Goal: Task Accomplishment & Management: Manage account settings

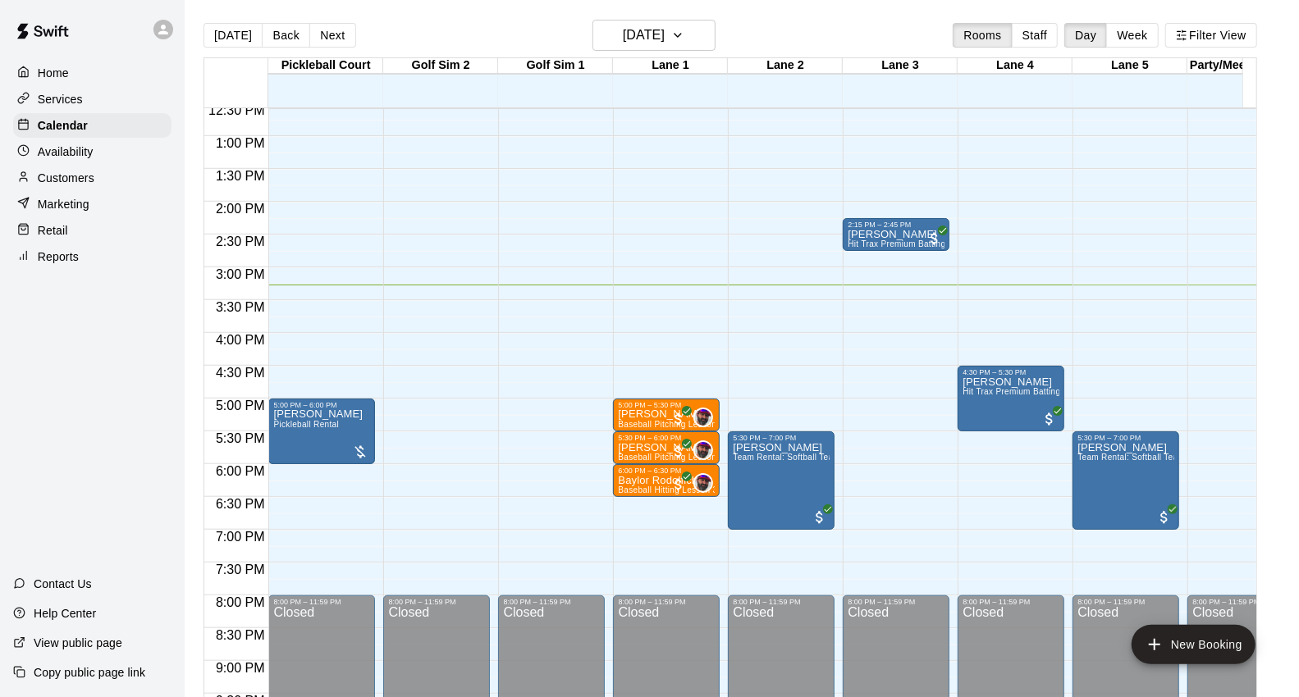
scroll to position [827, 0]
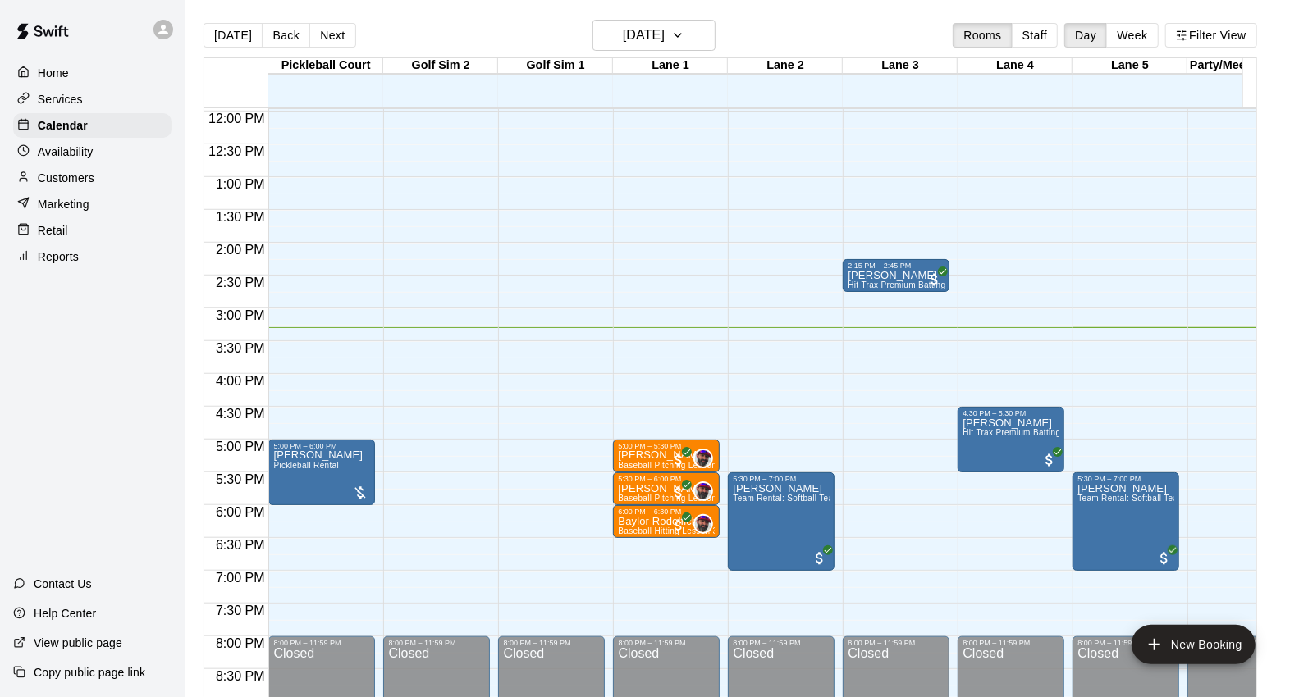
scroll to position [827, 0]
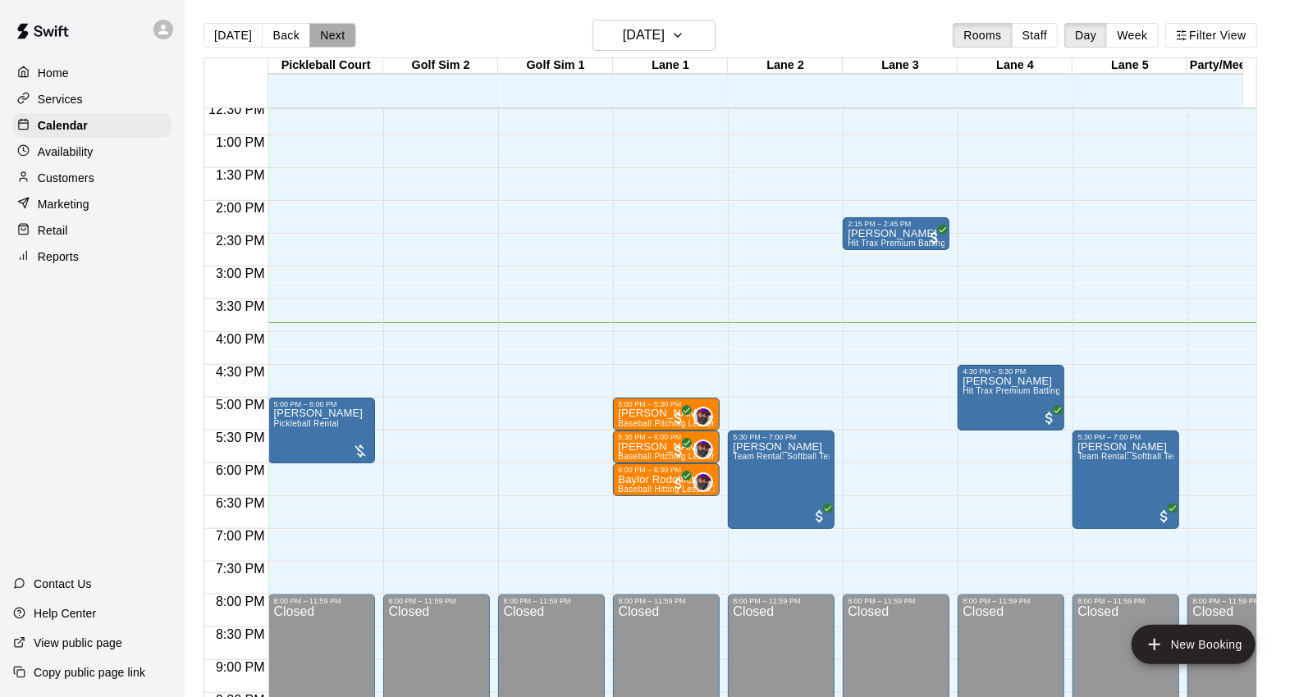
click at [329, 43] on button "Next" at bounding box center [332, 35] width 46 height 25
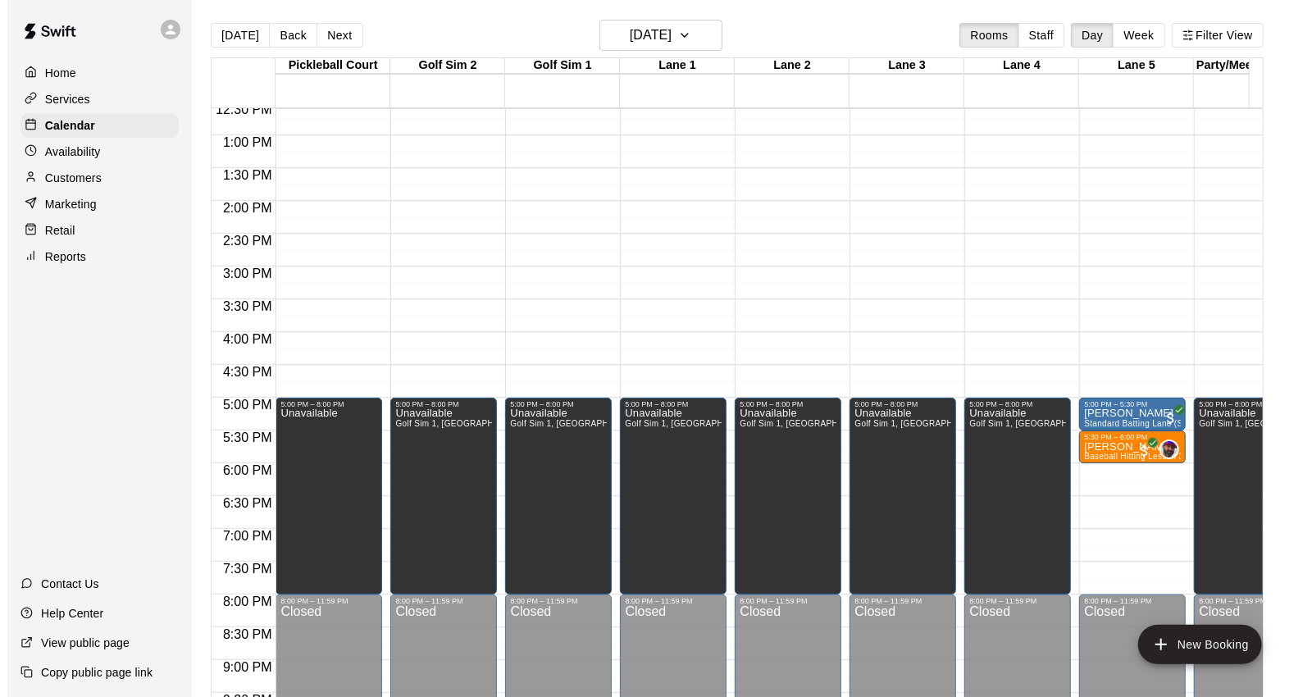
scroll to position [736, 0]
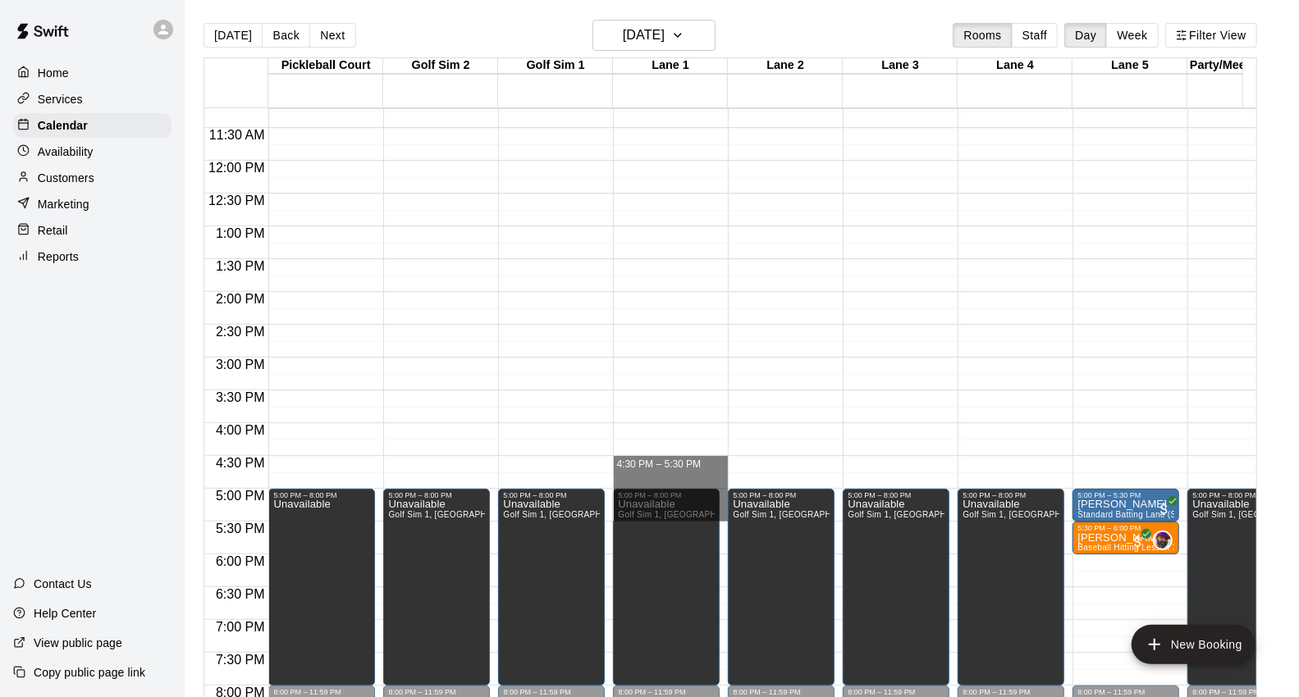
drag, startPoint x: 615, startPoint y: 459, endPoint x: 622, endPoint y: 507, distance: 48.0
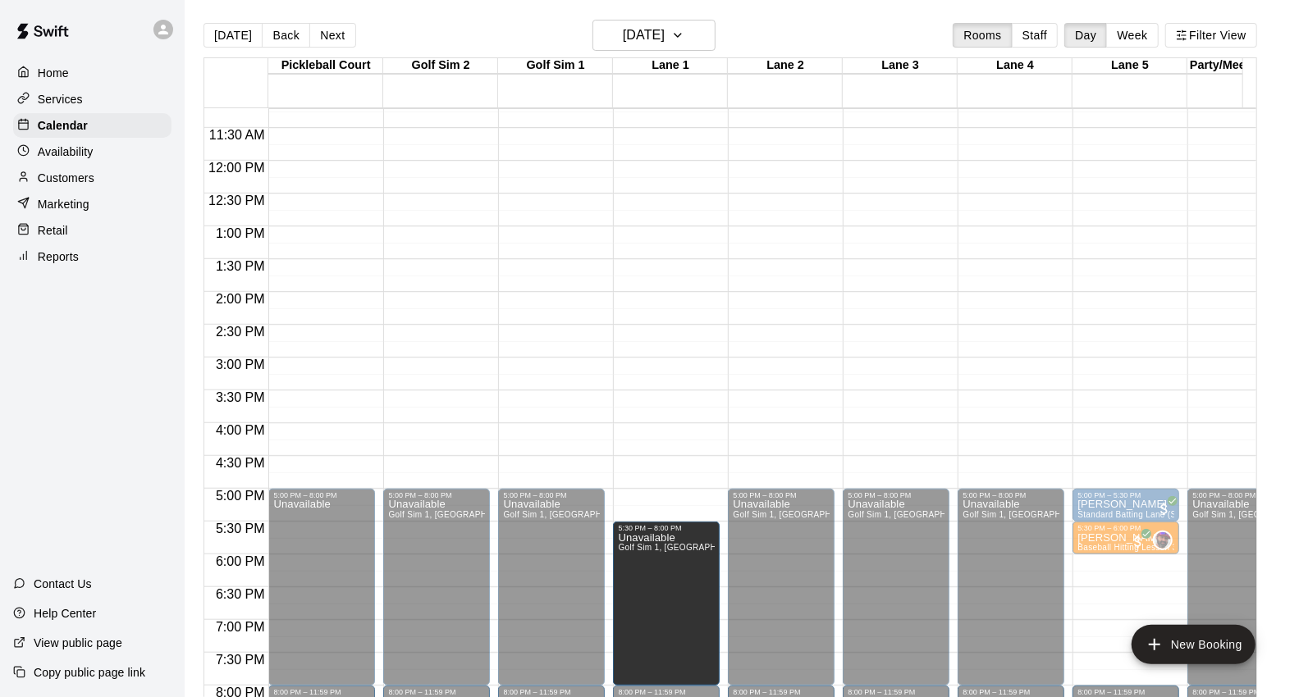
drag, startPoint x: 664, startPoint y: 490, endPoint x: 664, endPoint y: 528, distance: 38.6
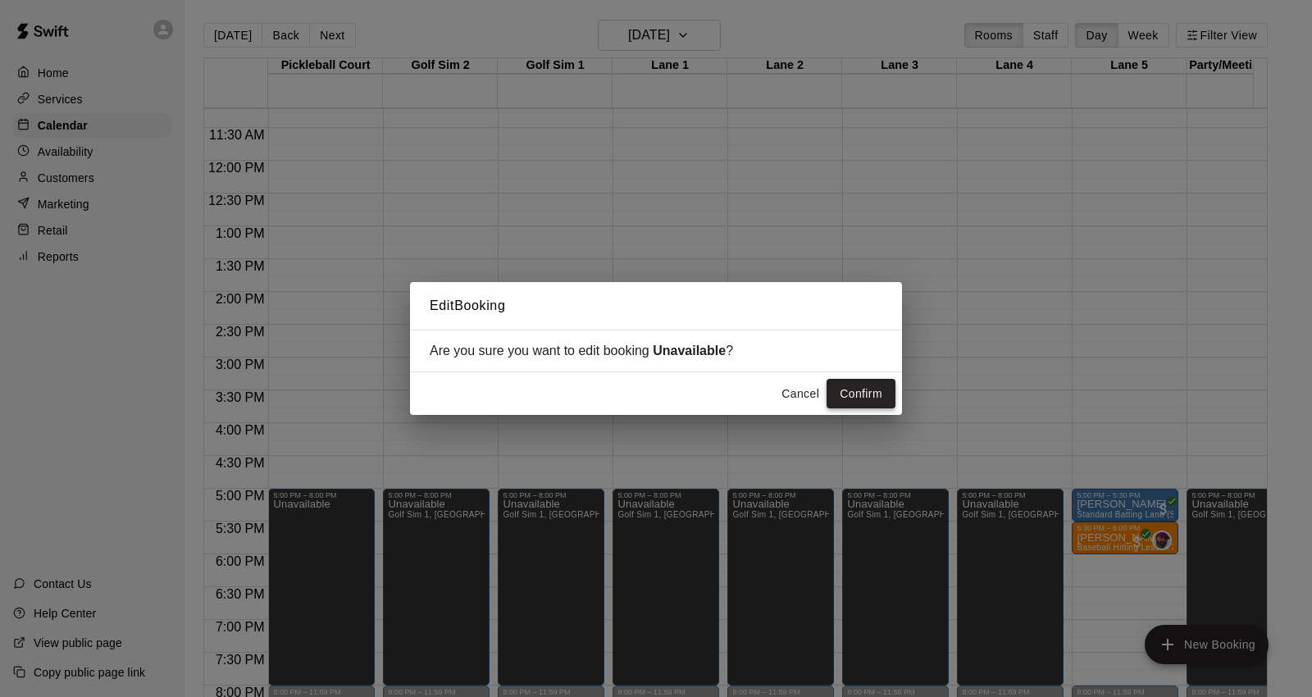
click at [850, 392] on button "Confirm" at bounding box center [861, 394] width 69 height 30
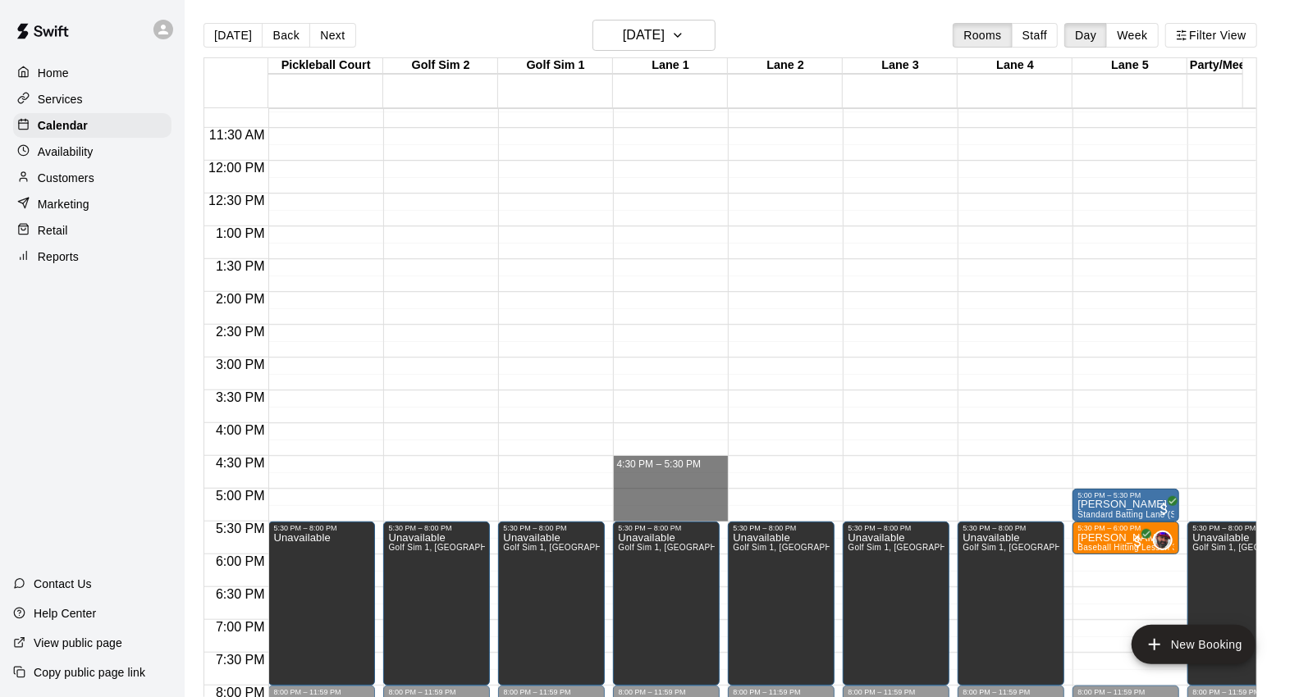
drag, startPoint x: 619, startPoint y: 462, endPoint x: 620, endPoint y: 511, distance: 49.2
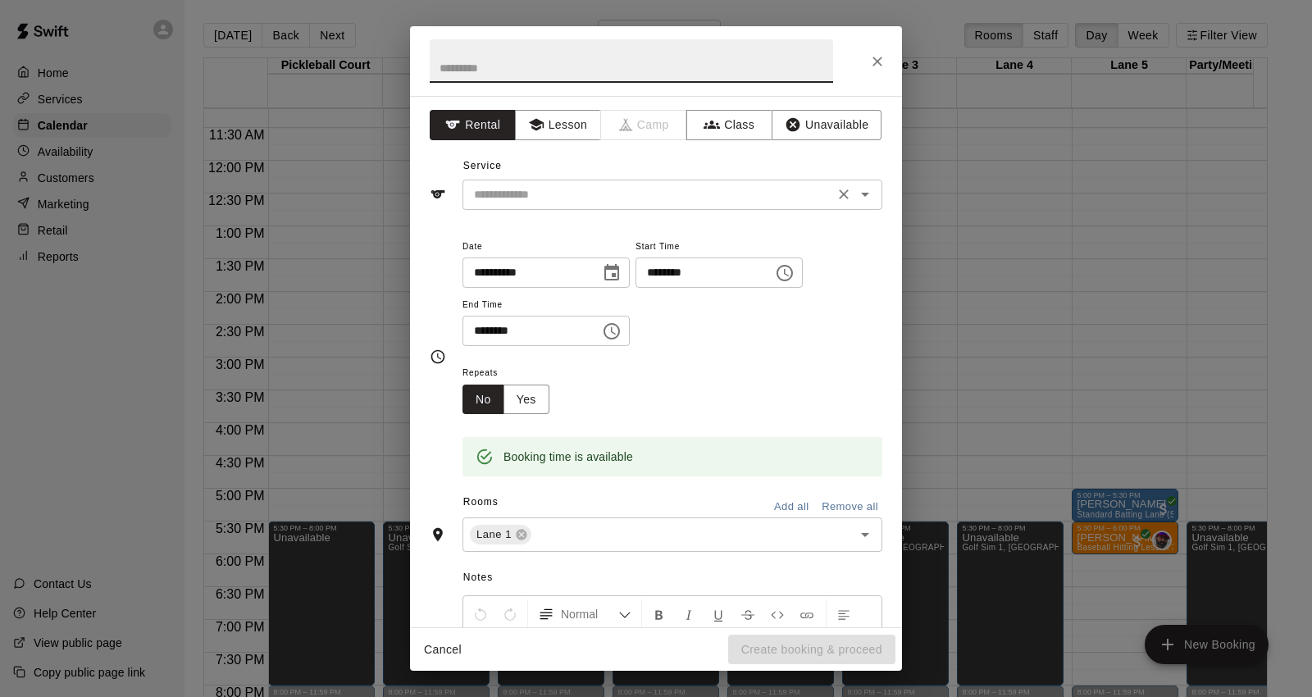
click at [740, 191] on input "text" at bounding box center [649, 195] width 362 height 21
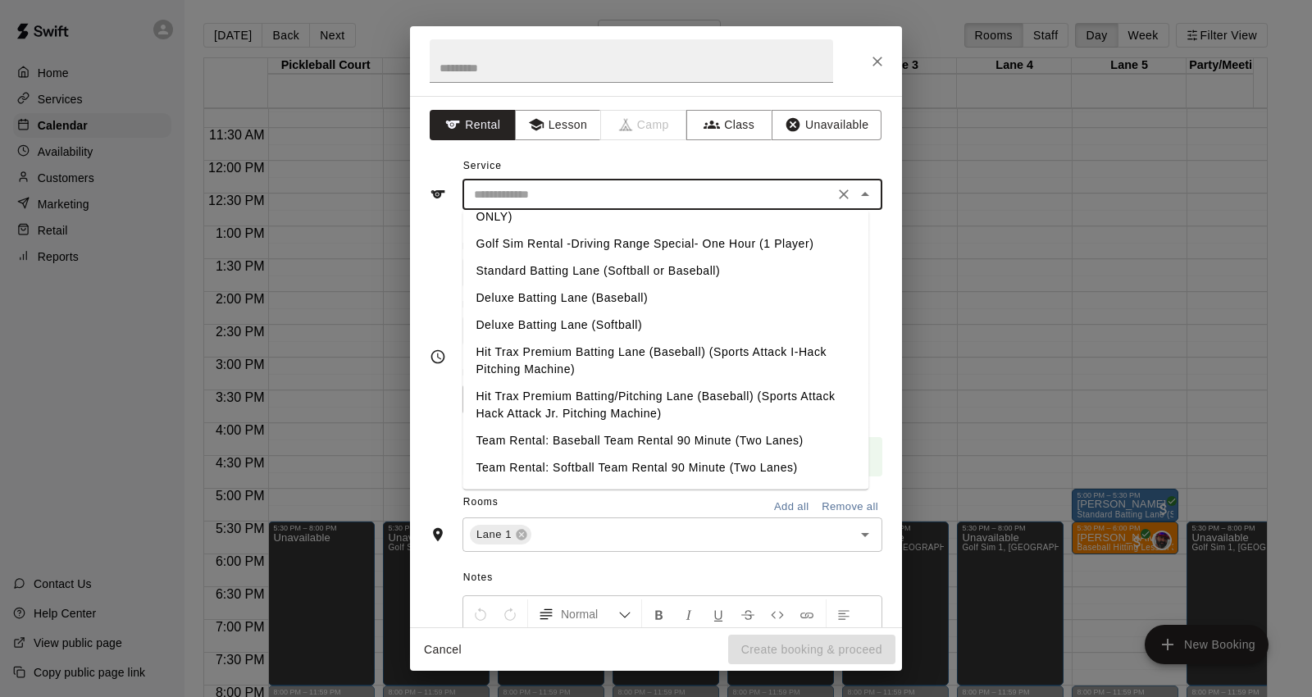
scroll to position [0, 0]
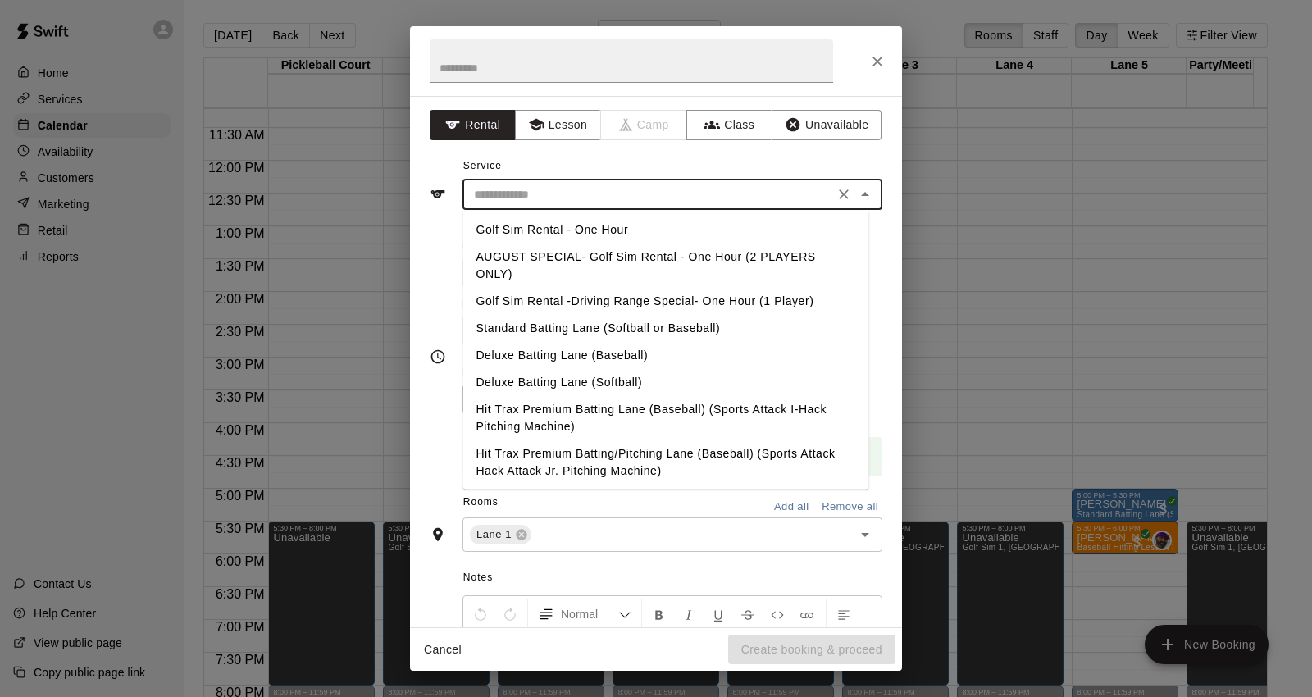
click at [660, 362] on li "Deluxe Batting Lane (Baseball)" at bounding box center [666, 355] width 406 height 27
type input "**********"
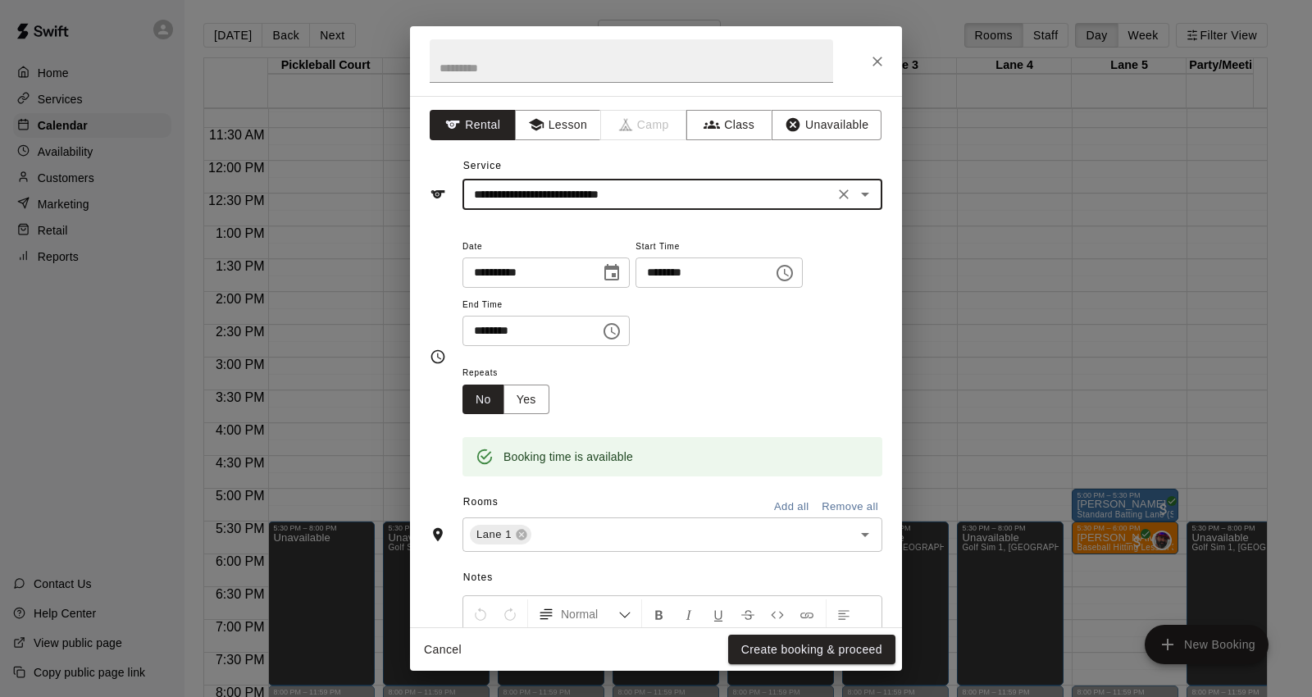
click at [677, 267] on input "********" at bounding box center [699, 273] width 126 height 30
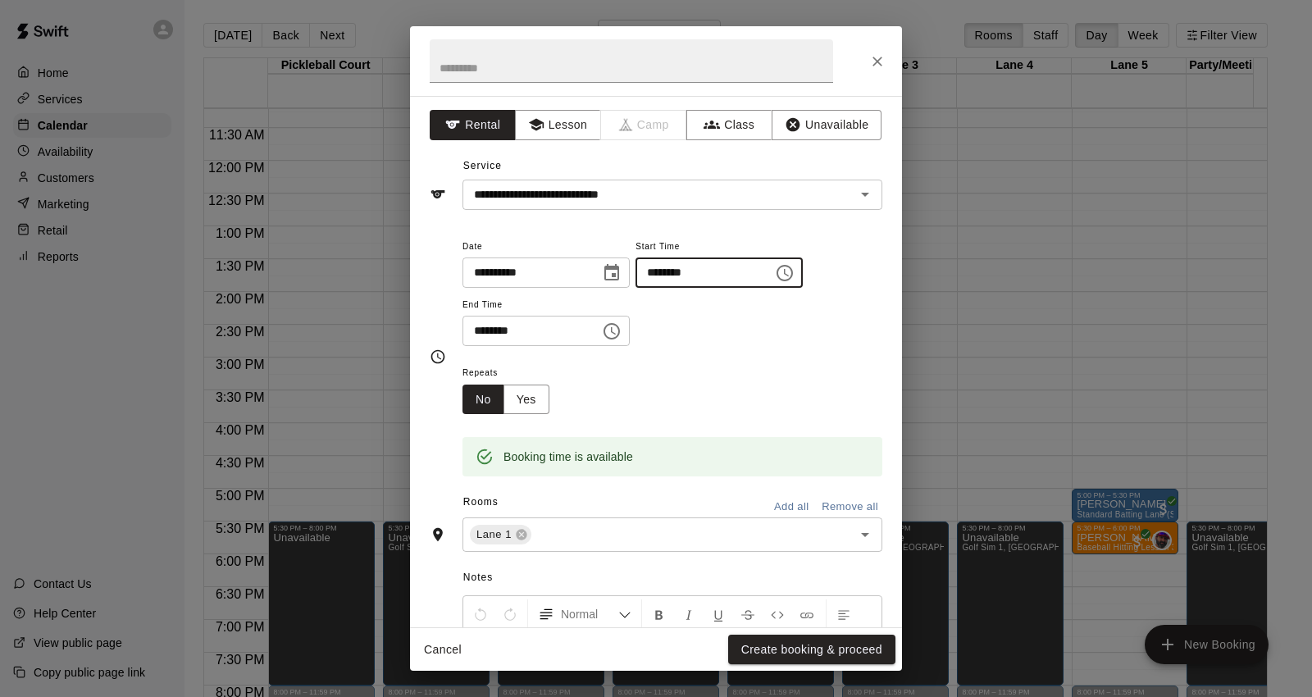
click at [779, 323] on div "**********" at bounding box center [673, 291] width 420 height 111
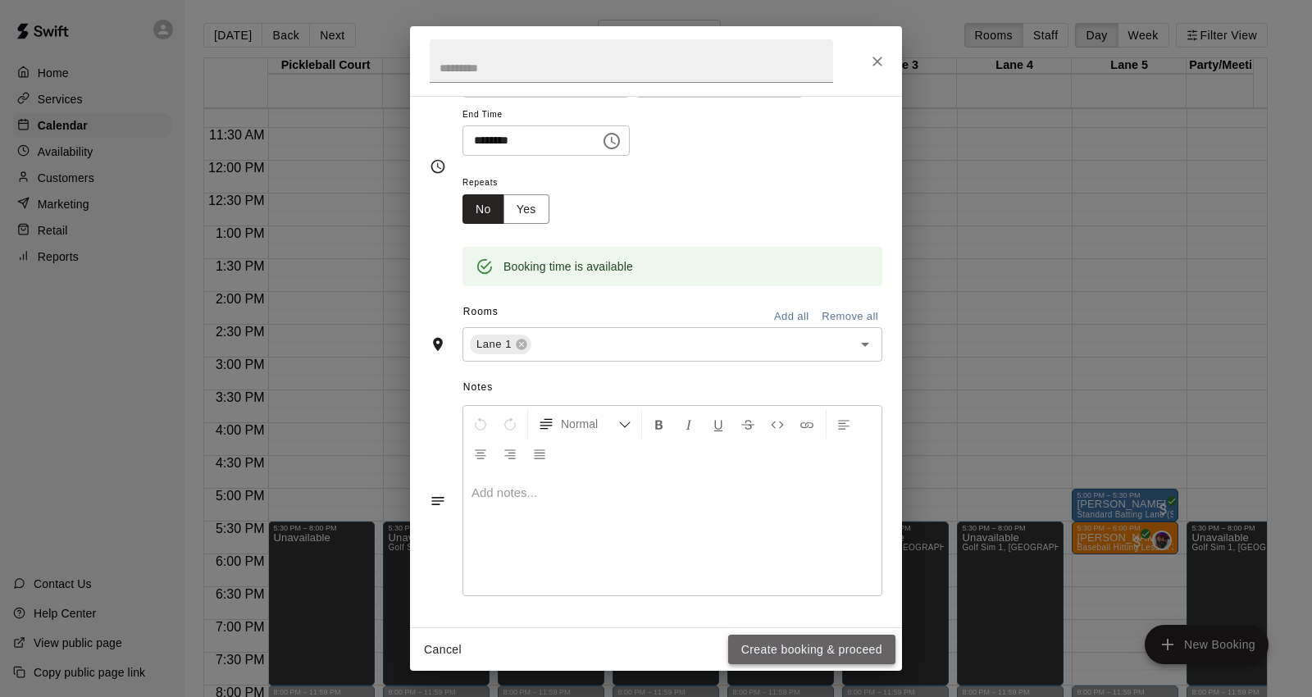
click at [854, 641] on button "Create booking & proceed" at bounding box center [811, 650] width 167 height 30
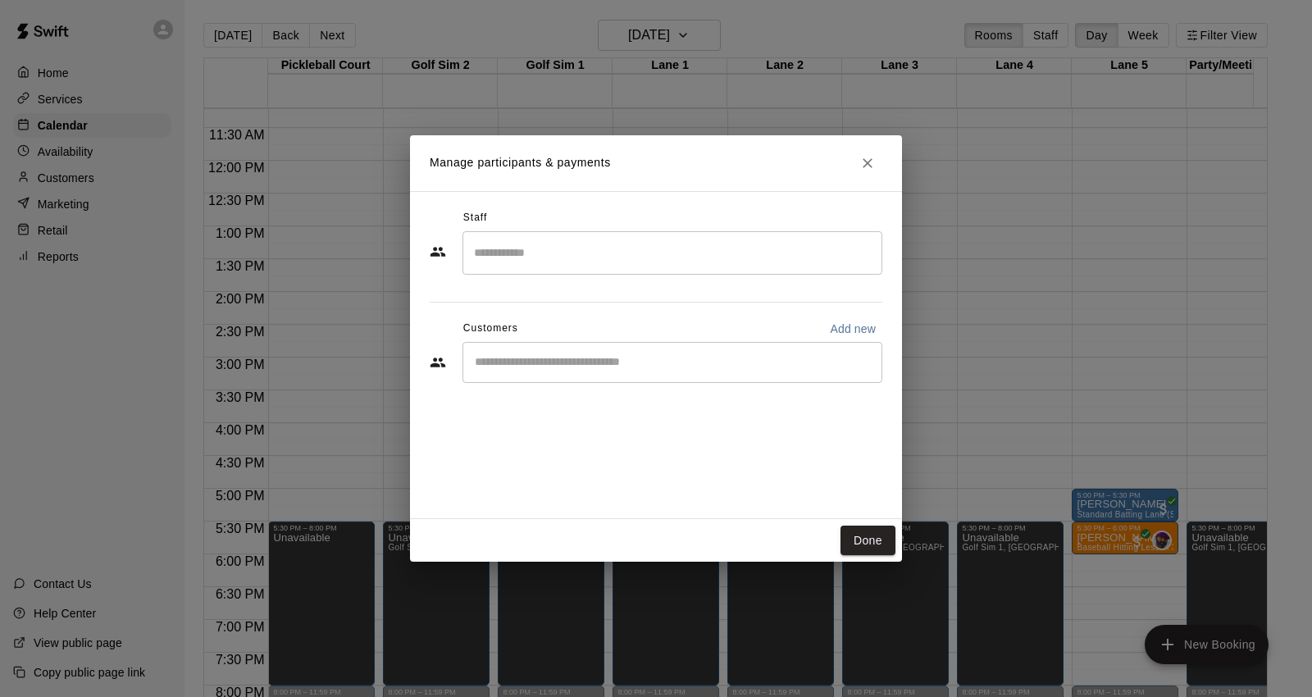
click at [681, 371] on div "​" at bounding box center [673, 362] width 420 height 41
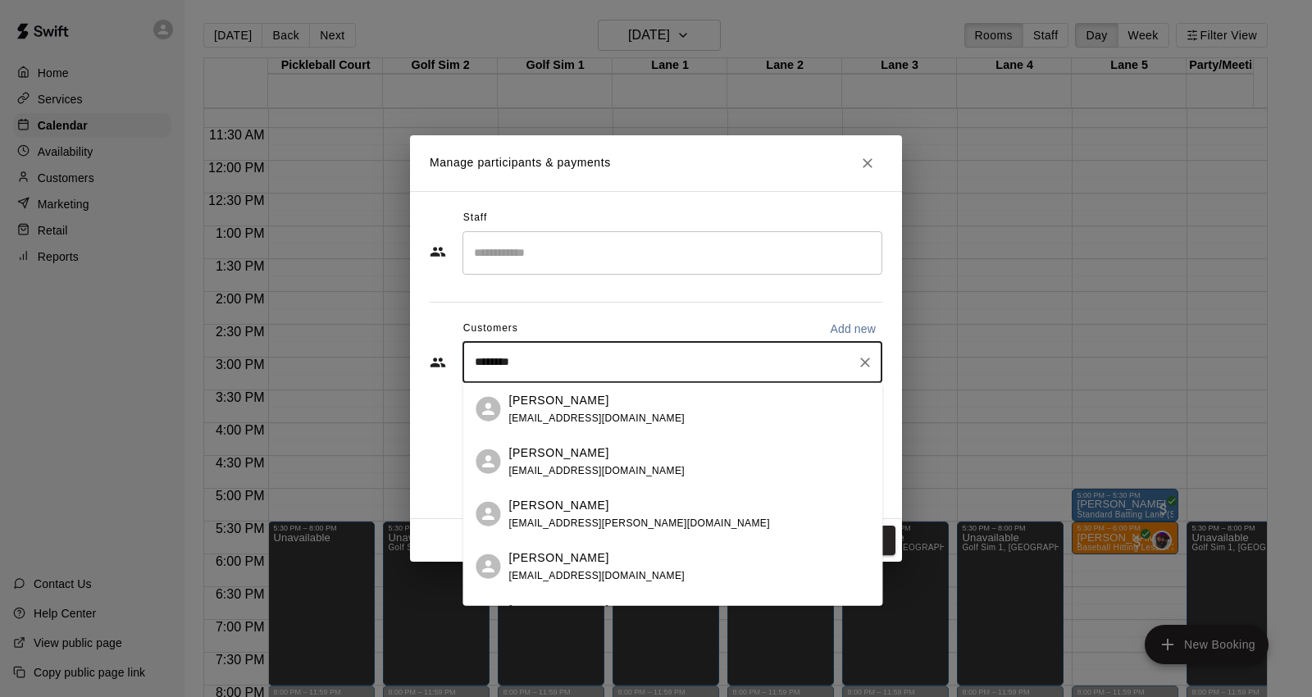
type input "*********"
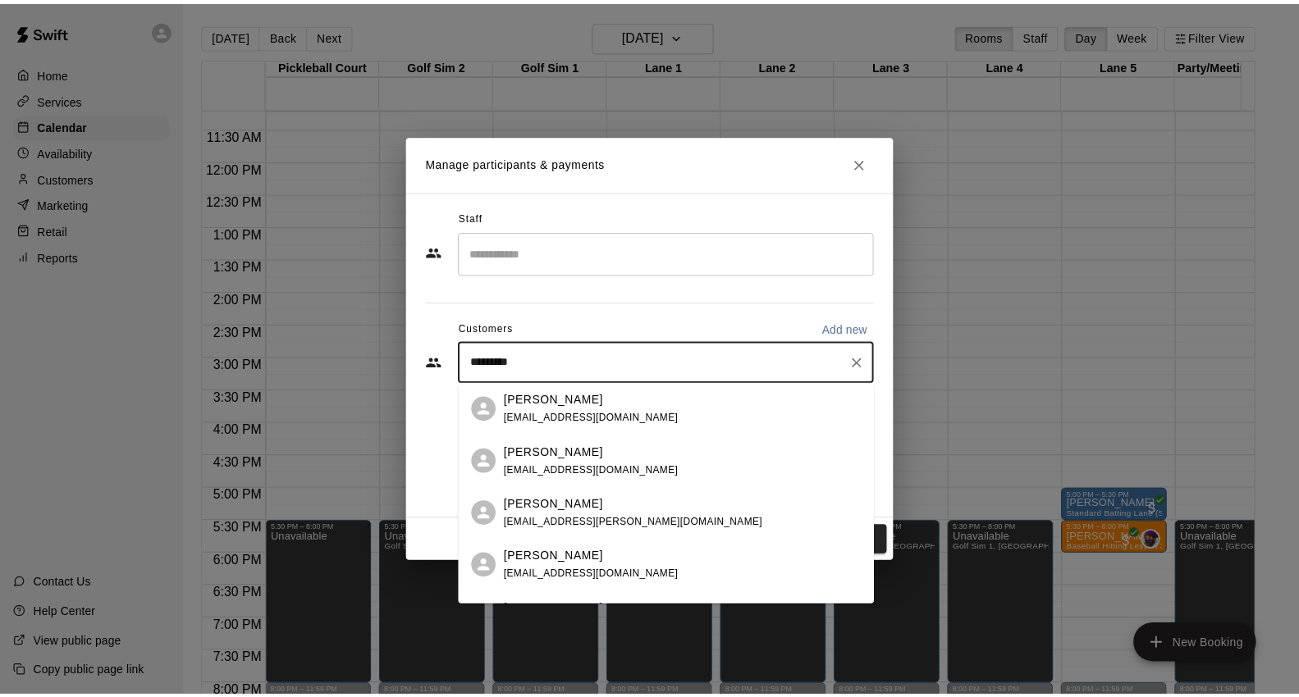
scroll to position [91, 0]
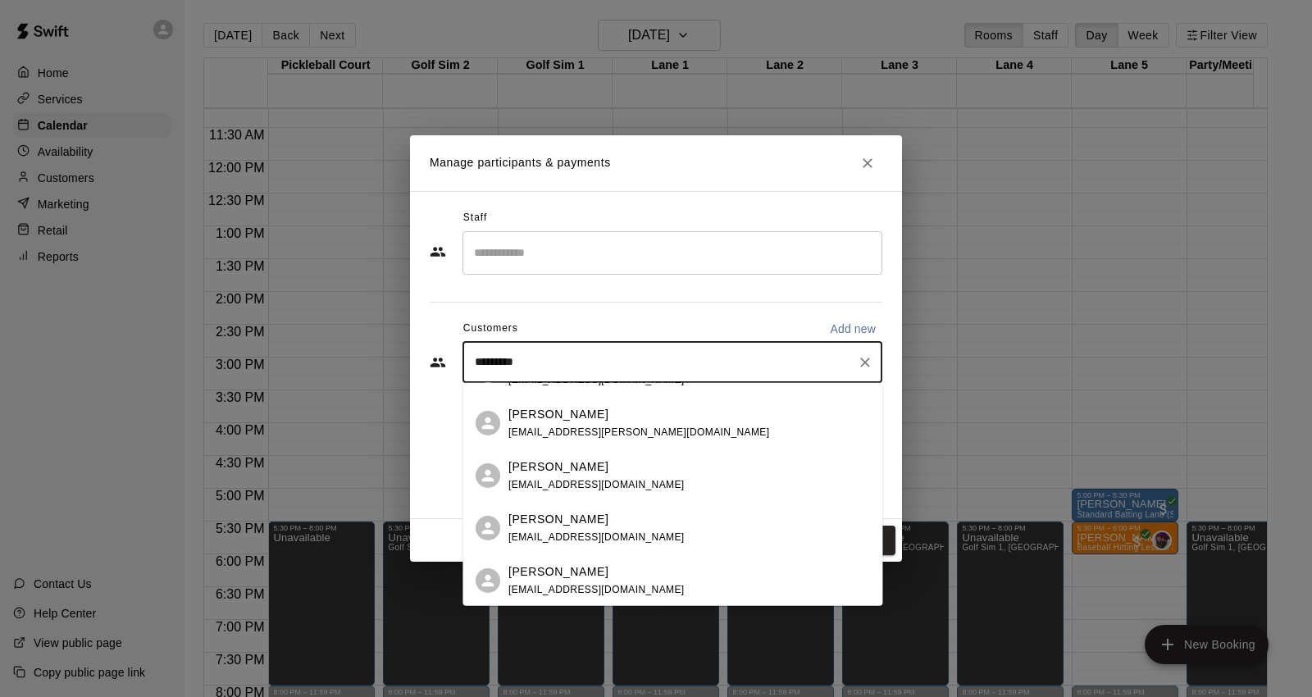
click at [681, 477] on div "[PERSON_NAME] [EMAIL_ADDRESS][DOMAIN_NAME]" at bounding box center [689, 475] width 361 height 35
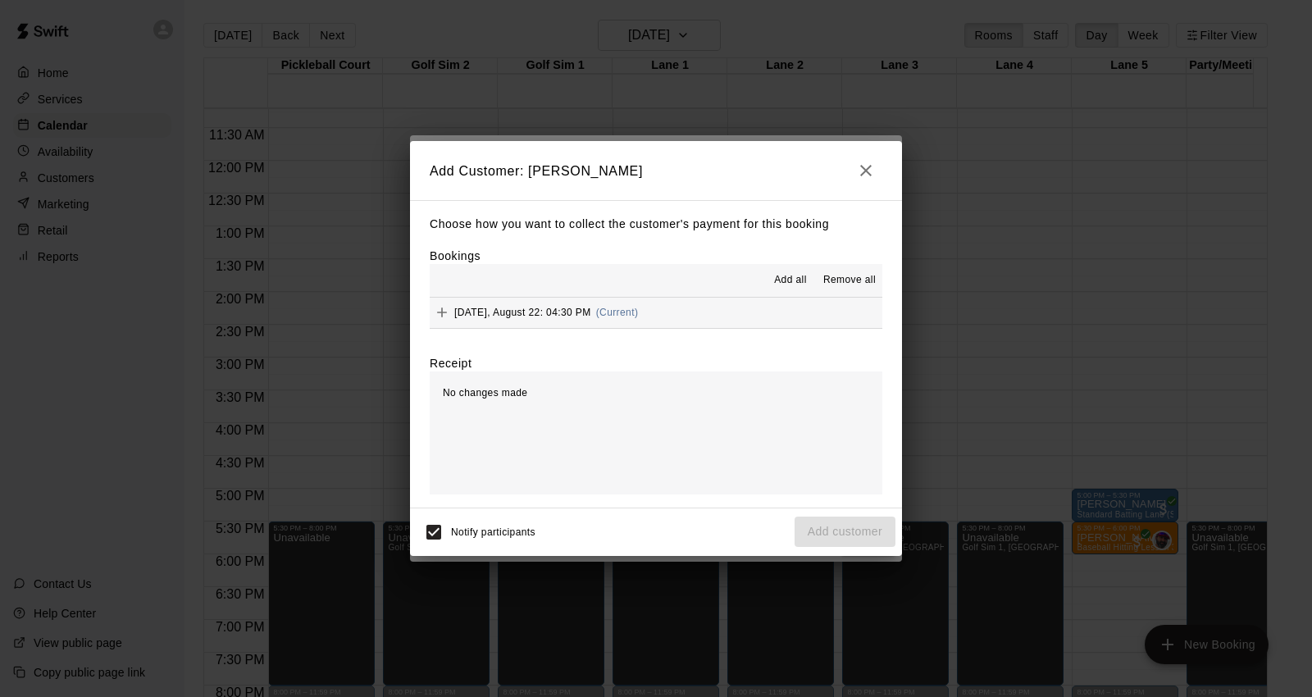
click at [714, 308] on button "[DATE], August 22: 04:30 PM (Current)" at bounding box center [656, 313] width 453 height 30
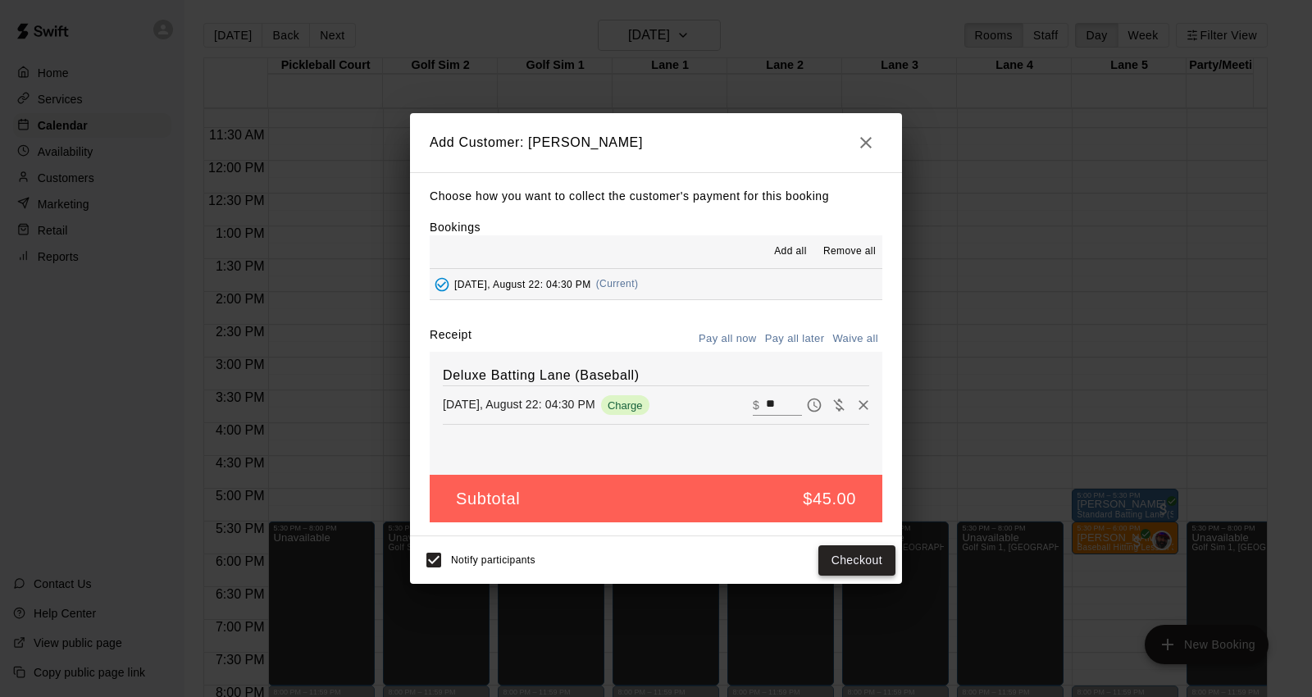
click at [838, 559] on button "Checkout" at bounding box center [857, 560] width 77 height 30
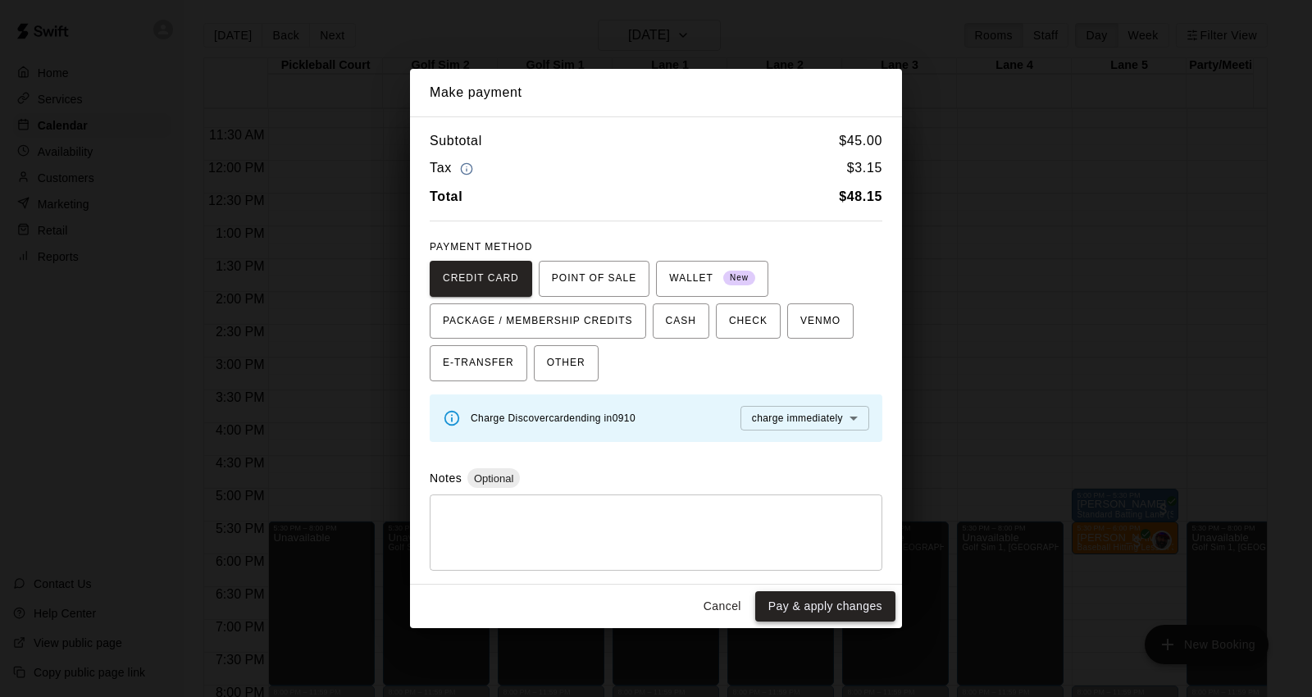
click at [817, 609] on button "Pay & apply changes" at bounding box center [825, 606] width 140 height 30
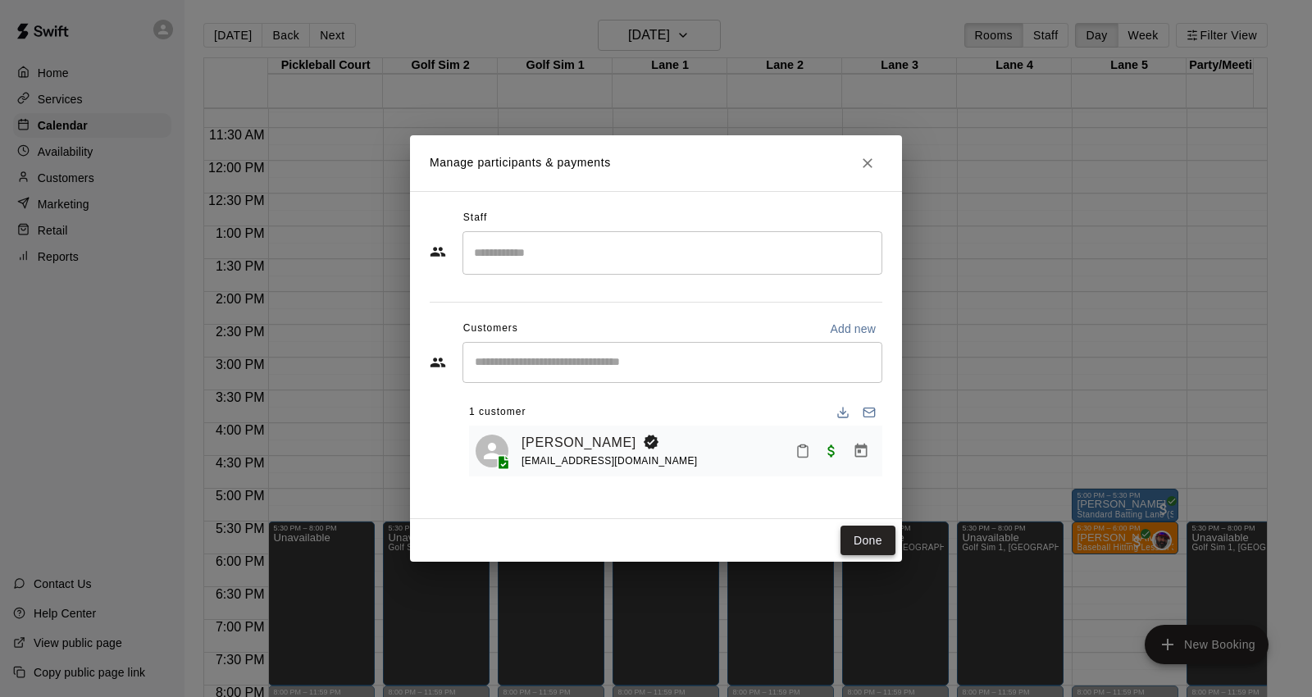
click at [895, 540] on button "Done" at bounding box center [868, 541] width 55 height 30
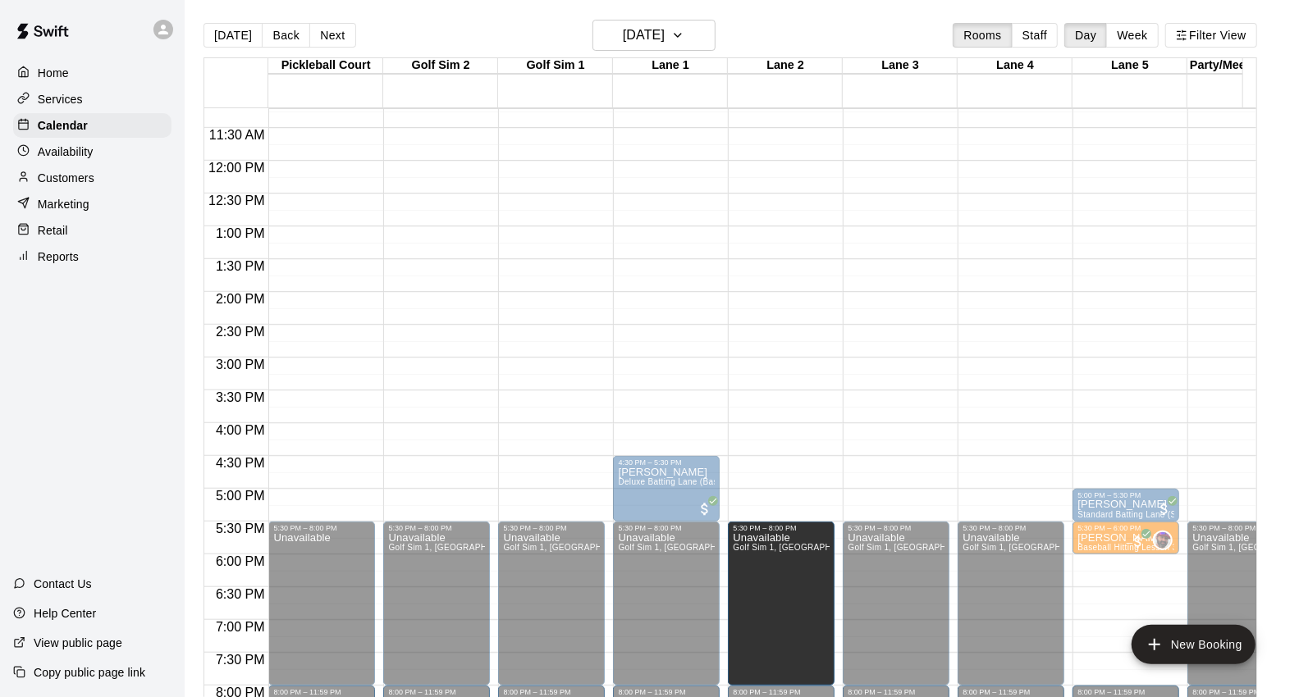
drag, startPoint x: 781, startPoint y: 521, endPoint x: 771, endPoint y: 528, distance: 12.3
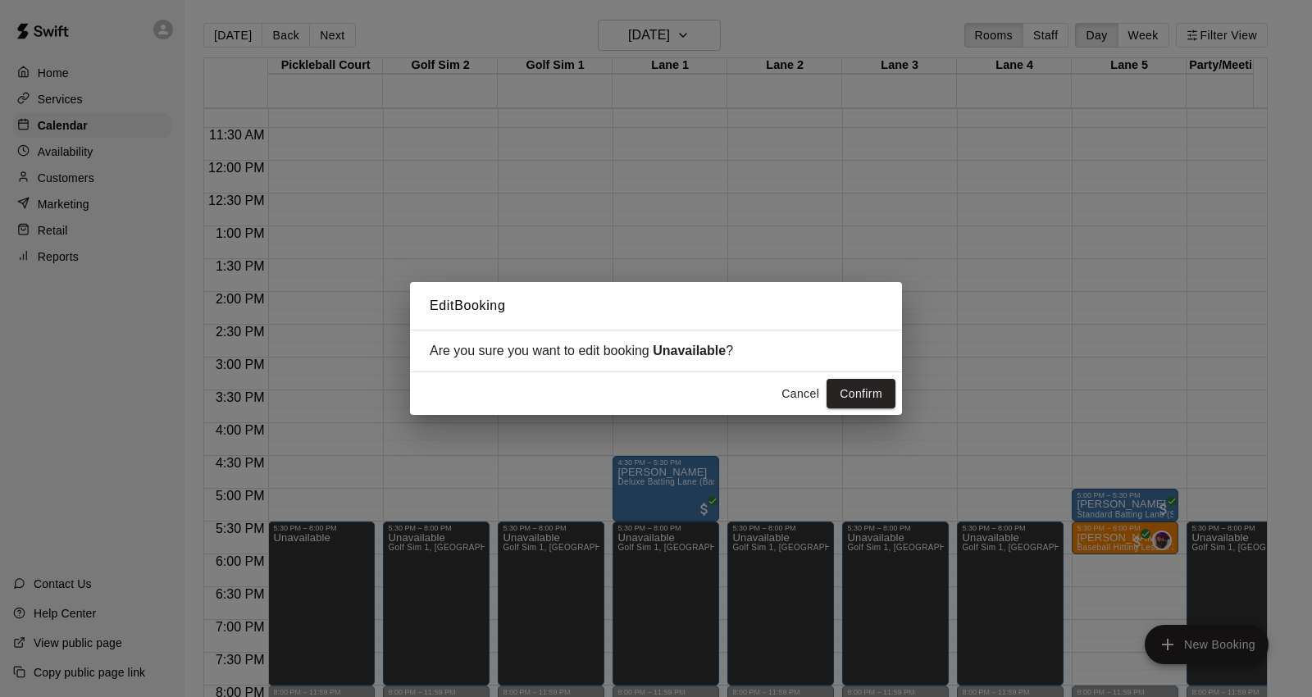
click at [797, 396] on button "Cancel" at bounding box center [800, 394] width 52 height 30
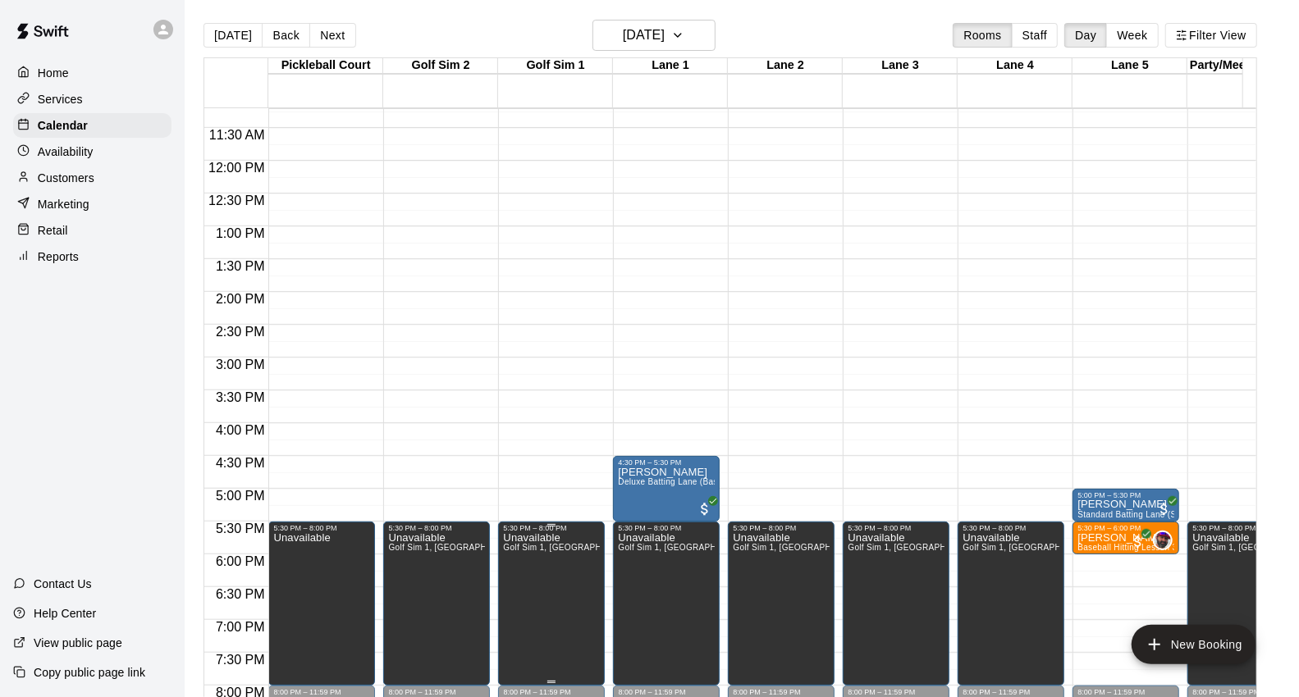
click at [561, 551] on span "Golf Sim 1, [GEOGRAPHIC_DATA] 4, Party/Meeting Room" at bounding box center [617, 547] width 228 height 9
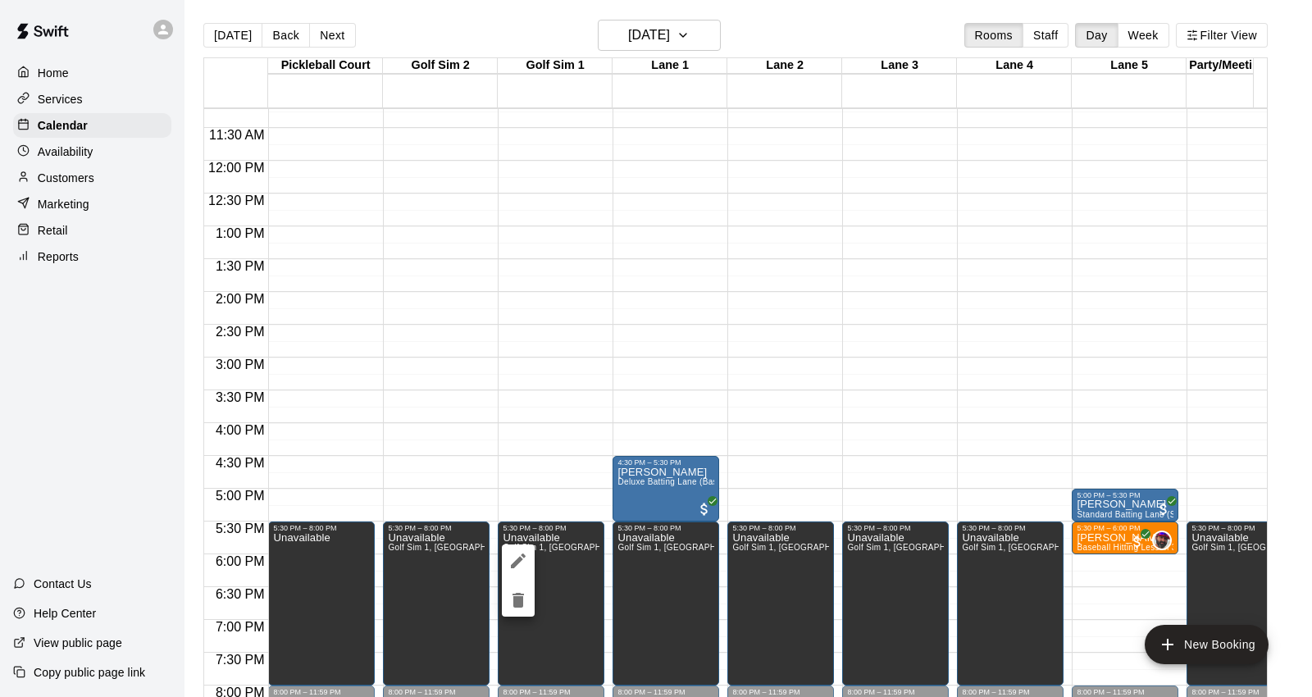
click at [555, 492] on div at bounding box center [656, 348] width 1312 height 697
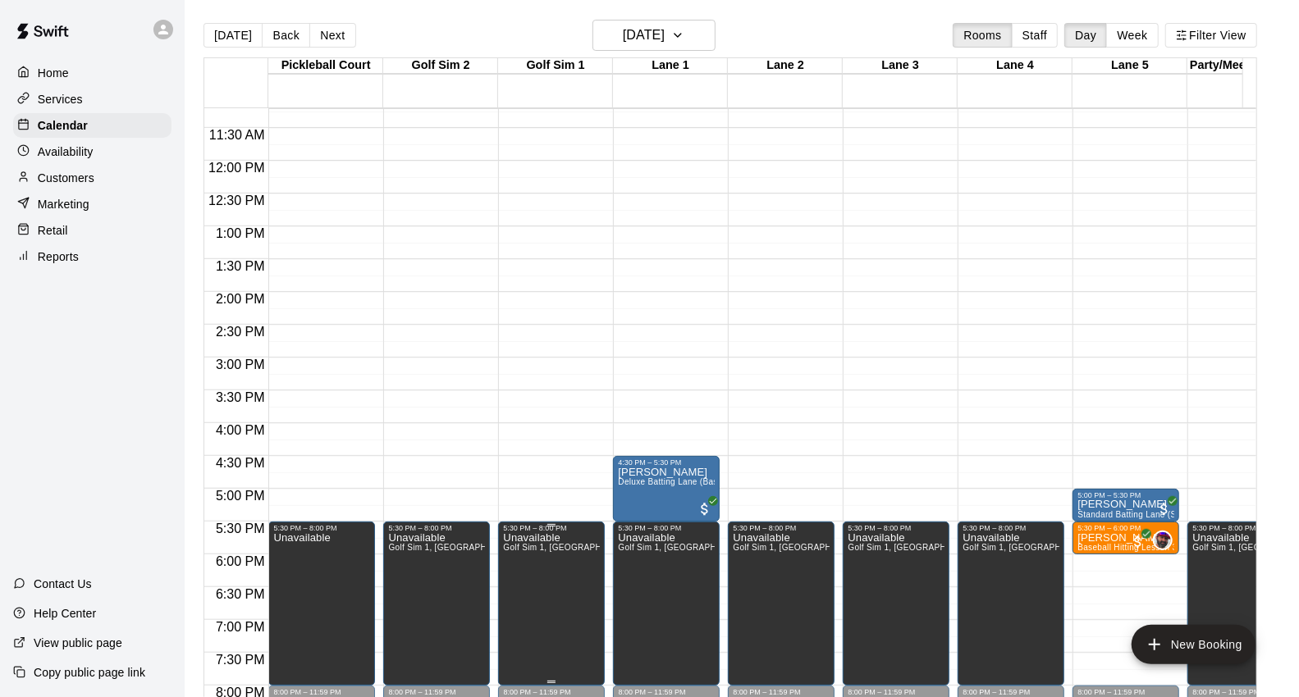
click at [566, 550] on span "Golf Sim 1, [GEOGRAPHIC_DATA] 4, Party/Meeting Room" at bounding box center [617, 547] width 228 height 9
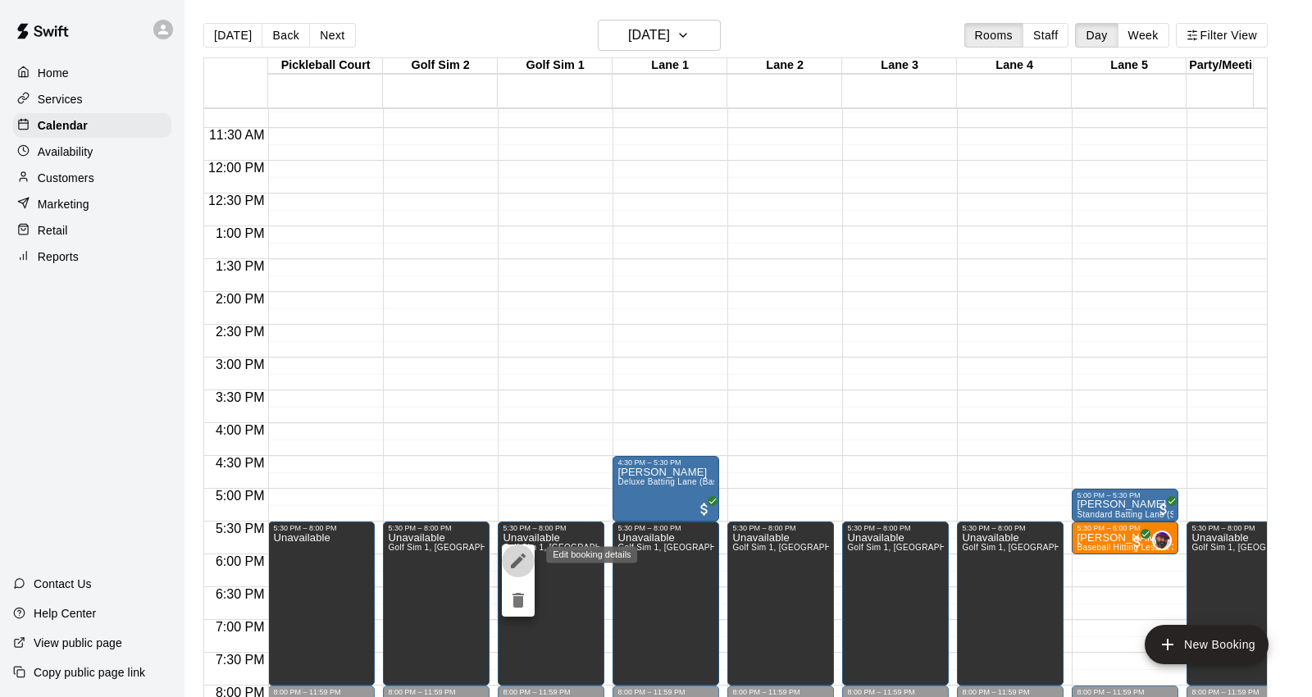
click at [518, 563] on icon "edit" at bounding box center [518, 561] width 15 height 15
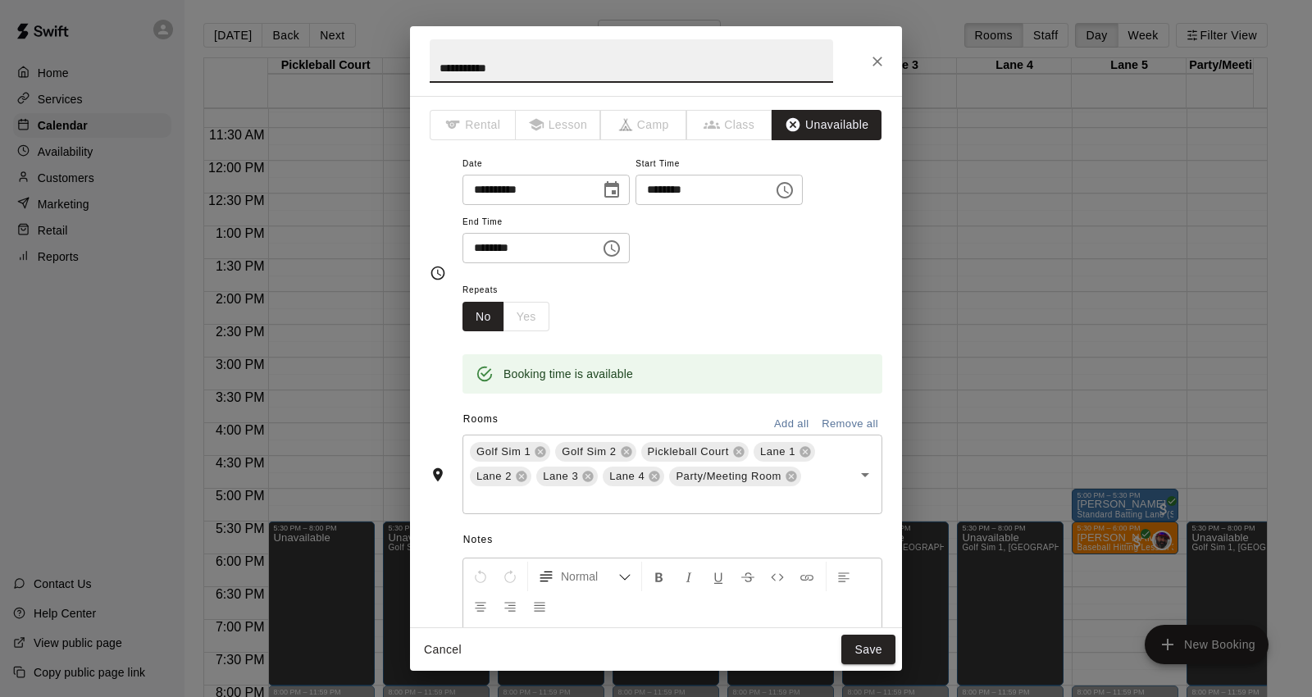
click at [681, 178] on input "********" at bounding box center [699, 190] width 126 height 30
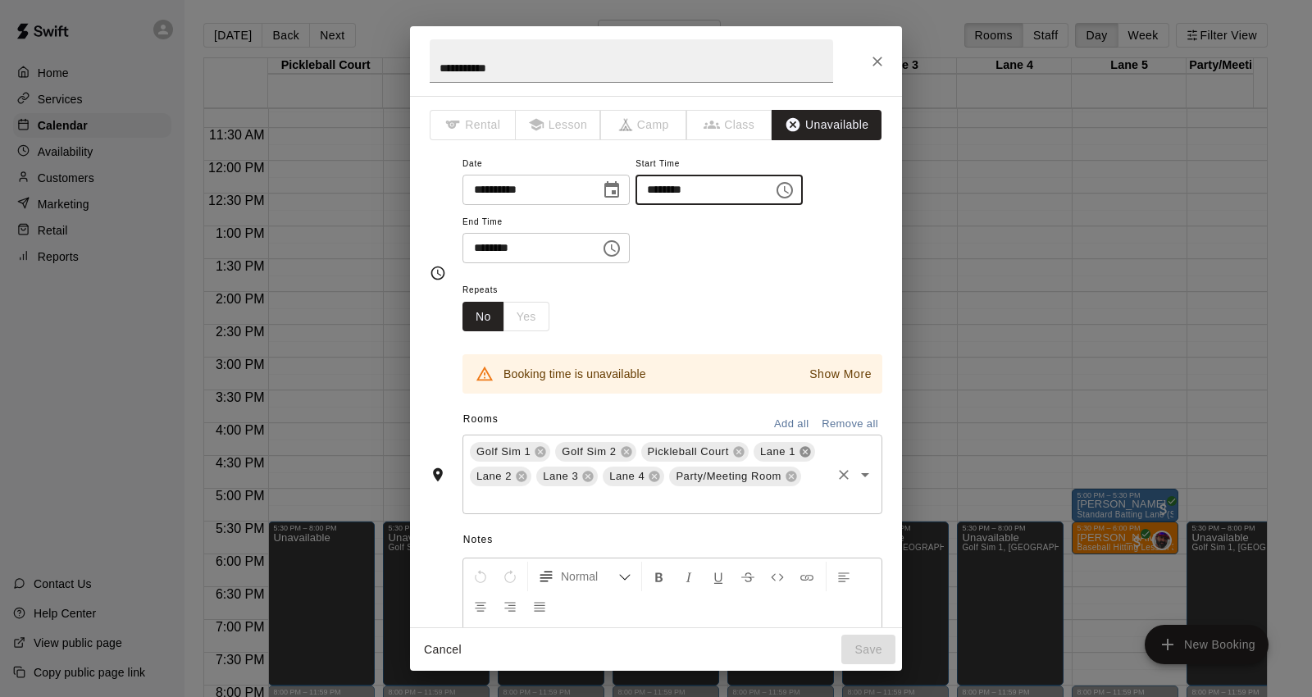
click at [799, 459] on icon at bounding box center [805, 451] width 13 height 13
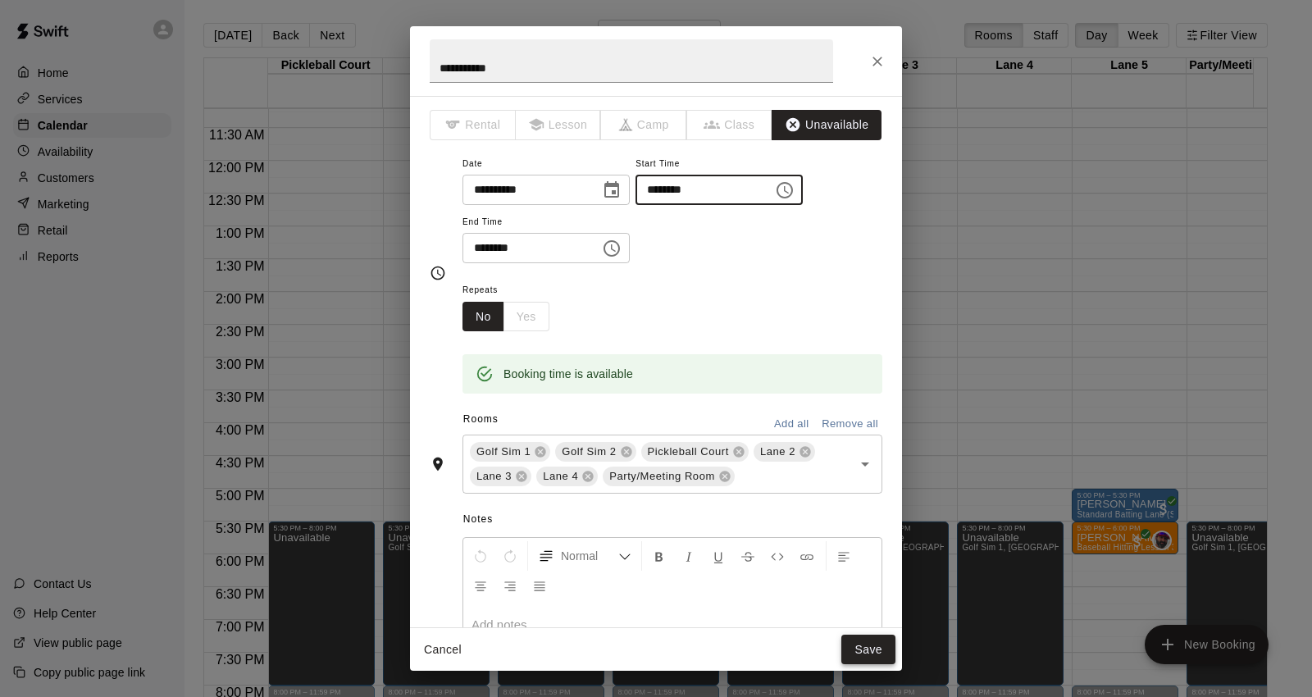
type input "********"
click at [883, 653] on button "Save" at bounding box center [869, 650] width 54 height 30
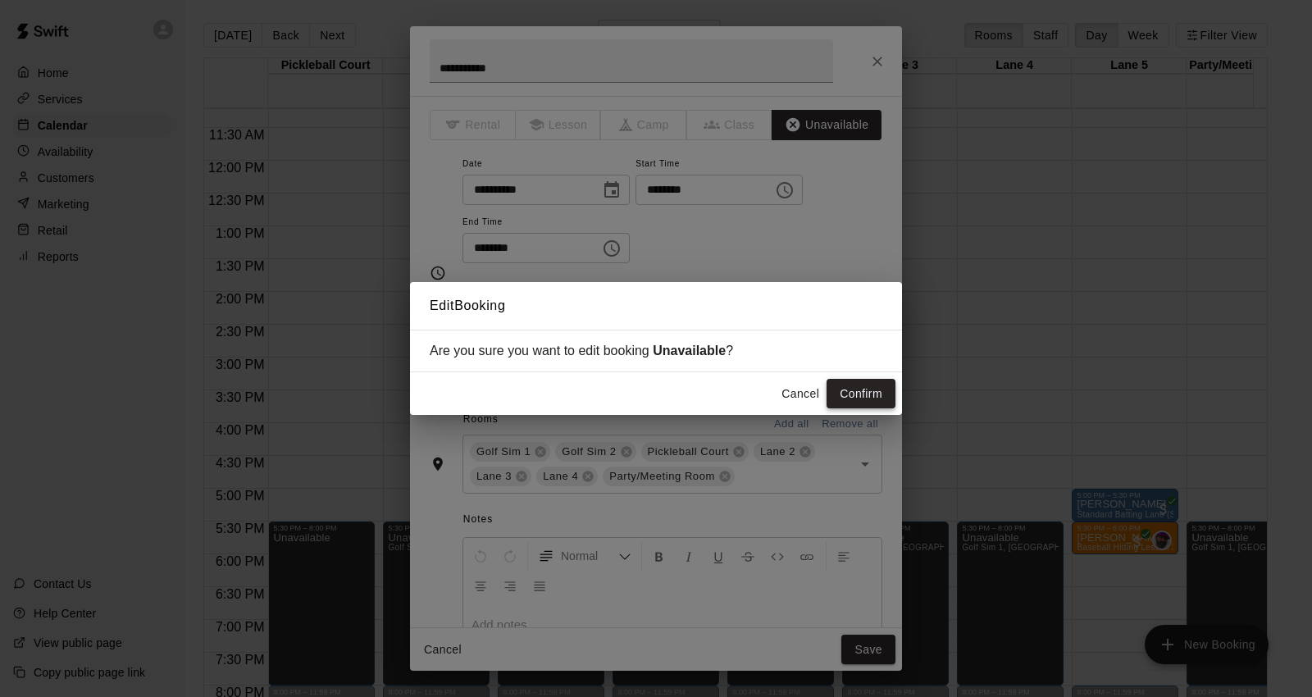
click at [865, 396] on button "Confirm" at bounding box center [861, 394] width 69 height 30
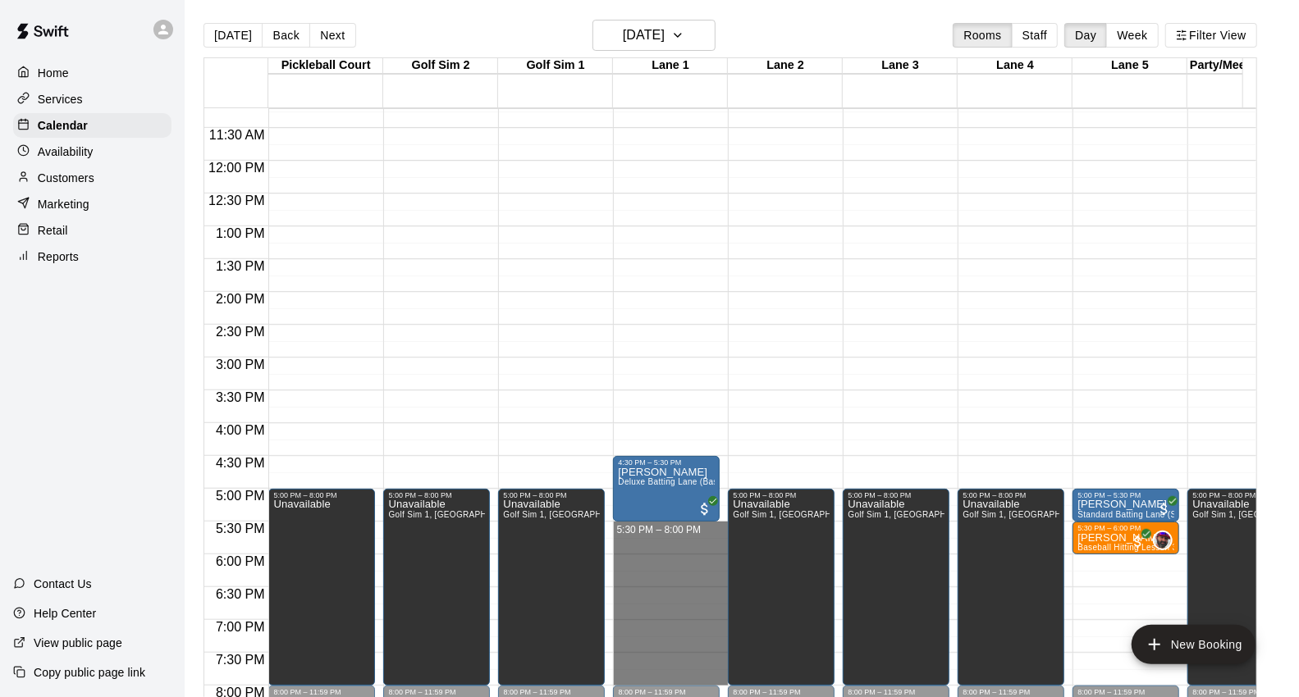
drag, startPoint x: 617, startPoint y: 531, endPoint x: 627, endPoint y: 671, distance: 140.6
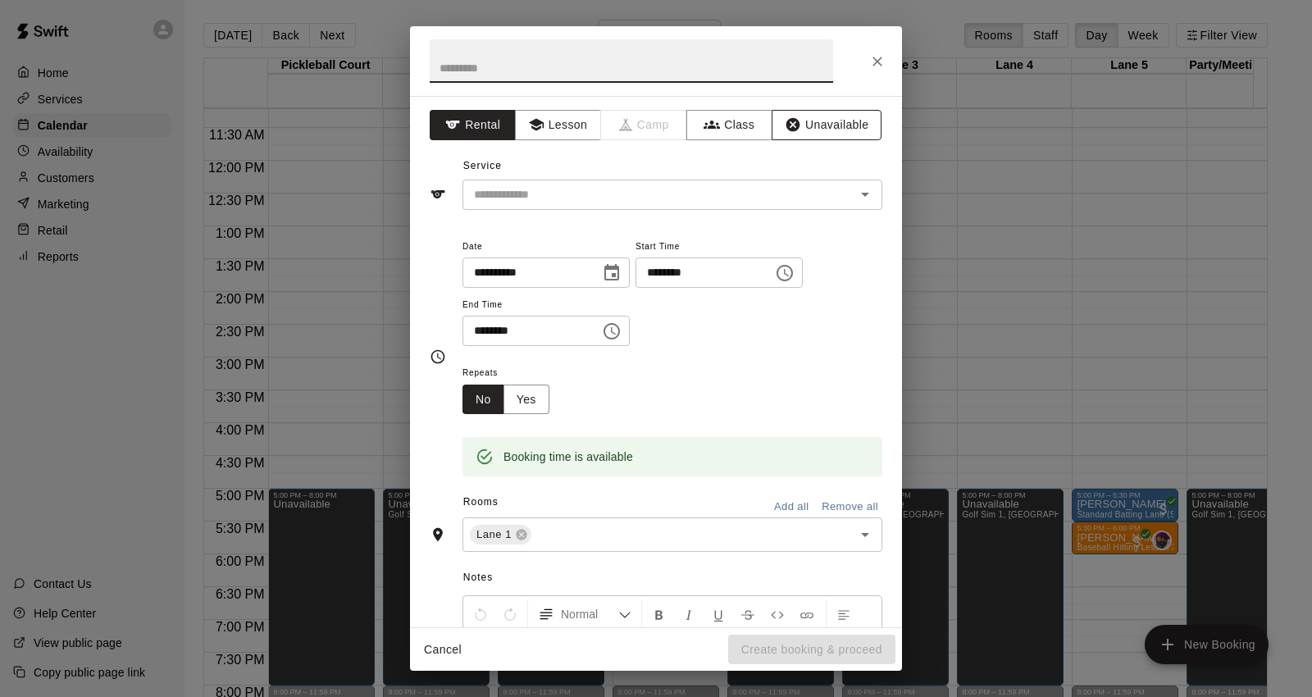
click at [827, 125] on button "Unavailable" at bounding box center [827, 125] width 110 height 30
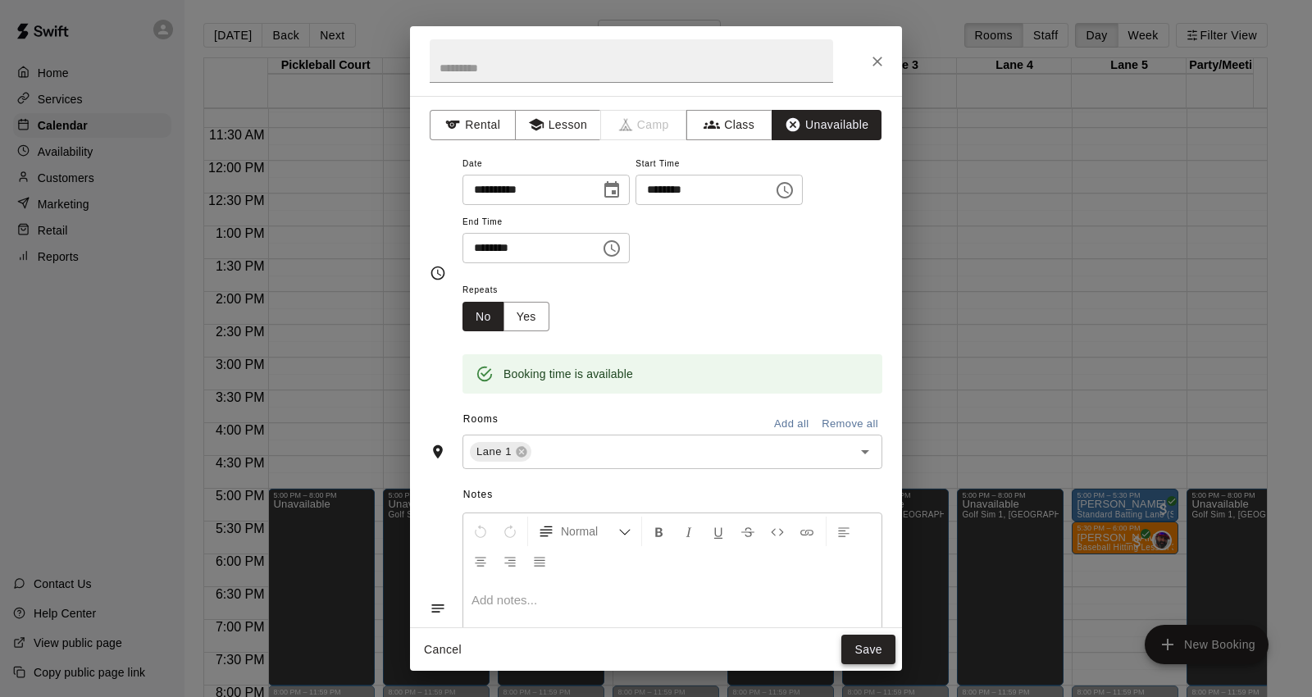
click at [858, 649] on button "Save" at bounding box center [869, 650] width 54 height 30
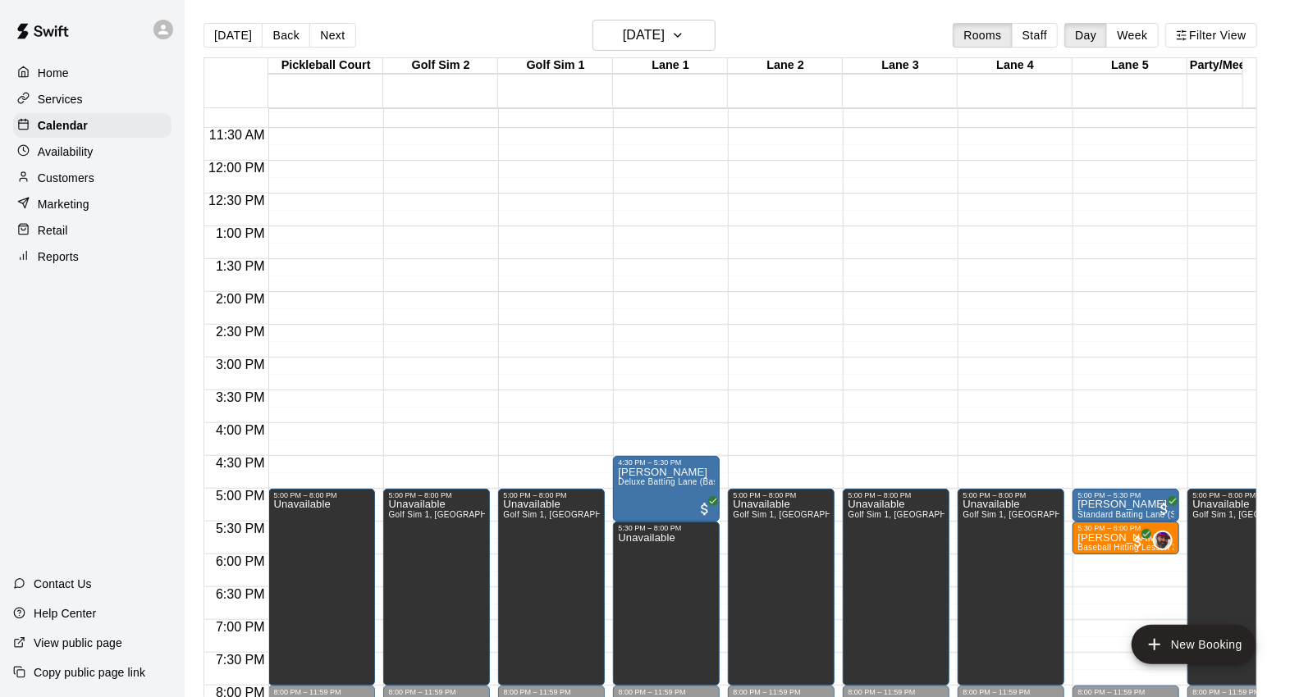
click at [240, 50] on div "[DATE] Back [DATE][DATE] Rooms Staff Day Week Filter View" at bounding box center [729, 39] width 1053 height 38
click at [233, 41] on button "[DATE]" at bounding box center [232, 35] width 59 height 25
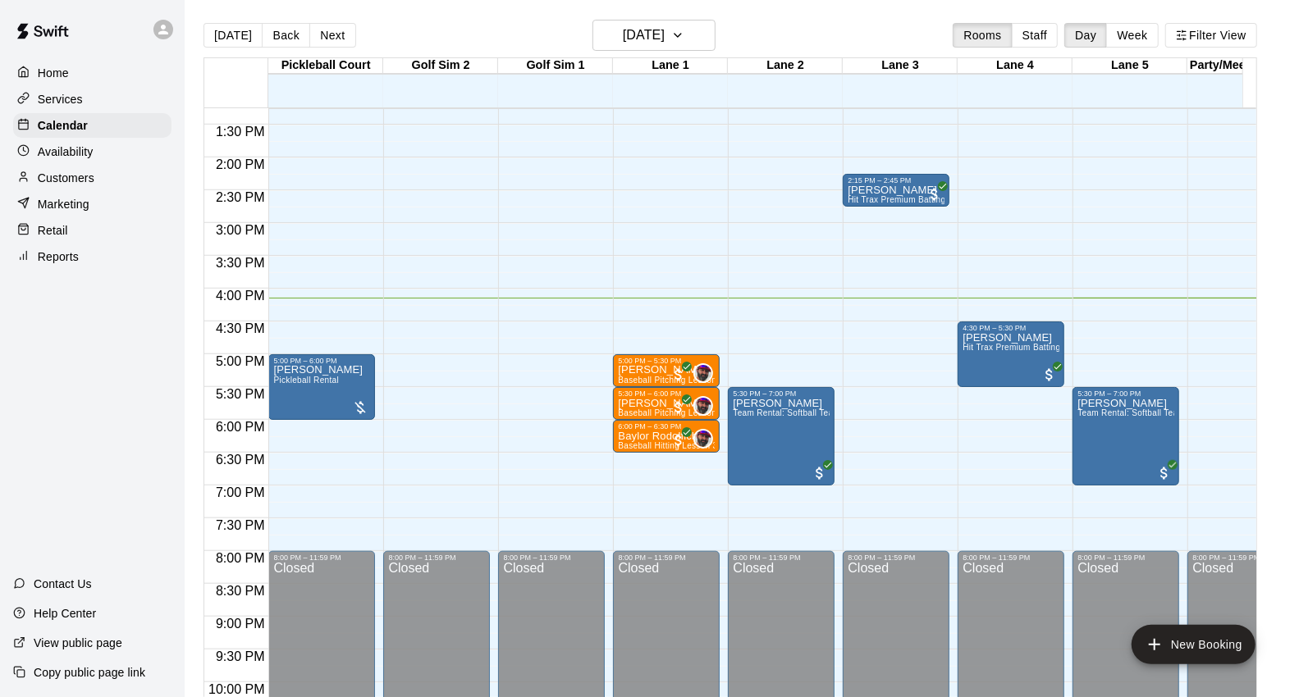
scroll to position [708, 0]
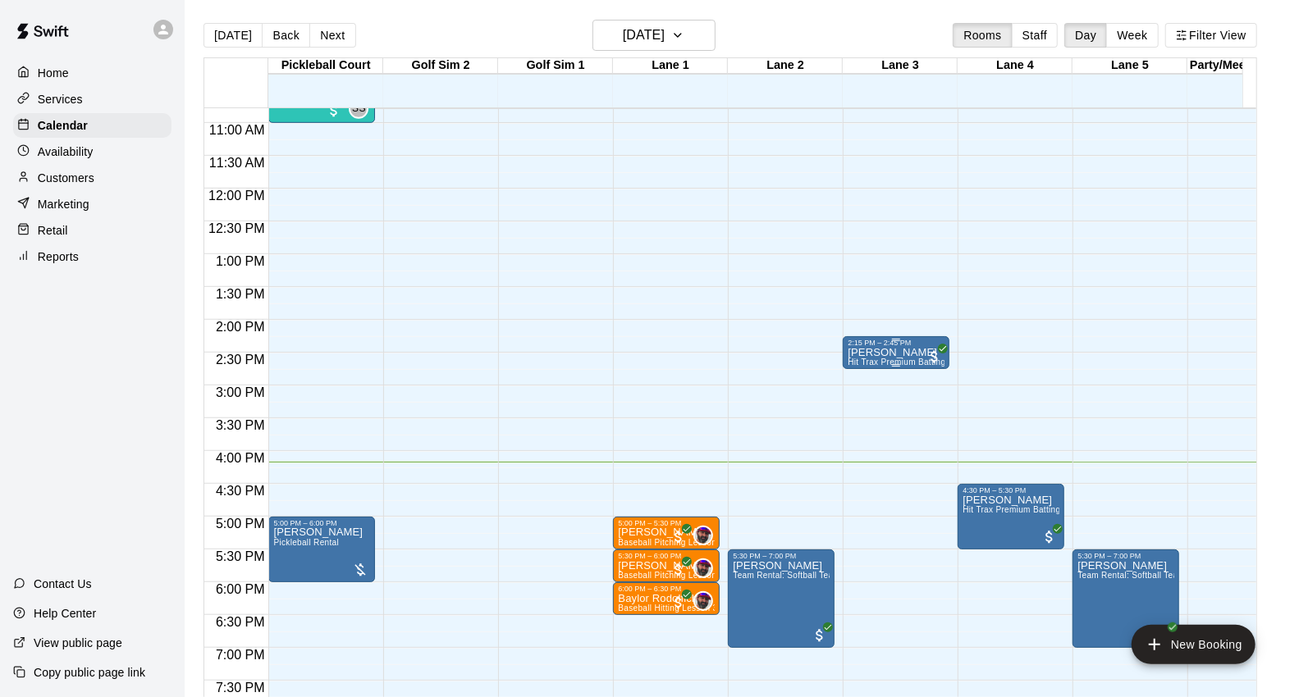
click at [915, 358] on div "[PERSON_NAME] Hit Trax Premium Batting/Pitching Lane (Baseball) (Sports Attack …" at bounding box center [895, 695] width 97 height 697
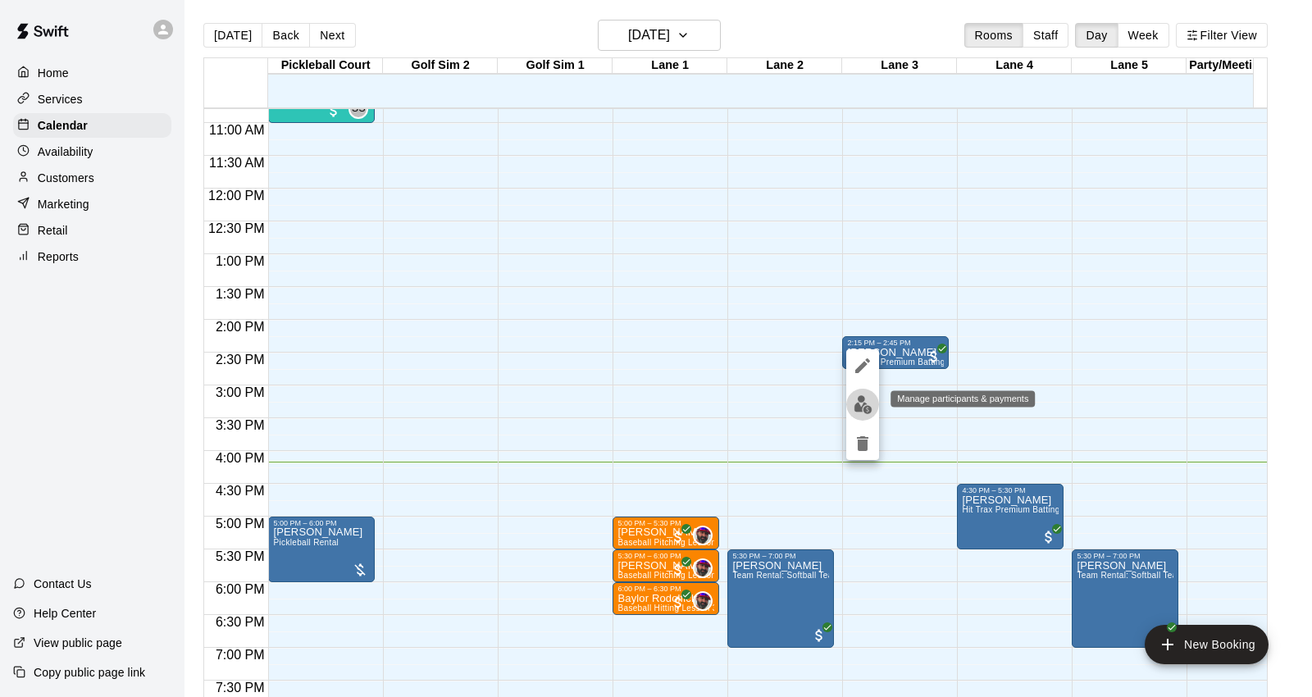
click at [854, 406] on img "edit" at bounding box center [863, 404] width 19 height 19
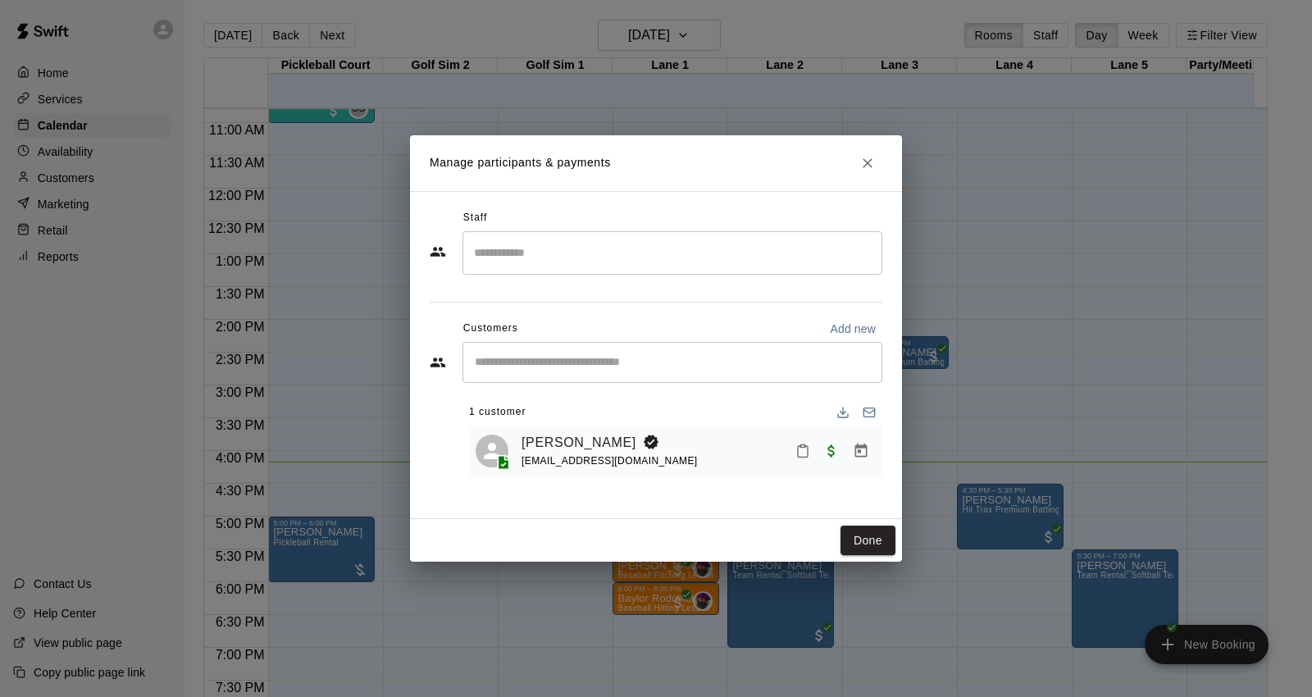
click at [572, 430] on div "[PERSON_NAME] [EMAIL_ADDRESS][DOMAIN_NAME]" at bounding box center [675, 452] width 413 height 52
click at [568, 449] on link "[PERSON_NAME]" at bounding box center [579, 442] width 115 height 21
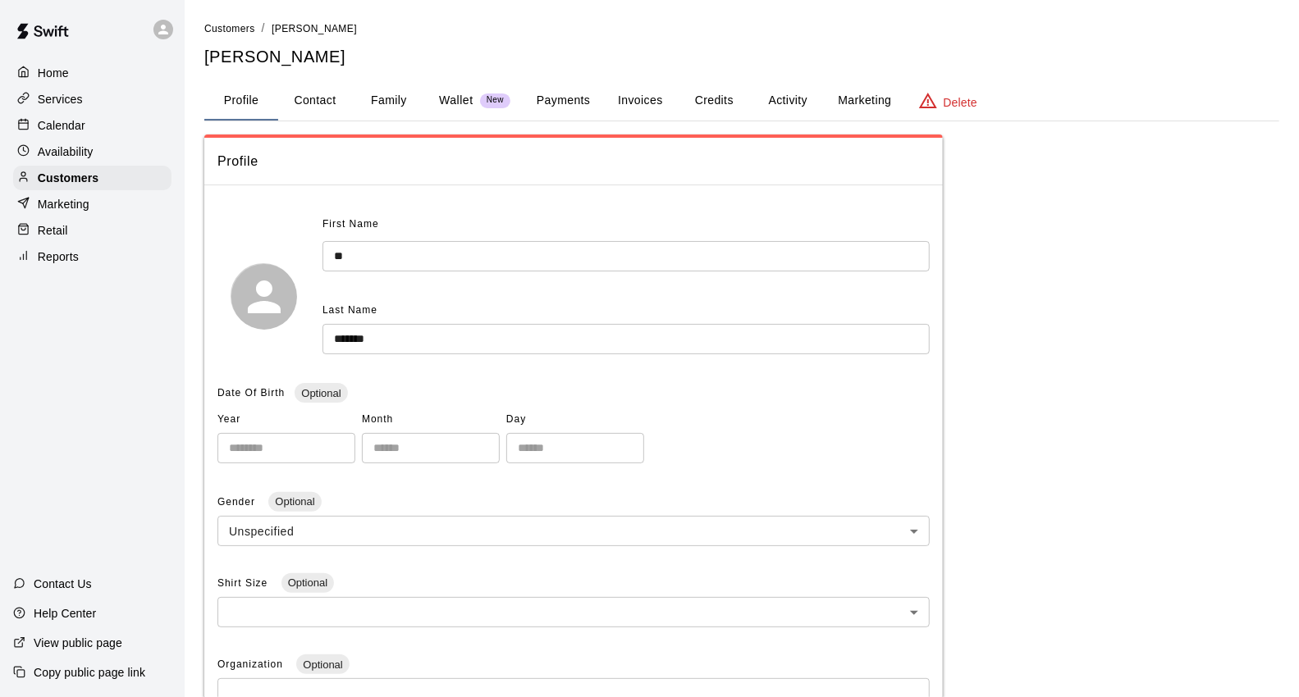
click at [391, 97] on button "Family" at bounding box center [389, 100] width 74 height 39
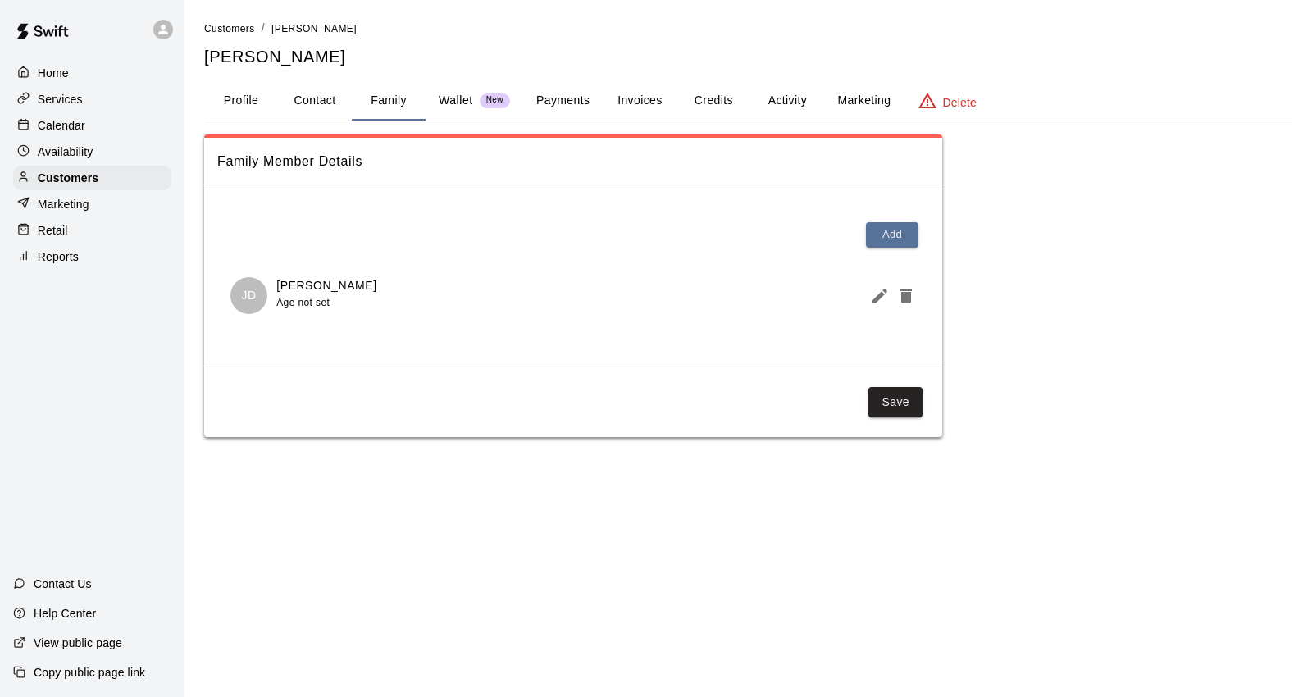
click at [99, 134] on div "Calendar" at bounding box center [92, 125] width 158 height 25
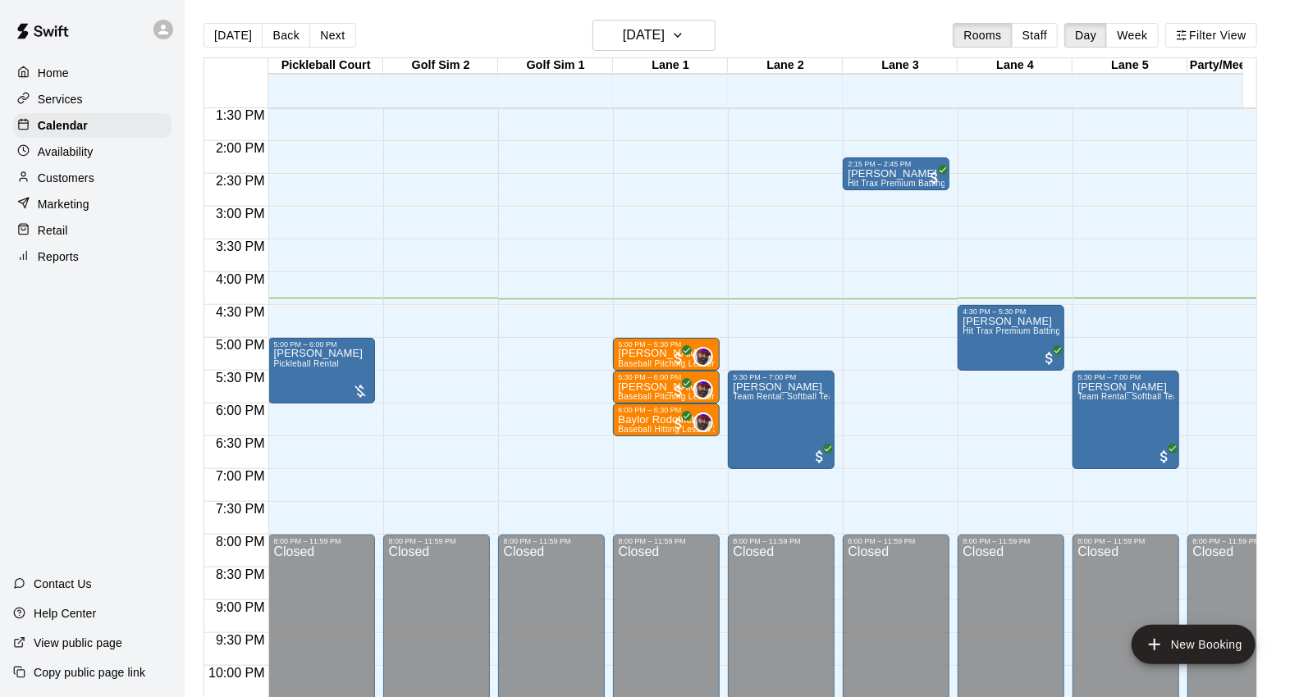
scroll to position [919, 0]
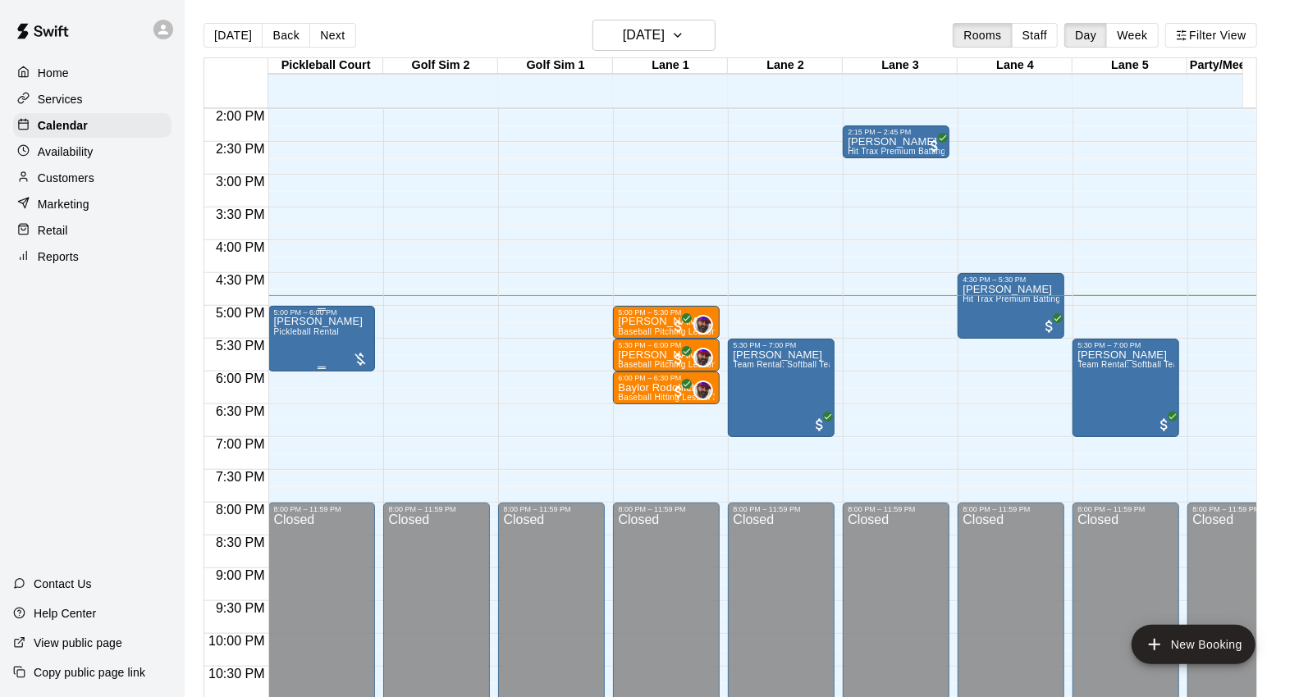
click at [321, 336] on span "Pickleball Rental" at bounding box center [306, 331] width 66 height 9
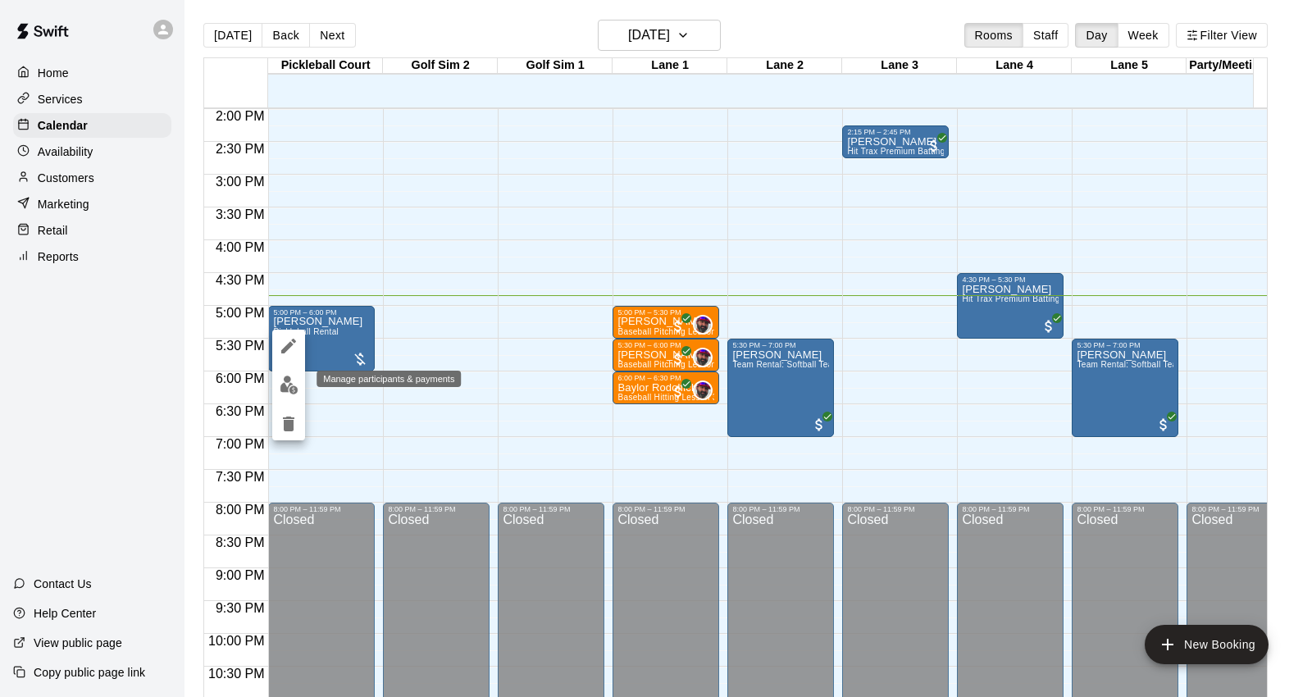
click at [290, 392] on img "edit" at bounding box center [289, 385] width 19 height 19
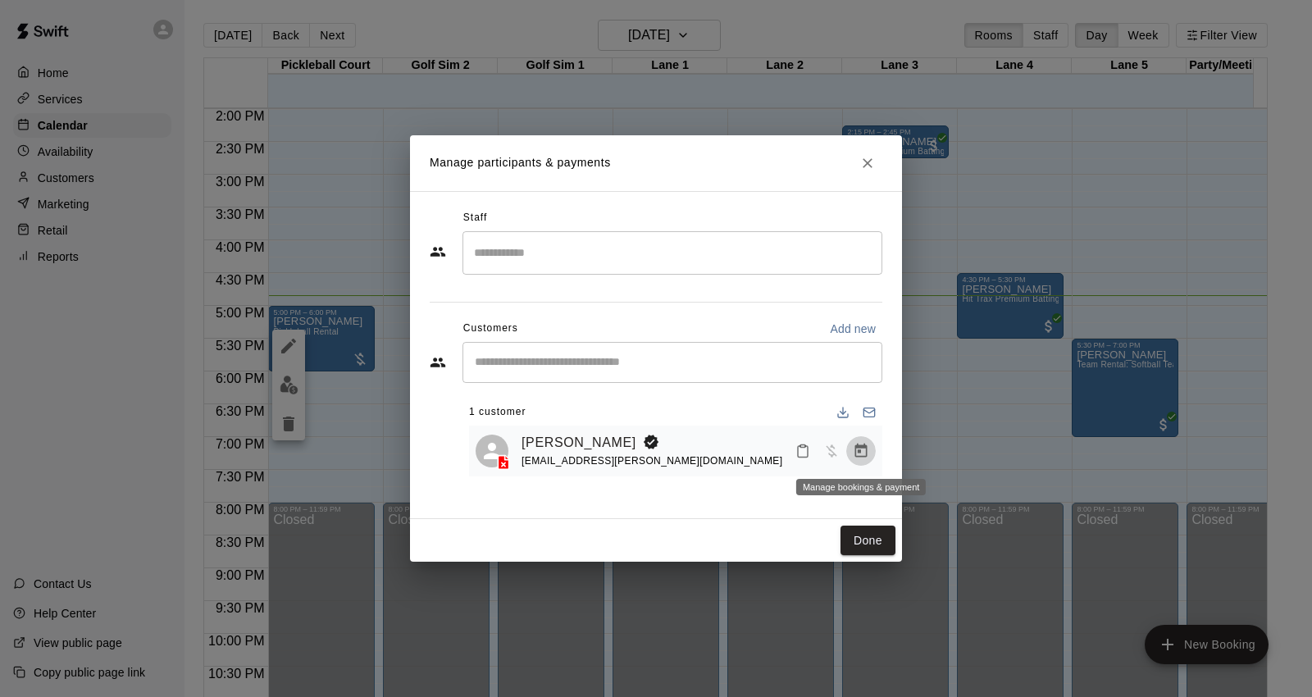
click at [856, 454] on icon "Manage bookings & payment" at bounding box center [861, 451] width 16 height 16
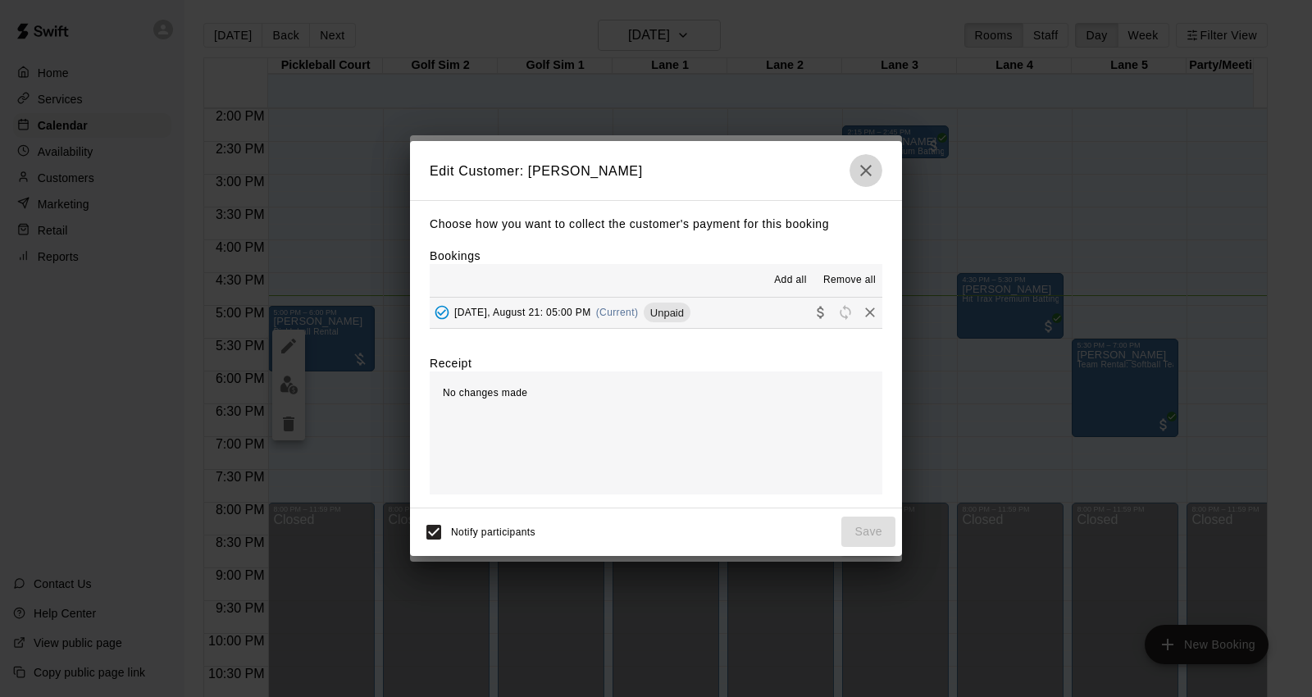
click at [867, 165] on icon "button" at bounding box center [866, 171] width 20 height 20
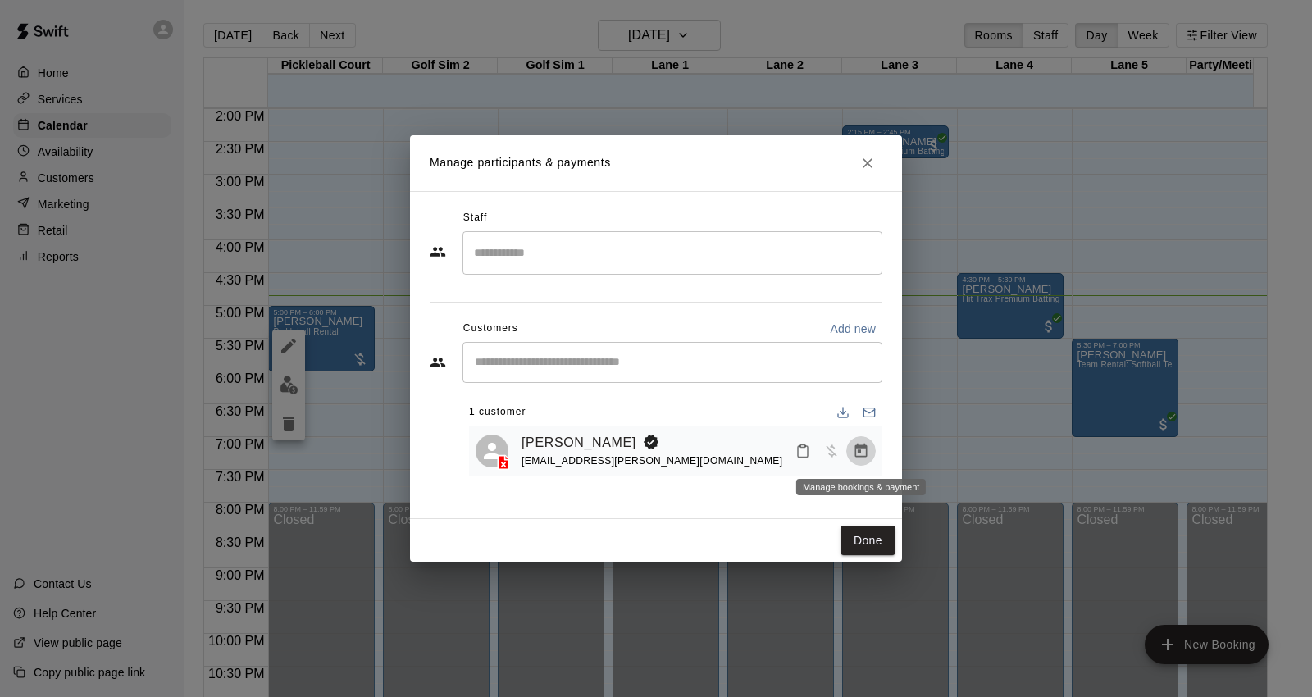
click at [864, 445] on icon "Manage bookings & payment" at bounding box center [861, 451] width 16 height 16
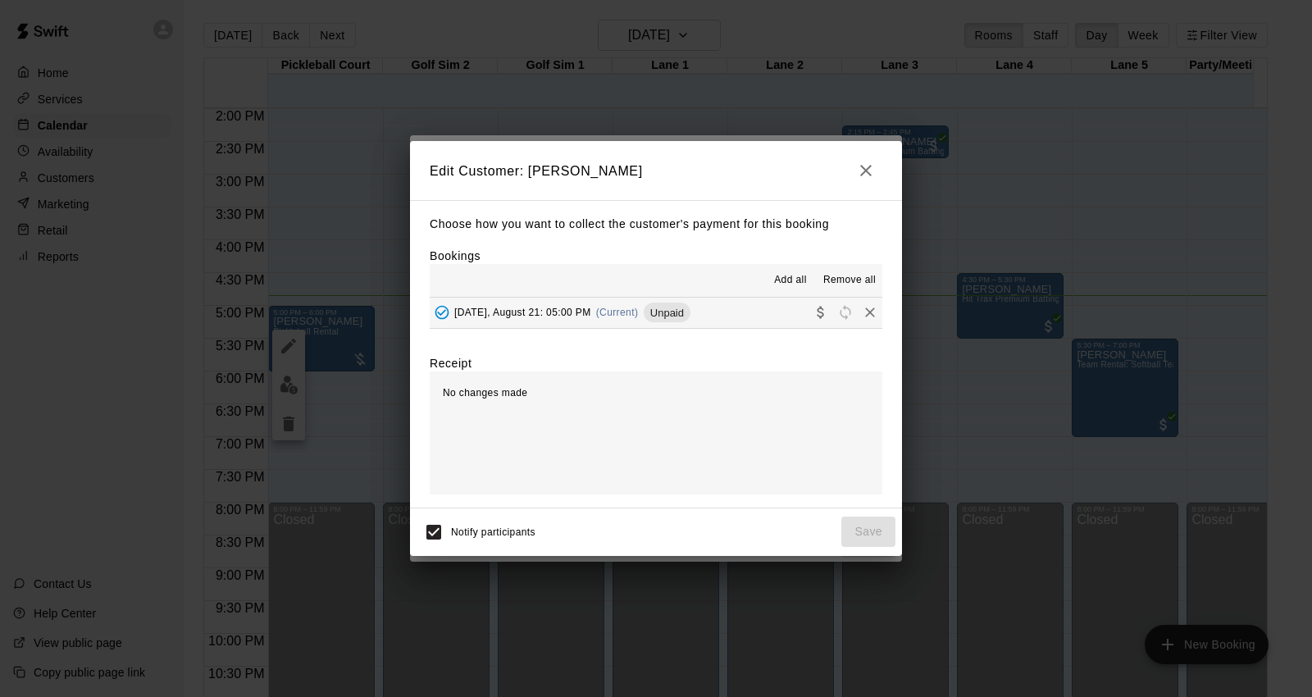
click at [740, 315] on button "[DATE], August 21: 05:00 PM (Current) Unpaid" at bounding box center [656, 313] width 453 height 30
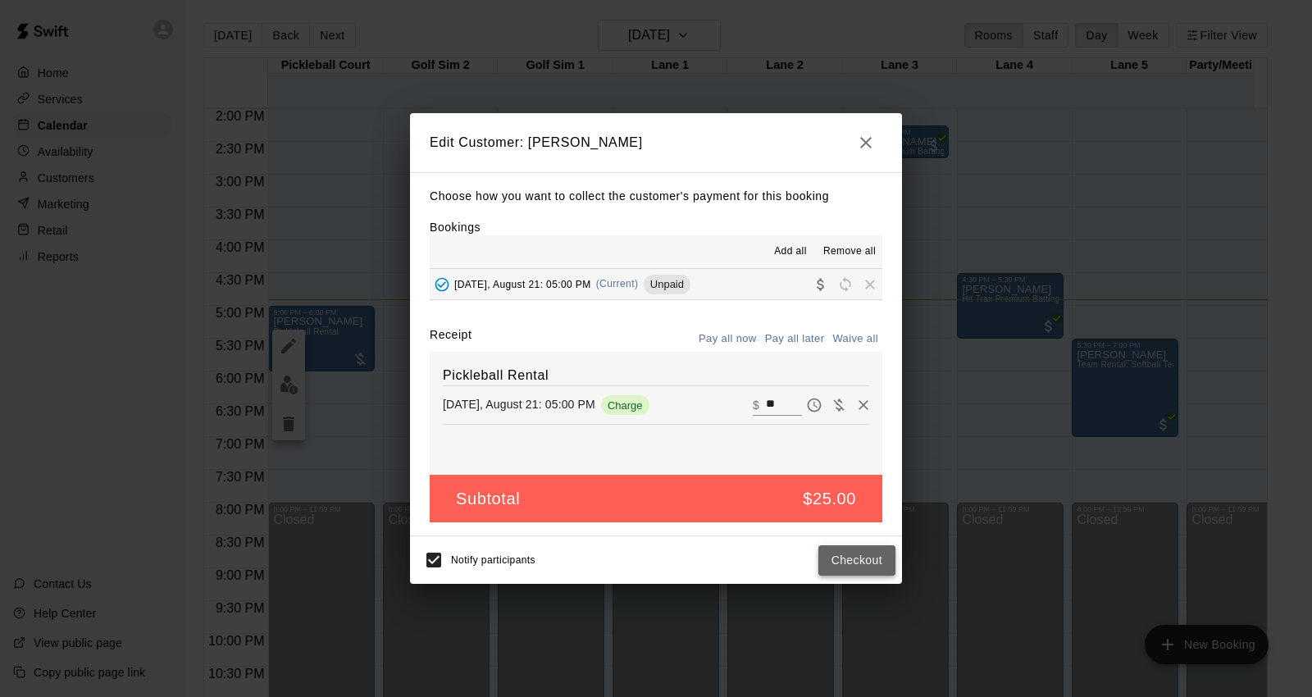
click at [874, 560] on button "Checkout" at bounding box center [857, 560] width 77 height 30
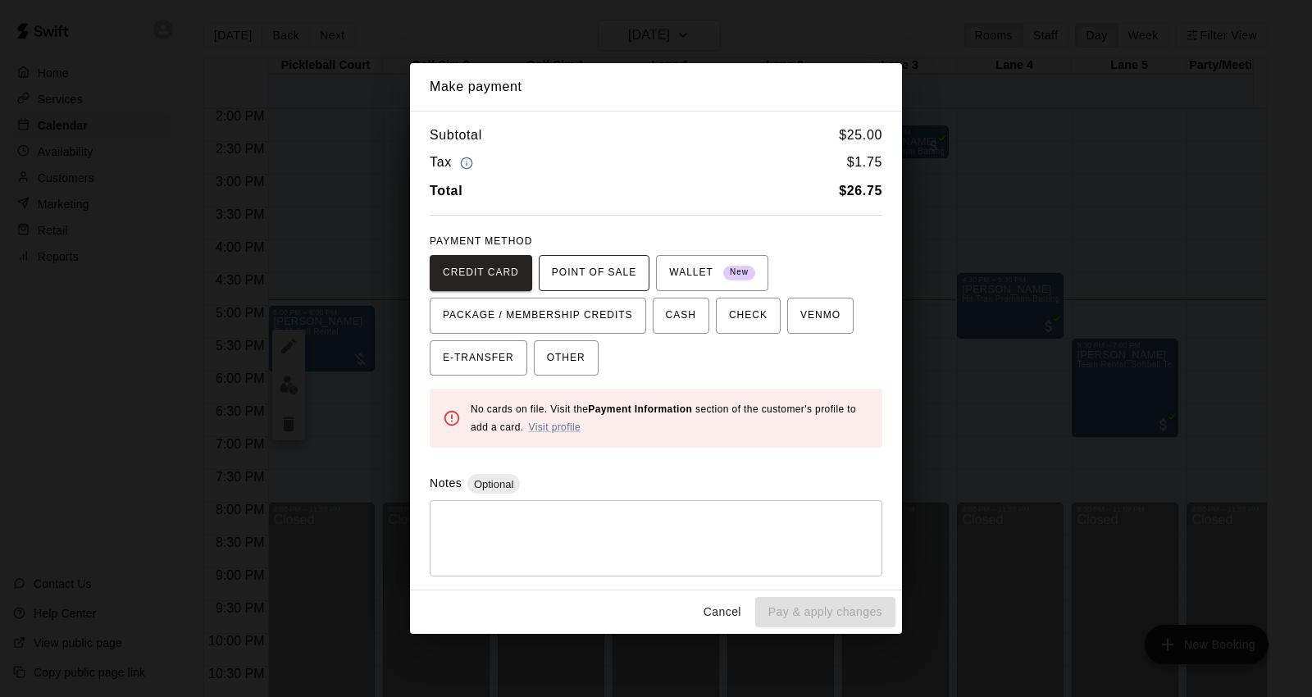
click at [587, 281] on span "POINT OF SALE" at bounding box center [594, 273] width 84 height 26
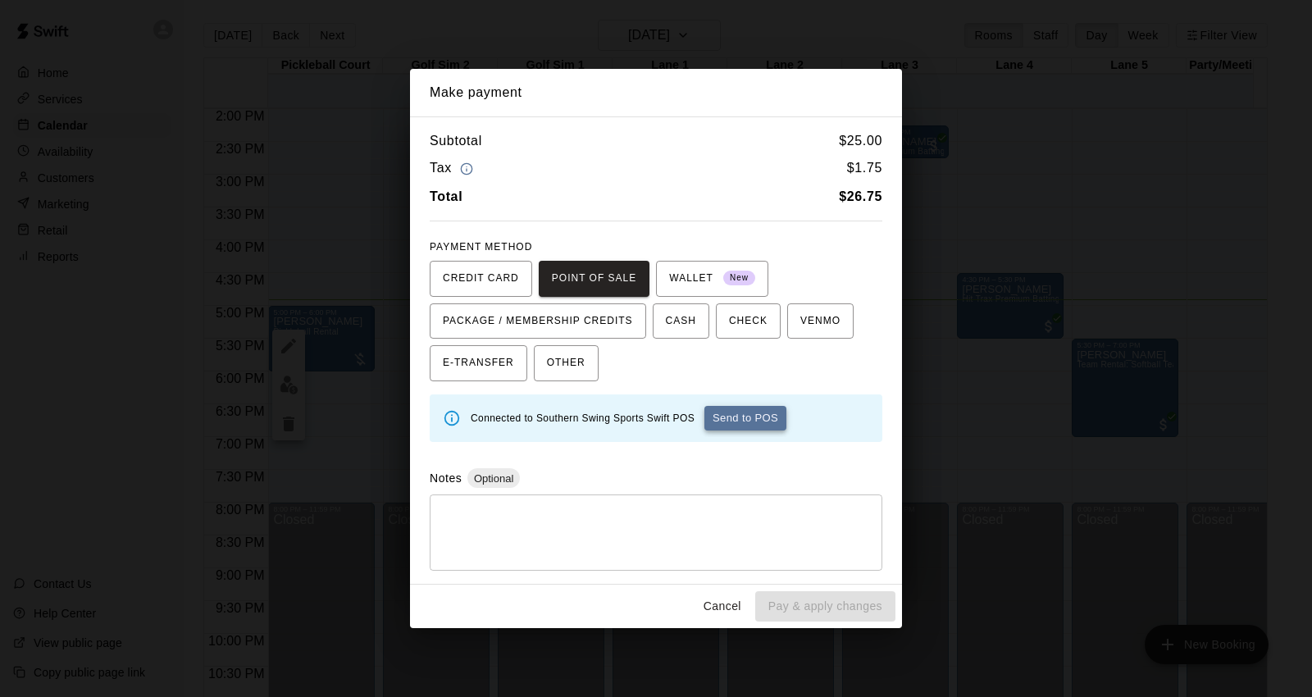
click at [737, 419] on button "Send to POS" at bounding box center [746, 418] width 82 height 25
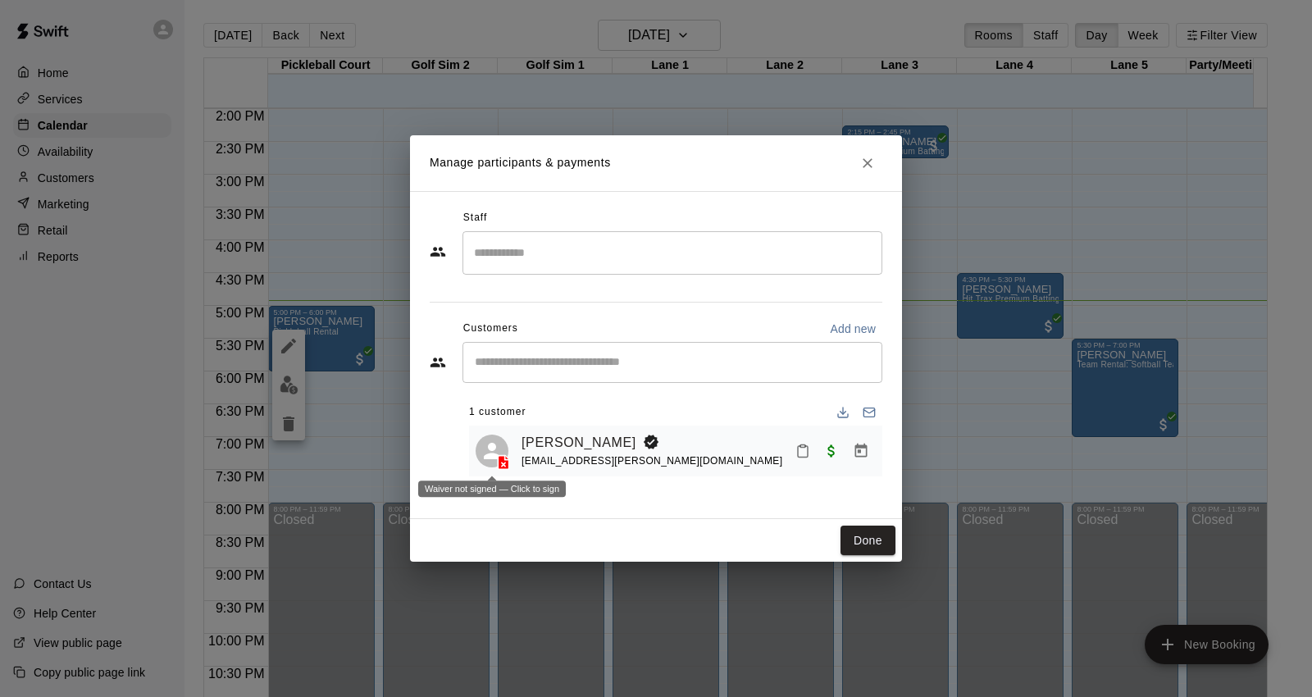
click at [499, 463] on icon at bounding box center [504, 463] width 11 height 14
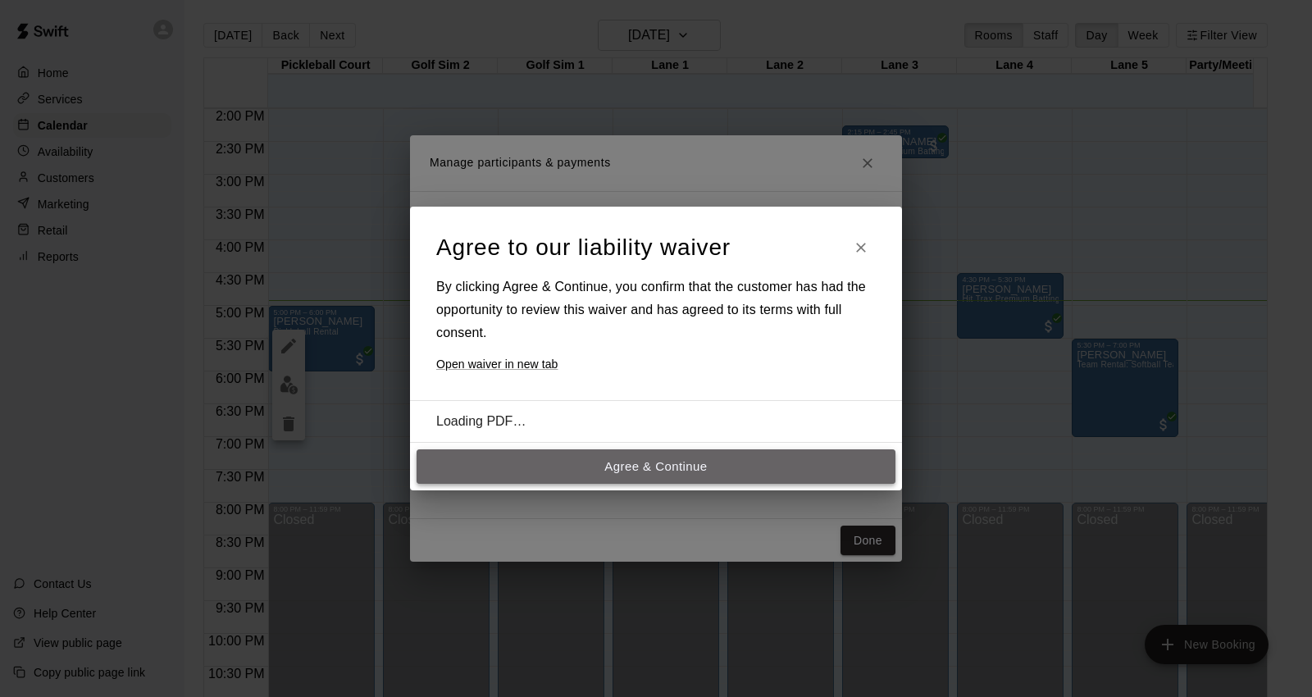
click at [629, 463] on button "Agree & Continue" at bounding box center [656, 467] width 479 height 34
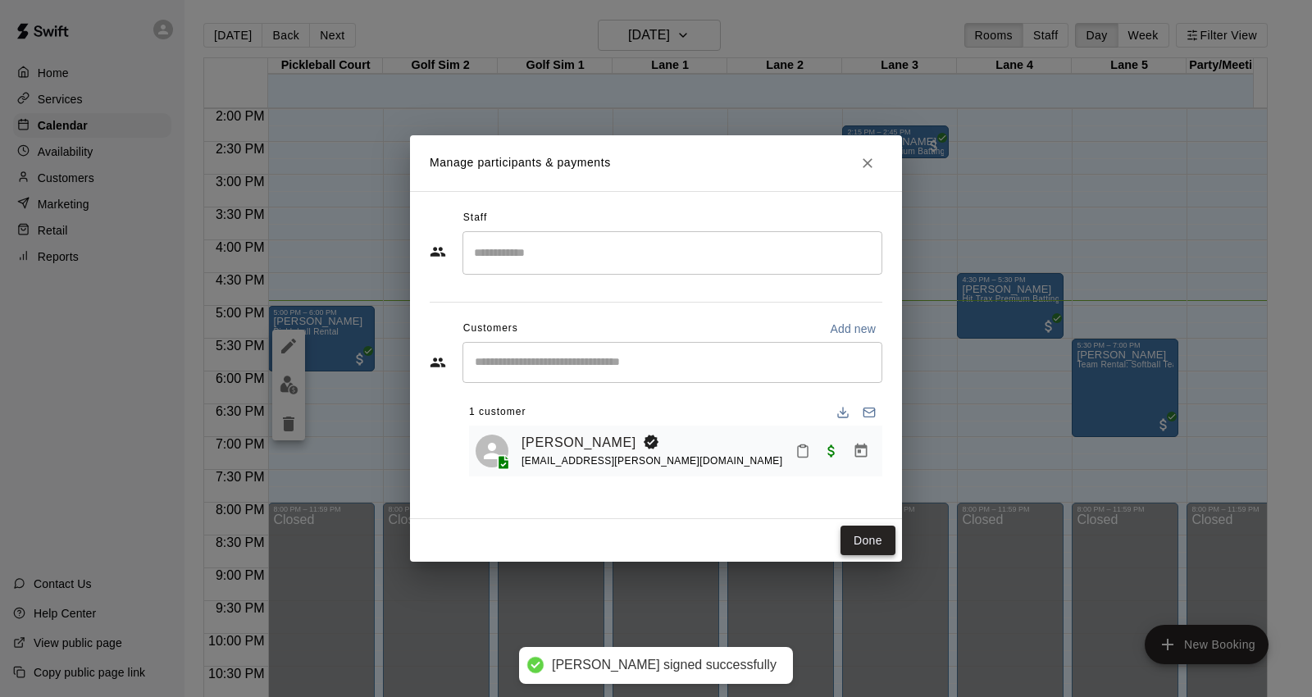
click at [876, 537] on button "Done" at bounding box center [868, 541] width 55 height 30
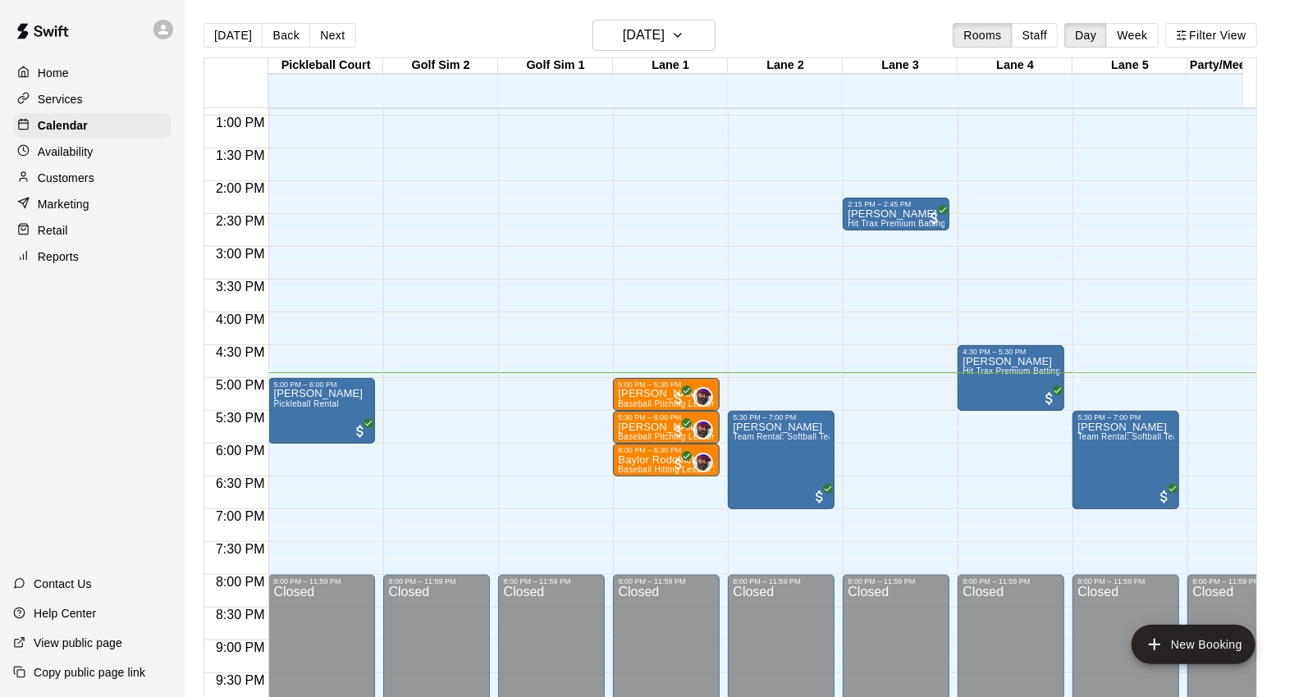
scroll to position [827, 0]
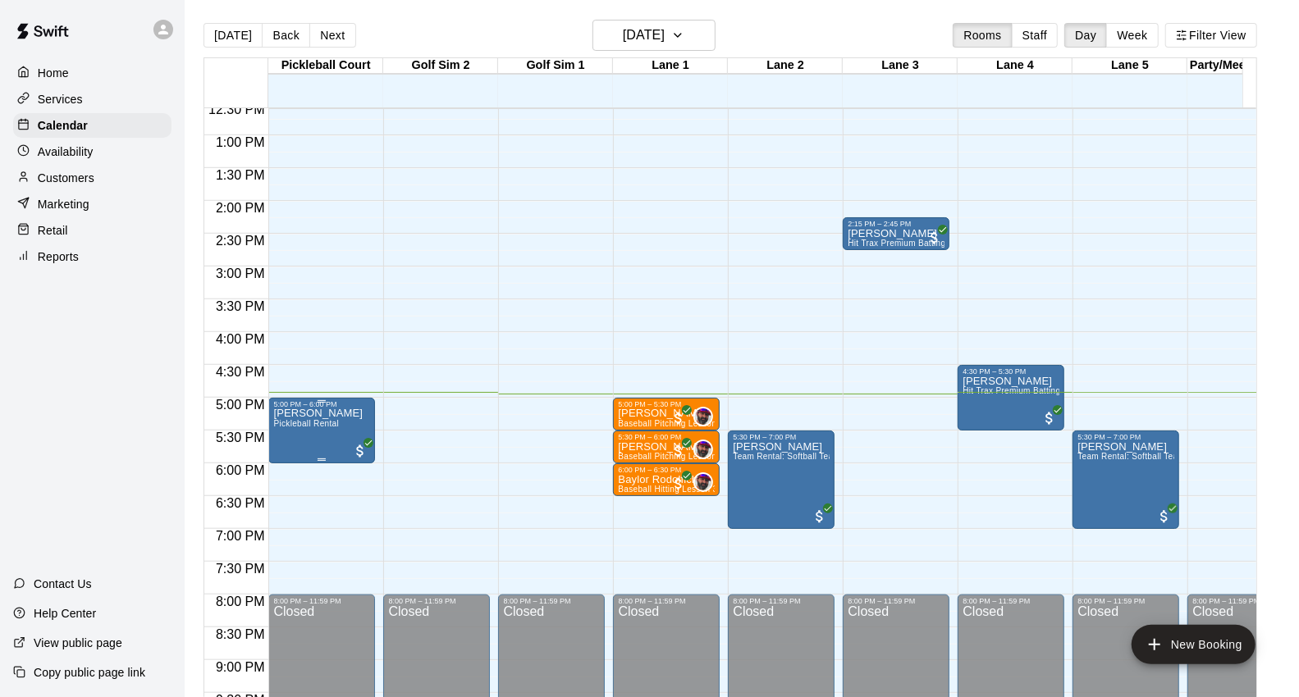
click at [316, 413] on p "[PERSON_NAME]" at bounding box center [317, 413] width 89 height 0
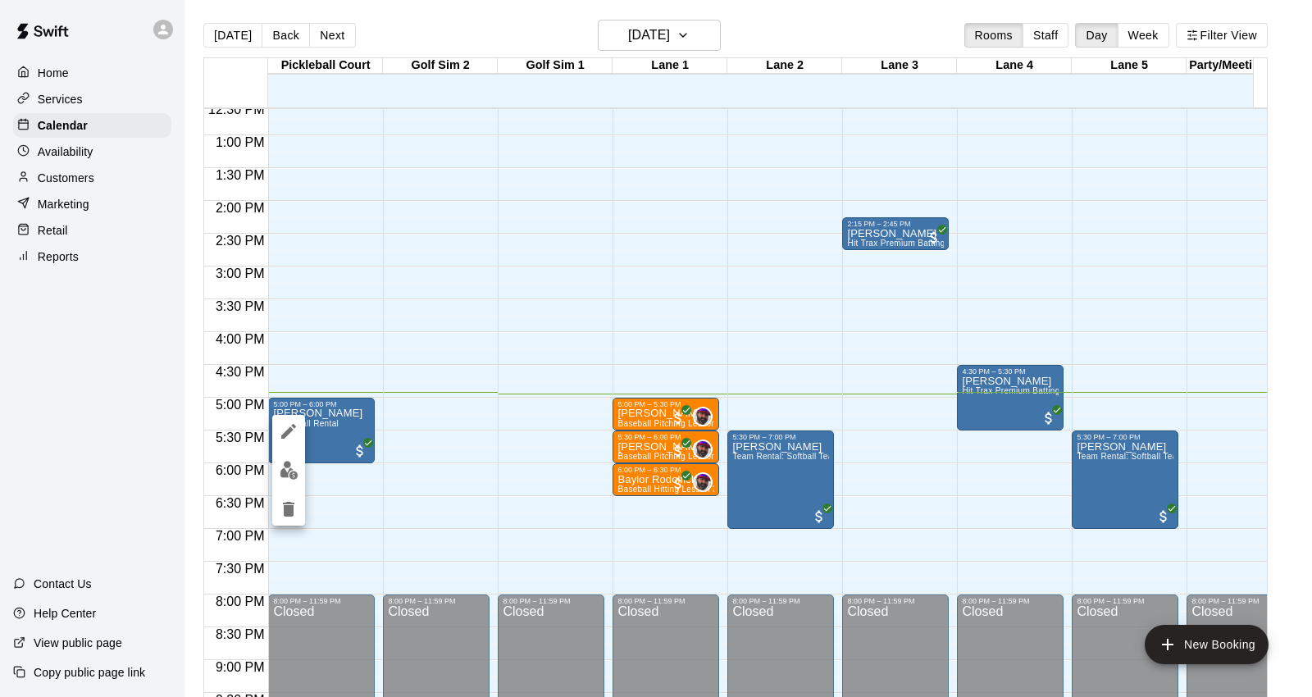
click at [299, 472] on button "edit" at bounding box center [288, 470] width 33 height 32
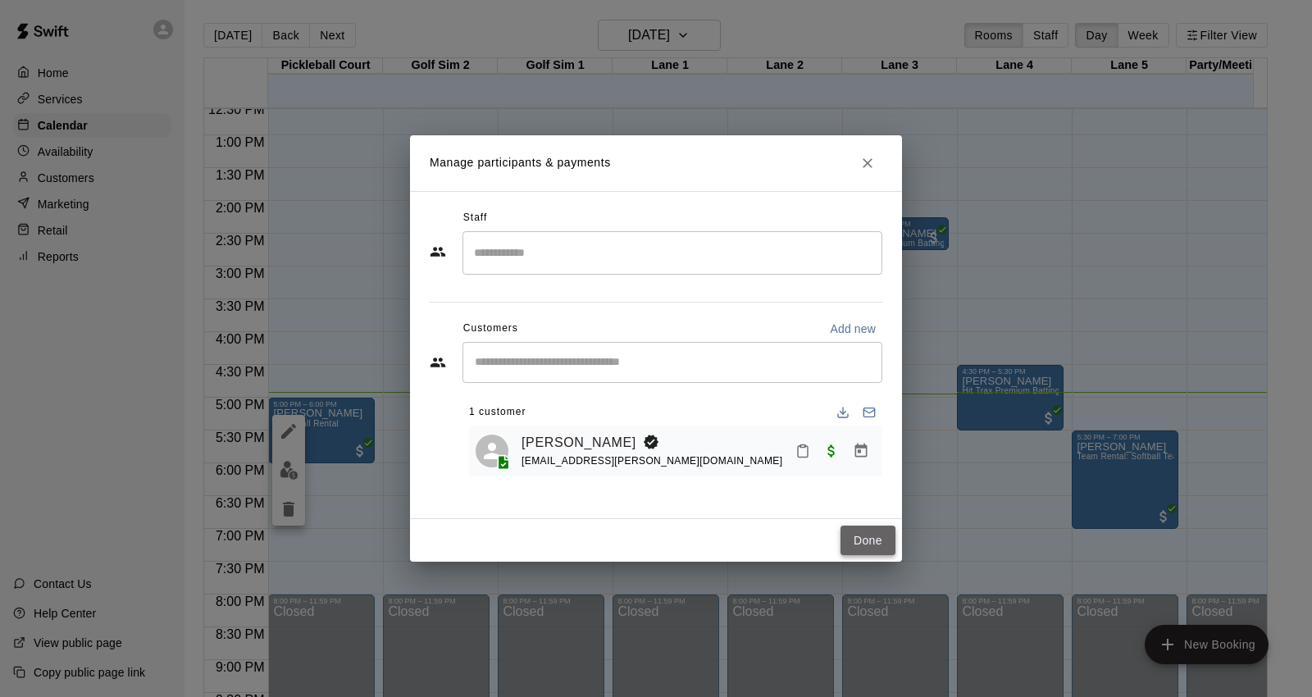
click at [865, 532] on button "Done" at bounding box center [868, 541] width 55 height 30
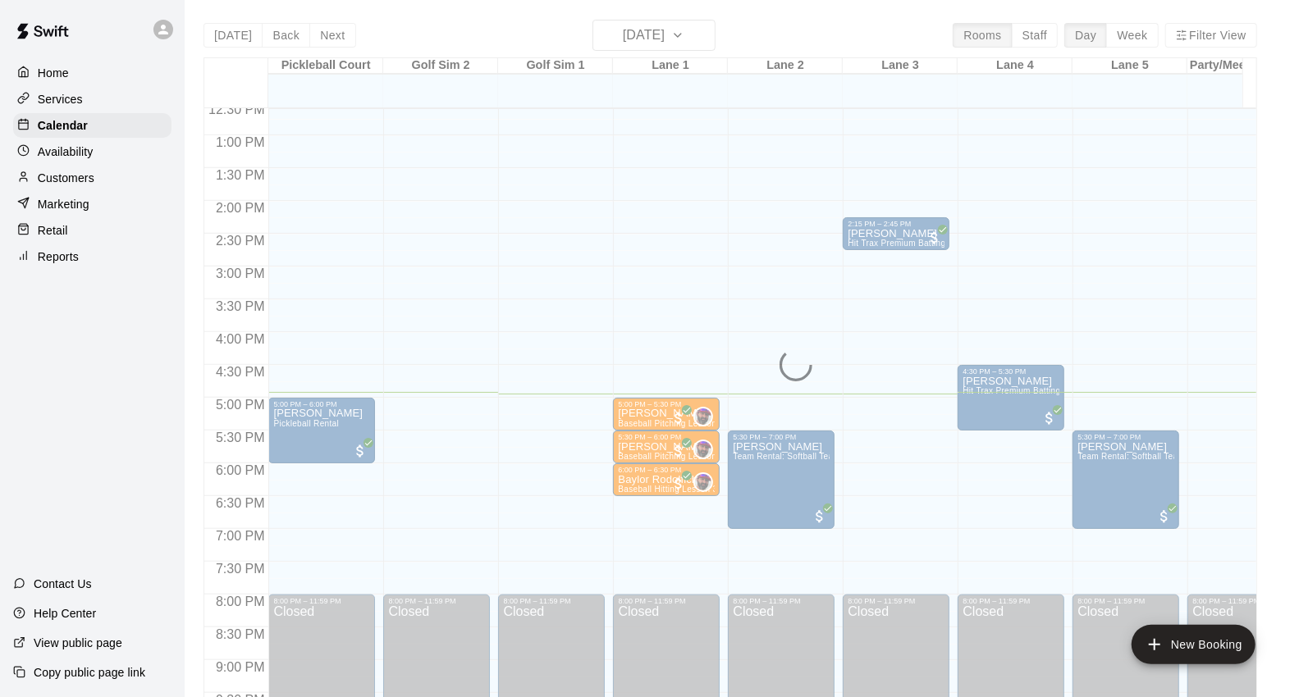
click at [123, 179] on div "Customers" at bounding box center [92, 178] width 158 height 25
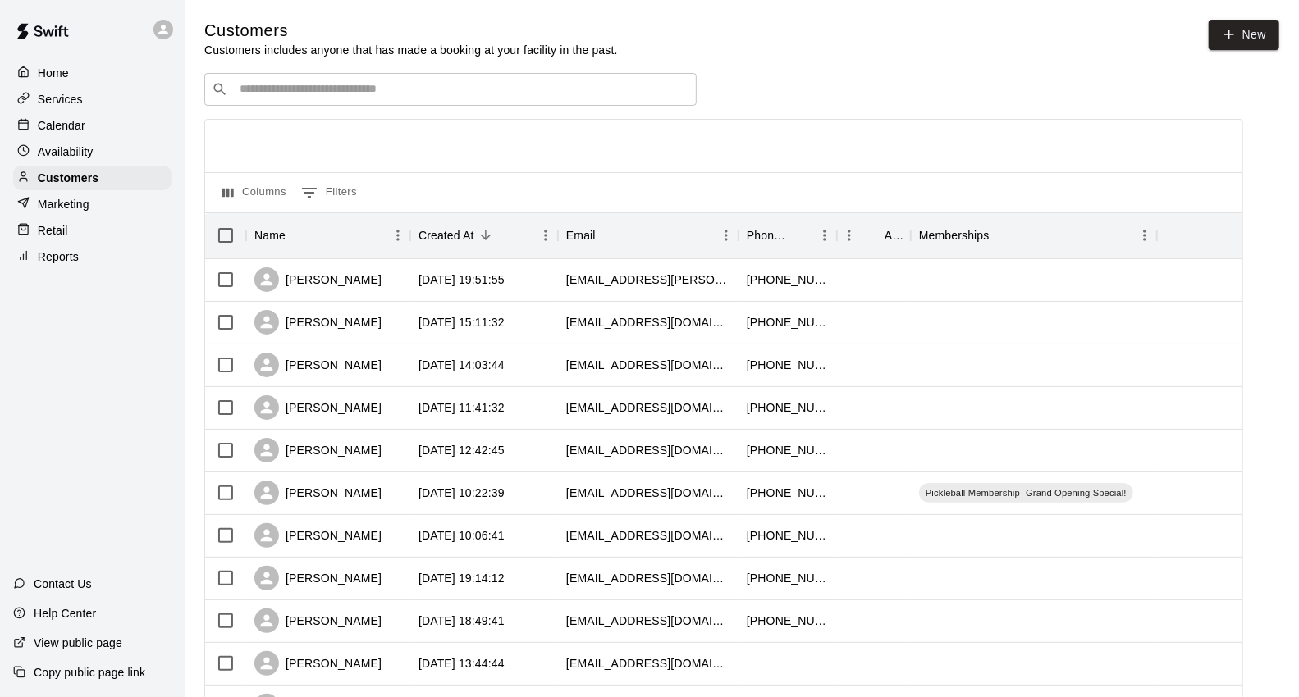
click at [86, 138] on div "Calendar" at bounding box center [92, 125] width 158 height 25
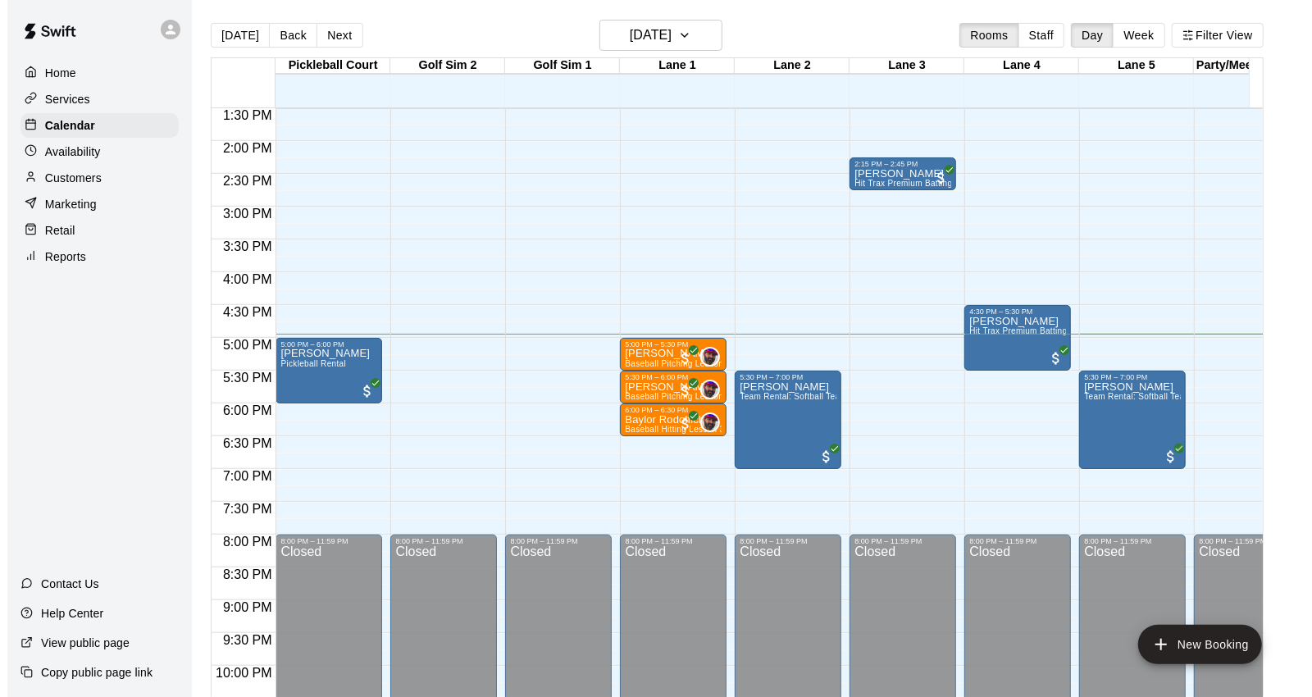
scroll to position [919, 0]
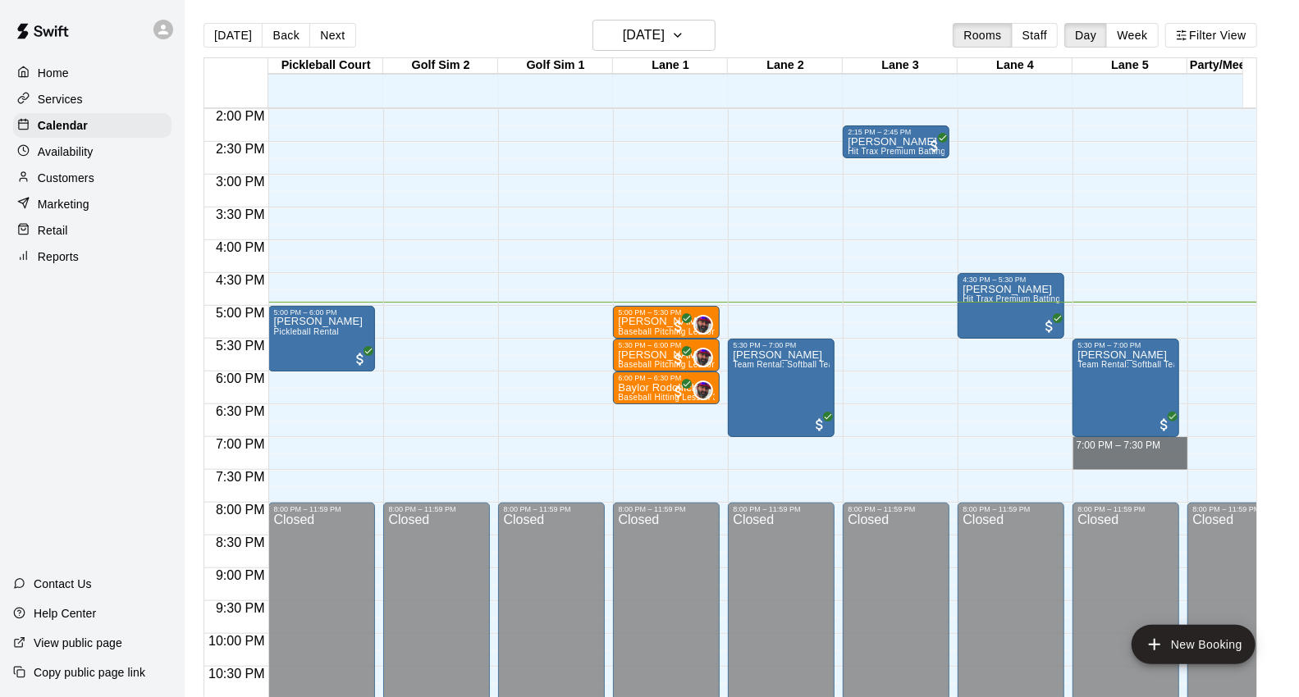
drag, startPoint x: 1076, startPoint y: 443, endPoint x: 1088, endPoint y: 466, distance: 25.7
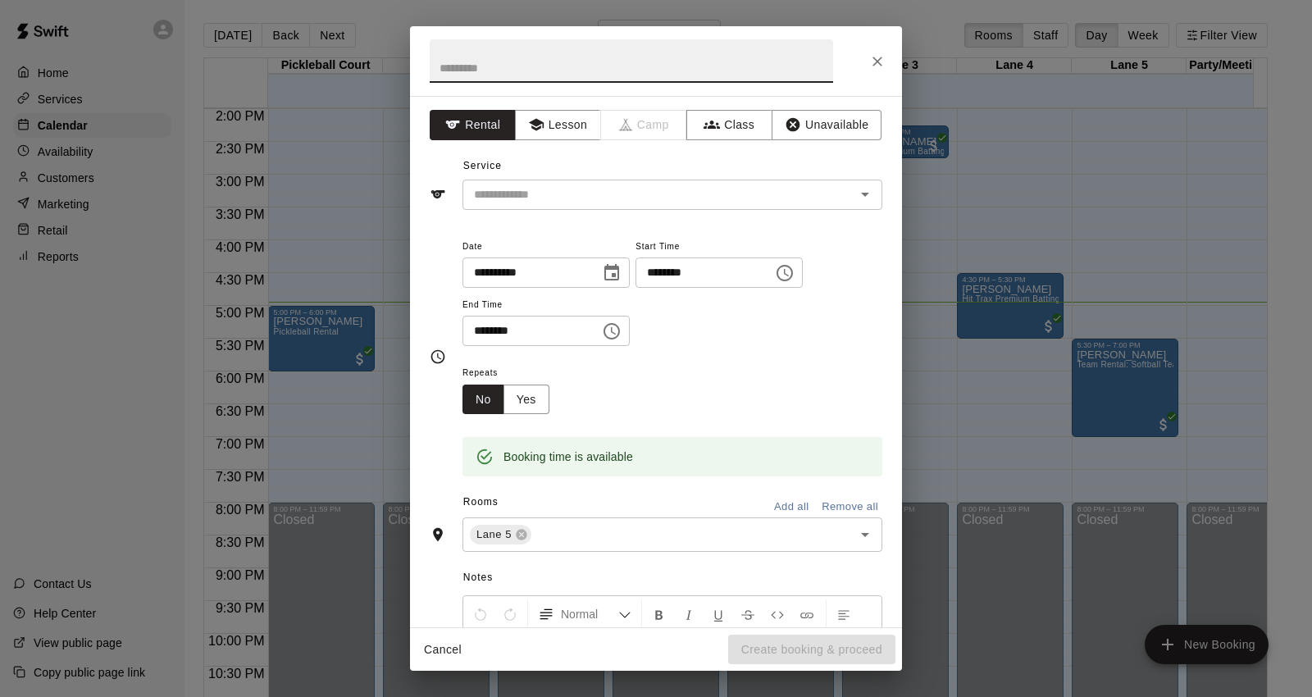
click at [686, 274] on input "********" at bounding box center [699, 273] width 126 height 30
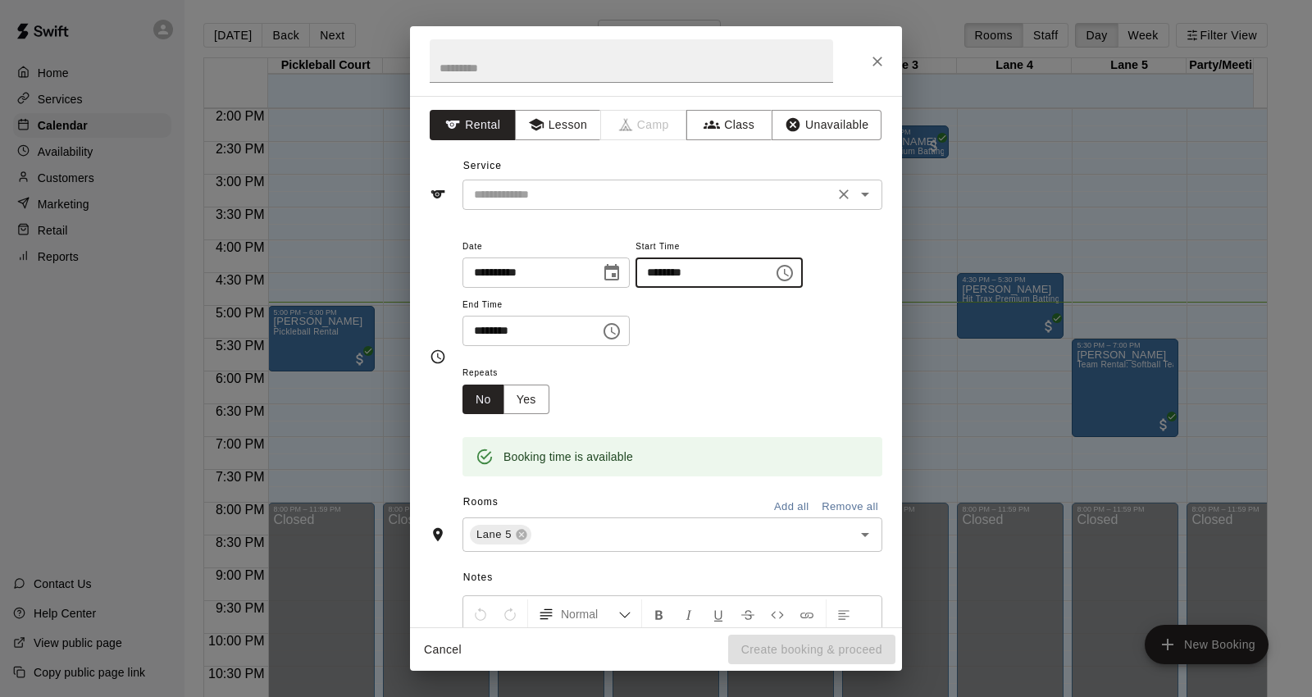
click at [545, 198] on input "text" at bounding box center [649, 195] width 362 height 21
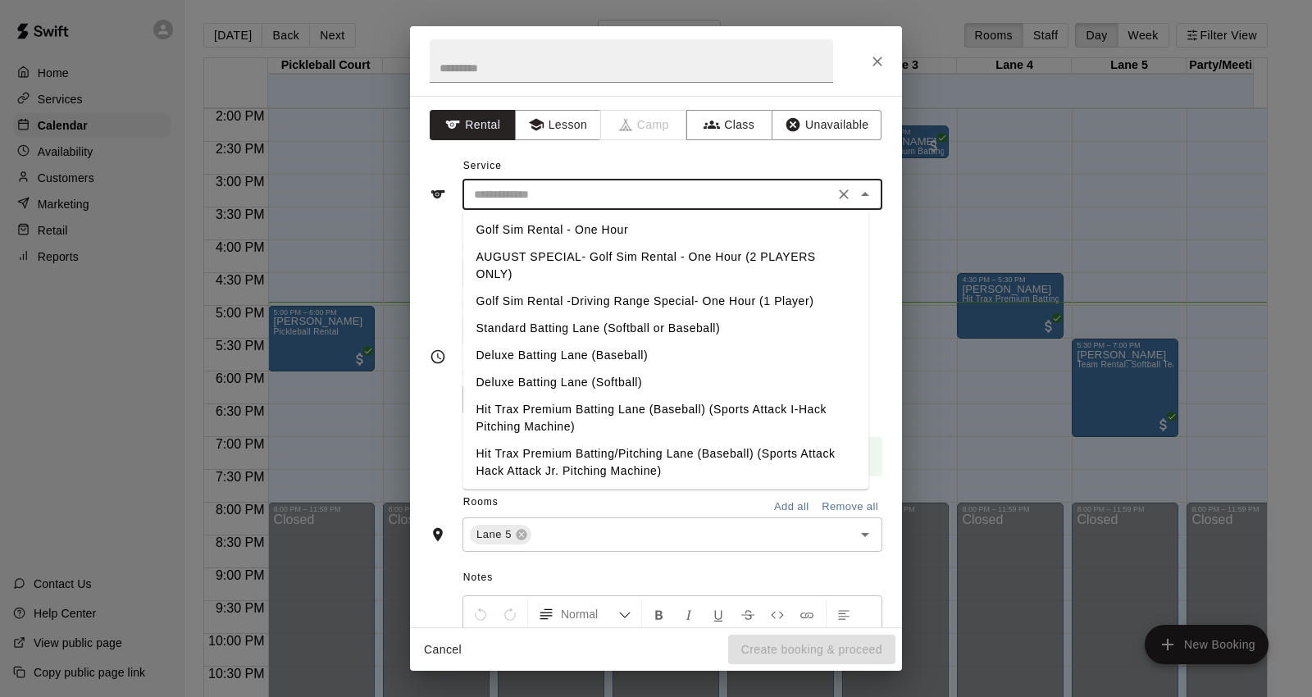
click at [614, 331] on li "Standard Batting Lane (Softball or Baseball)" at bounding box center [666, 328] width 406 height 27
type input "**********"
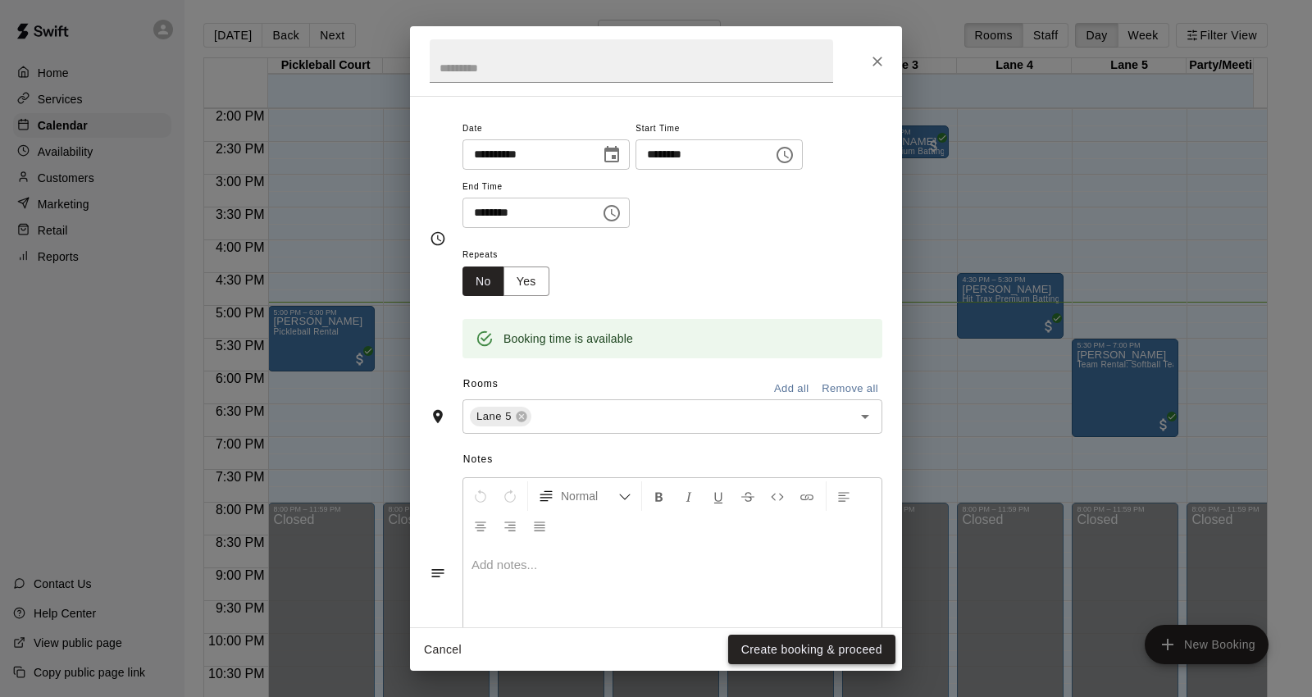
scroll to position [182, 0]
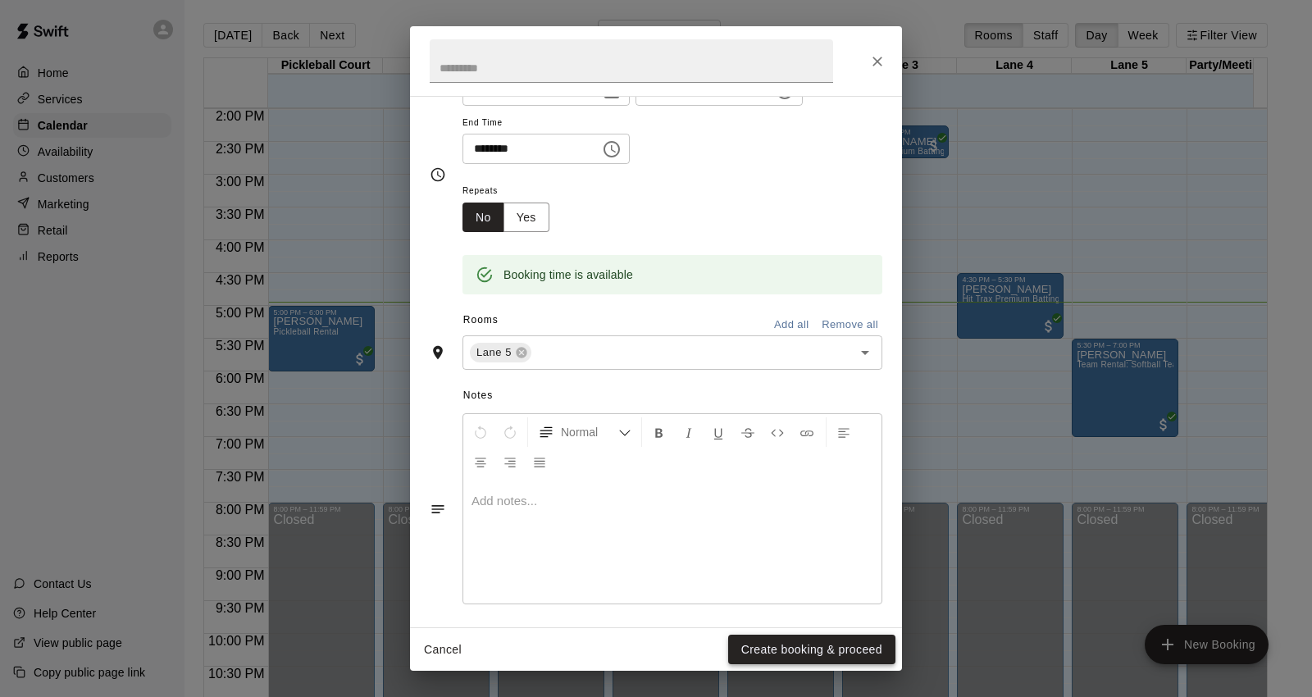
click at [826, 641] on button "Create booking & proceed" at bounding box center [811, 650] width 167 height 30
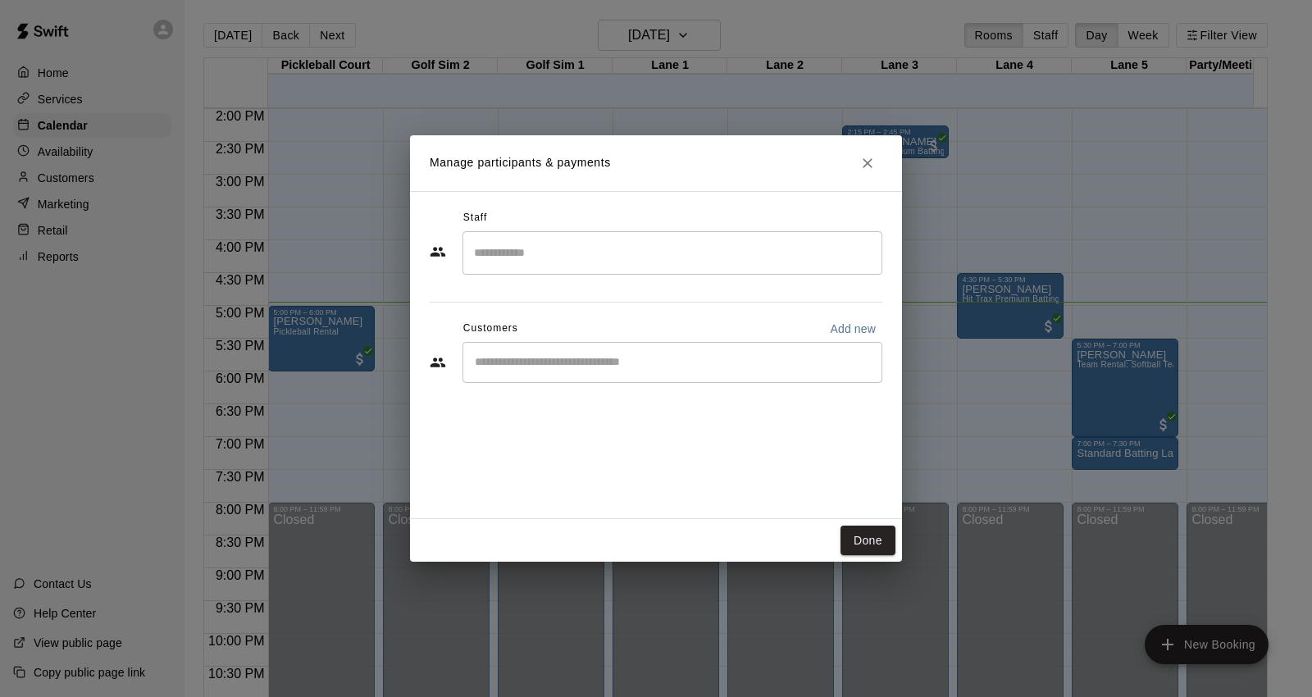
click at [583, 364] on input "Start typing to search customers..." at bounding box center [672, 362] width 405 height 16
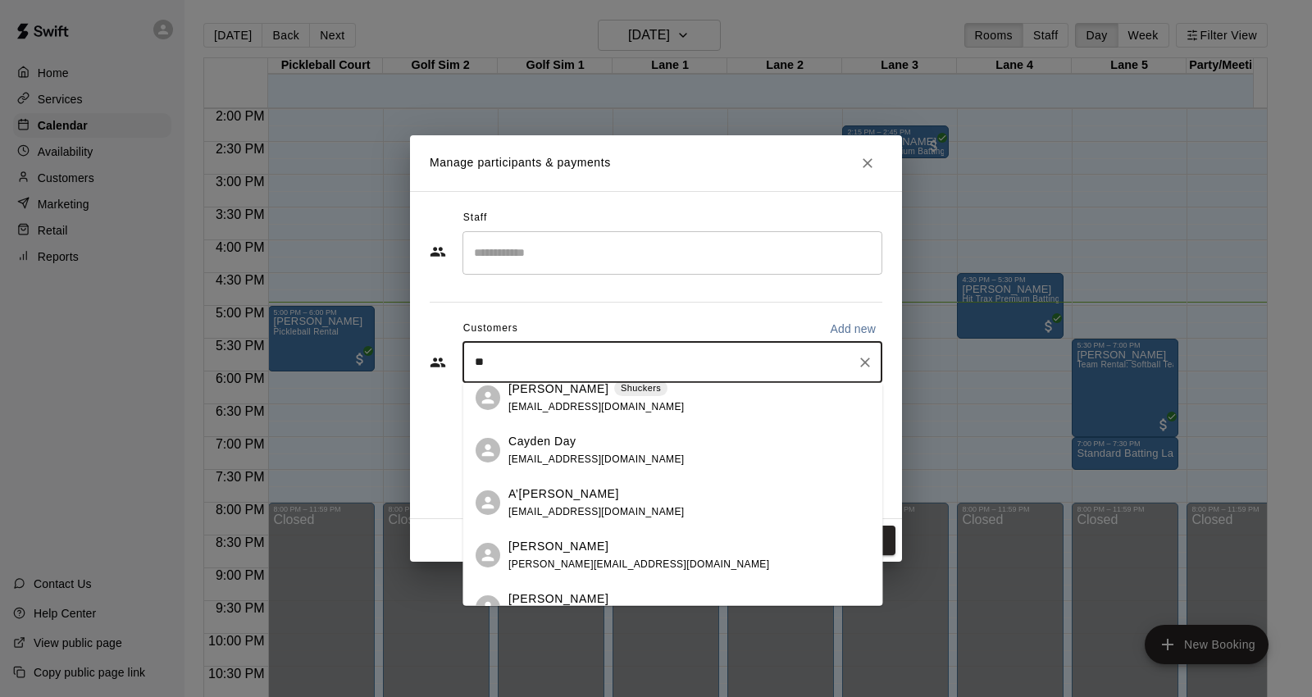
scroll to position [911, 0]
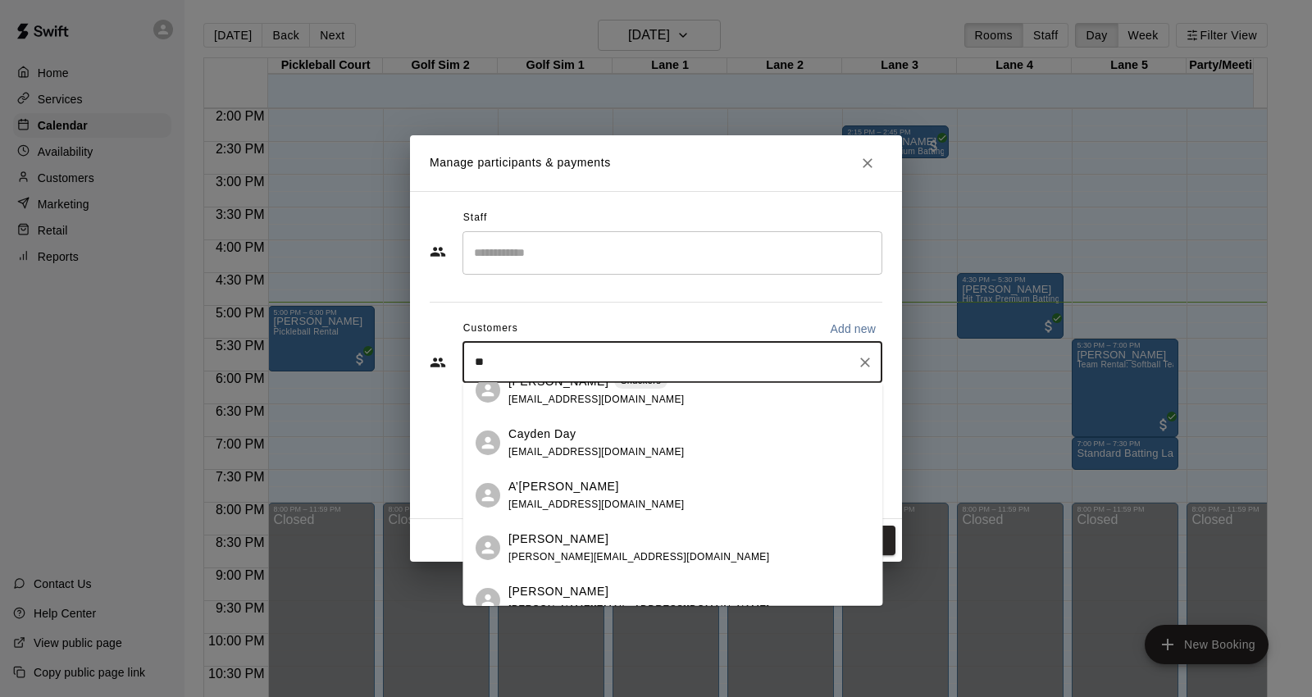
type input "***"
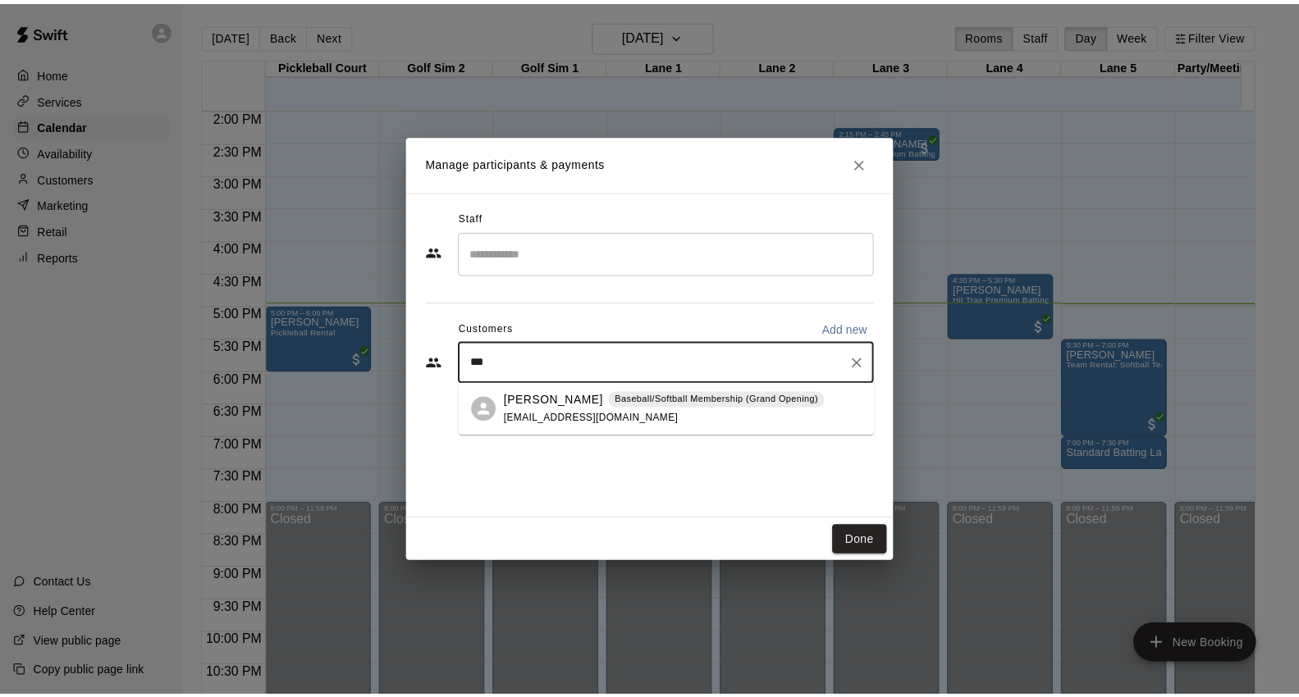
scroll to position [0, 0]
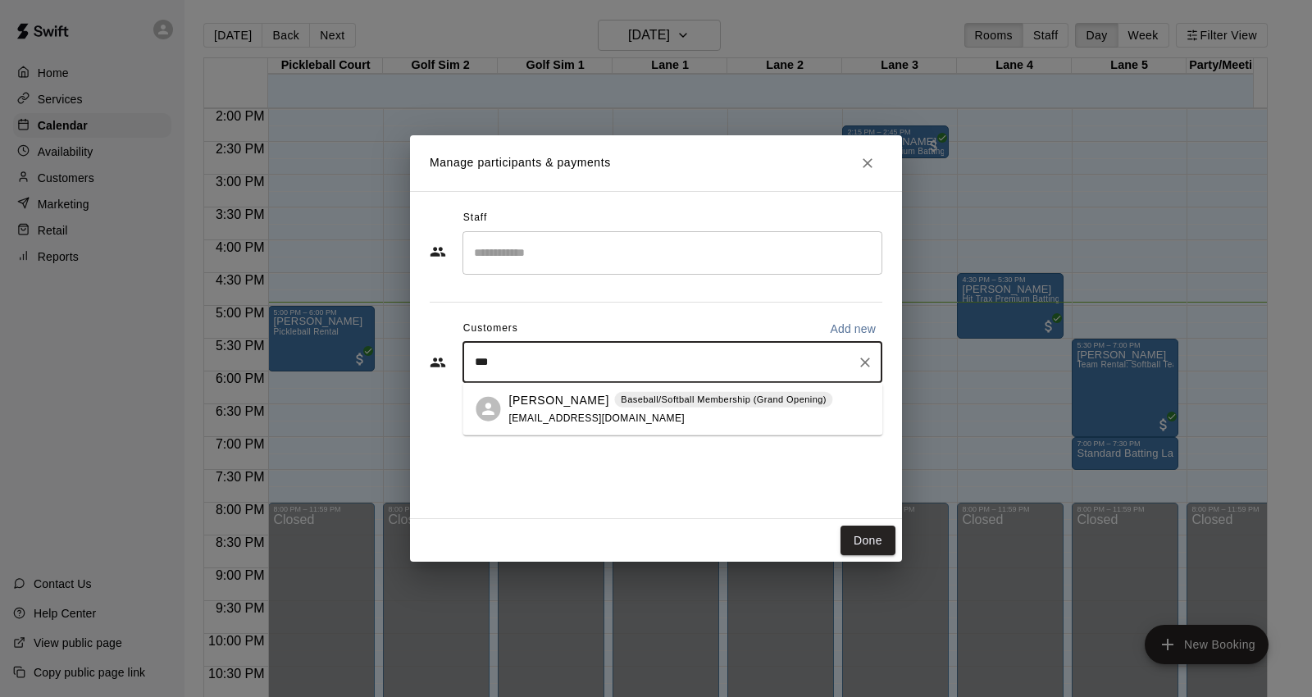
click at [620, 412] on span "[EMAIL_ADDRESS][DOMAIN_NAME]" at bounding box center [597, 417] width 176 height 11
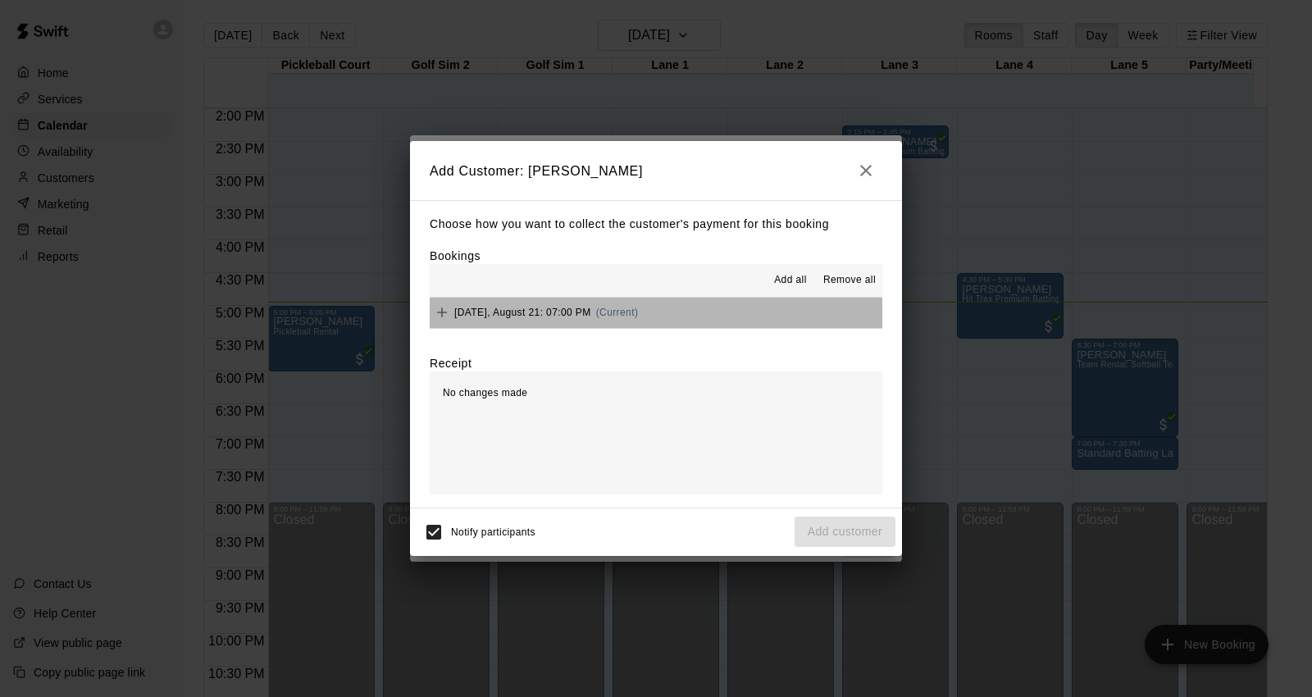
click at [686, 322] on button "[DATE], August 21: 07:00 PM (Current)" at bounding box center [656, 313] width 453 height 30
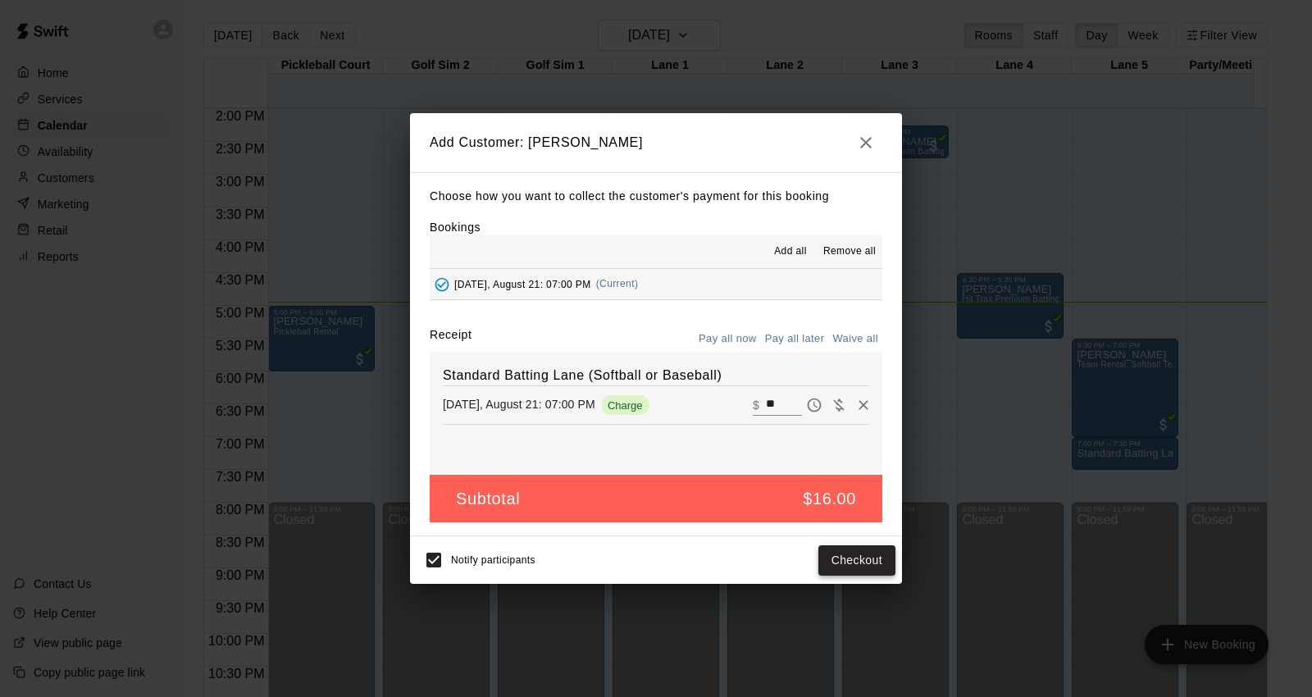
click at [843, 570] on button "Checkout" at bounding box center [857, 560] width 77 height 30
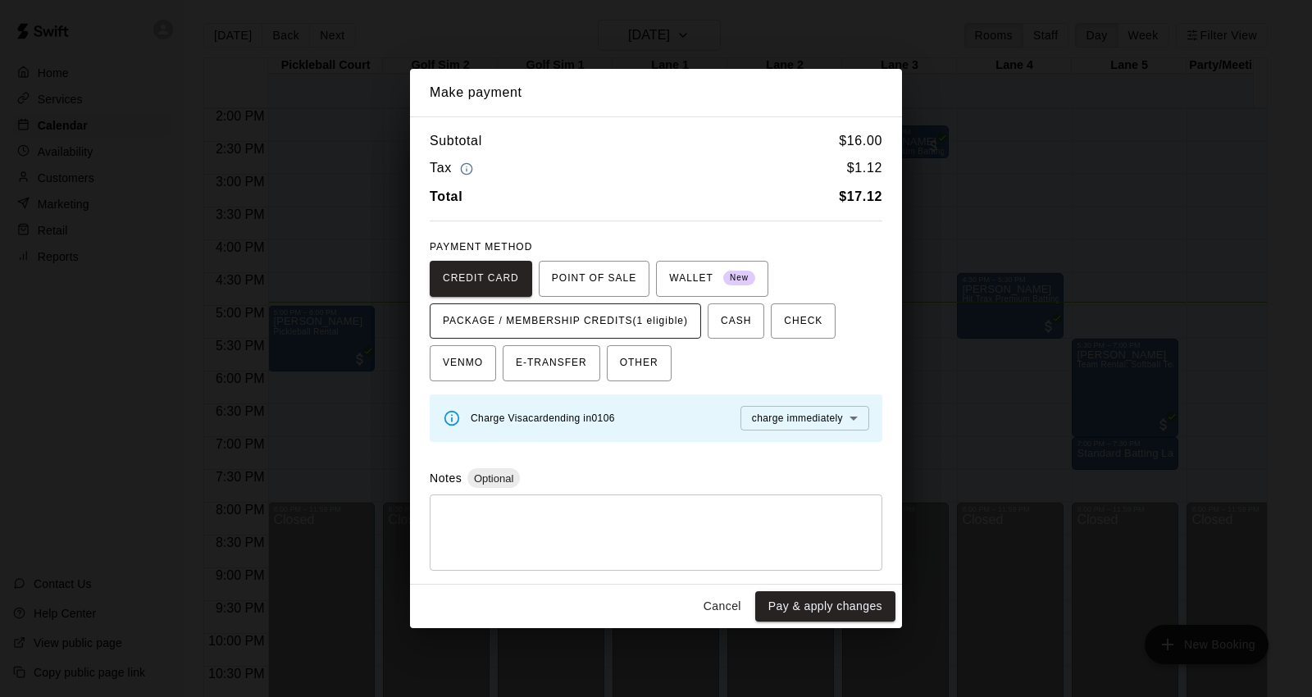
click at [651, 315] on span "PACKAGE / MEMBERSHIP CREDITS (1 eligible)" at bounding box center [565, 321] width 245 height 26
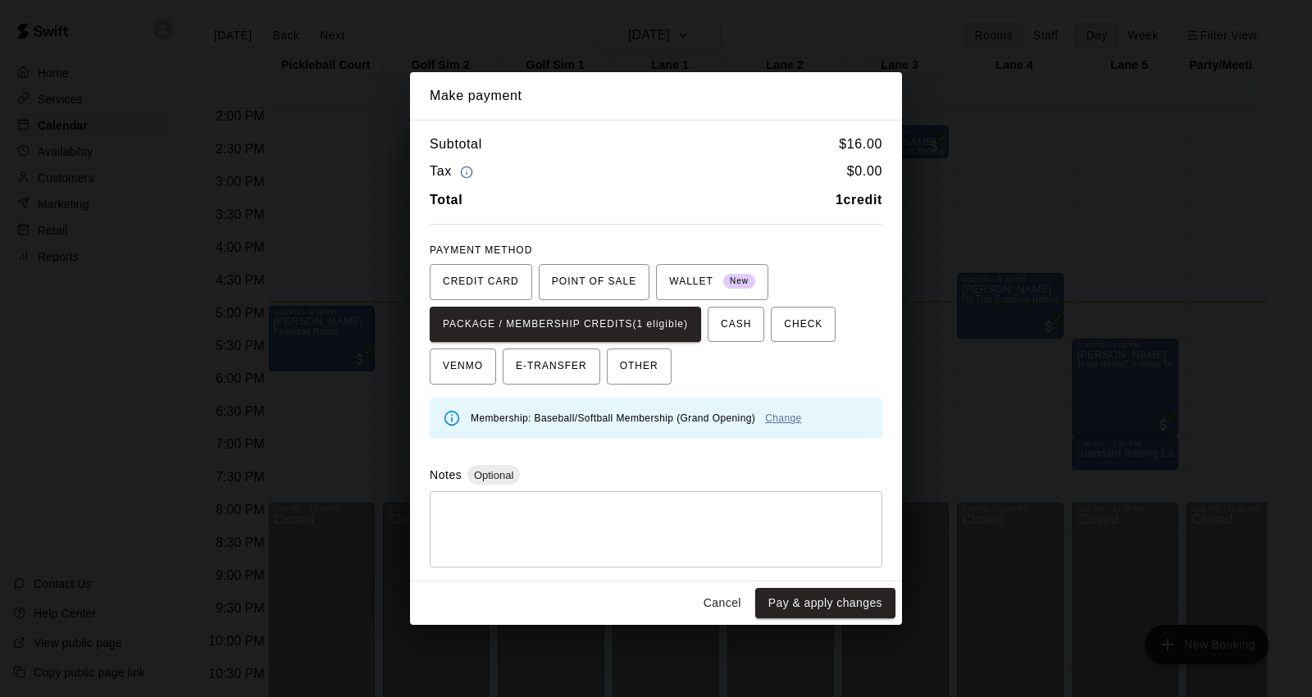
click at [780, 417] on link "Change" at bounding box center [783, 418] width 36 height 11
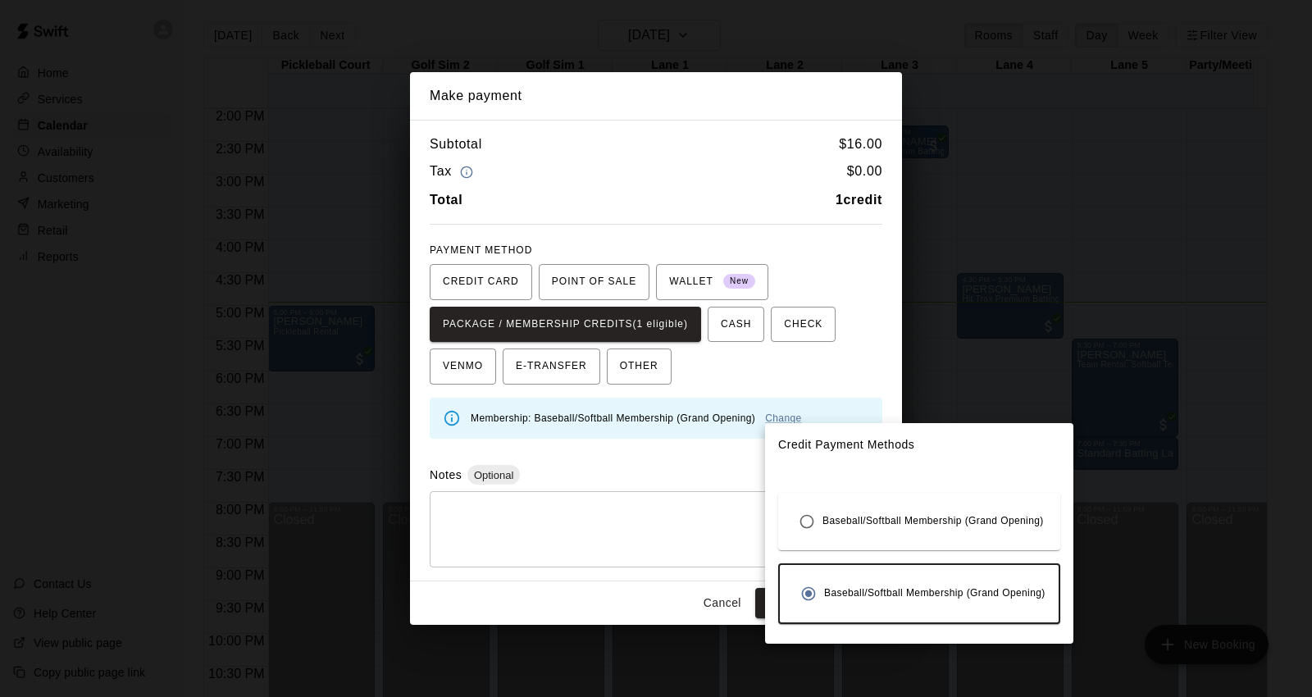
click at [714, 574] on div at bounding box center [656, 348] width 1312 height 697
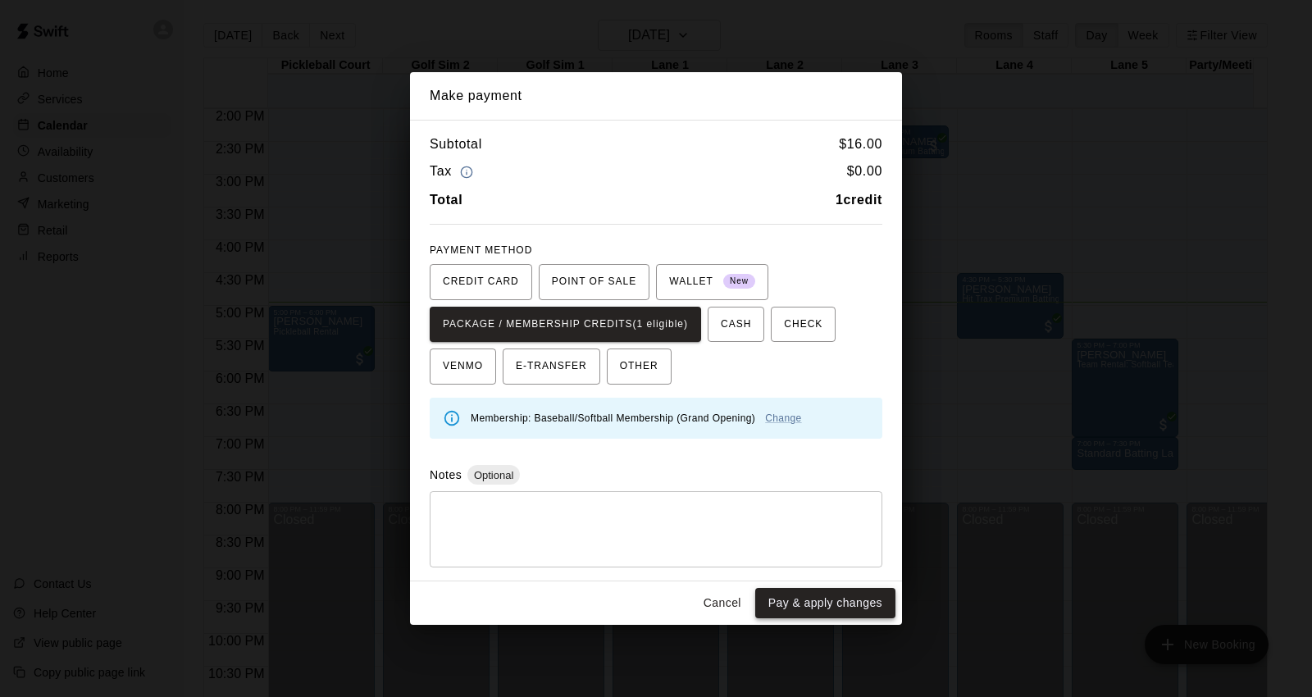
click at [838, 605] on button "Pay & apply changes" at bounding box center [825, 603] width 140 height 30
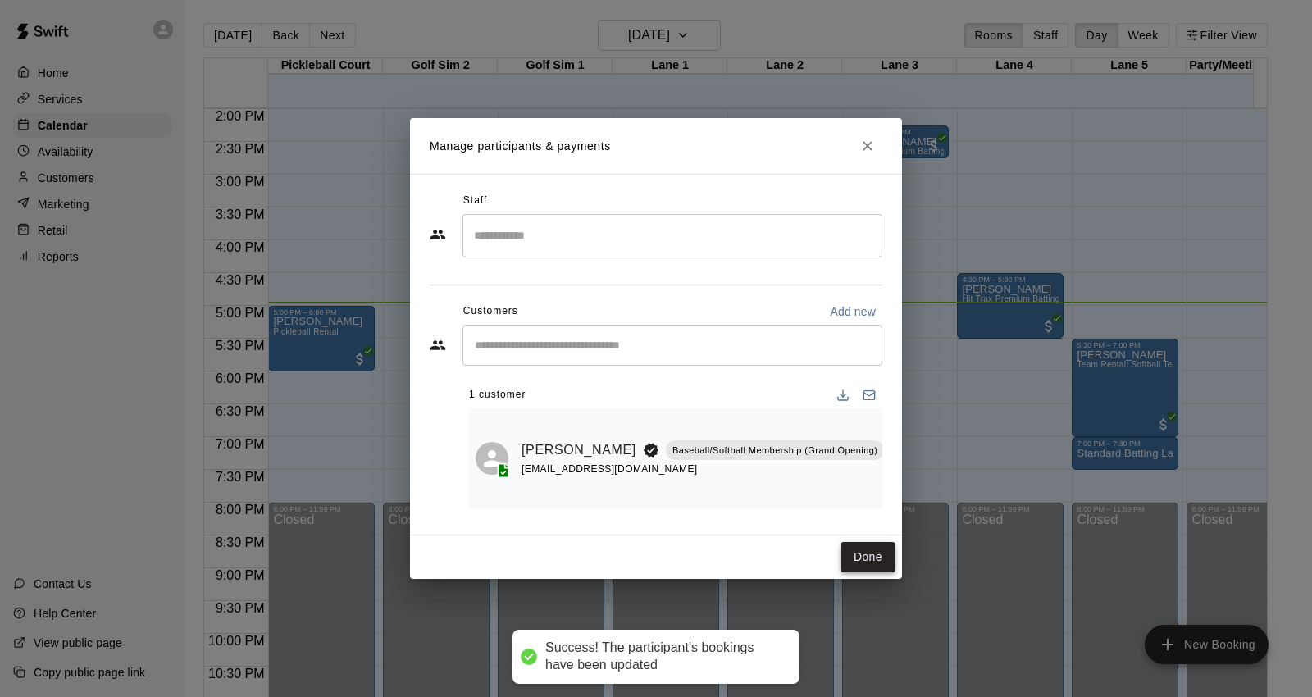
click at [856, 553] on button "Done" at bounding box center [868, 557] width 55 height 30
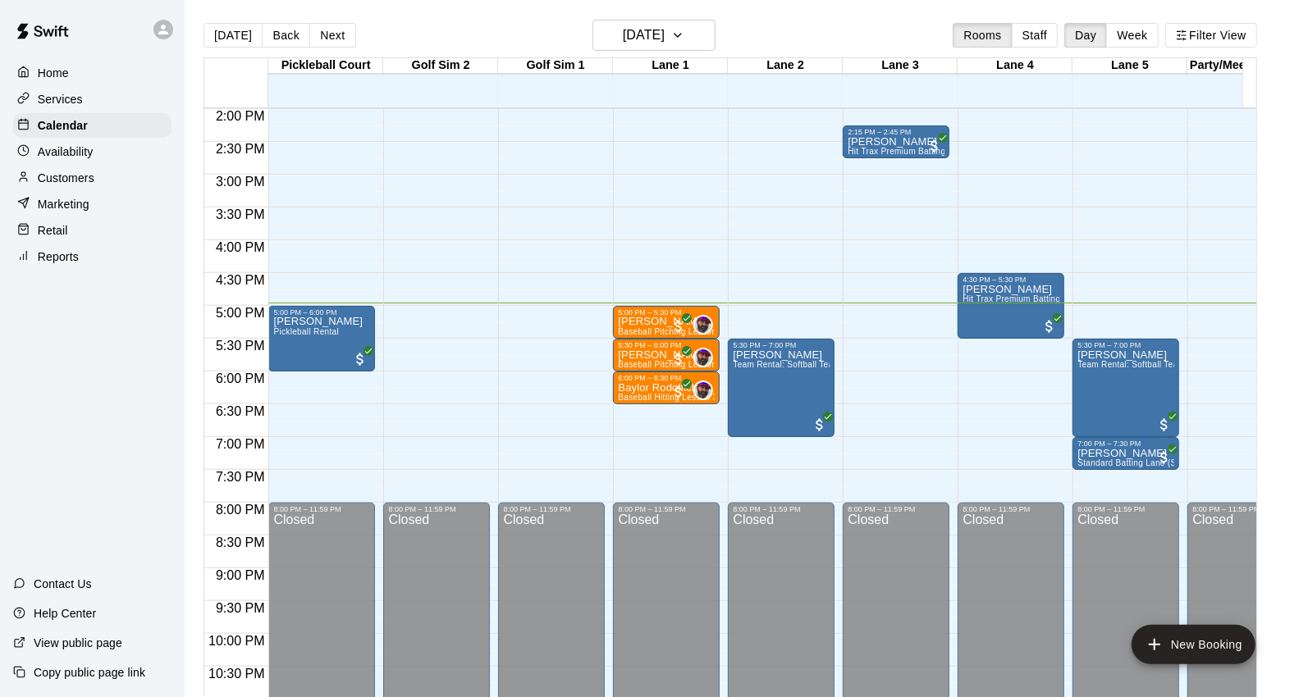
click at [107, 185] on div "Customers" at bounding box center [92, 178] width 158 height 25
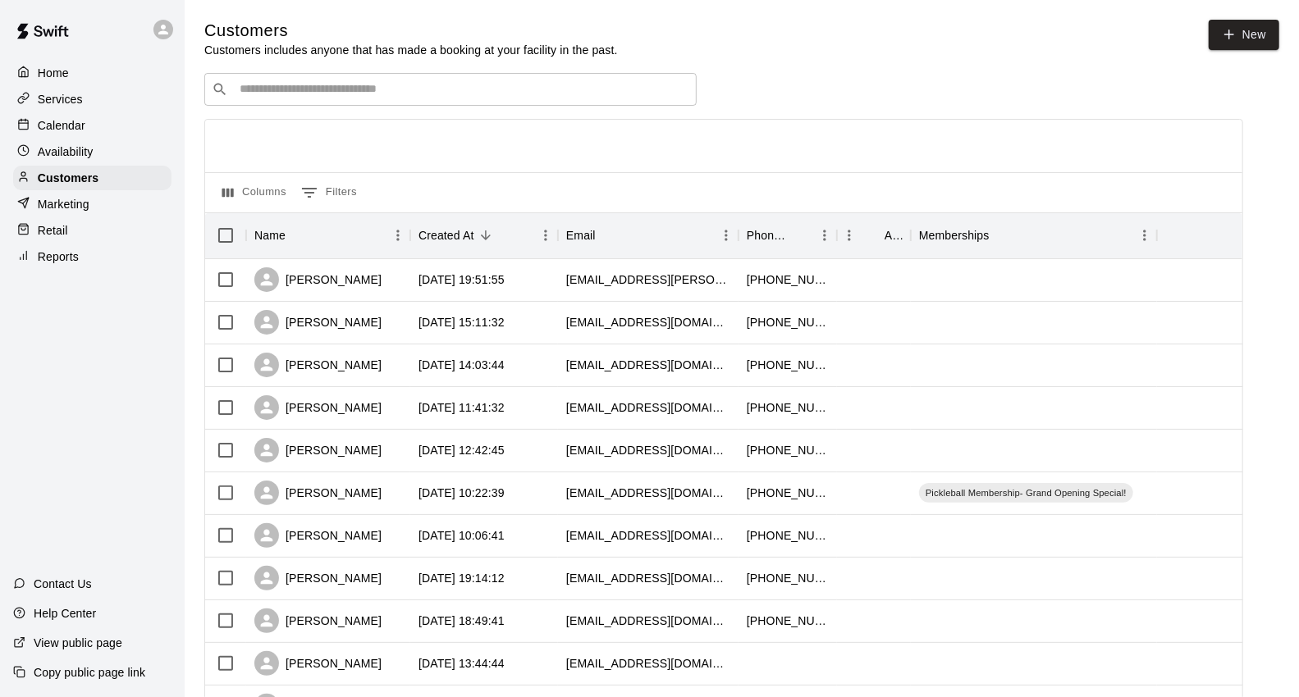
click at [583, 94] on input "Search customers by name or email" at bounding box center [462, 89] width 454 height 16
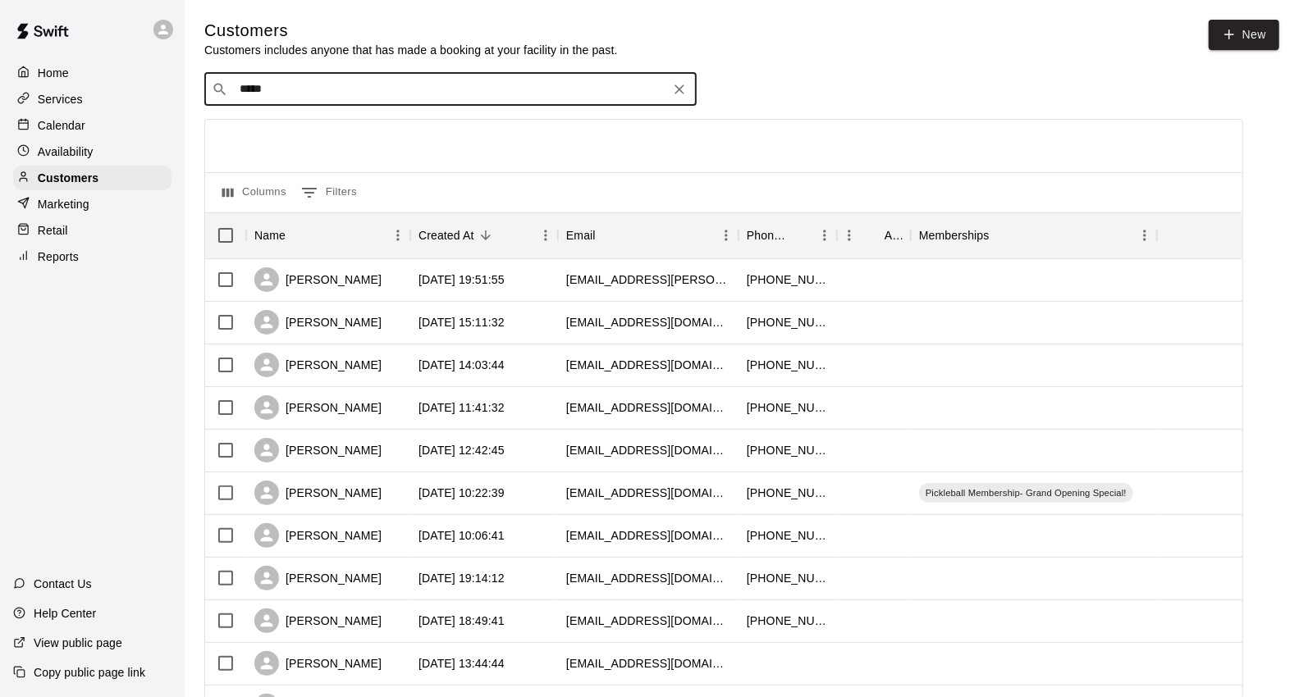
type input "******"
click at [492, 124] on div "[PERSON_NAME] [PERSON_NAME][EMAIL_ADDRESS][PERSON_NAME][DOMAIN_NAME]" at bounding box center [466, 135] width 433 height 35
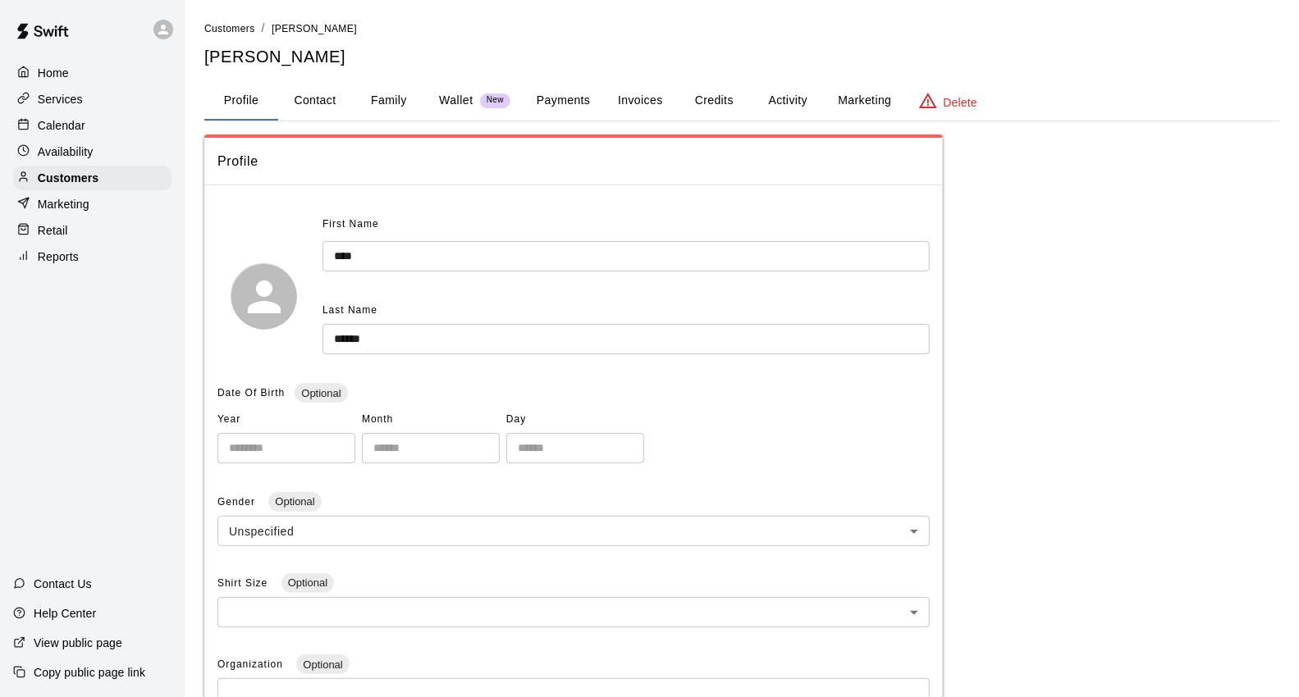
click at [384, 99] on button "Family" at bounding box center [389, 100] width 74 height 39
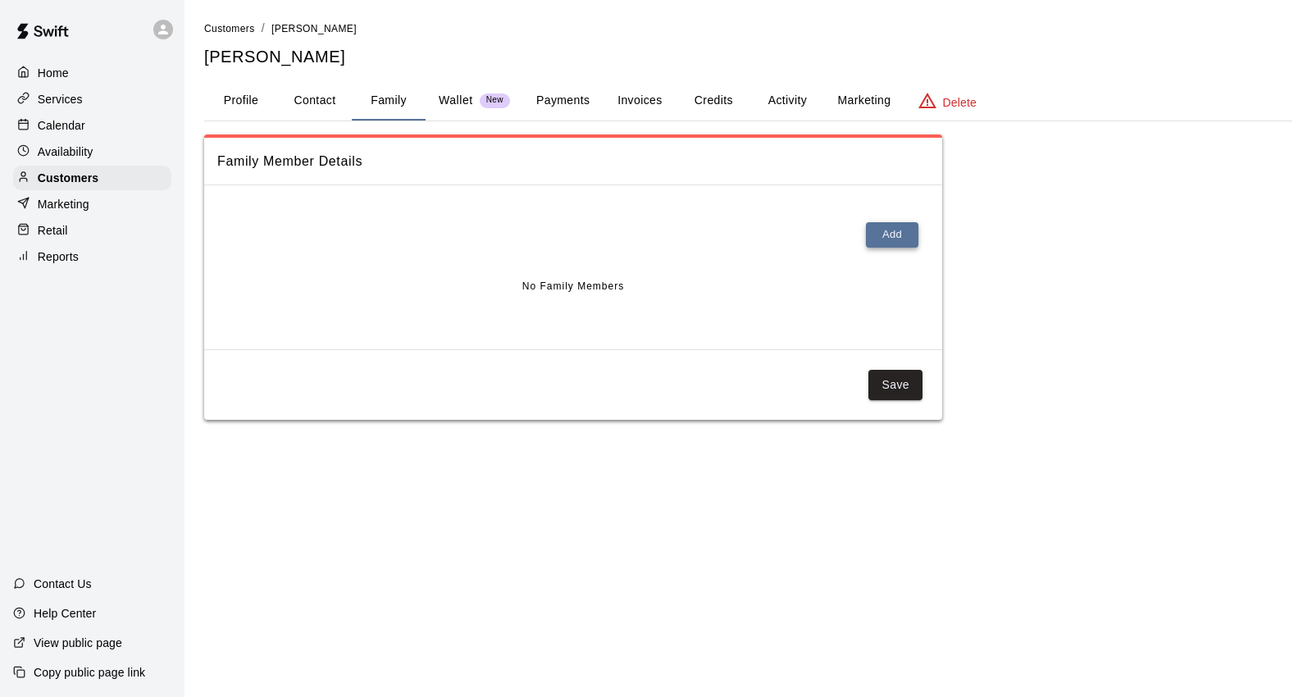
click at [898, 235] on button "Add" at bounding box center [892, 234] width 52 height 25
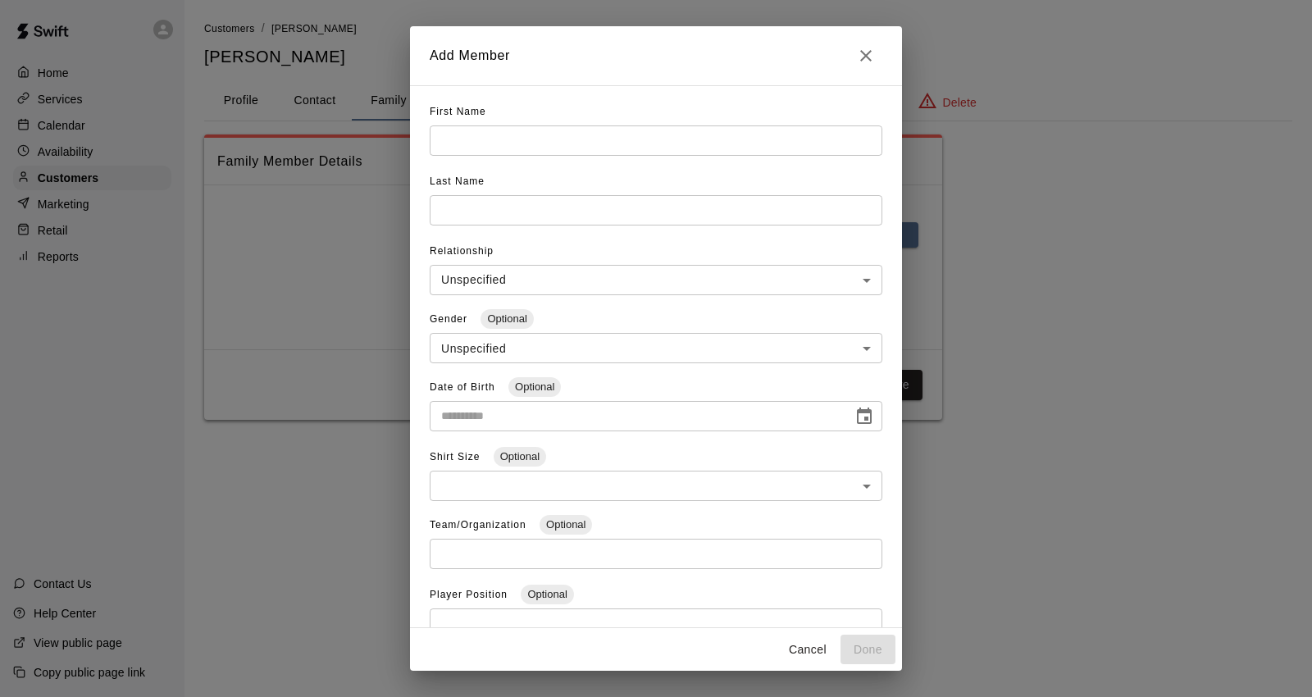
click at [587, 128] on input "text" at bounding box center [656, 141] width 453 height 30
click at [867, 52] on icon "Close" at bounding box center [866, 56] width 20 height 20
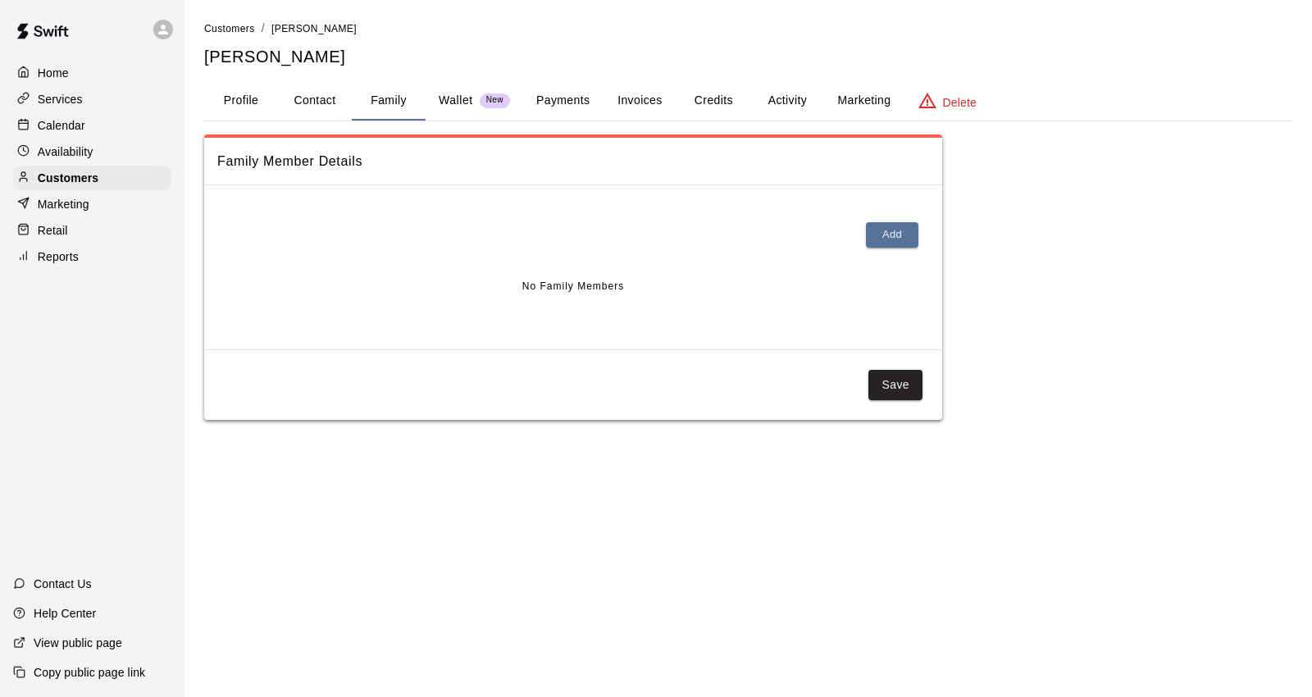
drag, startPoint x: 110, startPoint y: 135, endPoint x: 121, endPoint y: 135, distance: 10.7
click at [110, 135] on div "Calendar" at bounding box center [92, 125] width 158 height 25
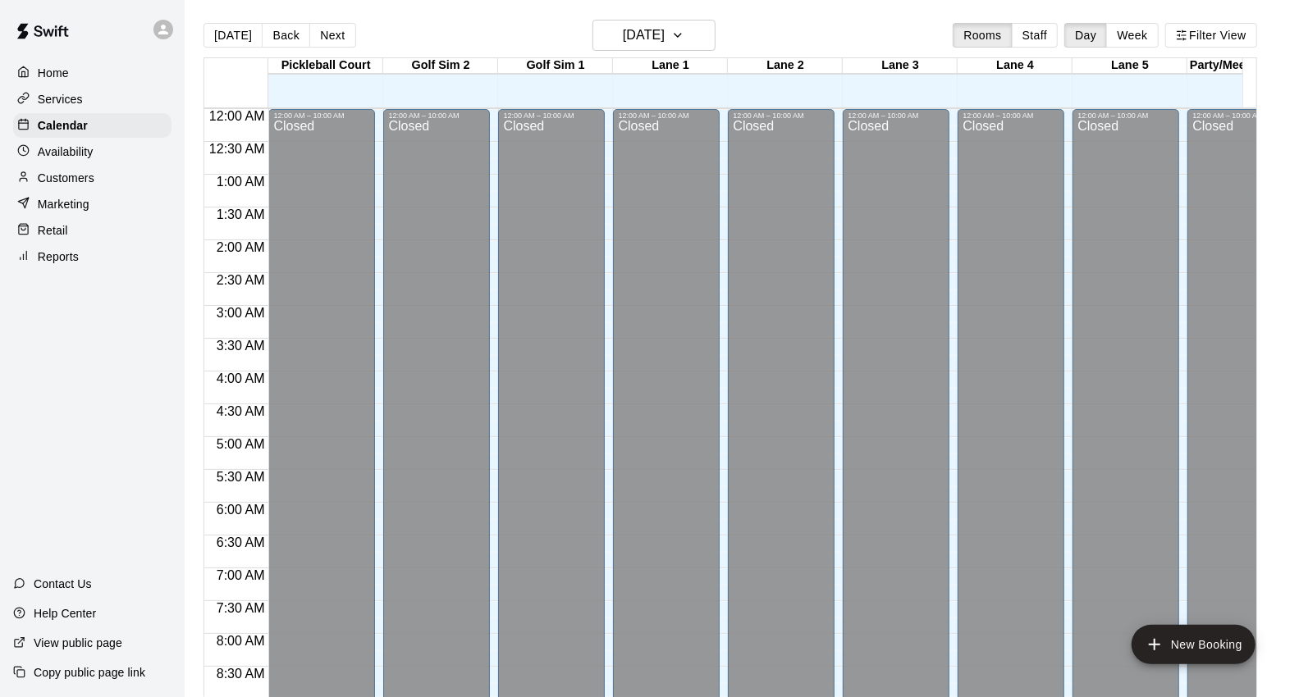
scroll to position [919, 0]
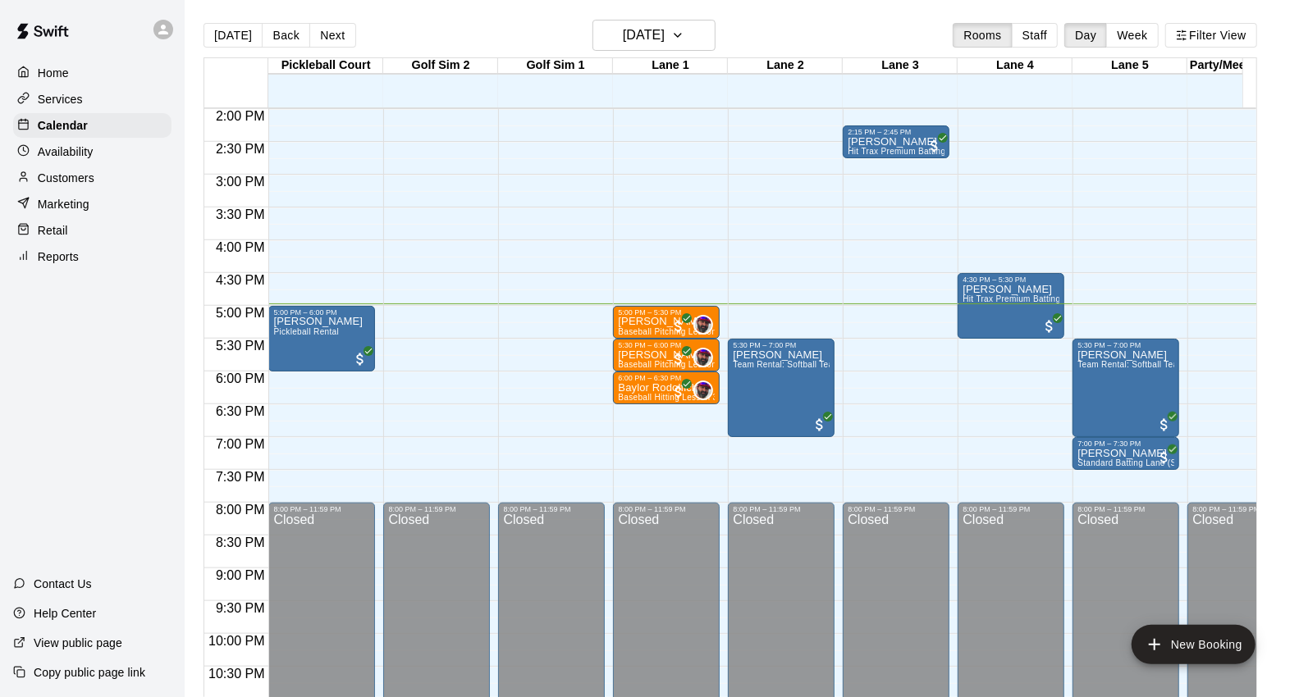
click at [116, 178] on div "Customers" at bounding box center [92, 178] width 158 height 25
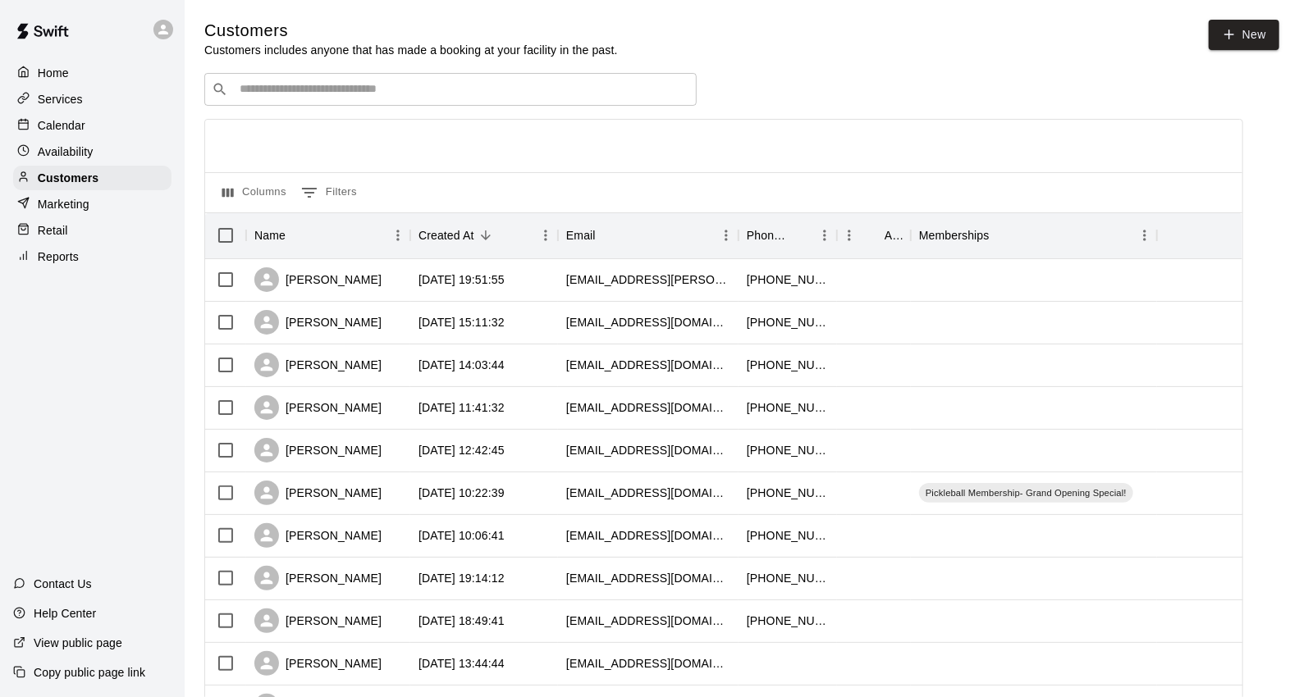
click at [440, 78] on div "​ ​" at bounding box center [450, 89] width 492 height 33
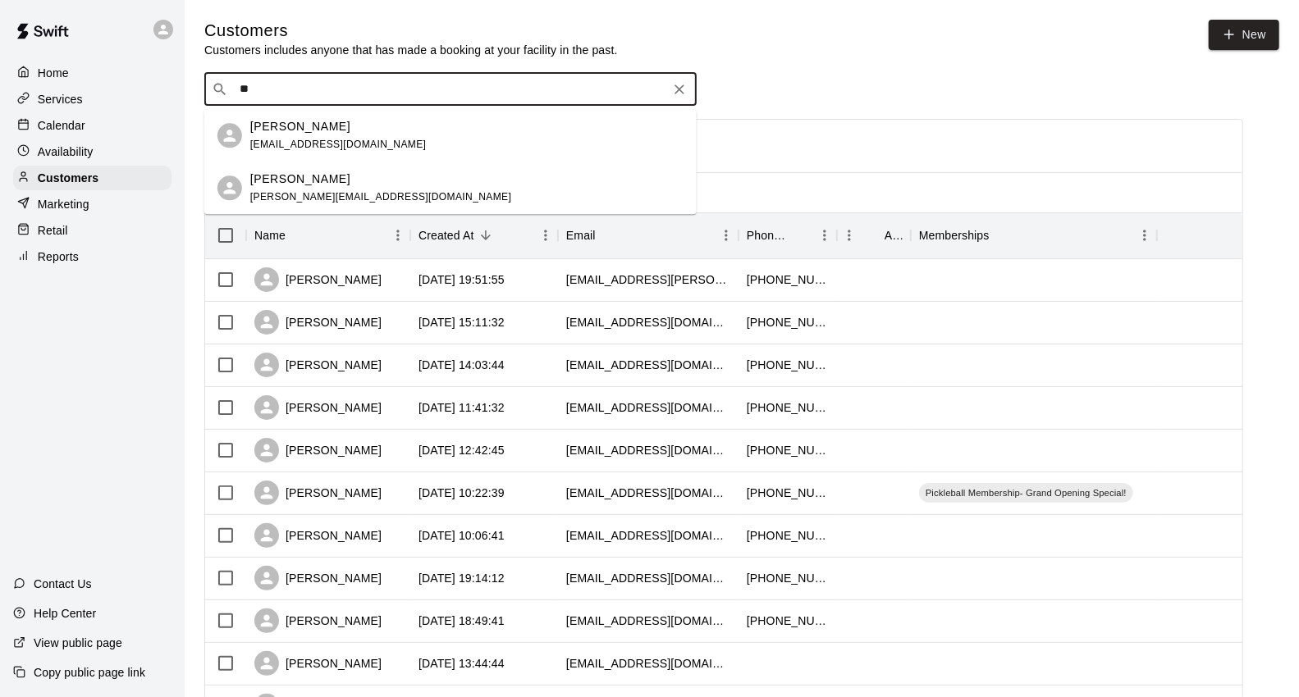
type input "*"
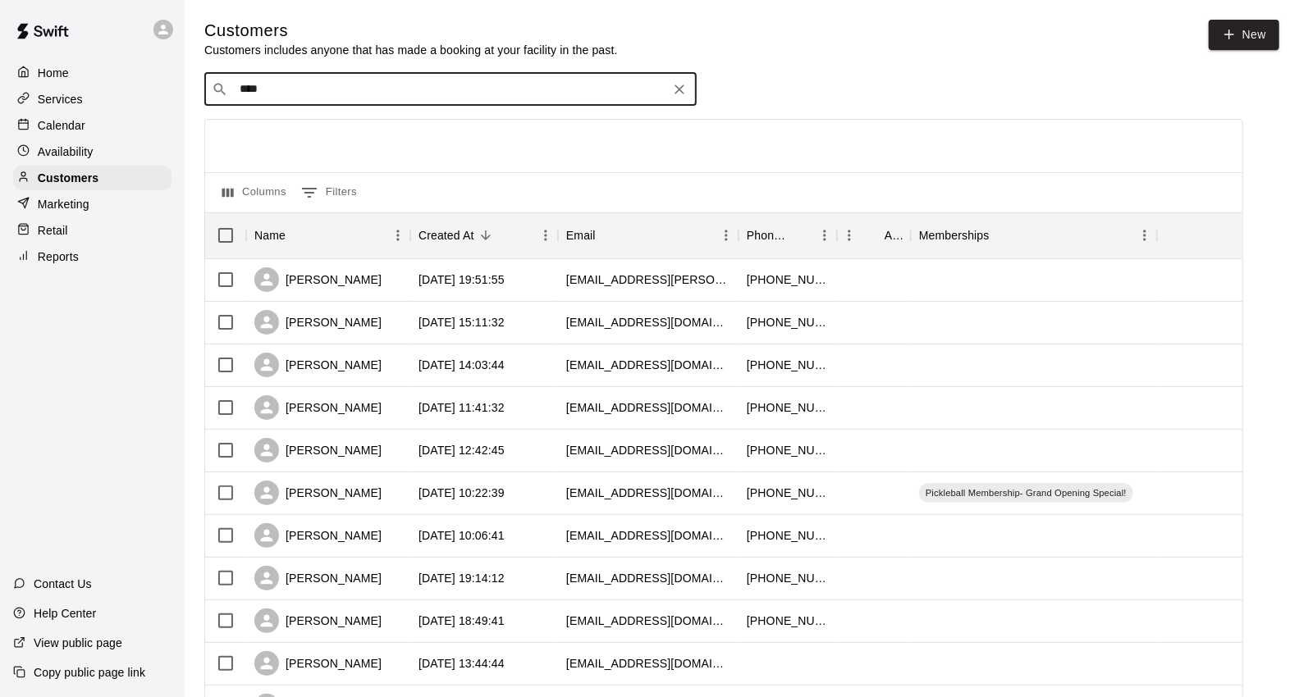
type input "*****"
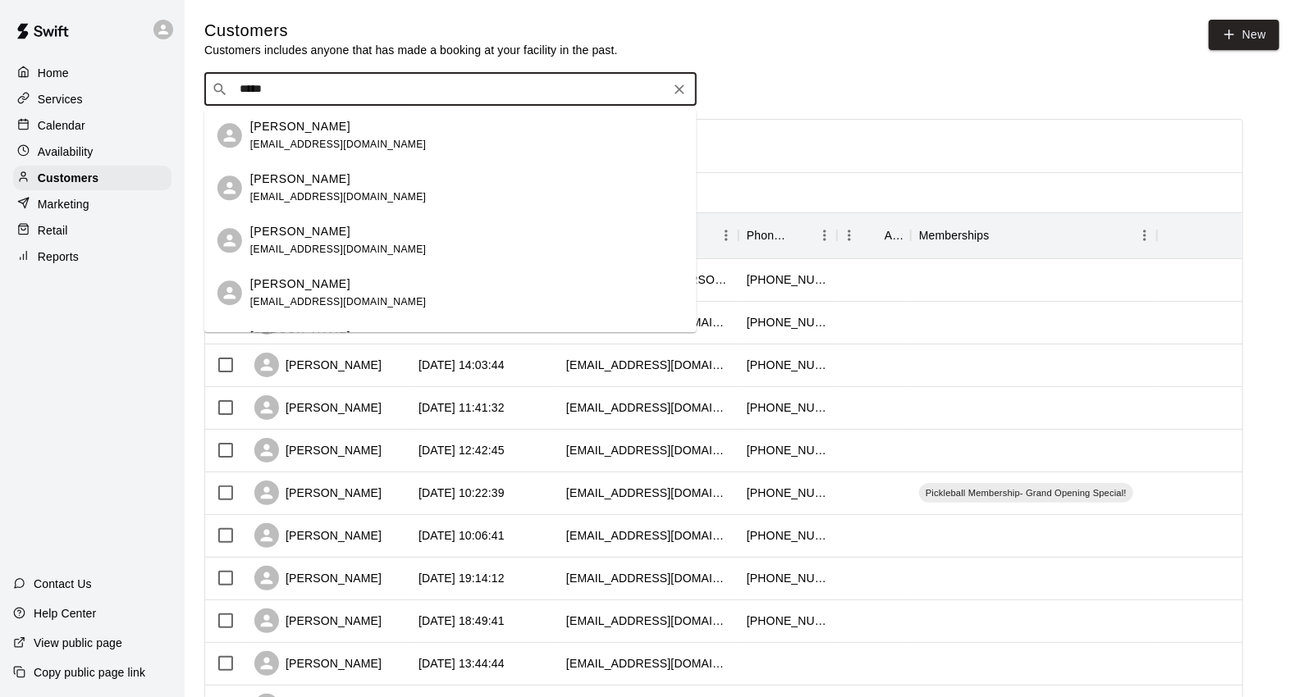
click at [391, 138] on div "[PERSON_NAME] [EMAIL_ADDRESS][DOMAIN_NAME]" at bounding box center [466, 135] width 433 height 35
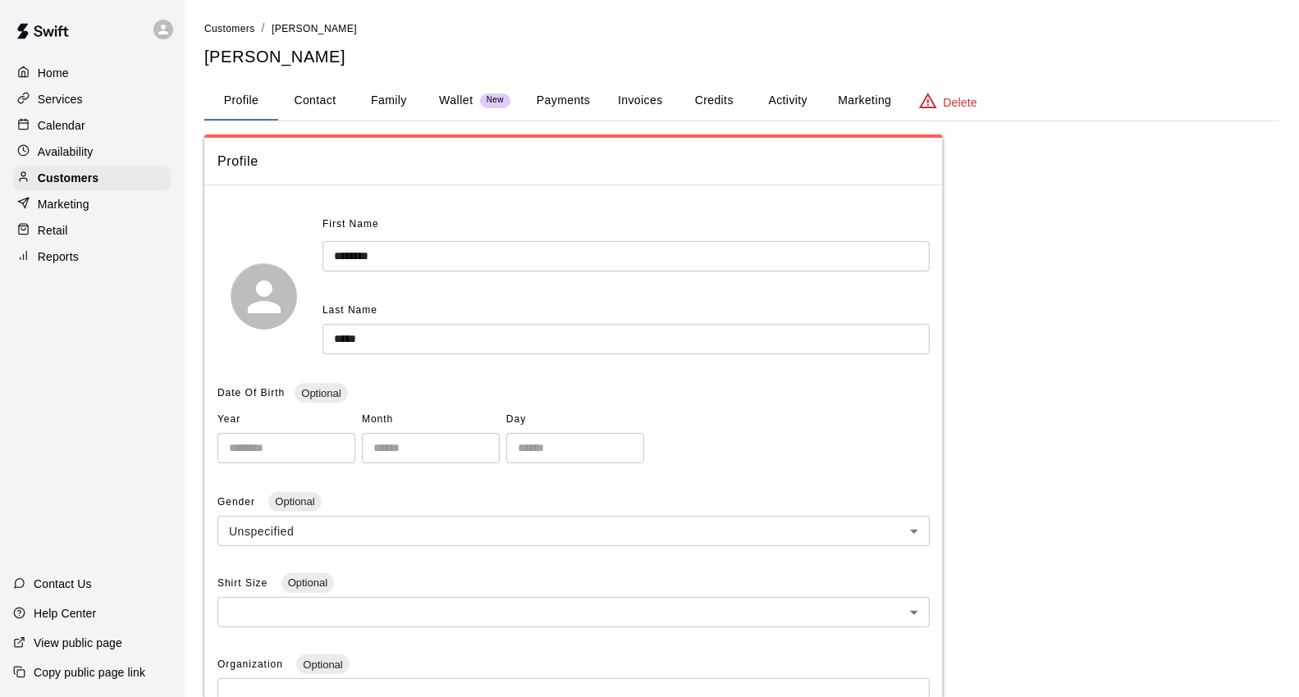
click at [538, 103] on button "Payments" at bounding box center [563, 100] width 80 height 39
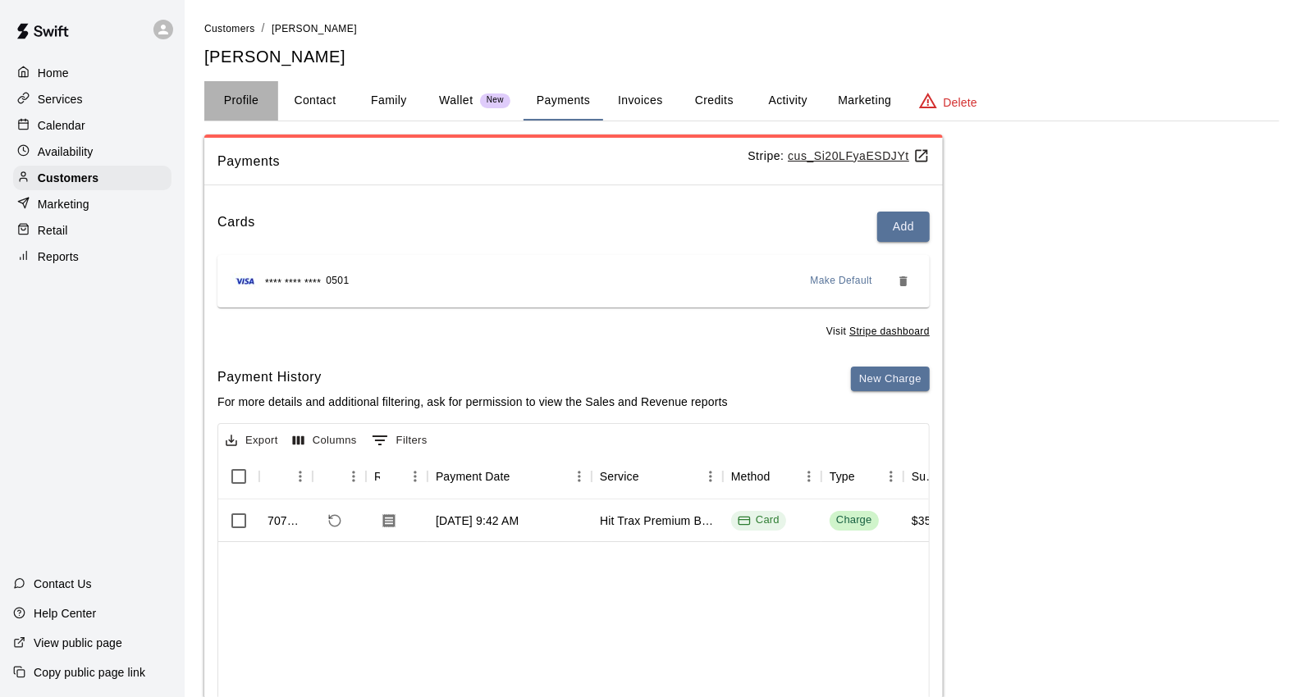
click at [249, 99] on button "Profile" at bounding box center [241, 100] width 74 height 39
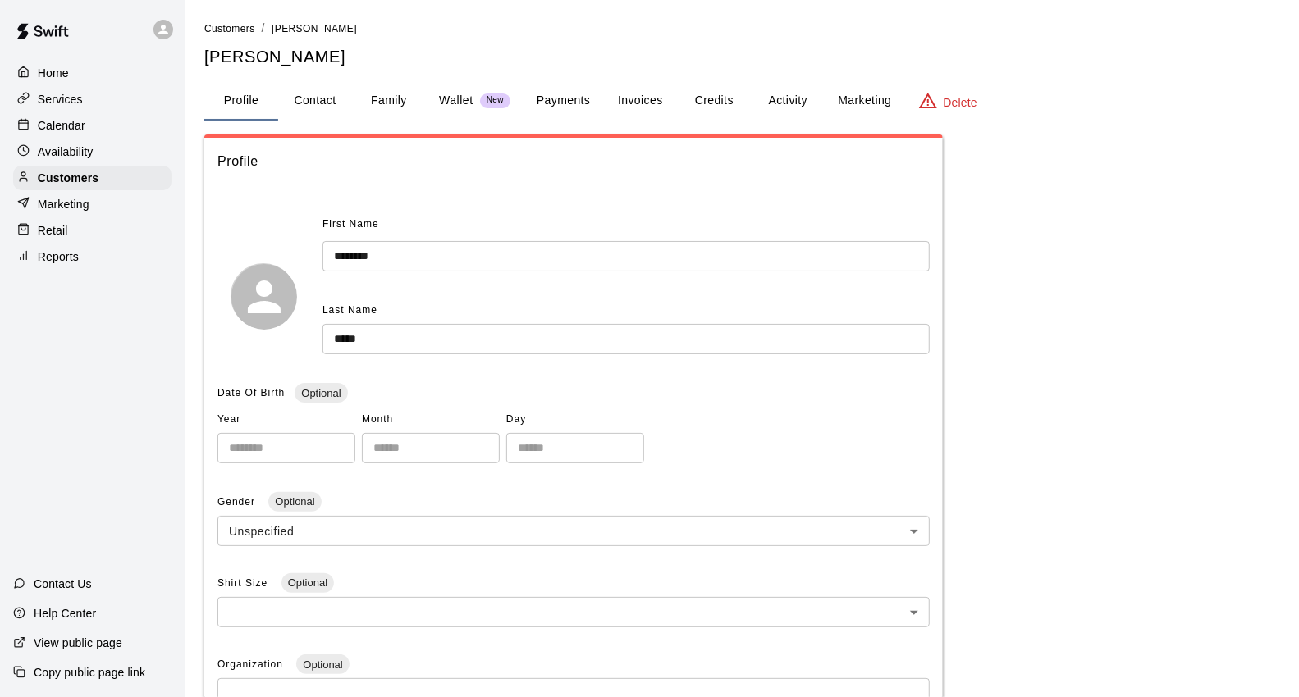
click at [335, 102] on button "Contact" at bounding box center [315, 100] width 74 height 39
select select "**"
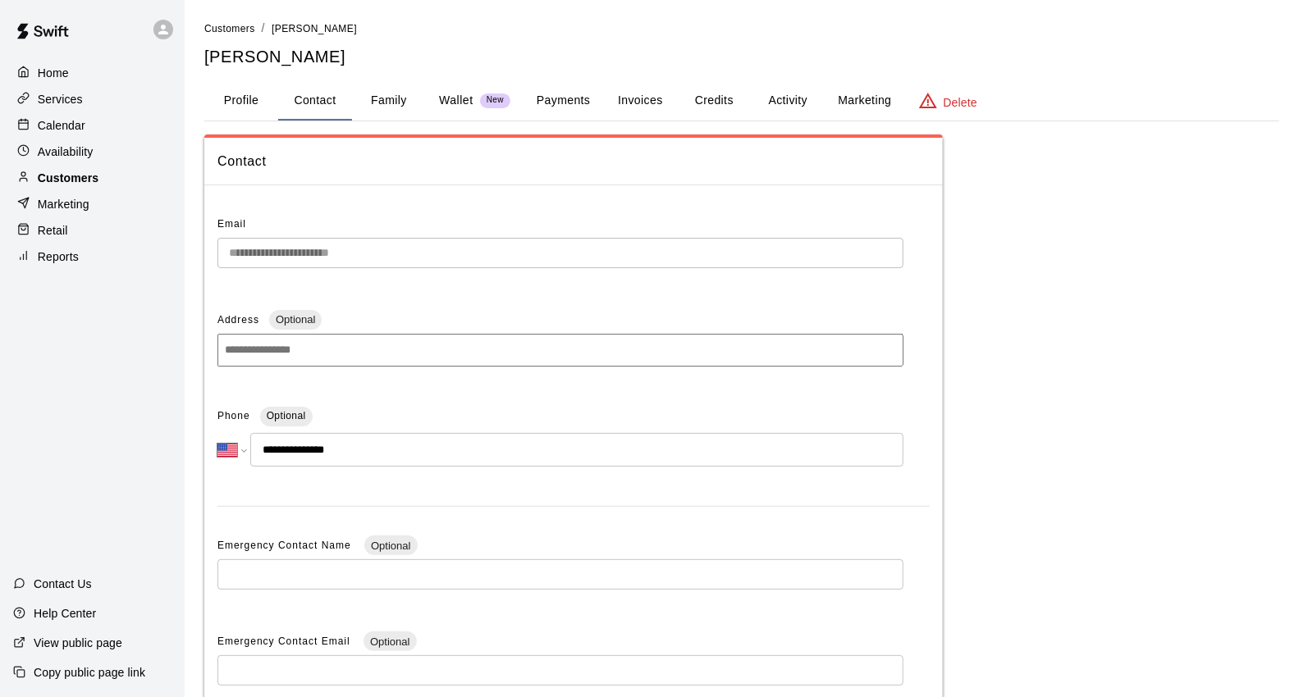
click at [144, 190] on div "Customers" at bounding box center [92, 178] width 158 height 25
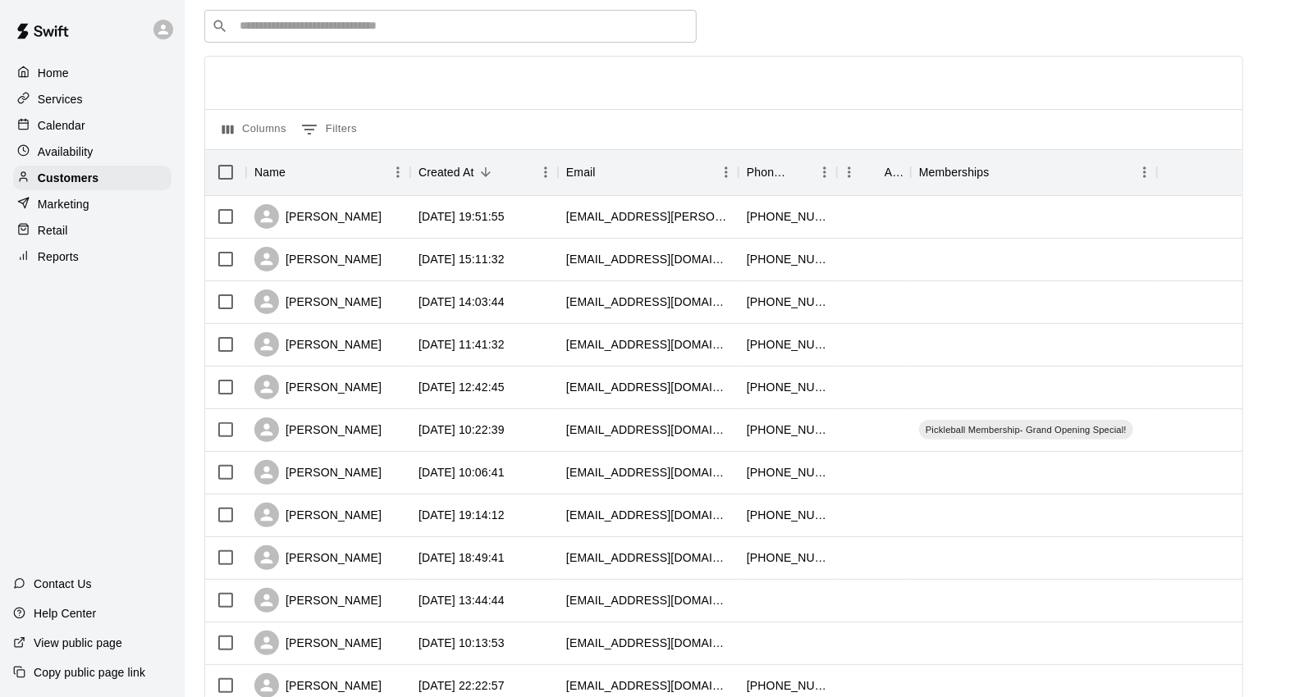
scroll to position [91, 0]
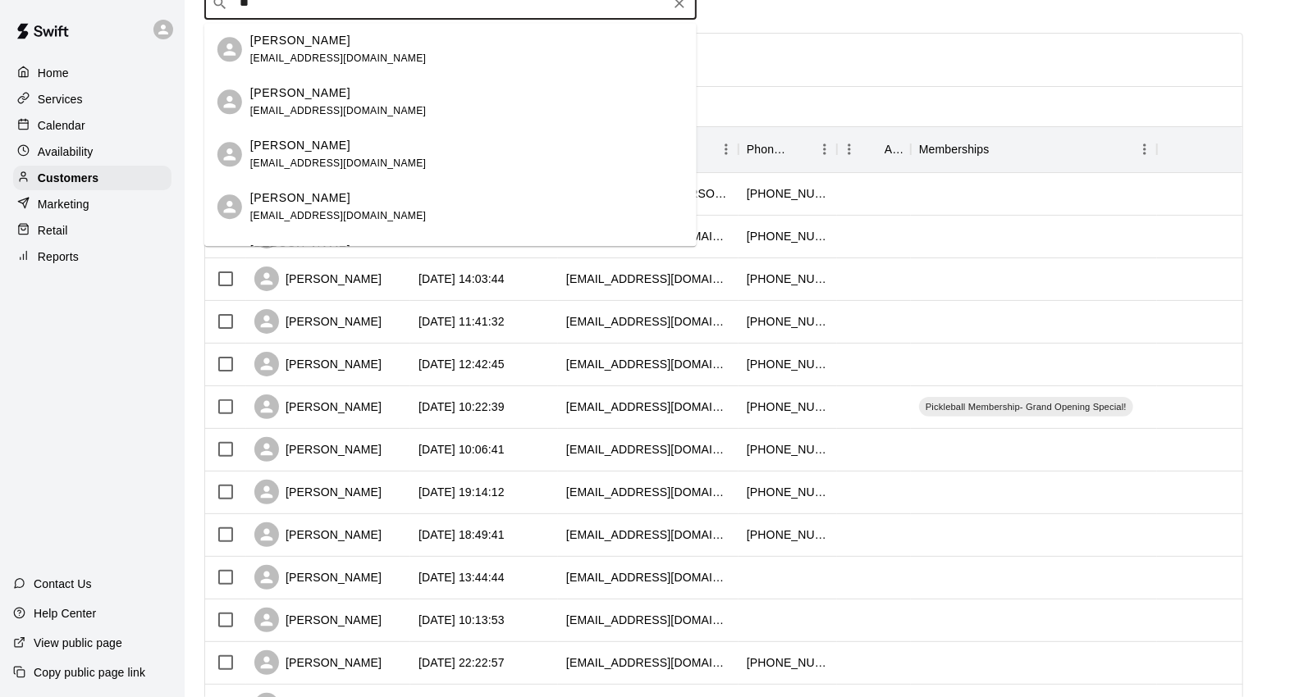
type input "*"
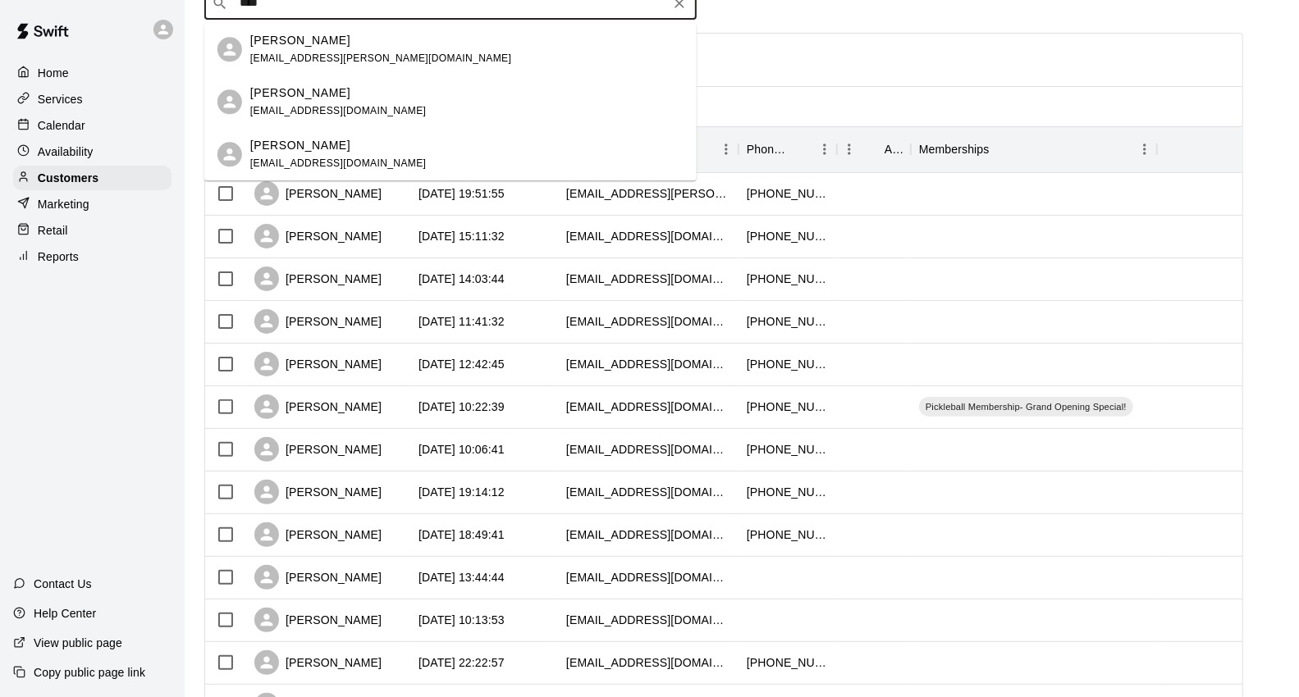
type input "****"
click at [356, 187] on div "[PERSON_NAME]" at bounding box center [328, 194] width 164 height 43
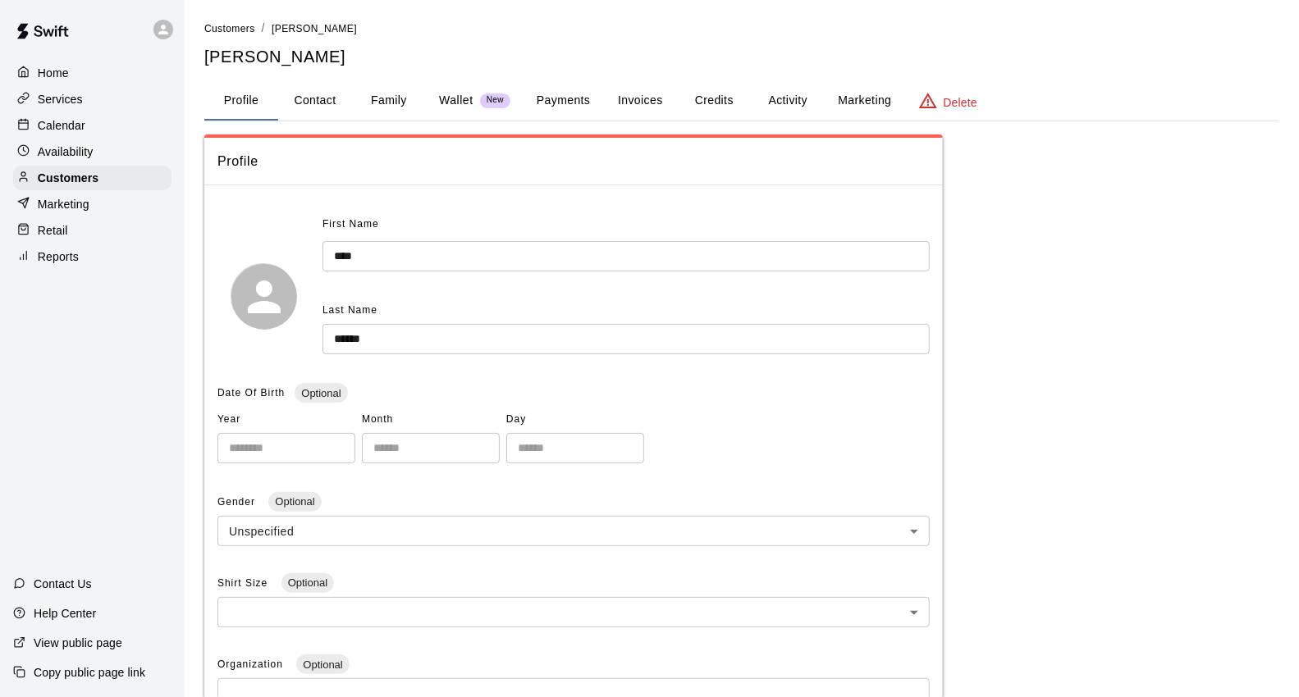
click at [334, 107] on button "Contact" at bounding box center [315, 100] width 74 height 39
select select "**"
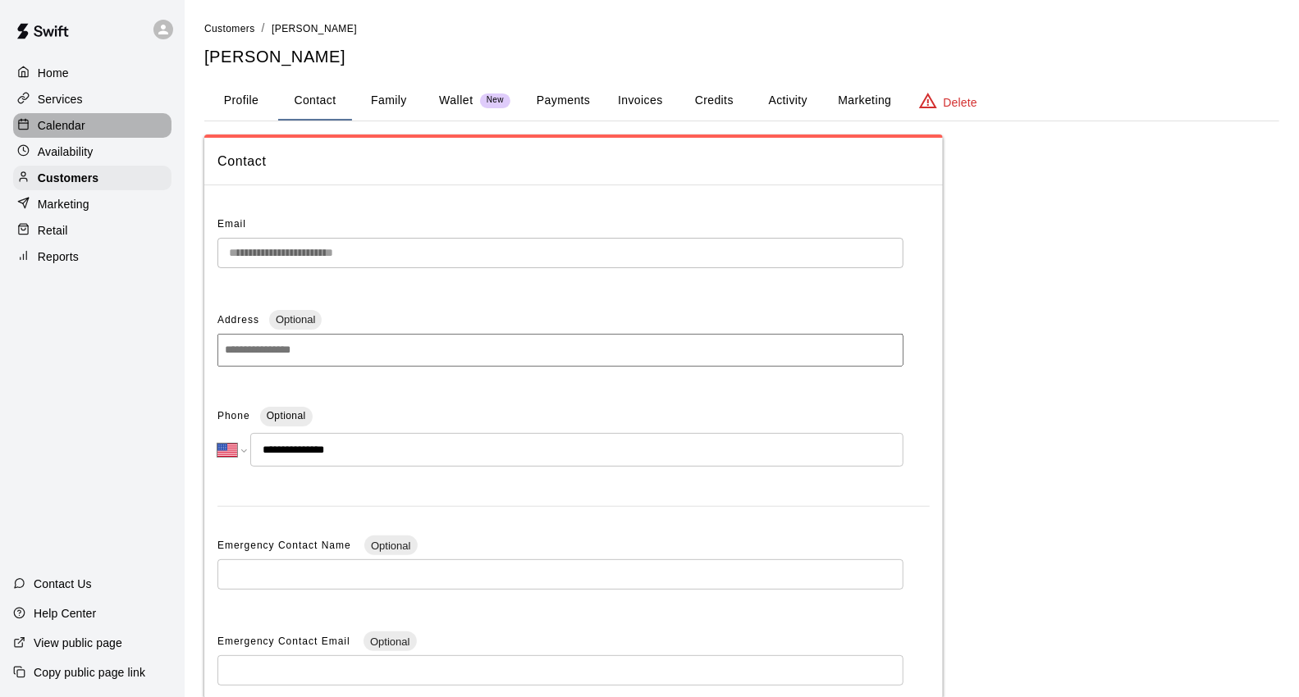
click at [111, 136] on div "Calendar" at bounding box center [92, 125] width 158 height 25
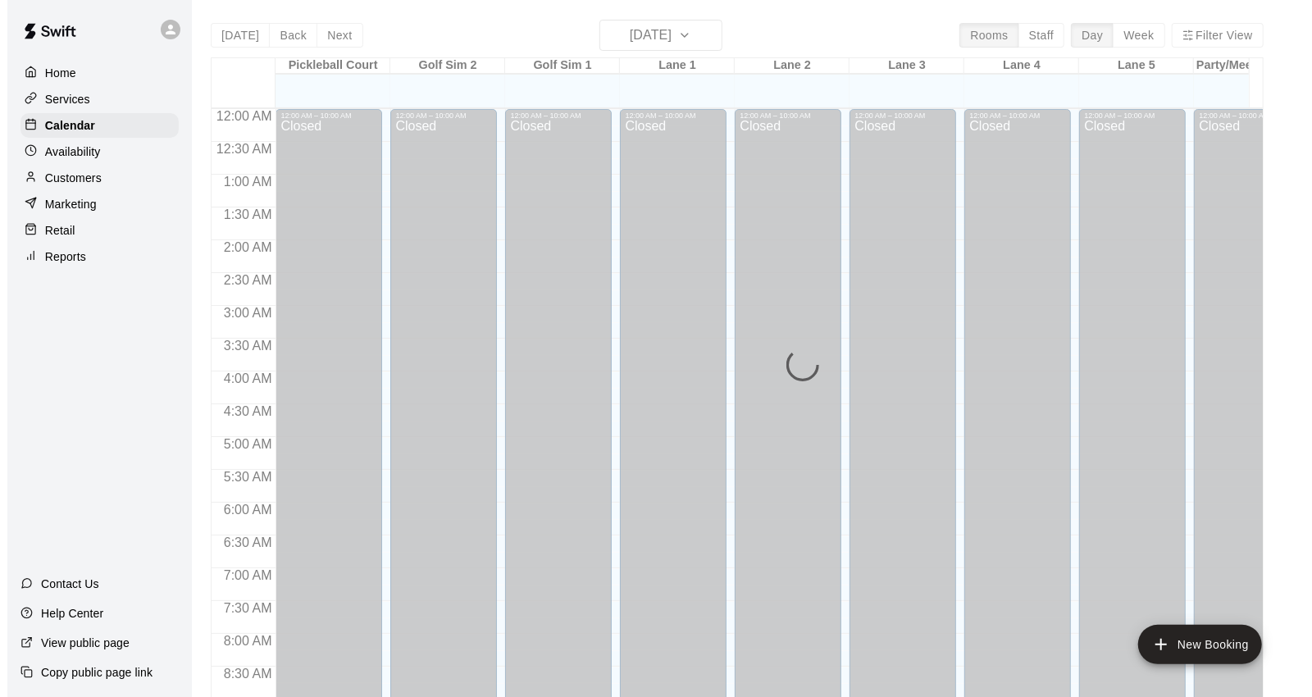
scroll to position [919, 0]
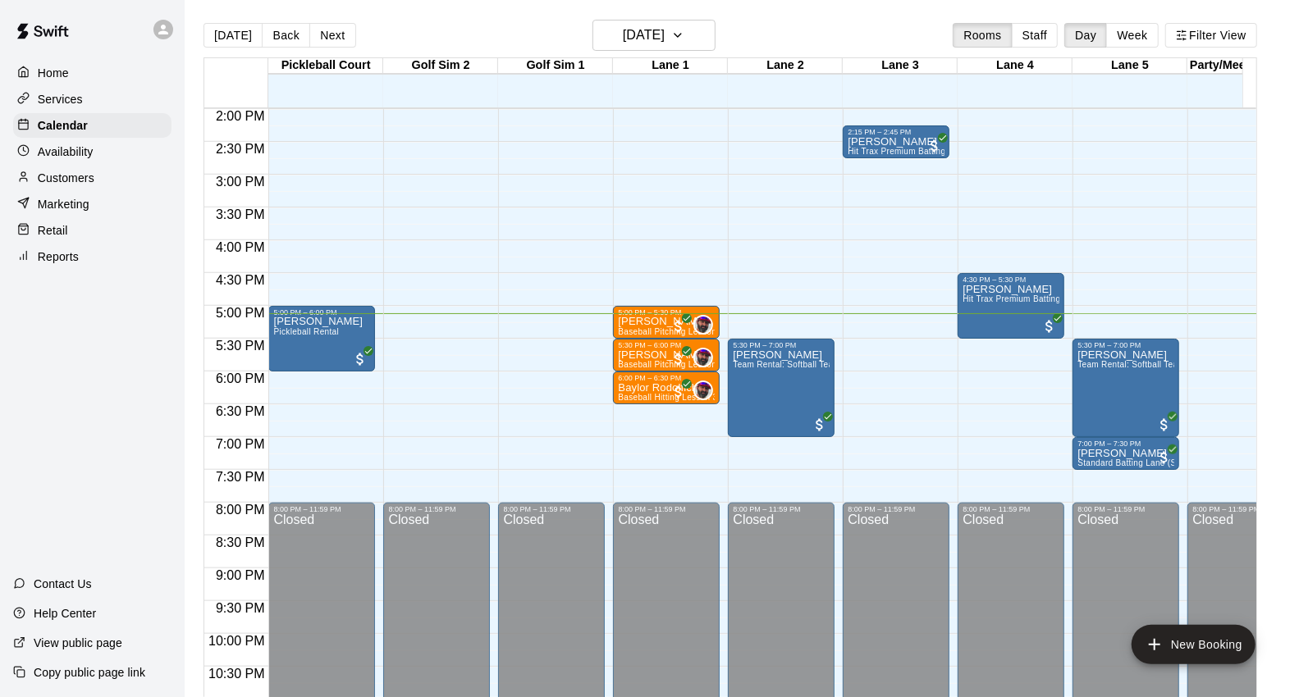
click at [1121, 394] on div "12:00 AM 12:30 AM 1:00 AM 1:30 AM 2:00 AM 2:30 AM 3:00 AM 3:30 AM 4:00 AM 4:30 …" at bounding box center [730, 411] width 1052 height 609
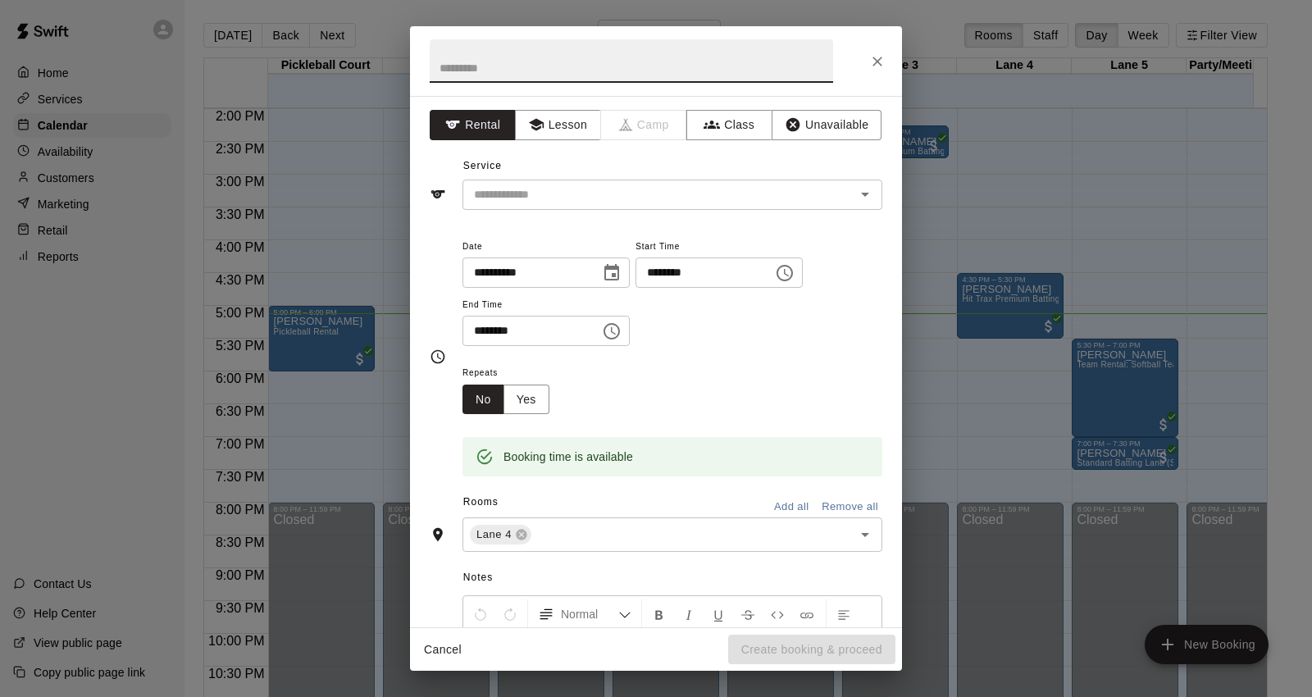
click at [883, 66] on icon "Close" at bounding box center [878, 61] width 16 height 16
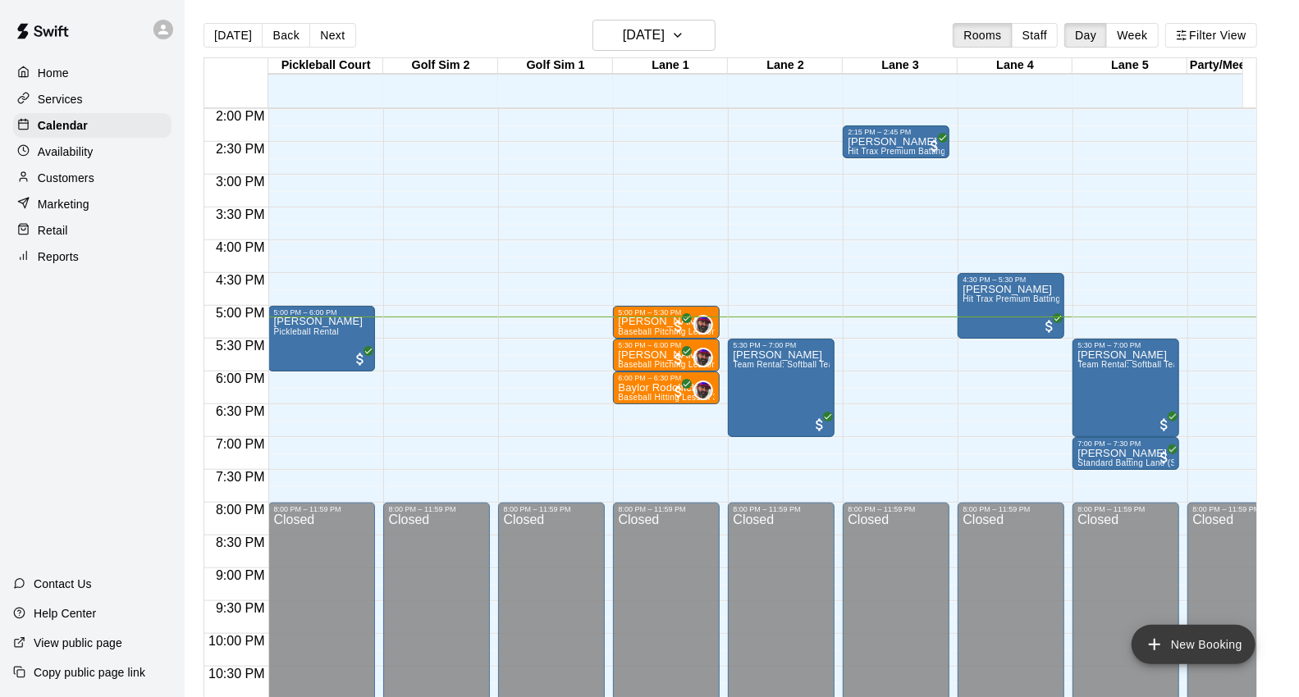
click at [1211, 640] on button "New Booking" at bounding box center [1193, 644] width 124 height 39
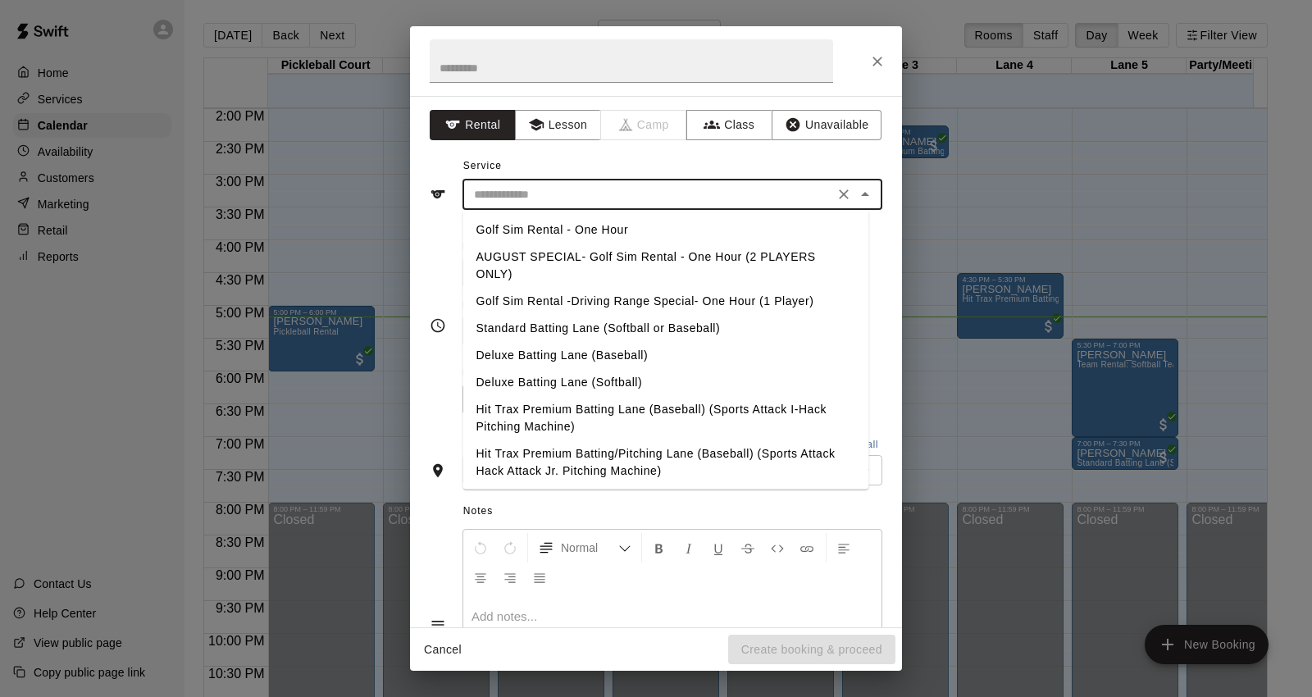
click at [632, 197] on input "text" at bounding box center [649, 195] width 362 height 21
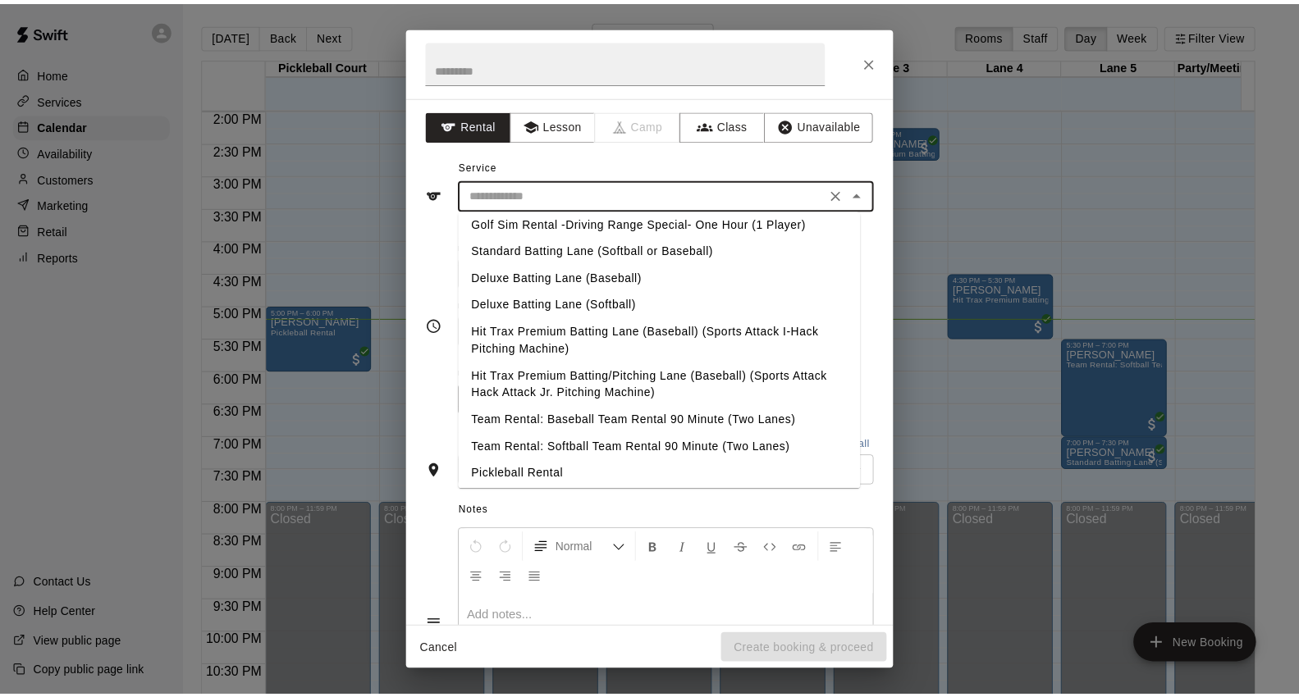
scroll to position [0, 0]
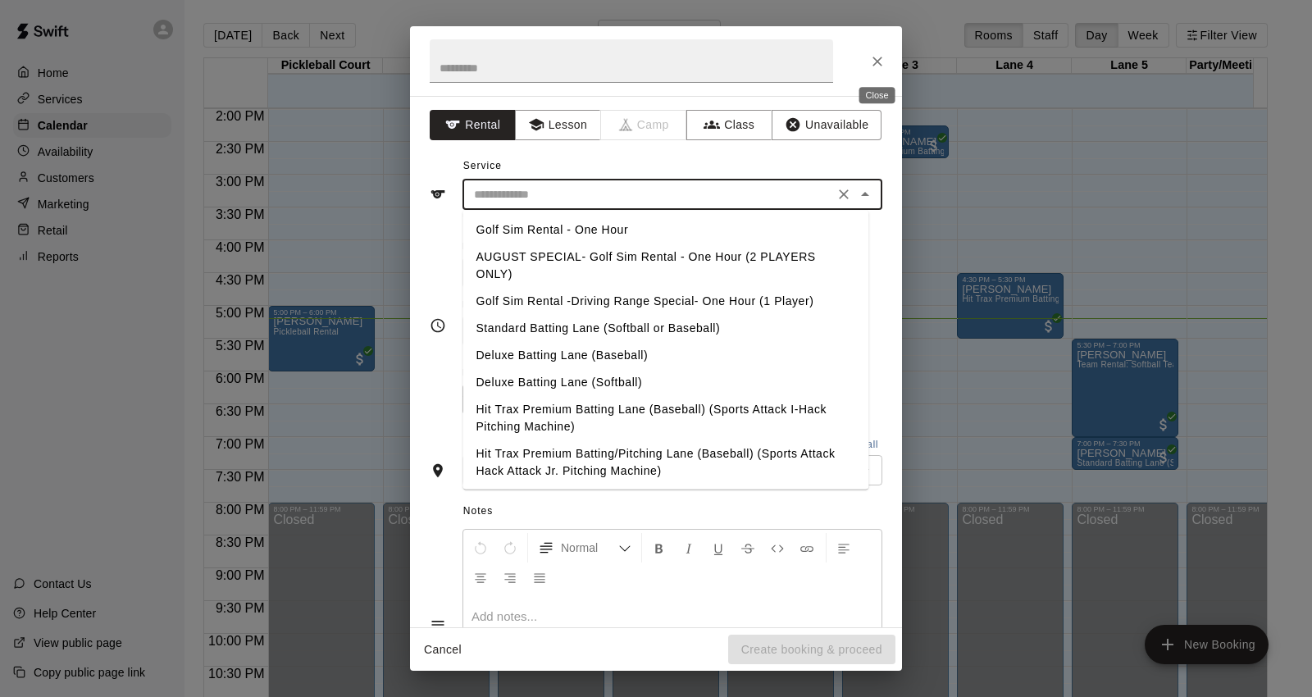
click at [874, 53] on icon "Close" at bounding box center [878, 61] width 16 height 16
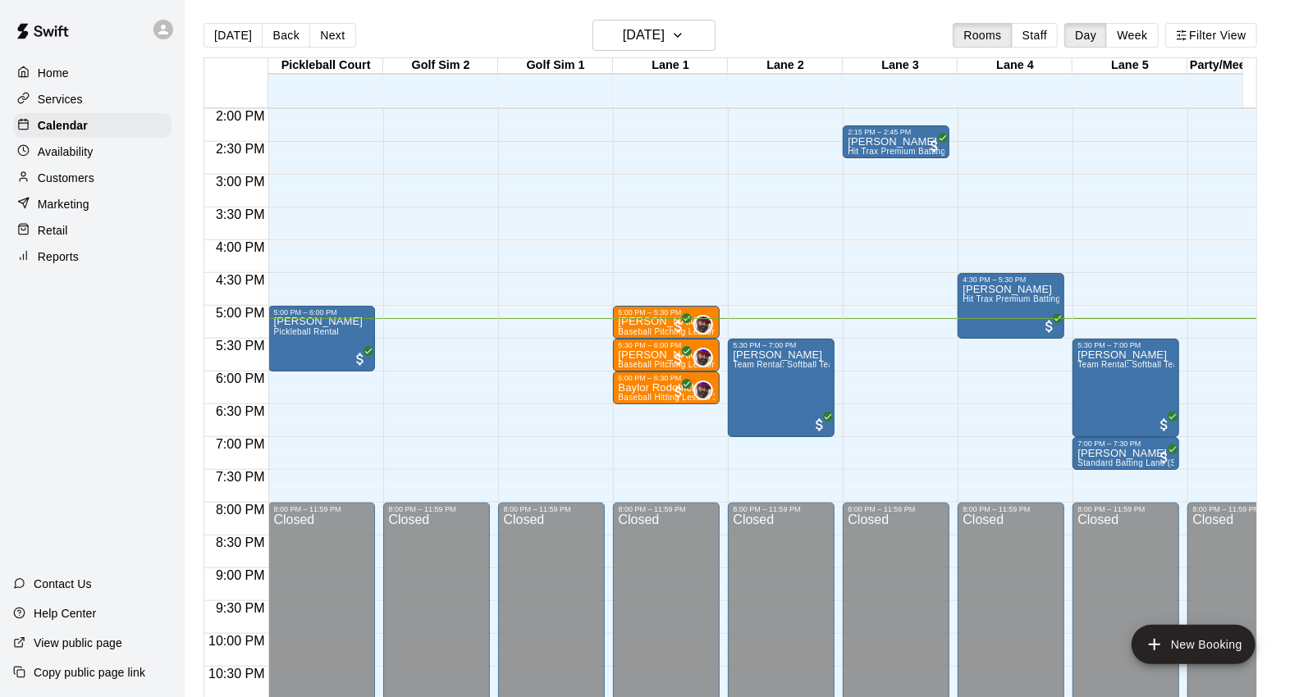
click at [97, 190] on div "Customers" at bounding box center [92, 178] width 158 height 25
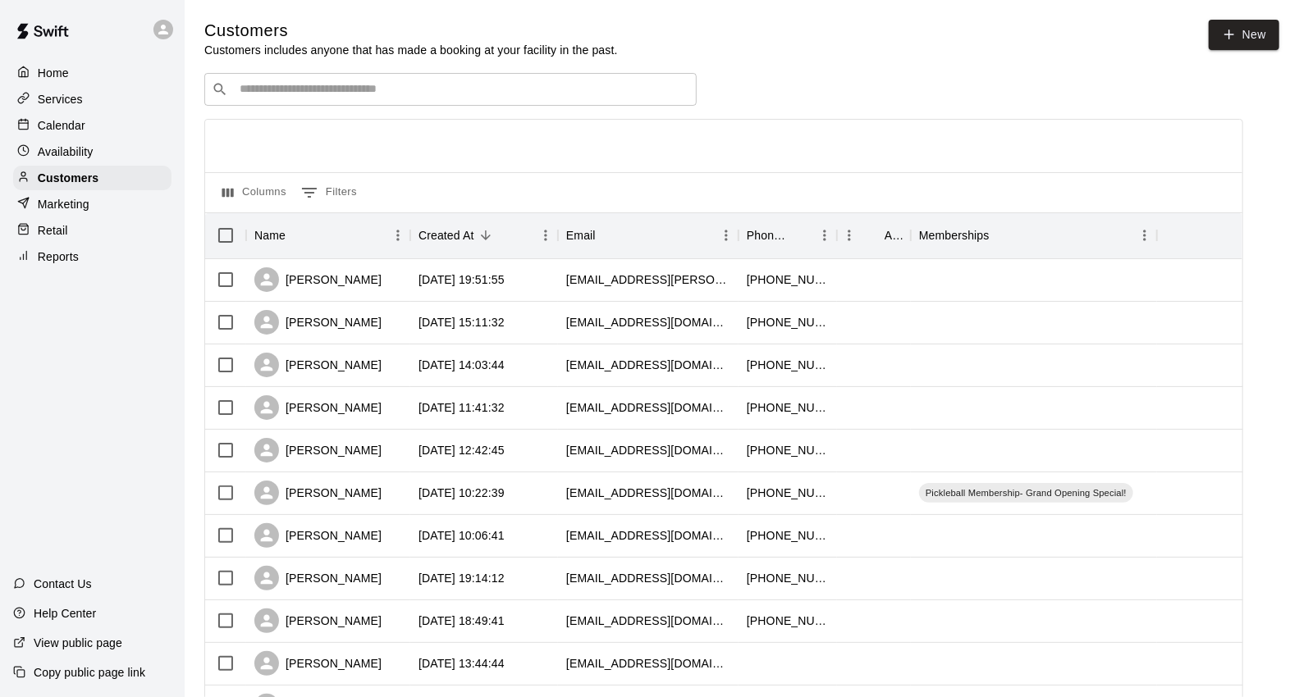
click at [397, 86] on input "Search customers by name or email" at bounding box center [462, 89] width 454 height 16
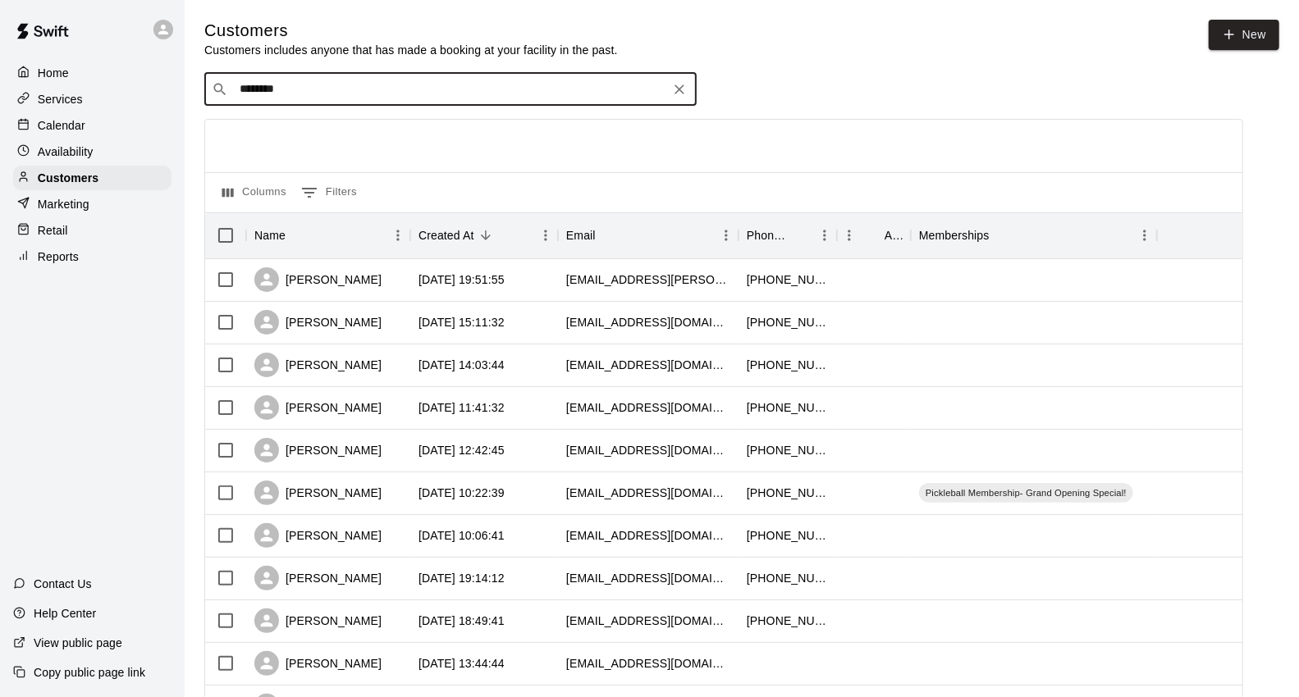
type input "*******"
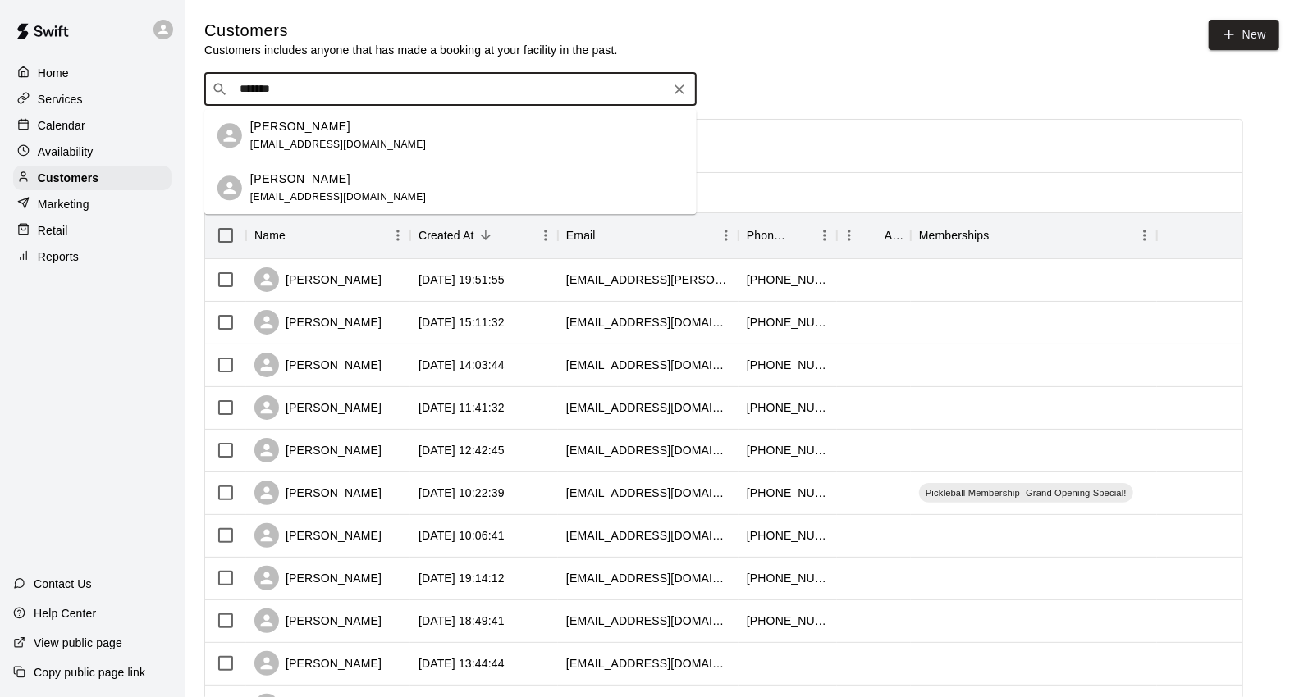
click at [448, 138] on div "[PERSON_NAME] [EMAIL_ADDRESS][DOMAIN_NAME]" at bounding box center [466, 135] width 433 height 35
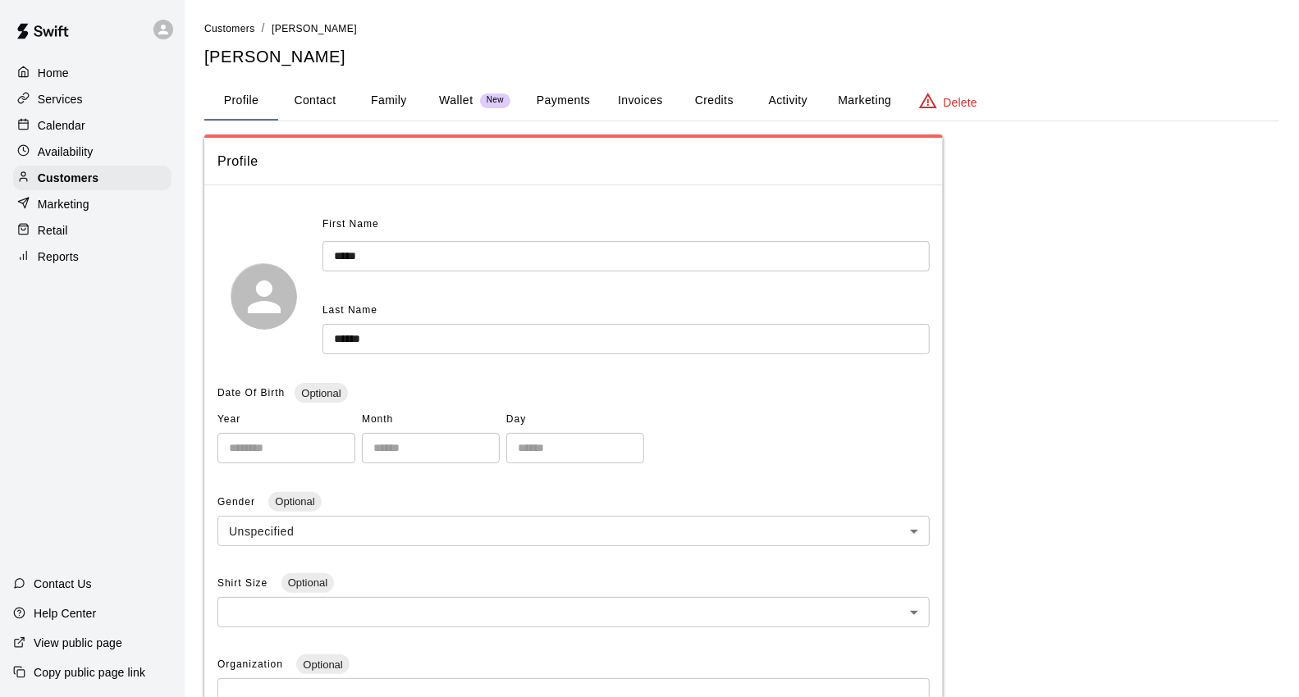
click at [723, 101] on button "Credits" at bounding box center [714, 100] width 74 height 39
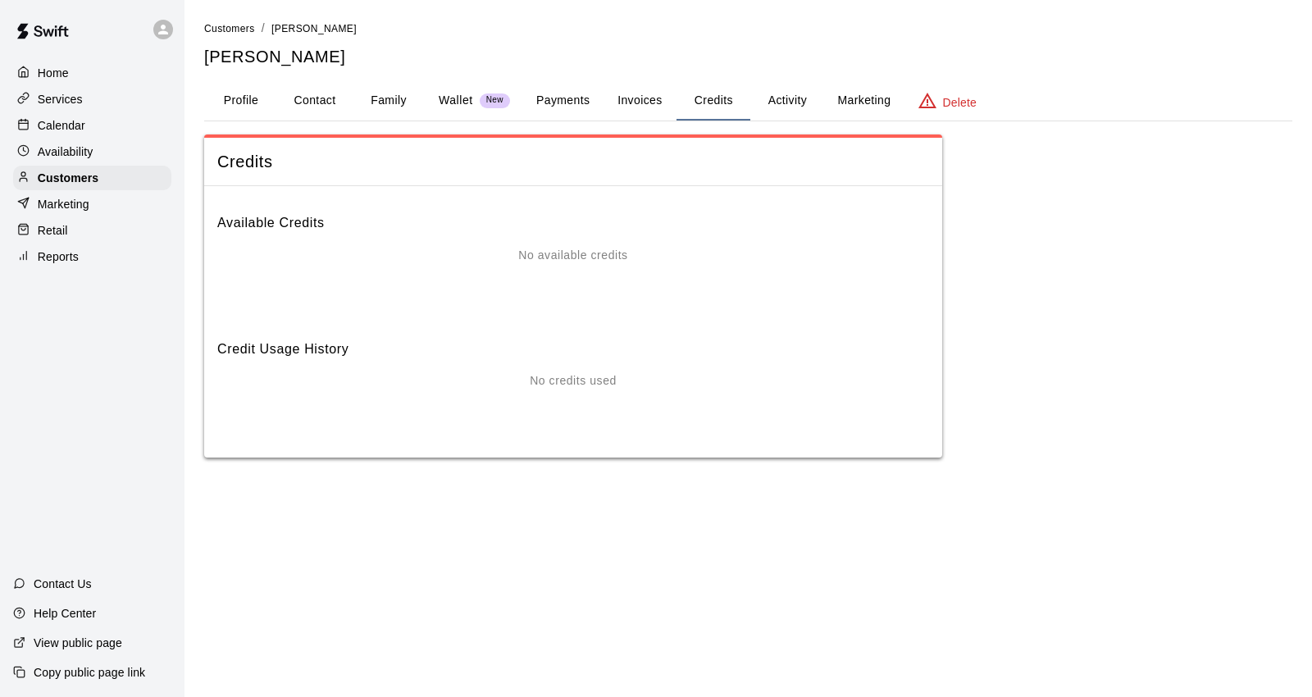
click at [556, 85] on button "Payments" at bounding box center [563, 100] width 80 height 39
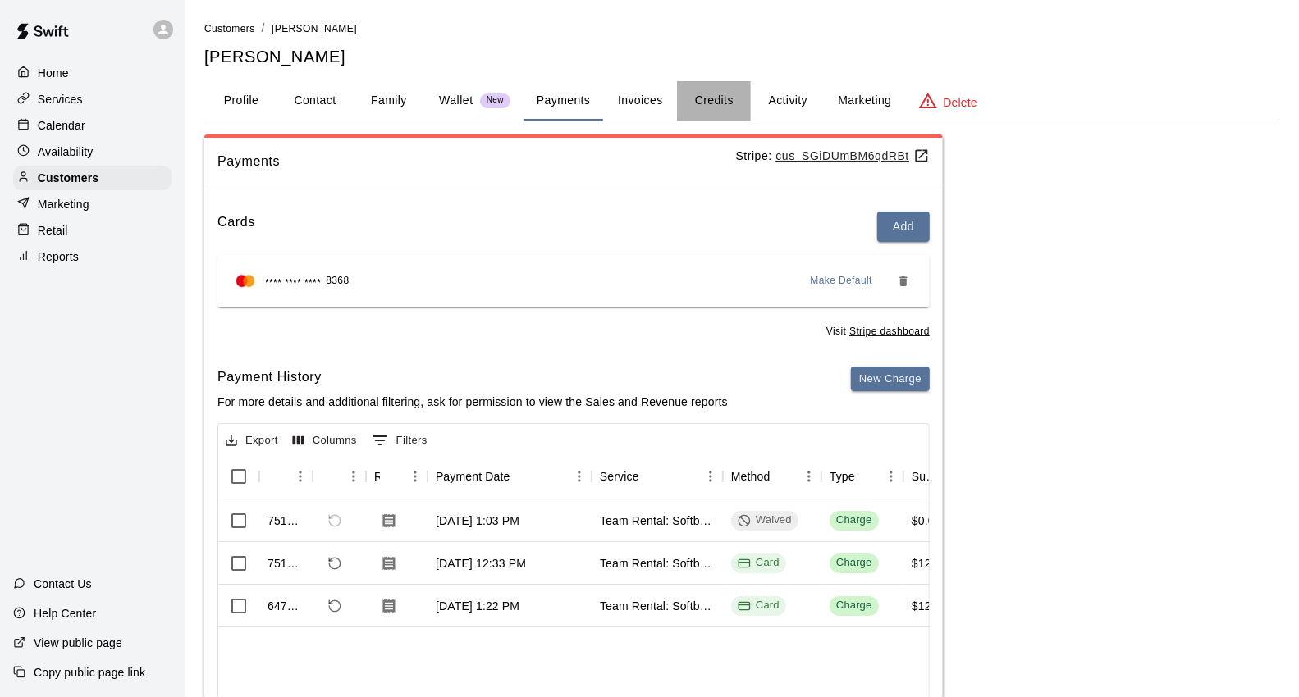
click at [715, 87] on button "Credits" at bounding box center [714, 100] width 74 height 39
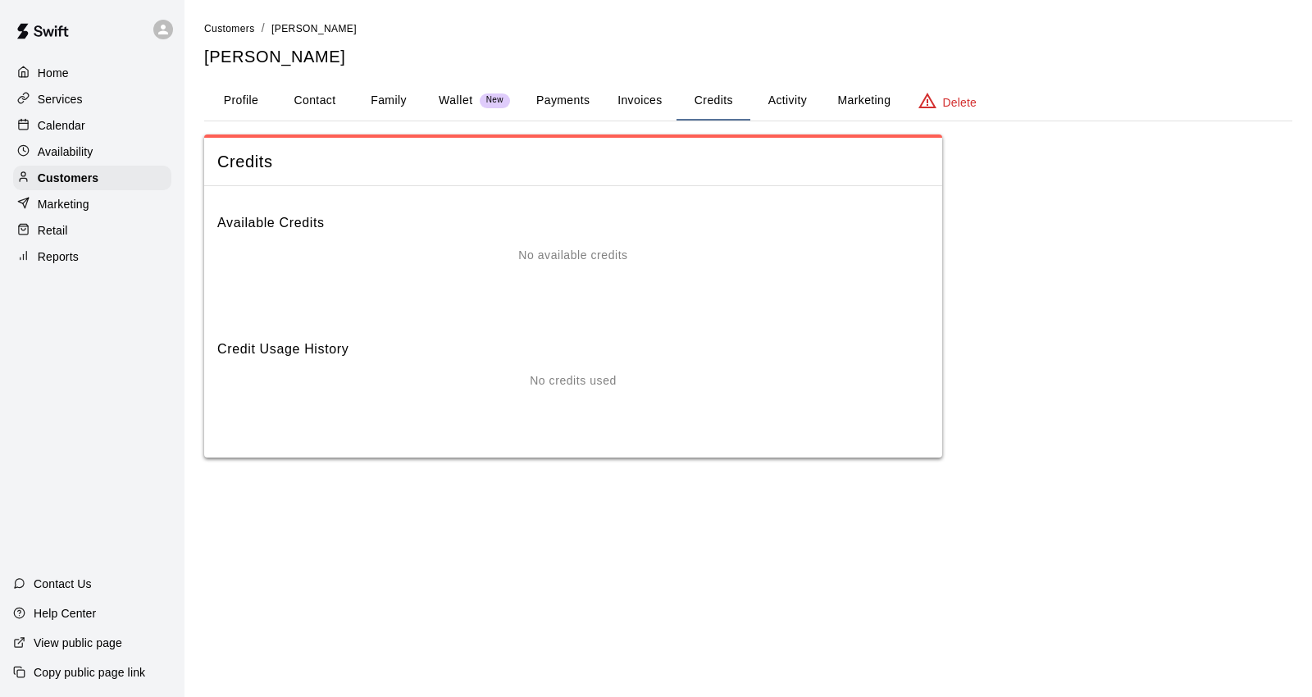
click at [661, 107] on button "Invoices" at bounding box center [640, 100] width 74 height 39
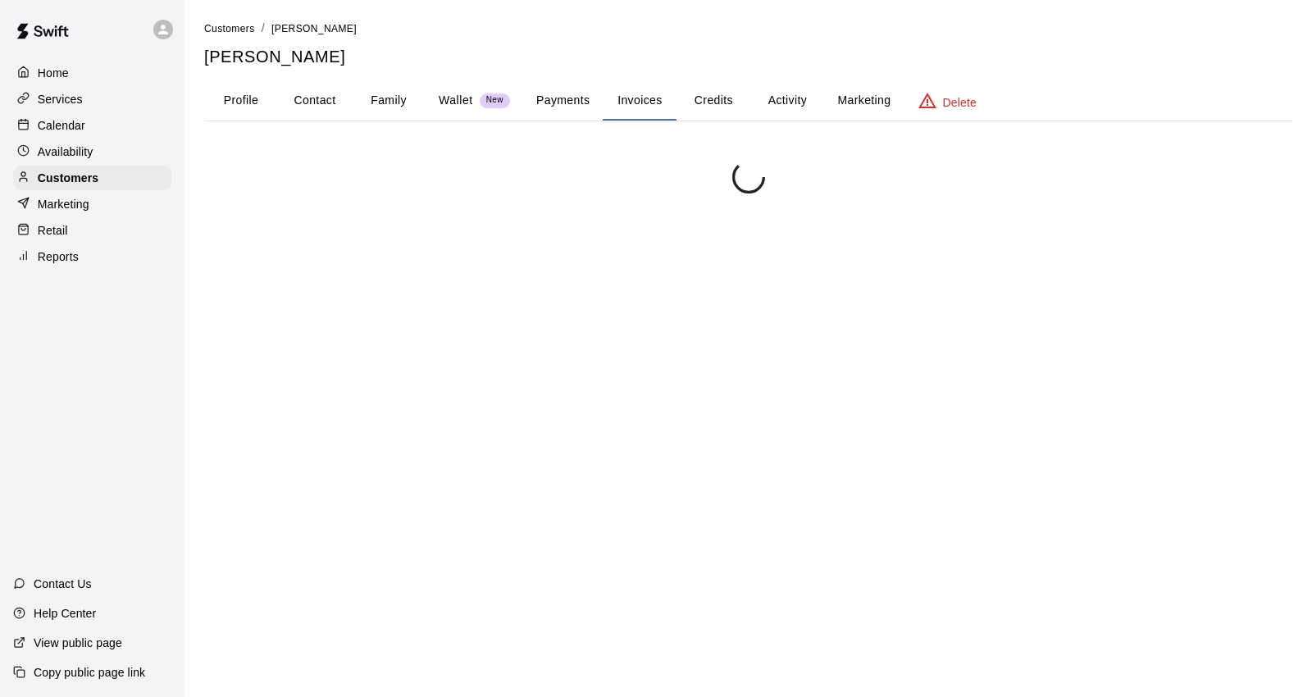
click at [562, 105] on button "Payments" at bounding box center [563, 100] width 80 height 39
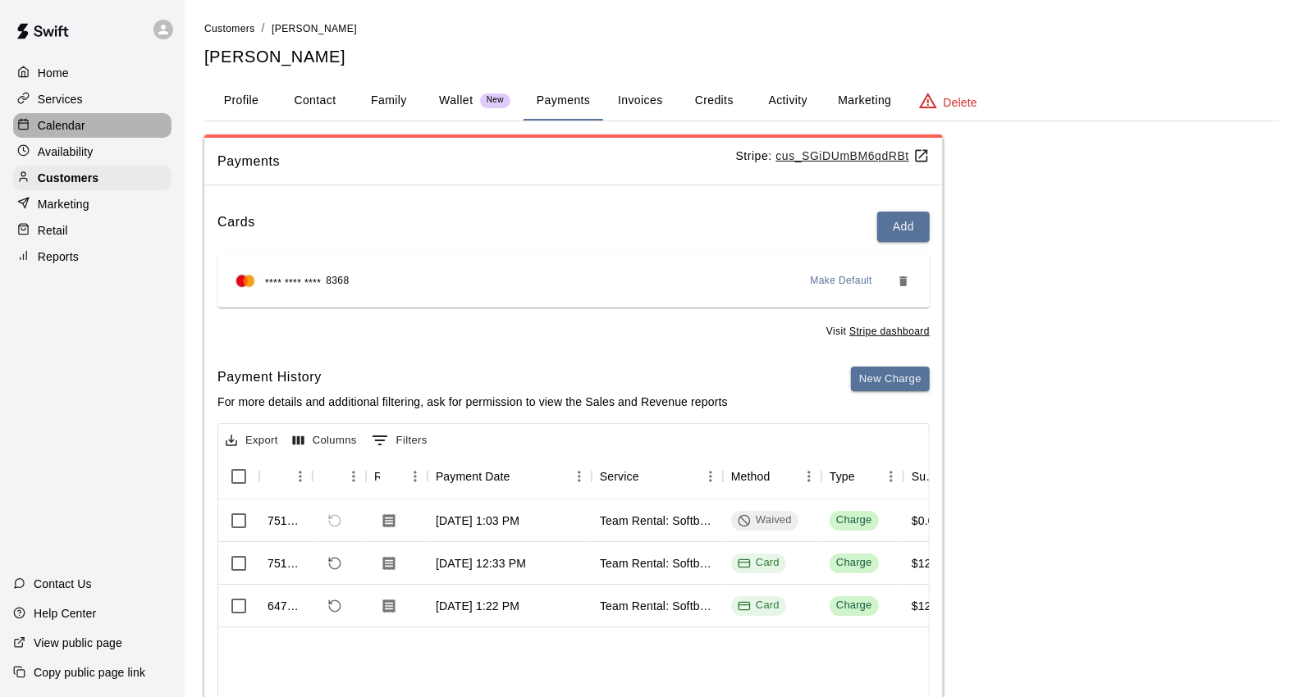
drag, startPoint x: 126, startPoint y: 128, endPoint x: 144, endPoint y: 129, distance: 17.2
click at [126, 128] on div "Calendar" at bounding box center [92, 125] width 158 height 25
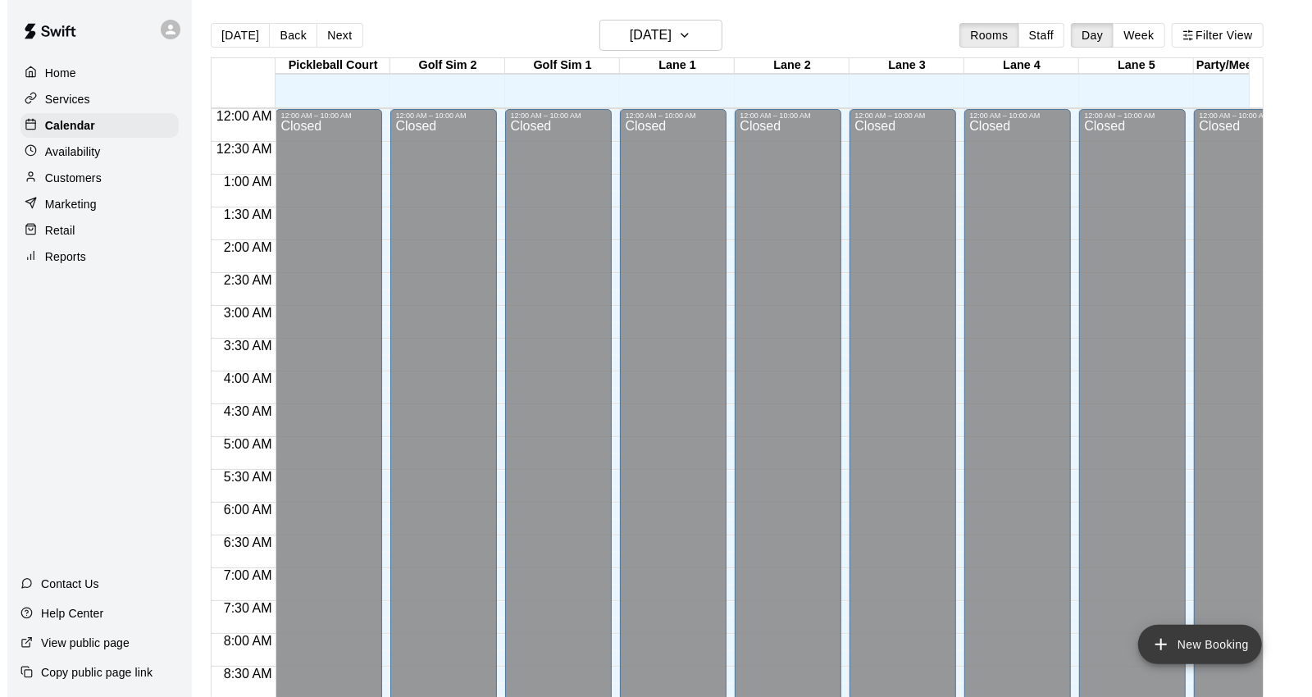
scroll to position [919, 0]
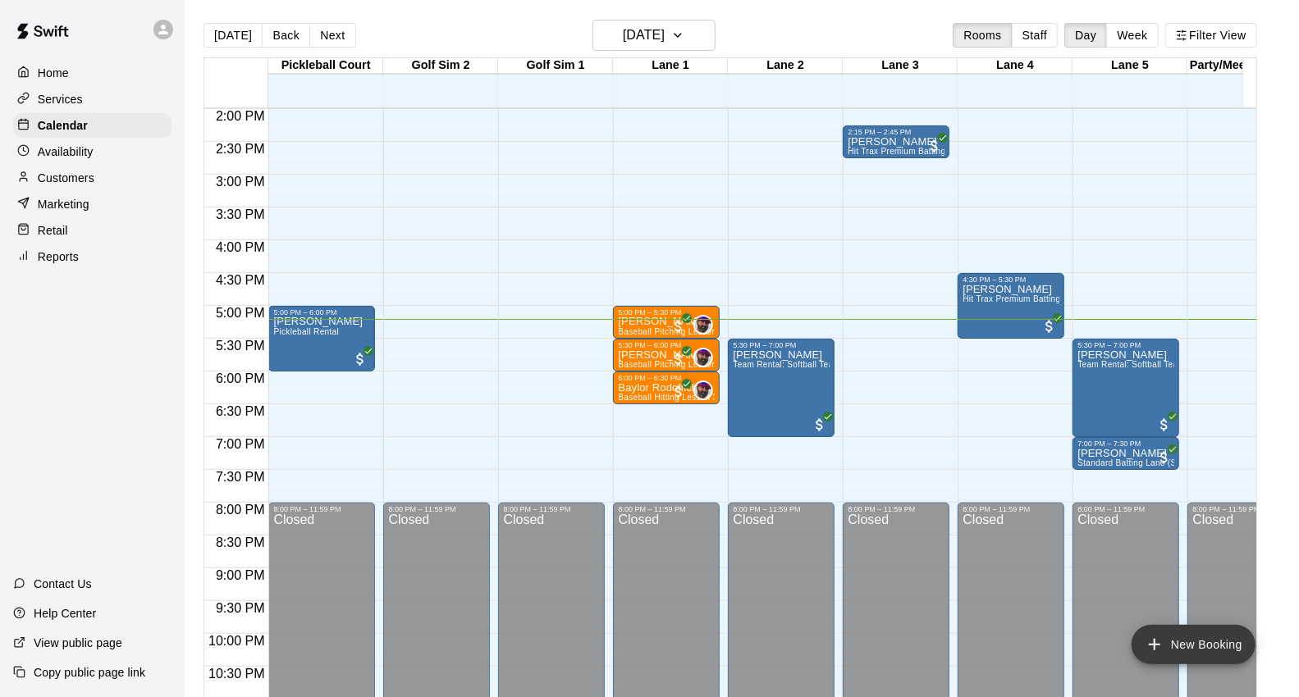
click at [1200, 654] on button "New Booking" at bounding box center [1193, 644] width 124 height 39
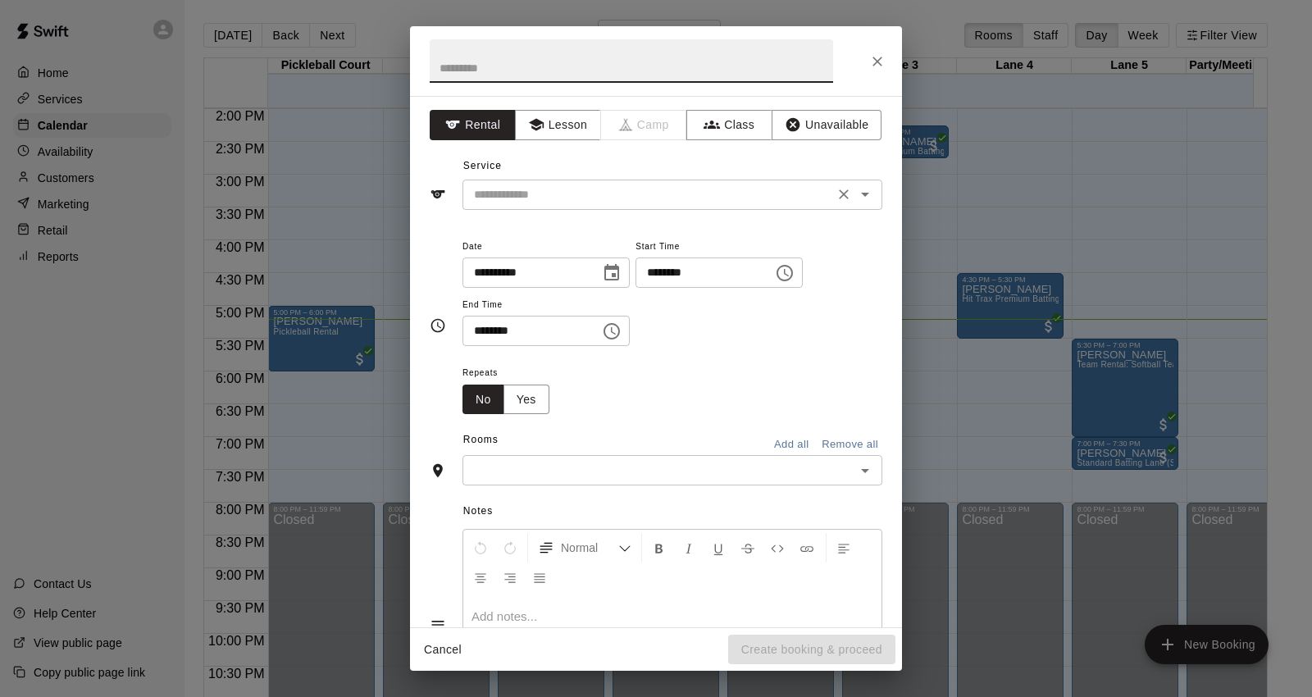
click at [772, 194] on input "text" at bounding box center [649, 195] width 362 height 21
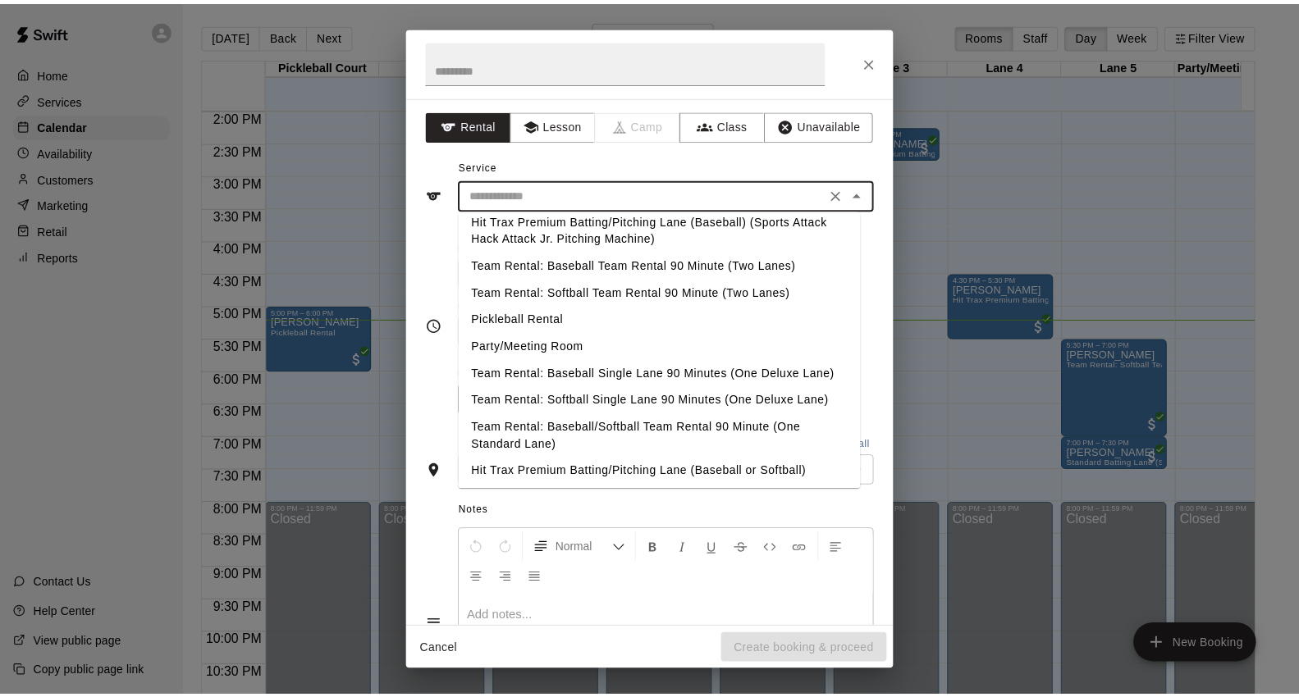
scroll to position [273, 0]
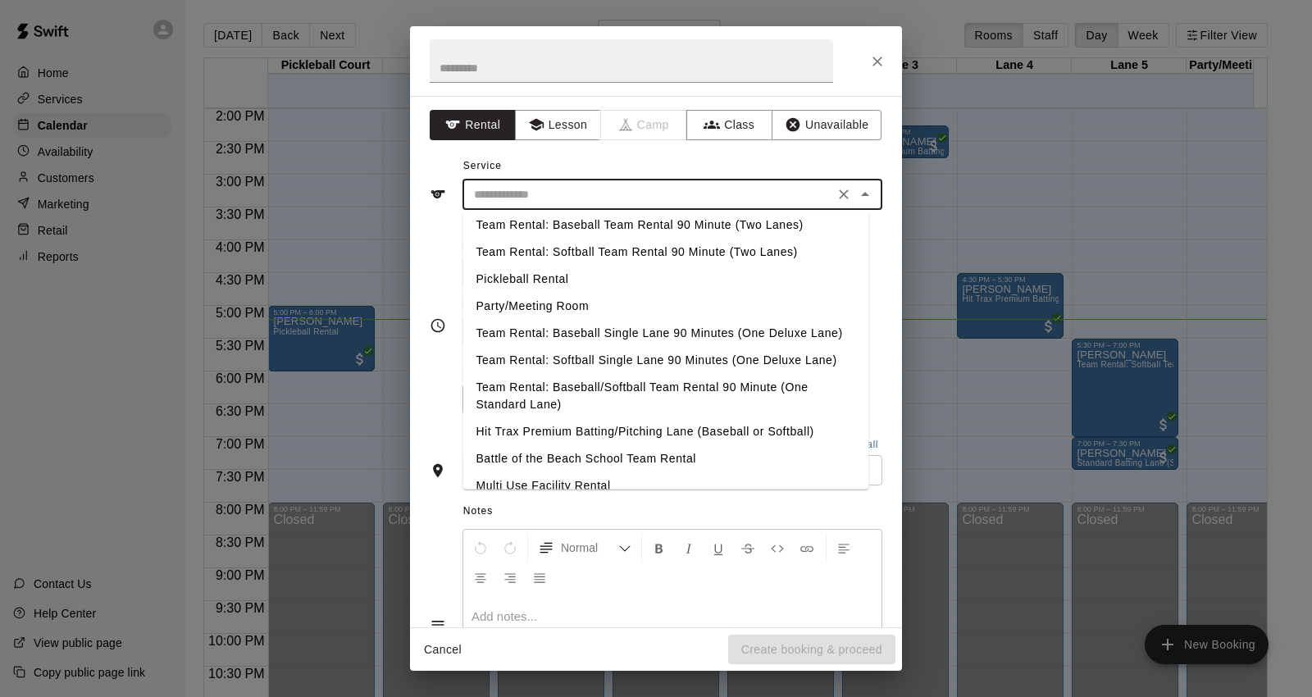
click at [707, 249] on li "Team Rental: Softball Team Rental 90 Minute (Two Lanes)" at bounding box center [666, 252] width 406 height 27
type input "**********"
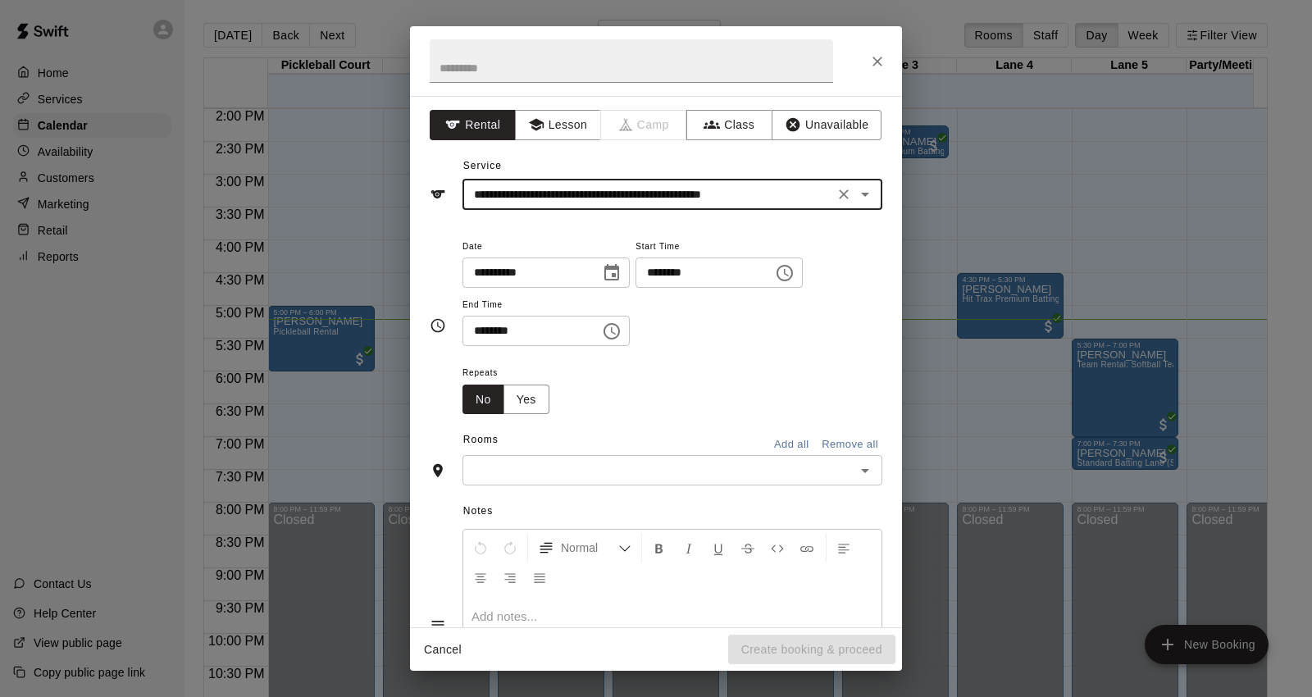
click at [683, 280] on input "********" at bounding box center [699, 273] width 126 height 30
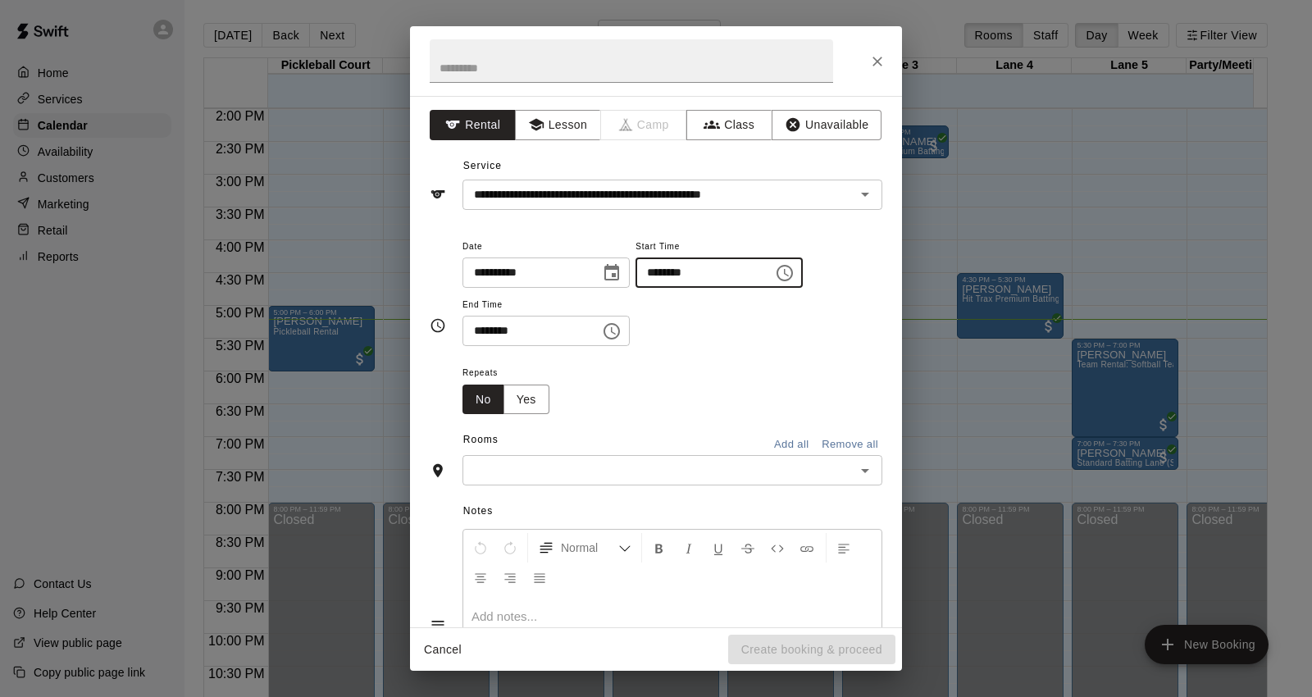
click at [697, 274] on input "********" at bounding box center [699, 273] width 126 height 30
type input "********"
click at [477, 336] on input "********" at bounding box center [526, 331] width 126 height 30
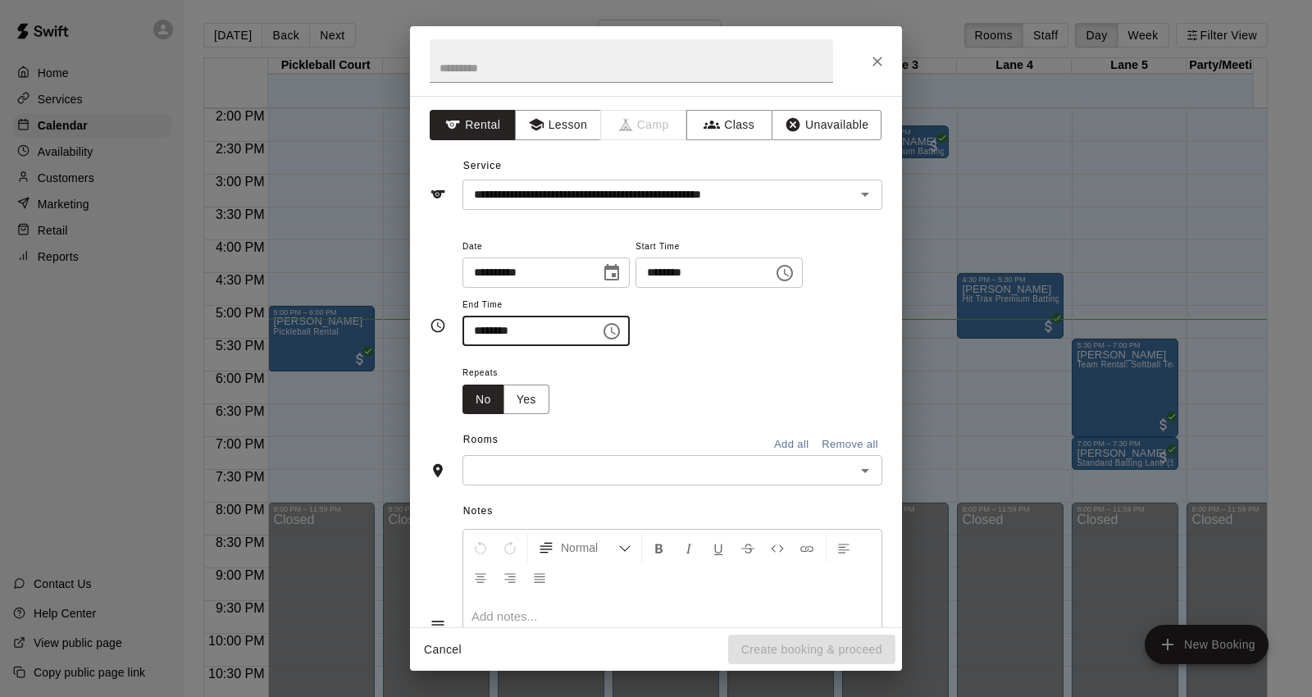
type input "********"
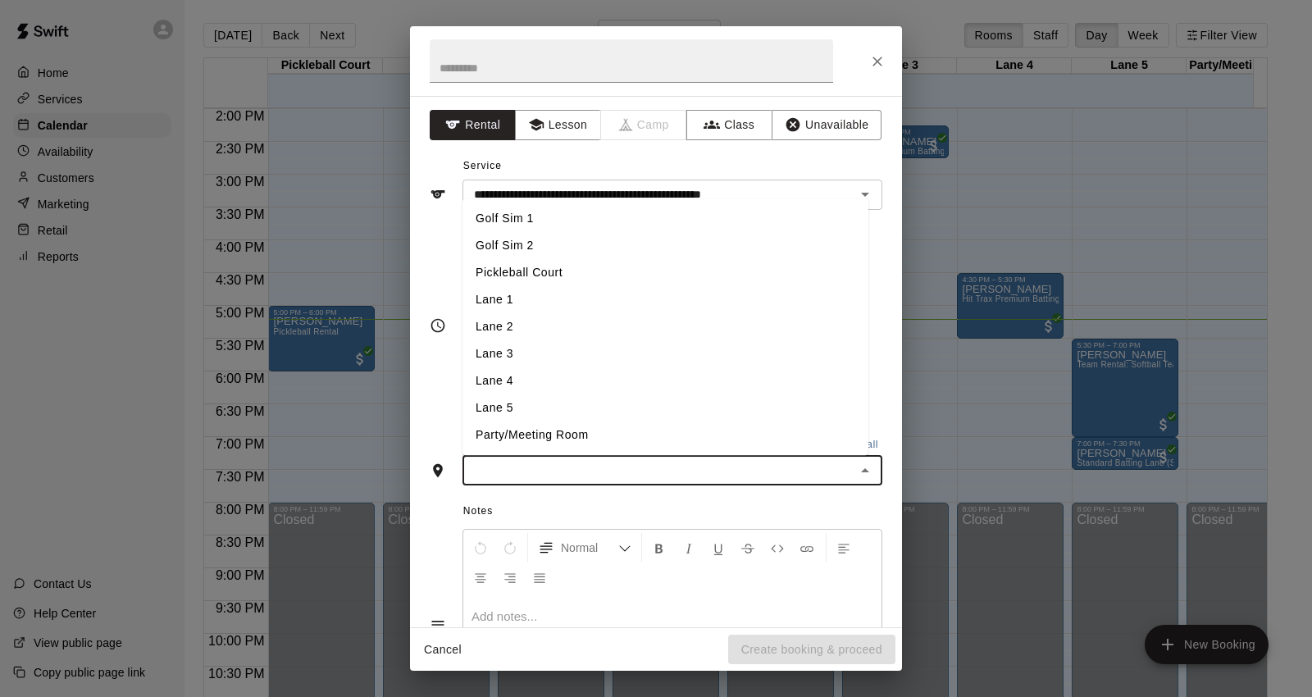
click at [706, 477] on input "text" at bounding box center [659, 470] width 383 height 21
click at [628, 354] on li "Lane 3" at bounding box center [666, 354] width 406 height 27
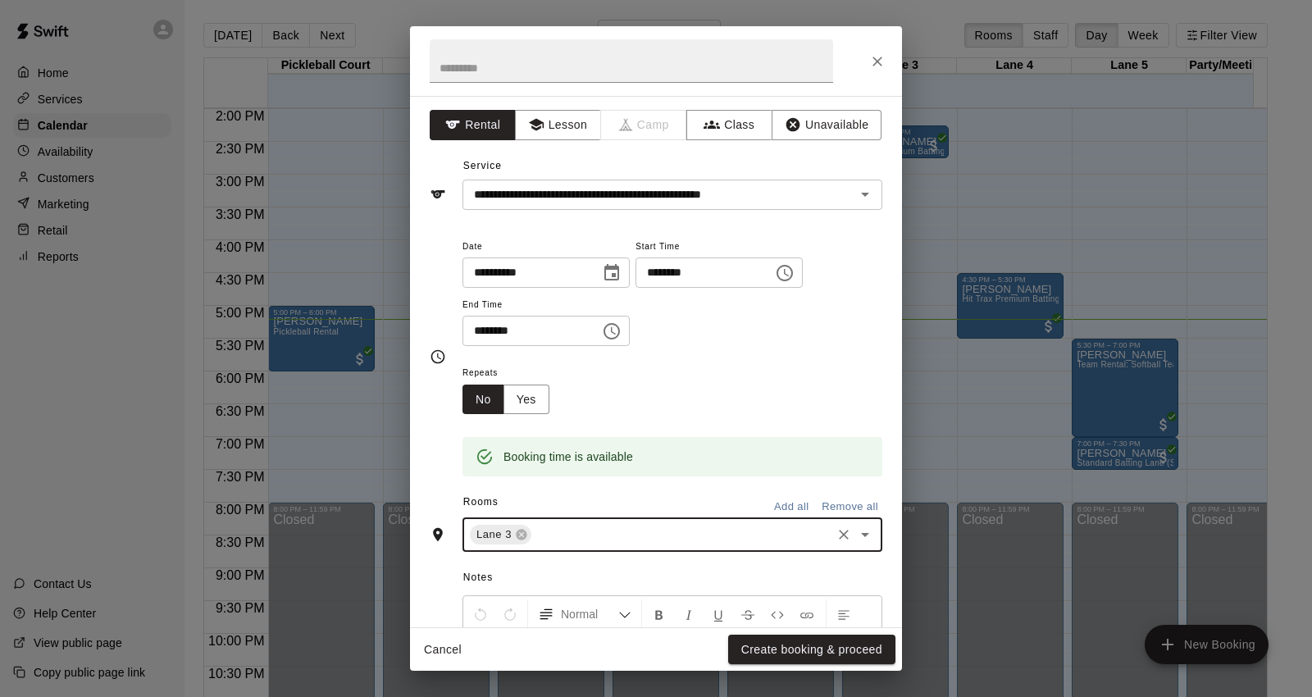
click at [652, 528] on input "text" at bounding box center [681, 535] width 295 height 21
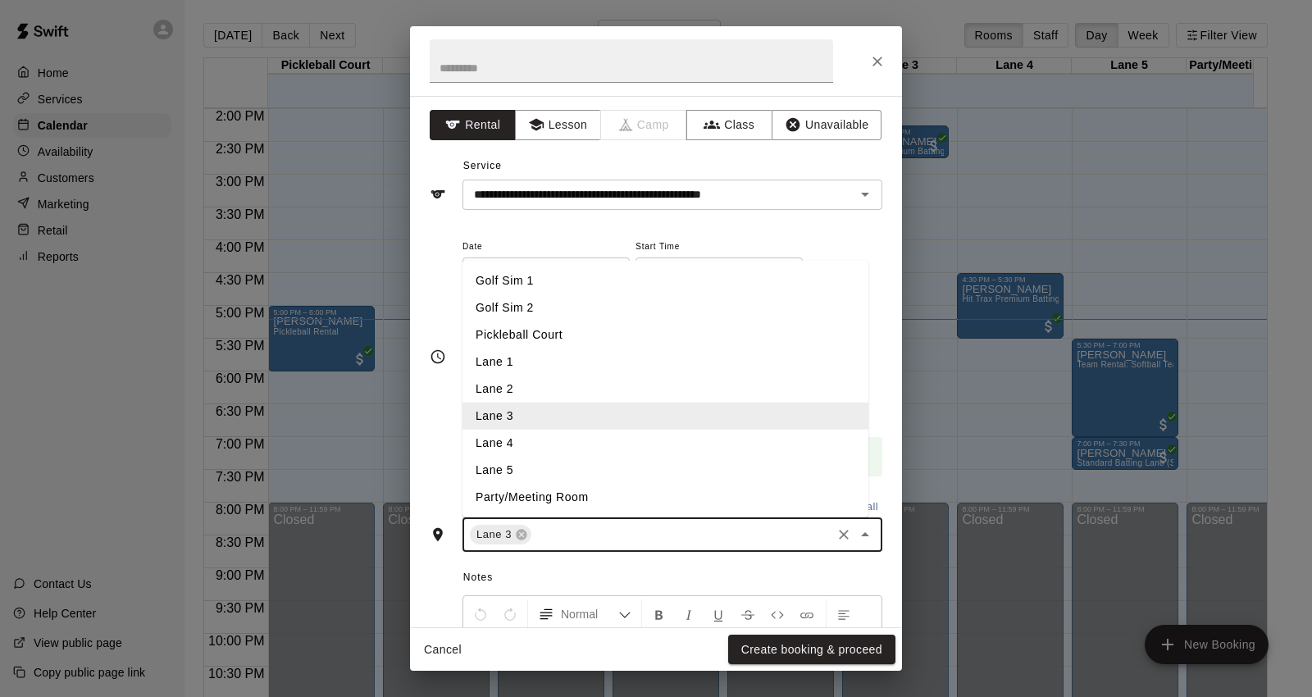
click at [588, 449] on li "Lane 4" at bounding box center [666, 443] width 406 height 27
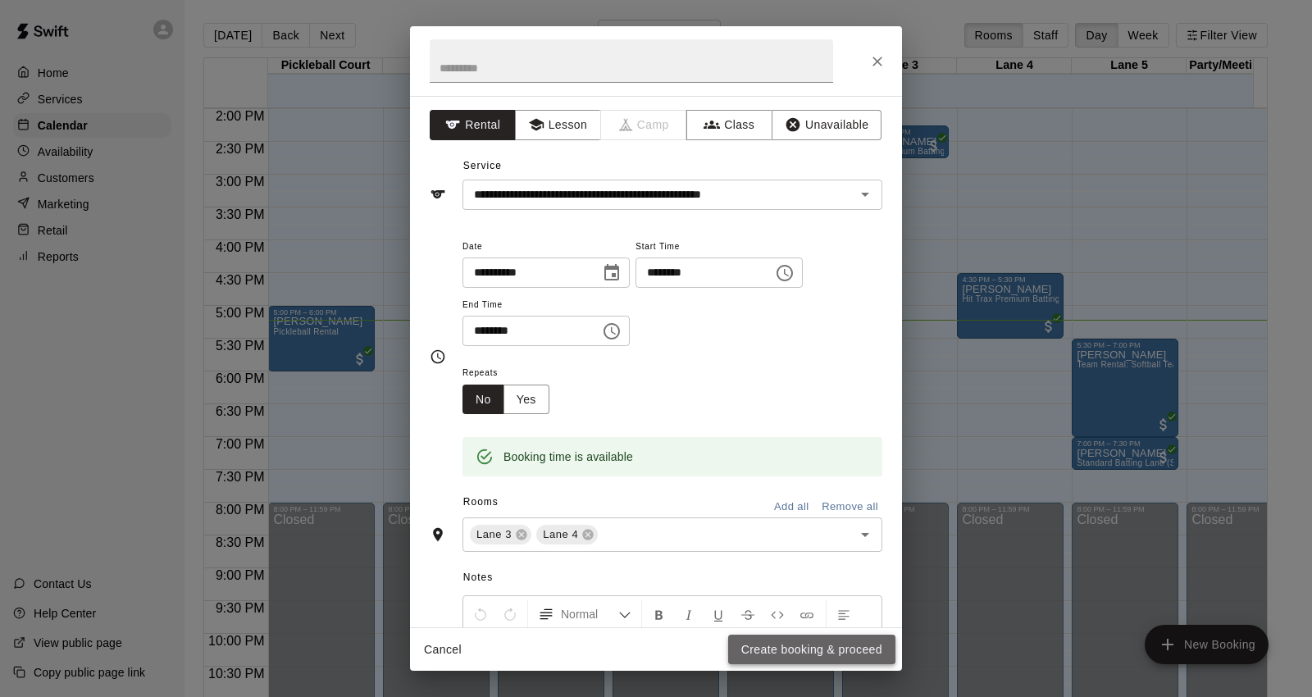
click at [831, 646] on button "Create booking & proceed" at bounding box center [811, 650] width 167 height 30
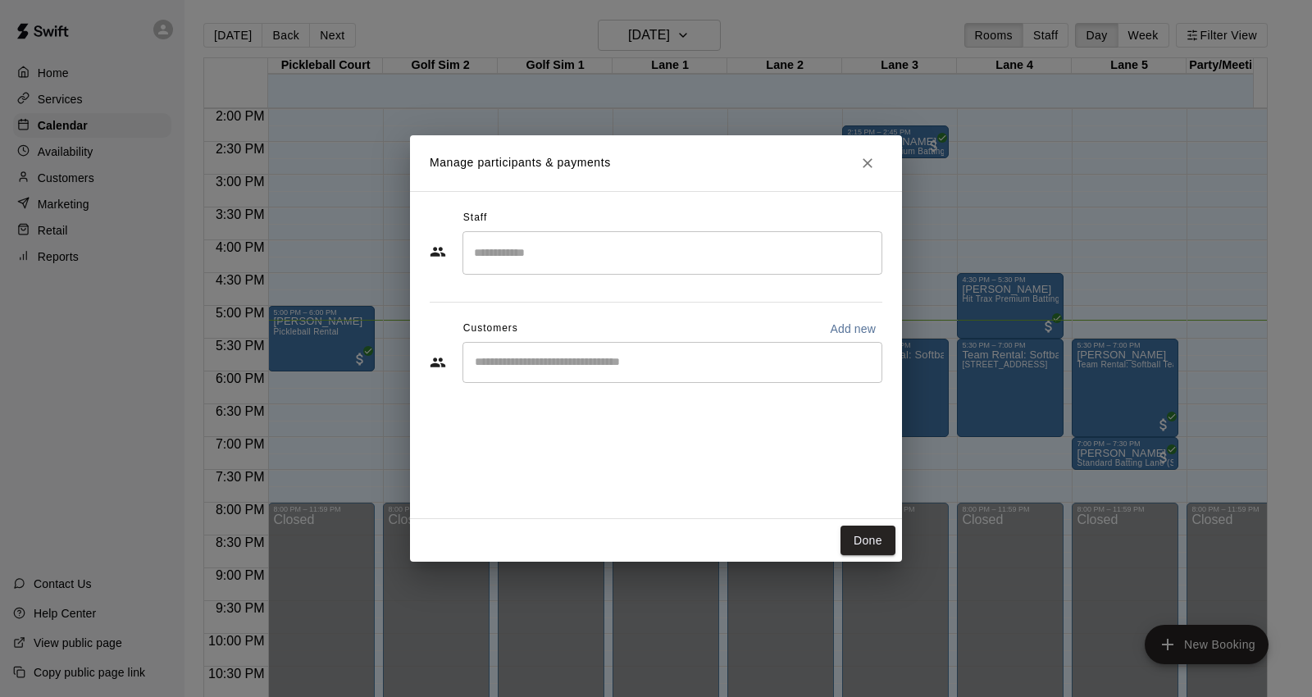
click at [692, 371] on div "​" at bounding box center [673, 362] width 420 height 41
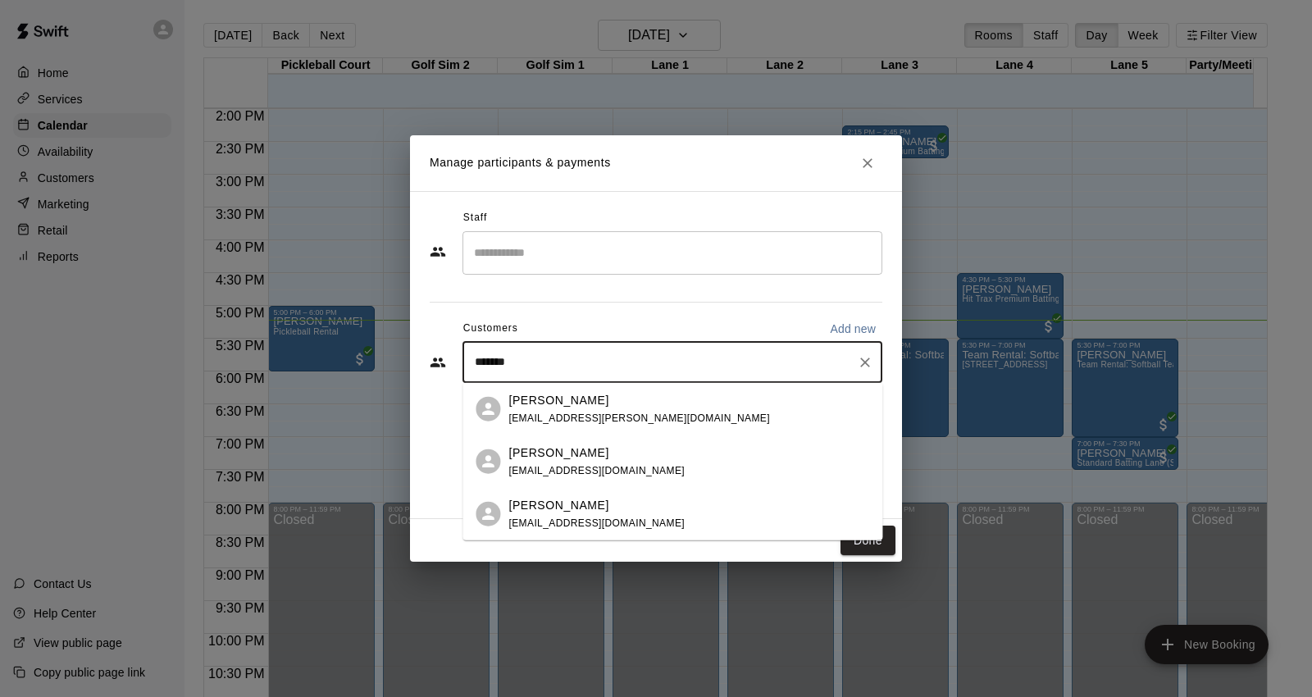
type input "********"
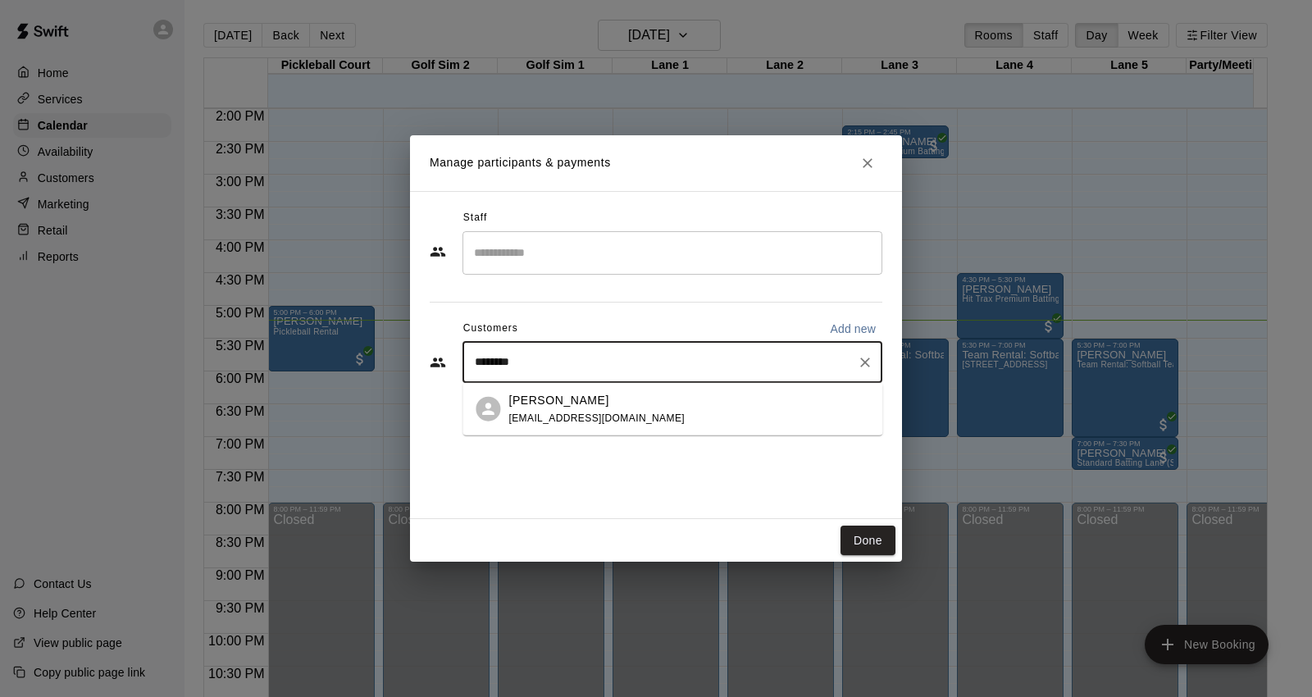
click at [675, 392] on div "[PERSON_NAME]" at bounding box center [597, 399] width 176 height 17
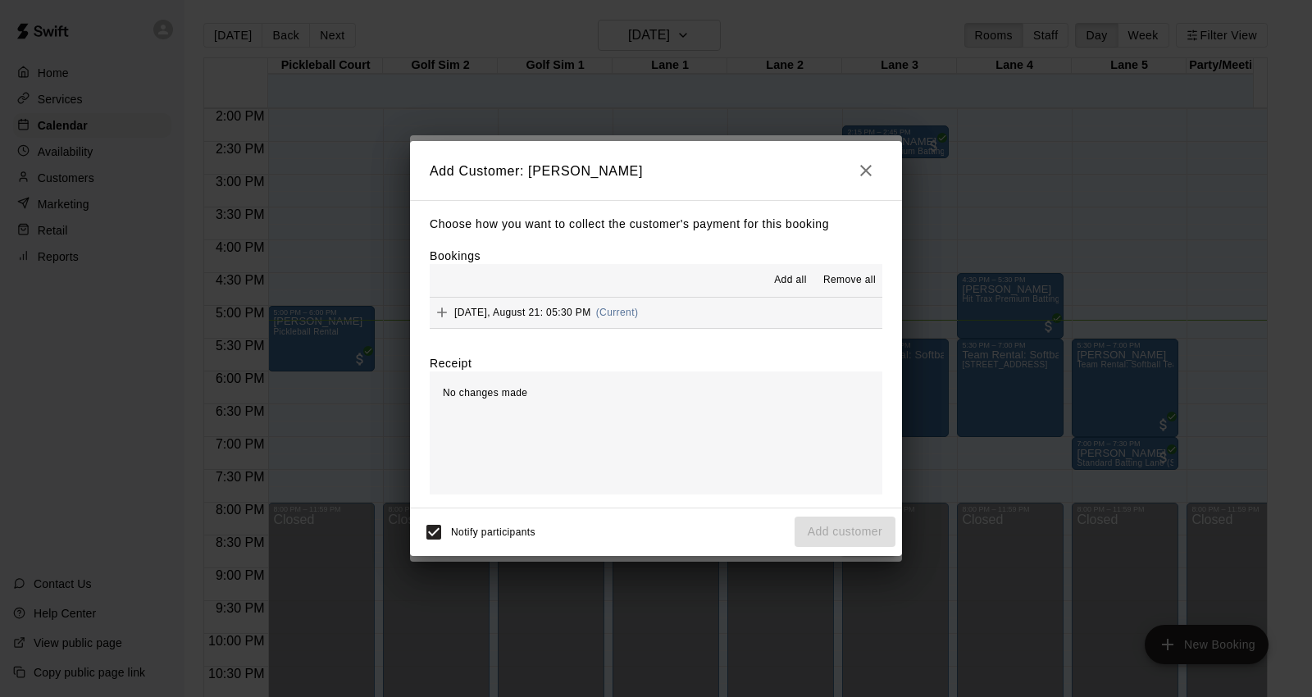
click at [719, 322] on button "[DATE], August 21: 05:30 PM (Current)" at bounding box center [656, 313] width 453 height 30
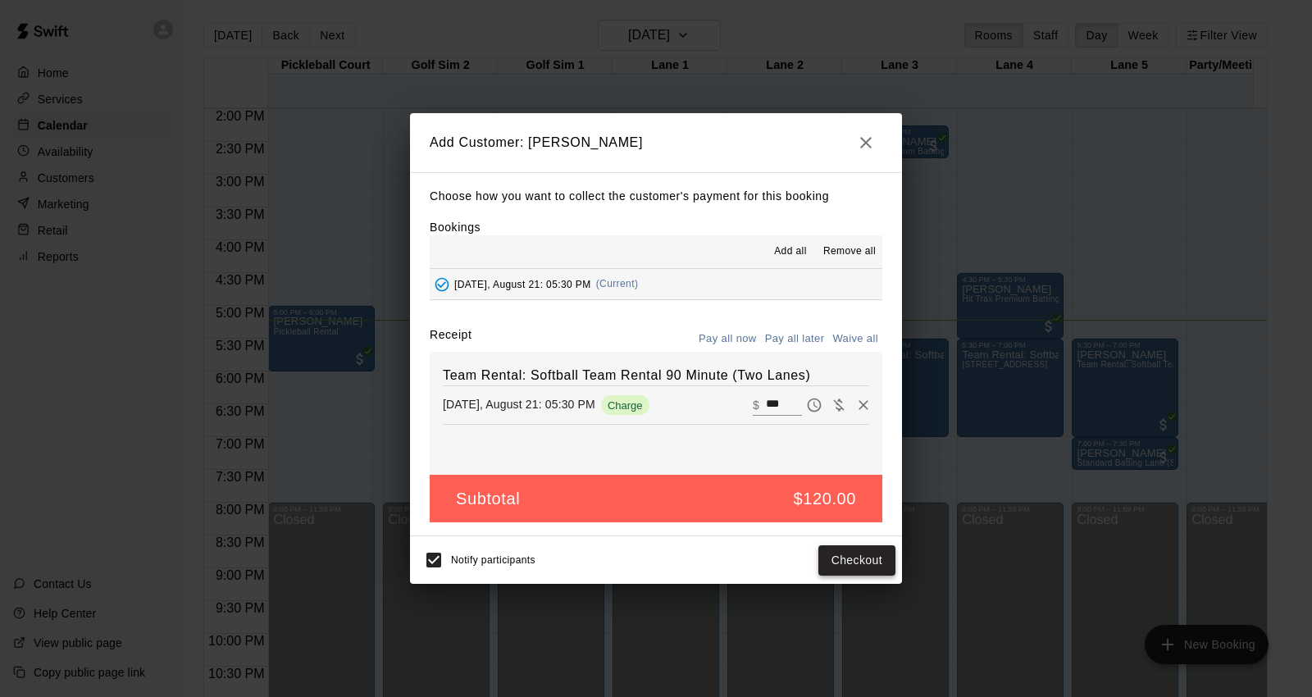
click at [853, 564] on button "Checkout" at bounding box center [857, 560] width 77 height 30
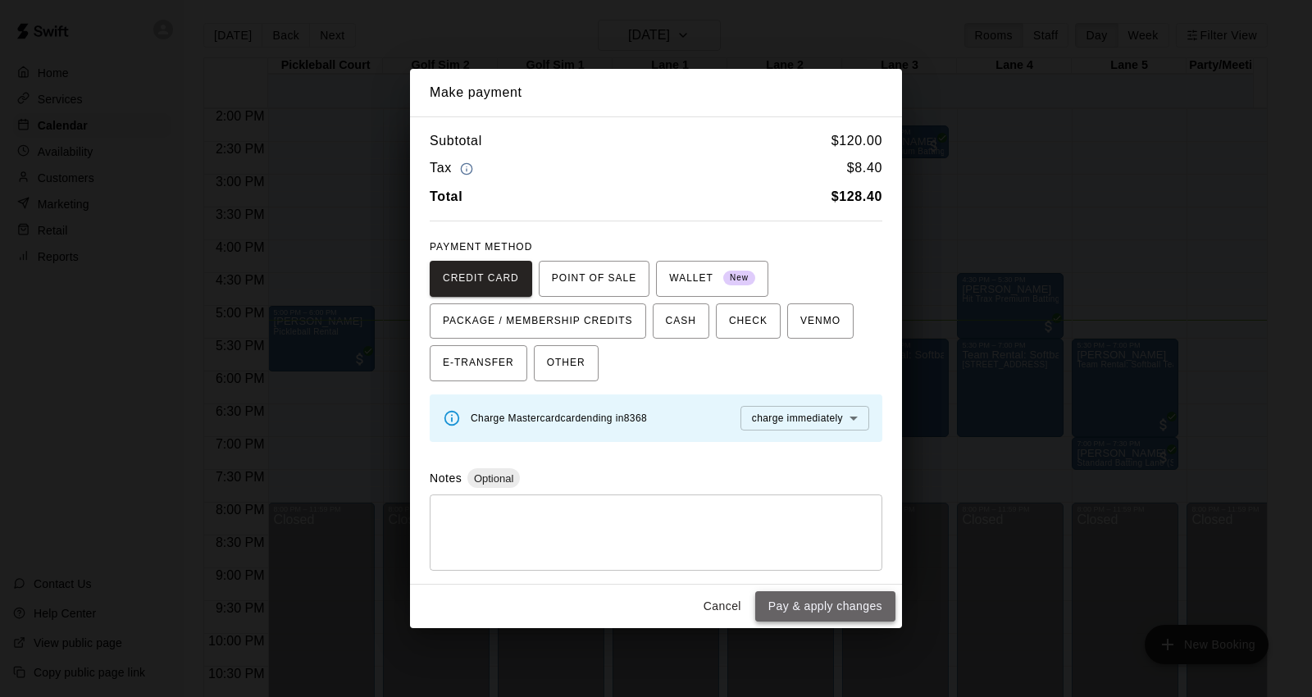
click at [822, 614] on button "Pay & apply changes" at bounding box center [825, 606] width 140 height 30
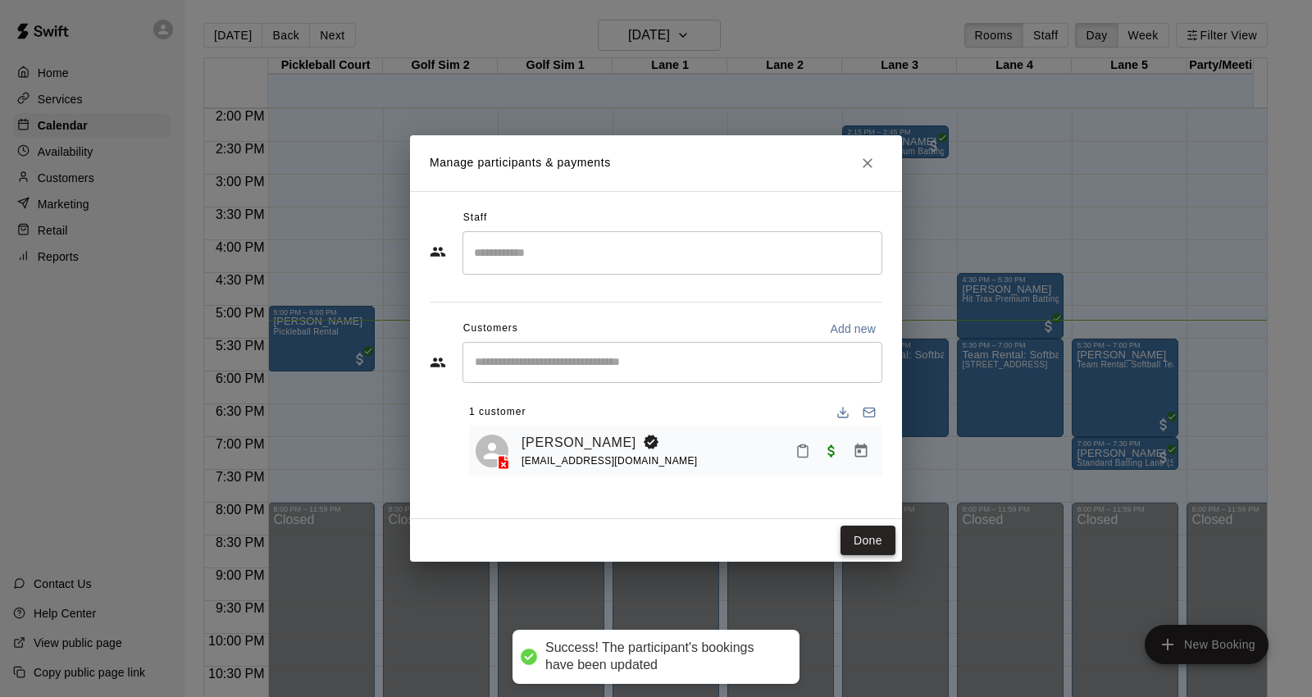
click at [855, 542] on button "Done" at bounding box center [868, 541] width 55 height 30
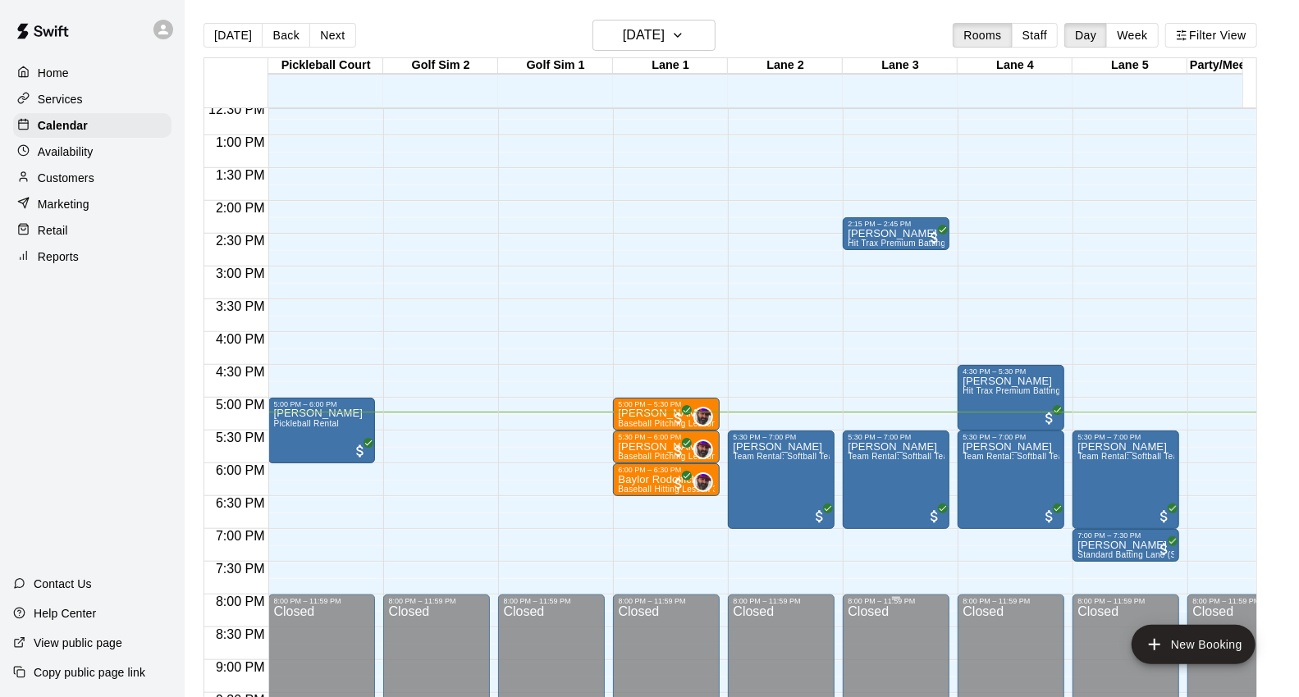
scroll to position [919, 0]
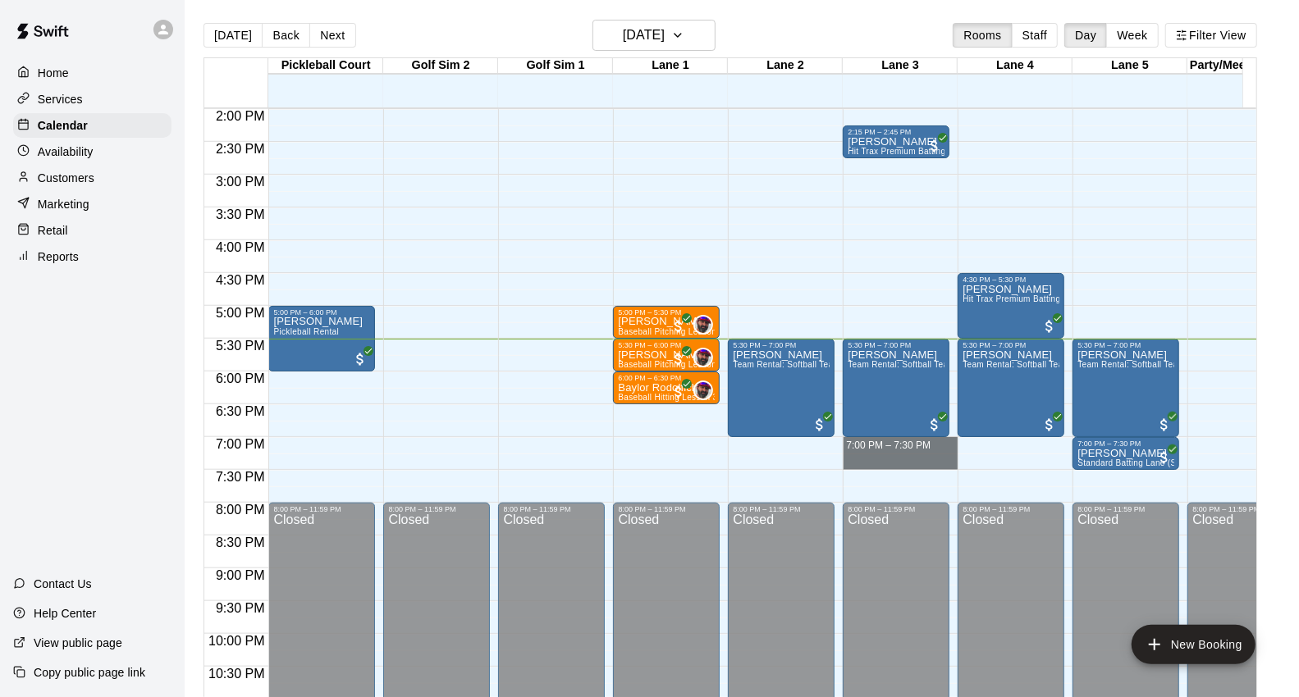
drag, startPoint x: 856, startPoint y: 451, endPoint x: 859, endPoint y: 459, distance: 8.6
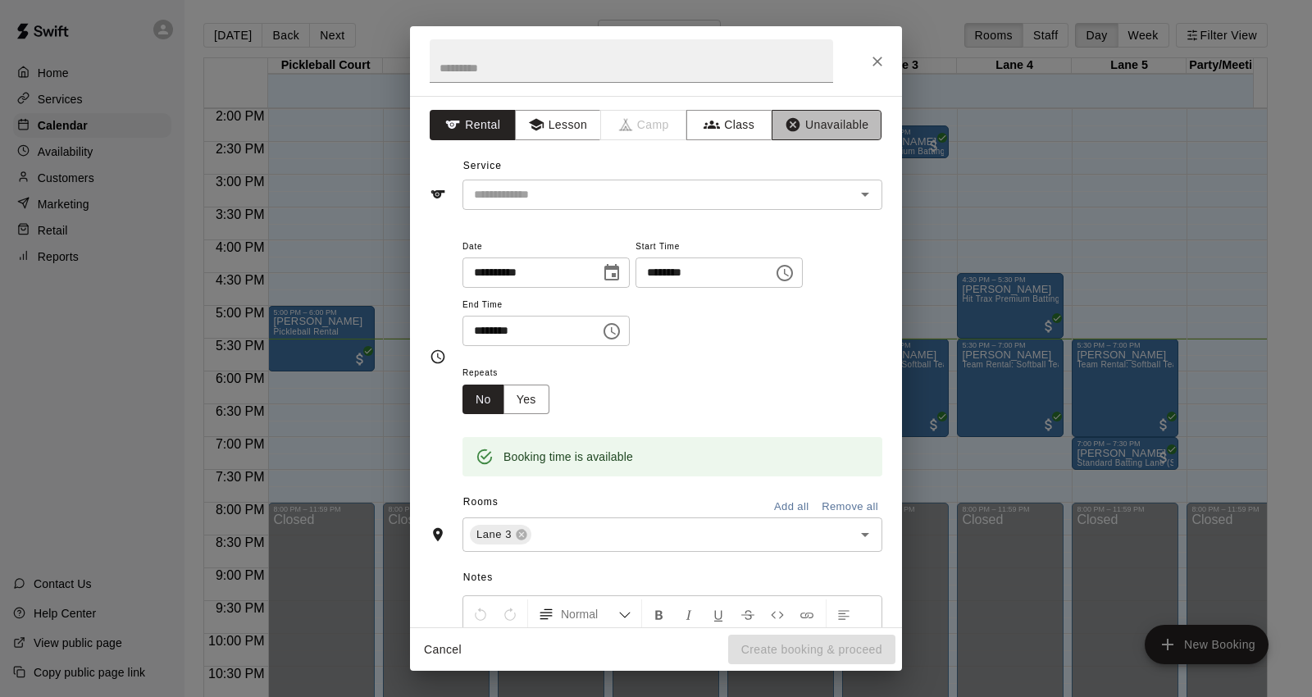
click at [815, 128] on button "Unavailable" at bounding box center [827, 125] width 110 height 30
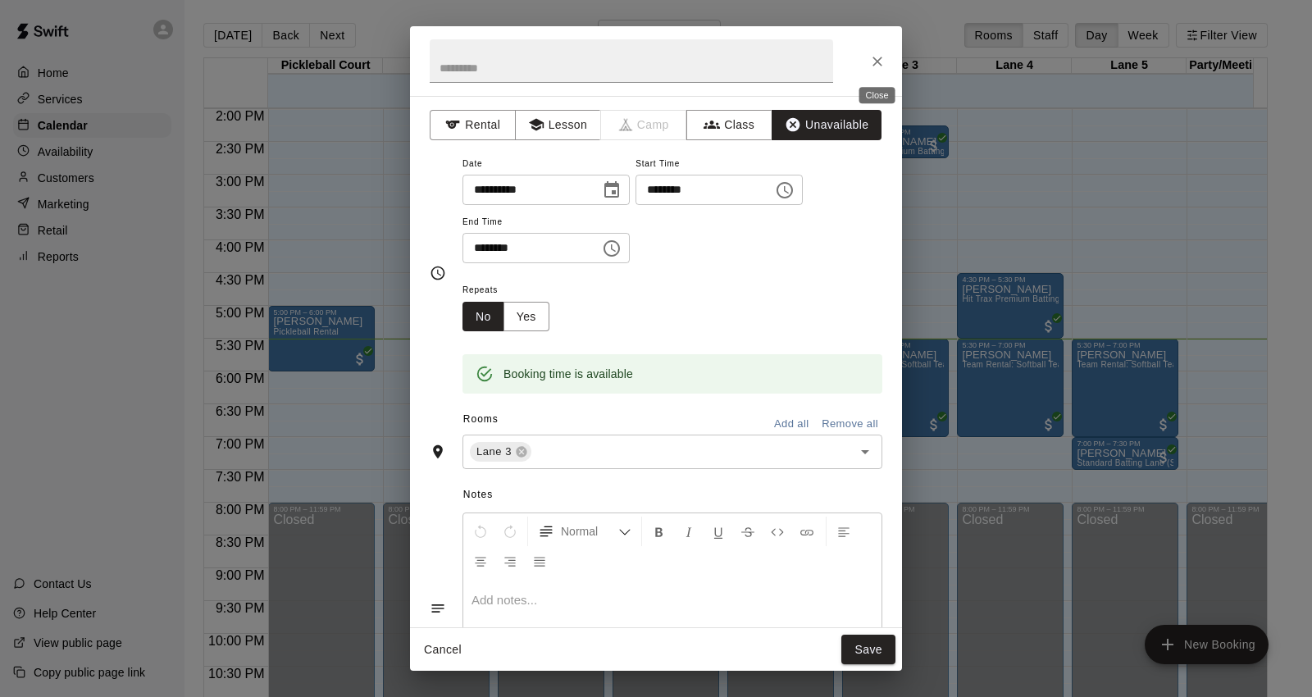
click at [890, 59] on button "Close" at bounding box center [878, 62] width 30 height 30
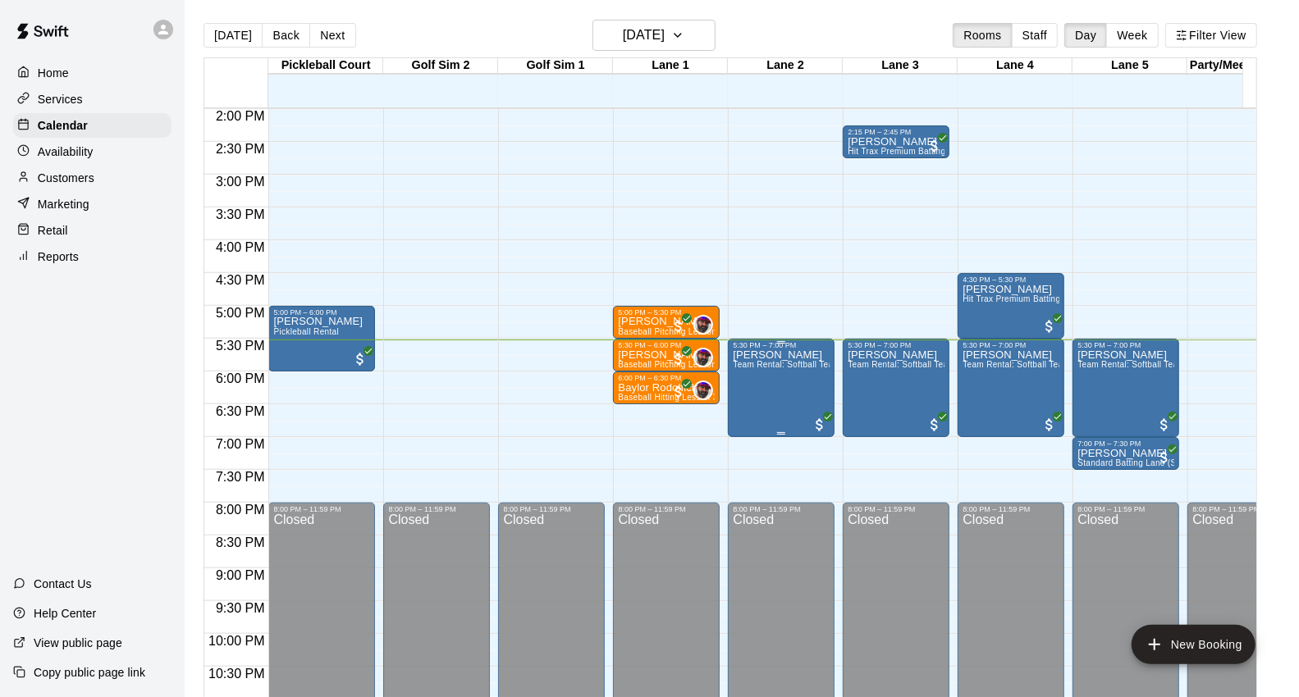
click at [800, 396] on div "[PERSON_NAME] Team Rental: Softball Team Rental 90 Minute (Two Lanes)" at bounding box center [781, 697] width 97 height 697
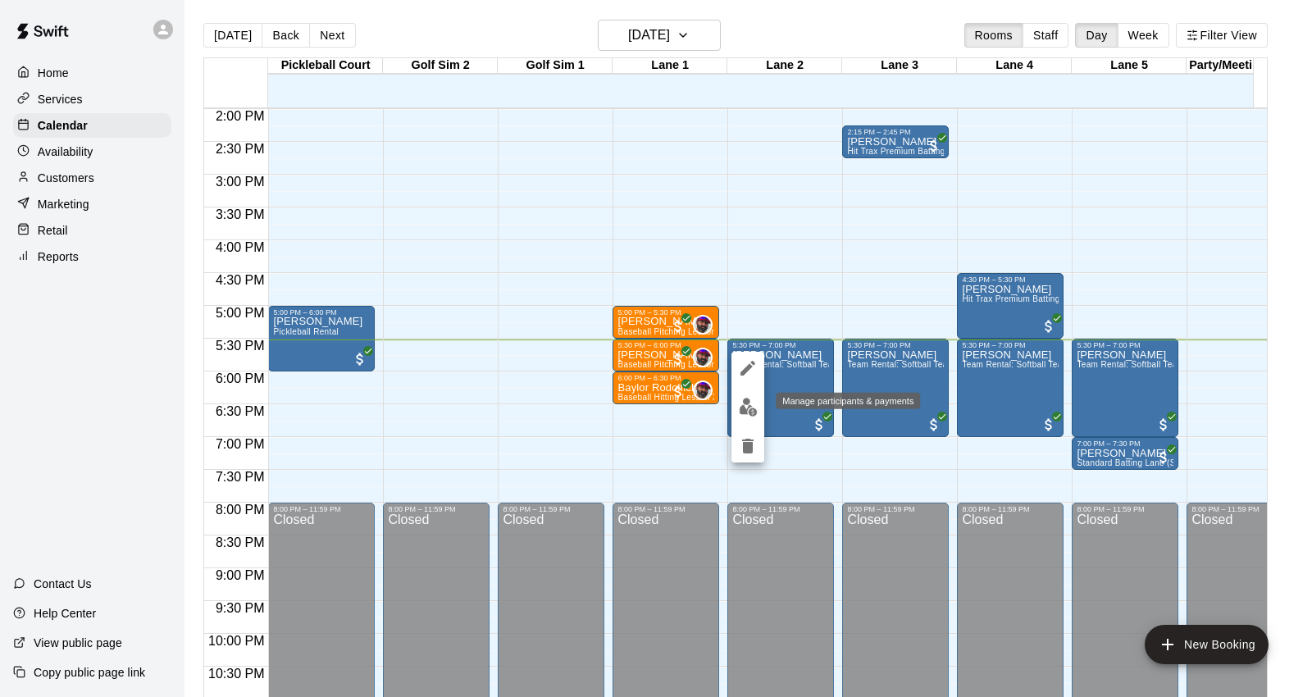
click at [746, 409] on img "edit" at bounding box center [748, 407] width 19 height 19
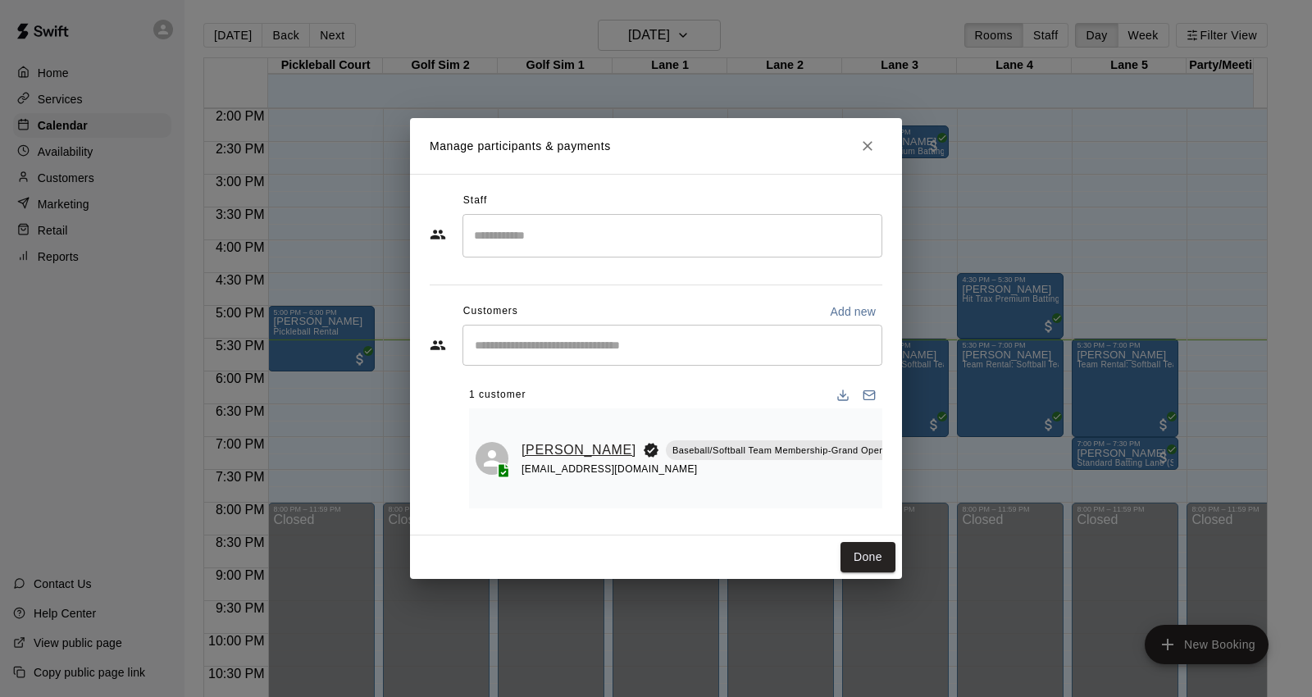
click at [543, 440] on link "[PERSON_NAME]" at bounding box center [579, 450] width 115 height 21
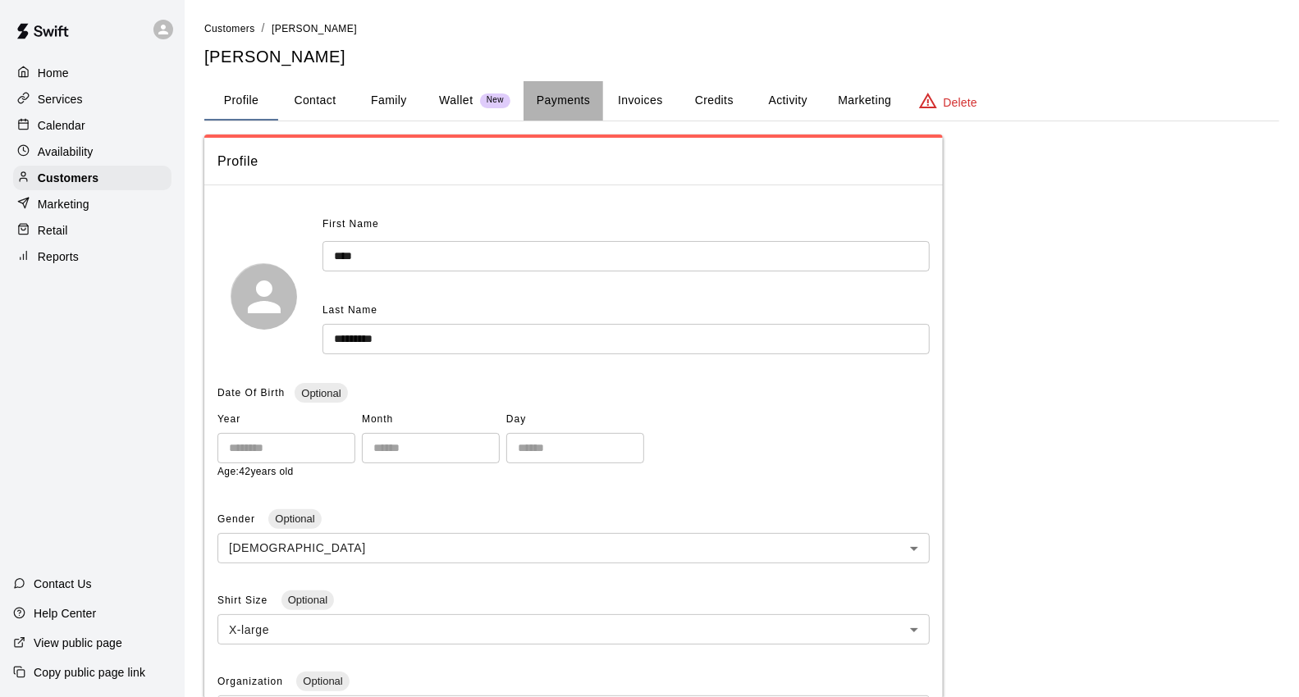
click at [577, 104] on button "Payments" at bounding box center [563, 100] width 80 height 39
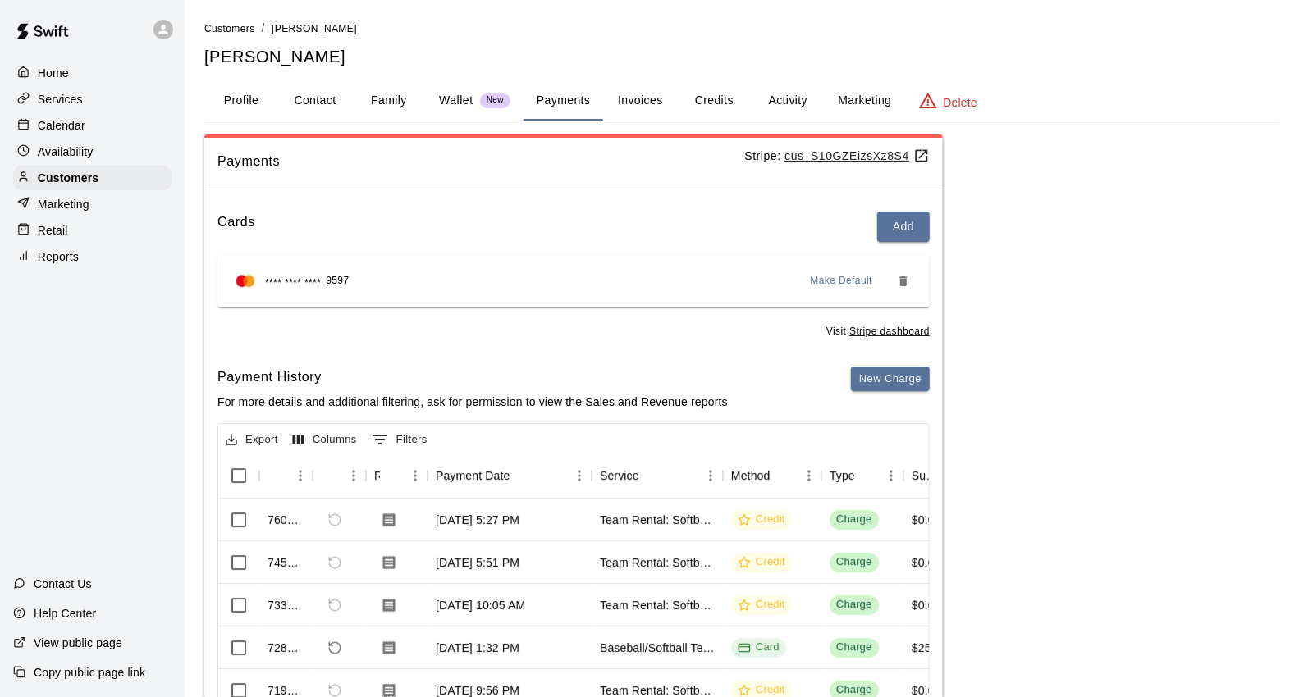
click at [90, 136] on div "Calendar" at bounding box center [92, 125] width 158 height 25
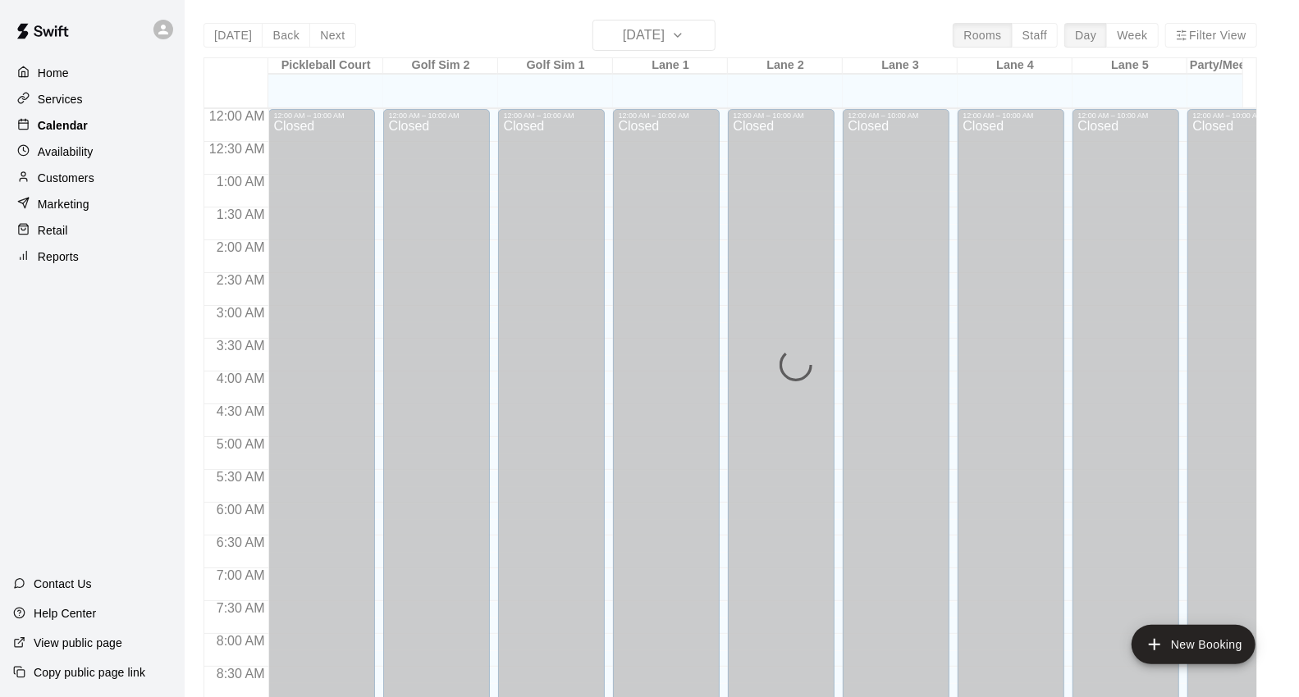
scroll to position [919, 0]
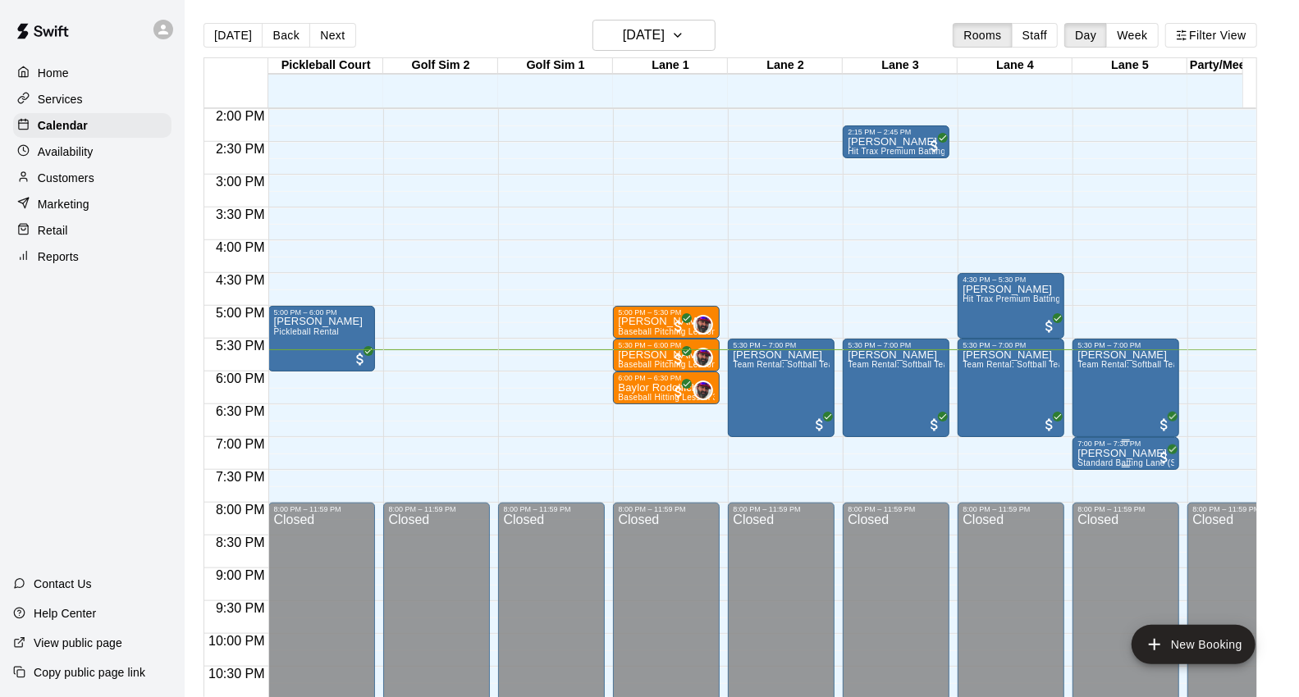
click at [1130, 454] on p "[PERSON_NAME]" at bounding box center [1125, 454] width 97 height 0
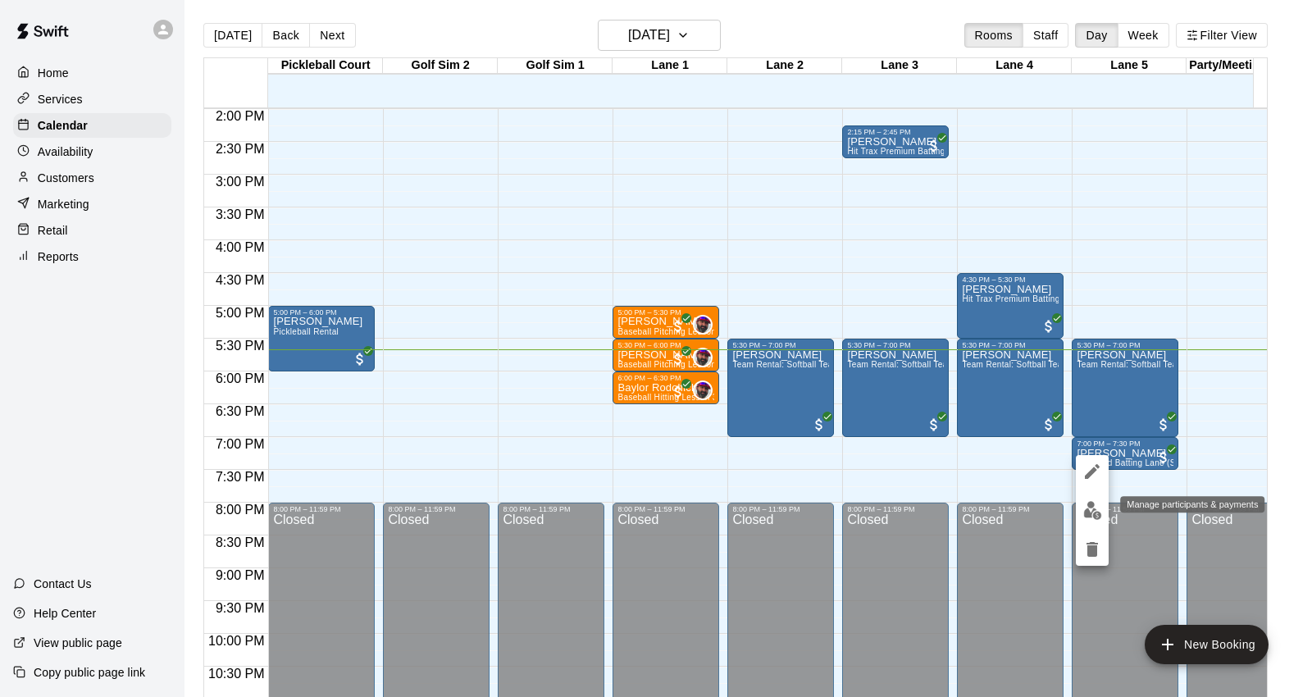
click at [1092, 506] on img "edit" at bounding box center [1093, 510] width 19 height 19
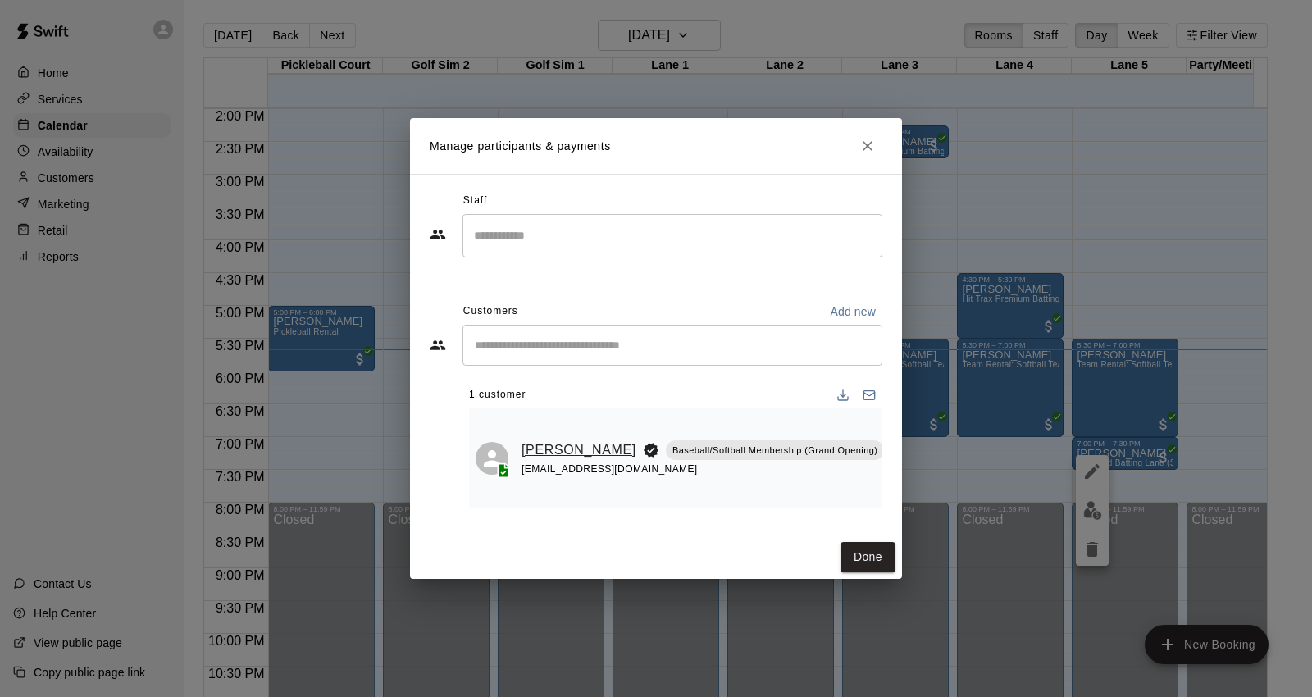
click at [566, 440] on link "[PERSON_NAME]" at bounding box center [579, 450] width 115 height 21
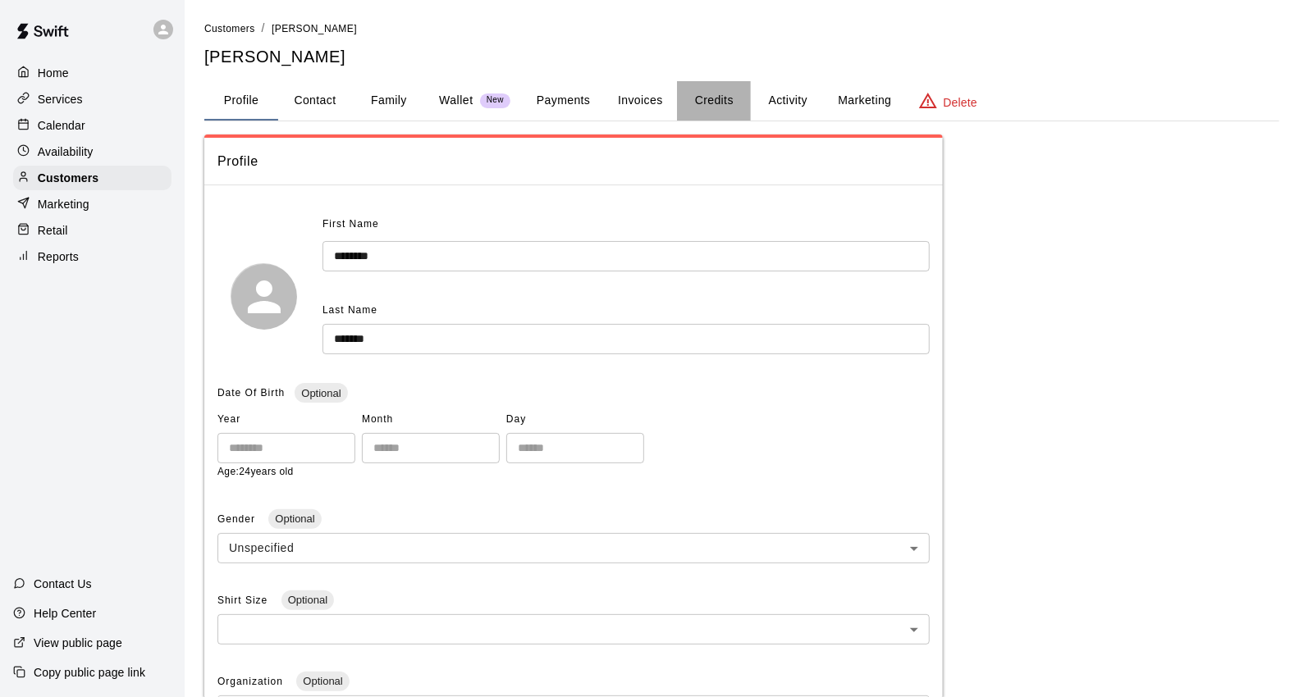
click at [705, 109] on button "Credits" at bounding box center [714, 100] width 74 height 39
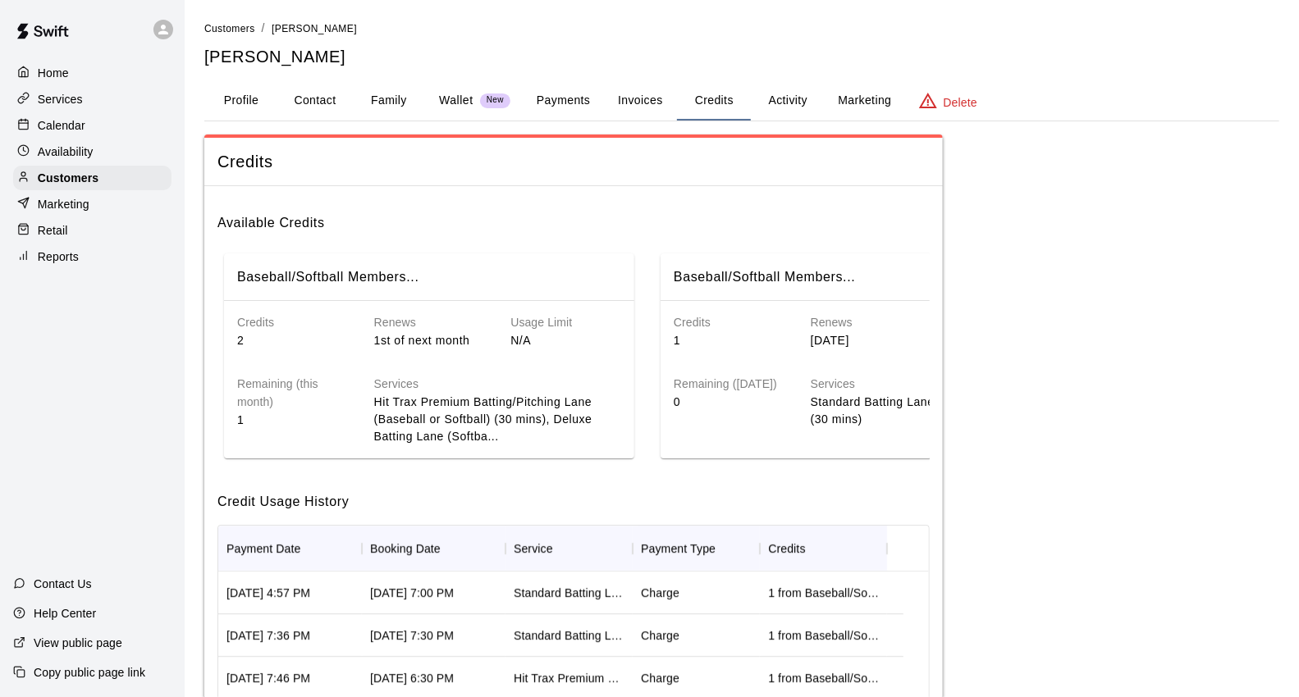
click at [151, 124] on div "Calendar" at bounding box center [92, 125] width 158 height 25
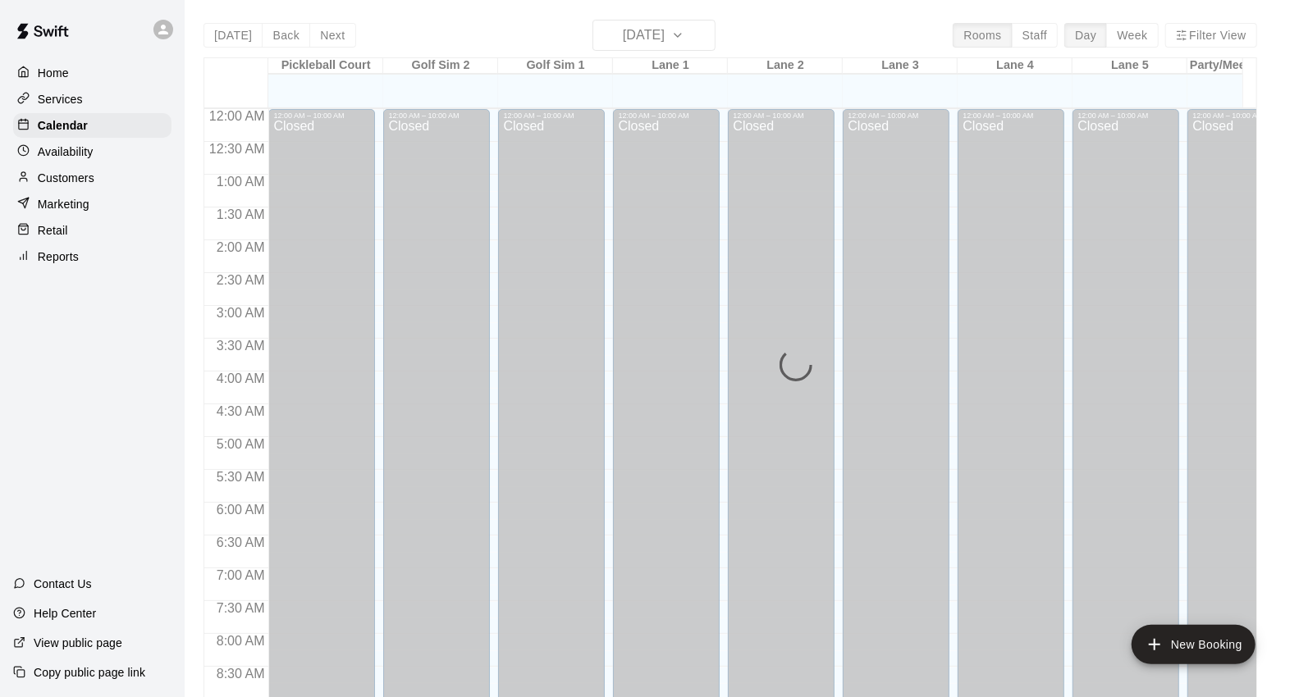
scroll to position [919, 0]
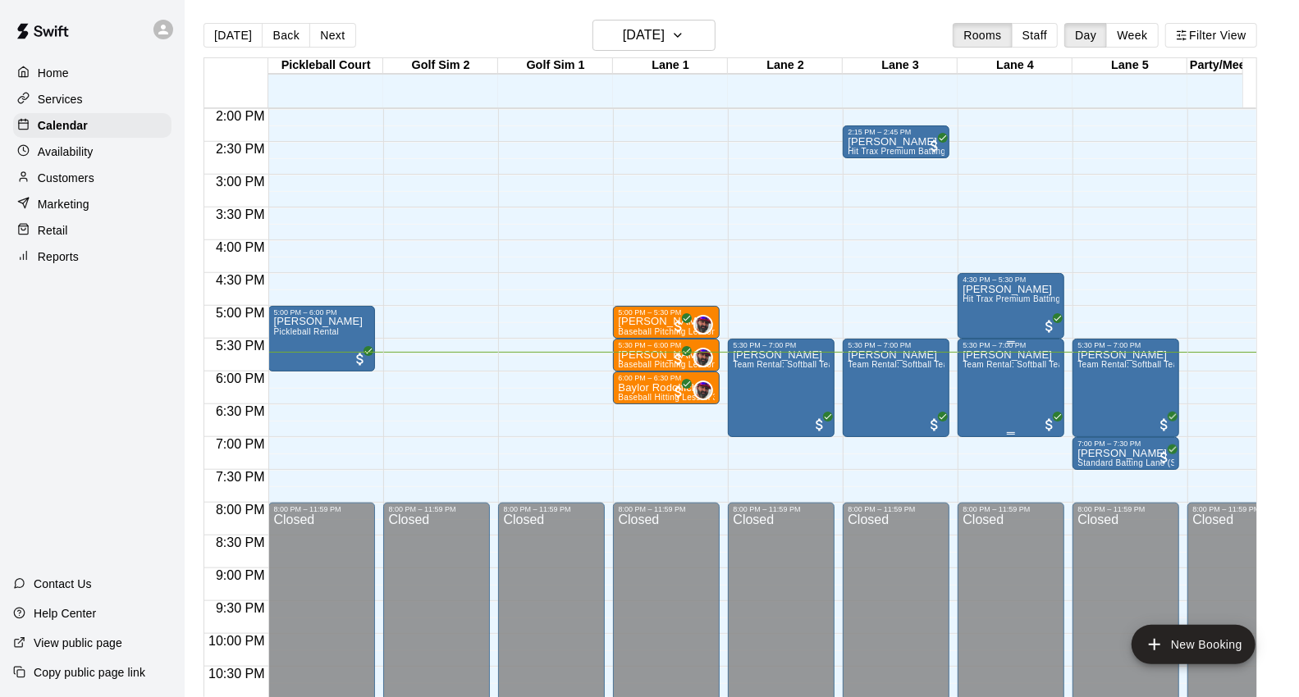
click at [965, 402] on div "[PERSON_NAME] Team Rental: Softball Team Rental 90 Minute (Two Lanes)" at bounding box center [1010, 697] width 97 height 697
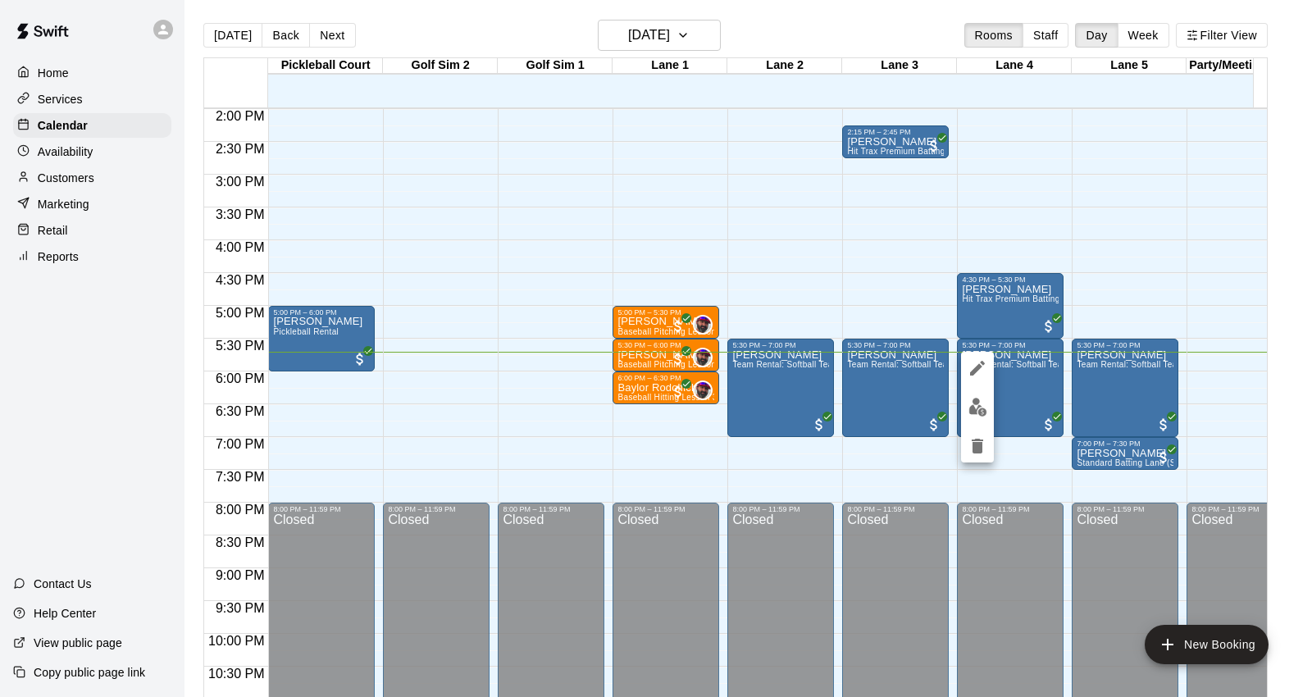
click at [1097, 231] on div at bounding box center [656, 348] width 1312 height 697
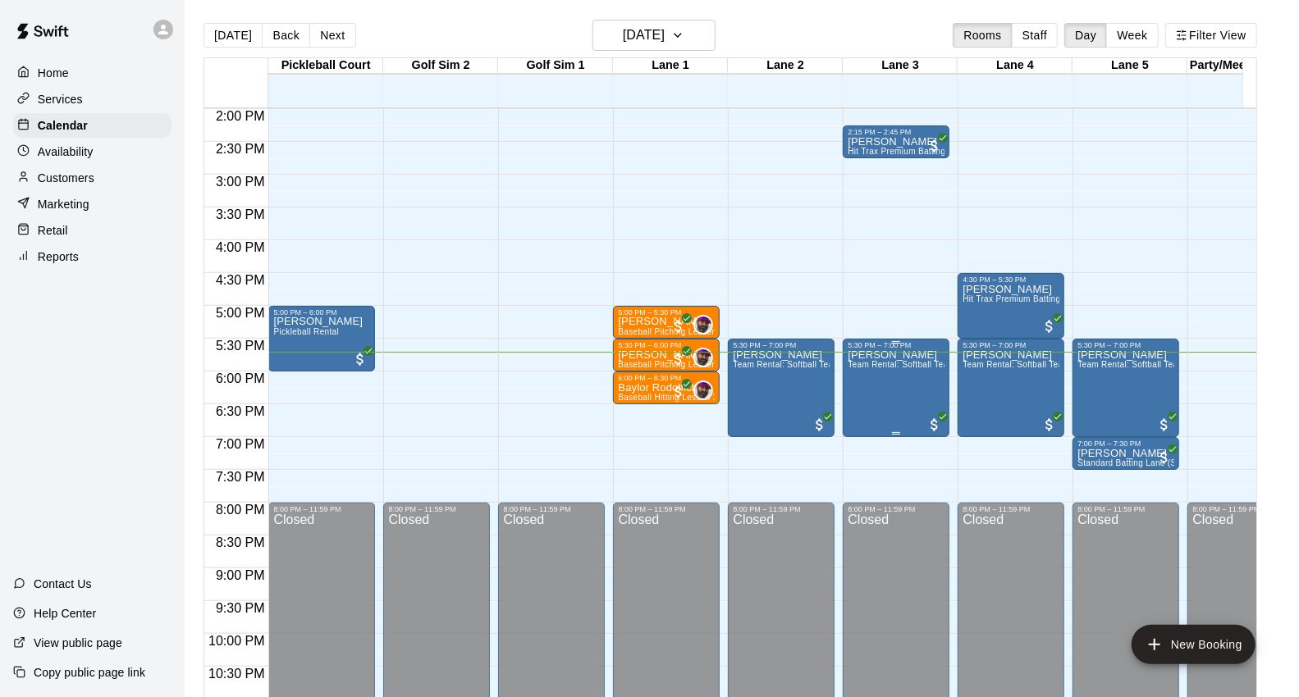
click at [887, 389] on div "[PERSON_NAME] Team Rental: Softball Team Rental 90 Minute (Two Lanes)" at bounding box center [895, 697] width 97 height 697
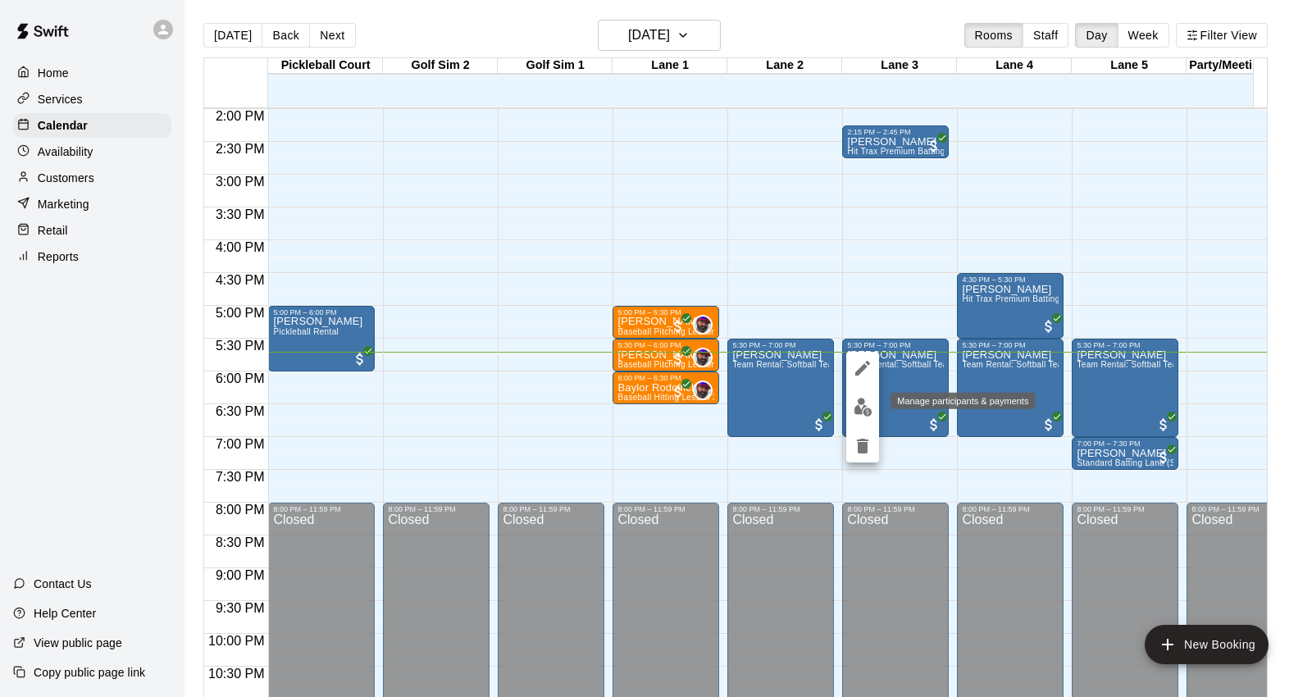
click at [862, 418] on button "edit" at bounding box center [863, 407] width 33 height 32
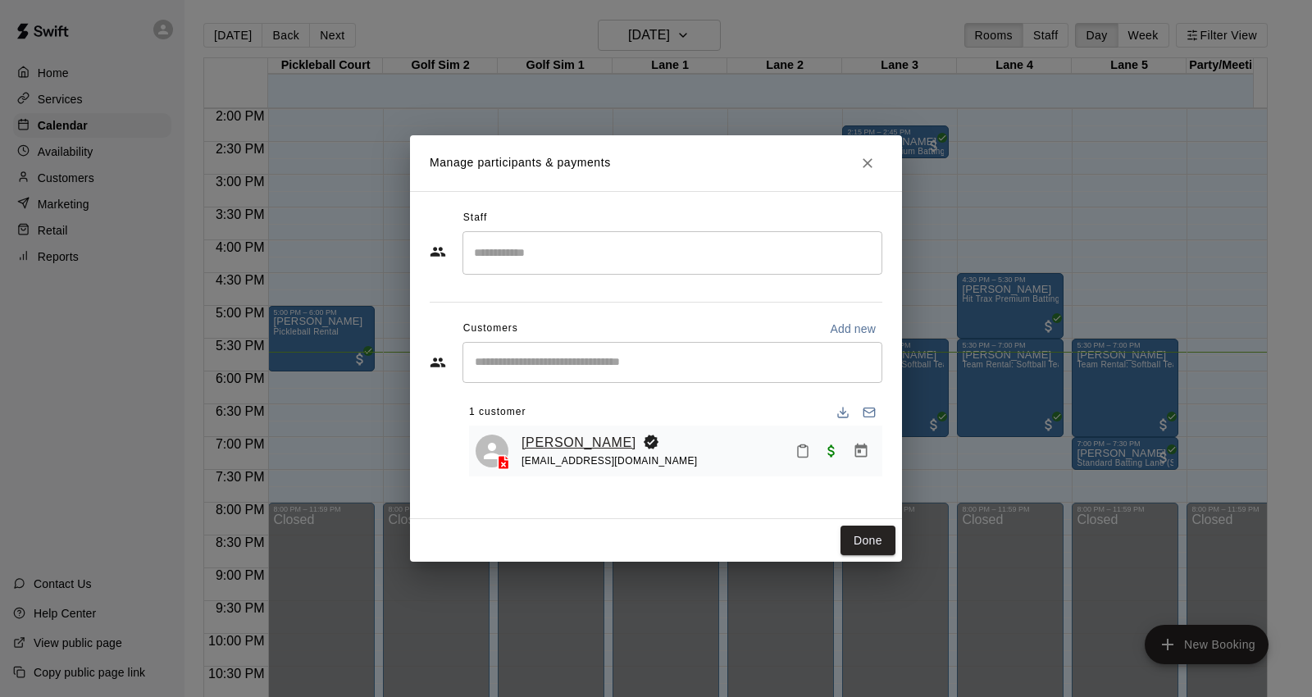
click at [551, 443] on link "[PERSON_NAME]" at bounding box center [579, 442] width 115 height 21
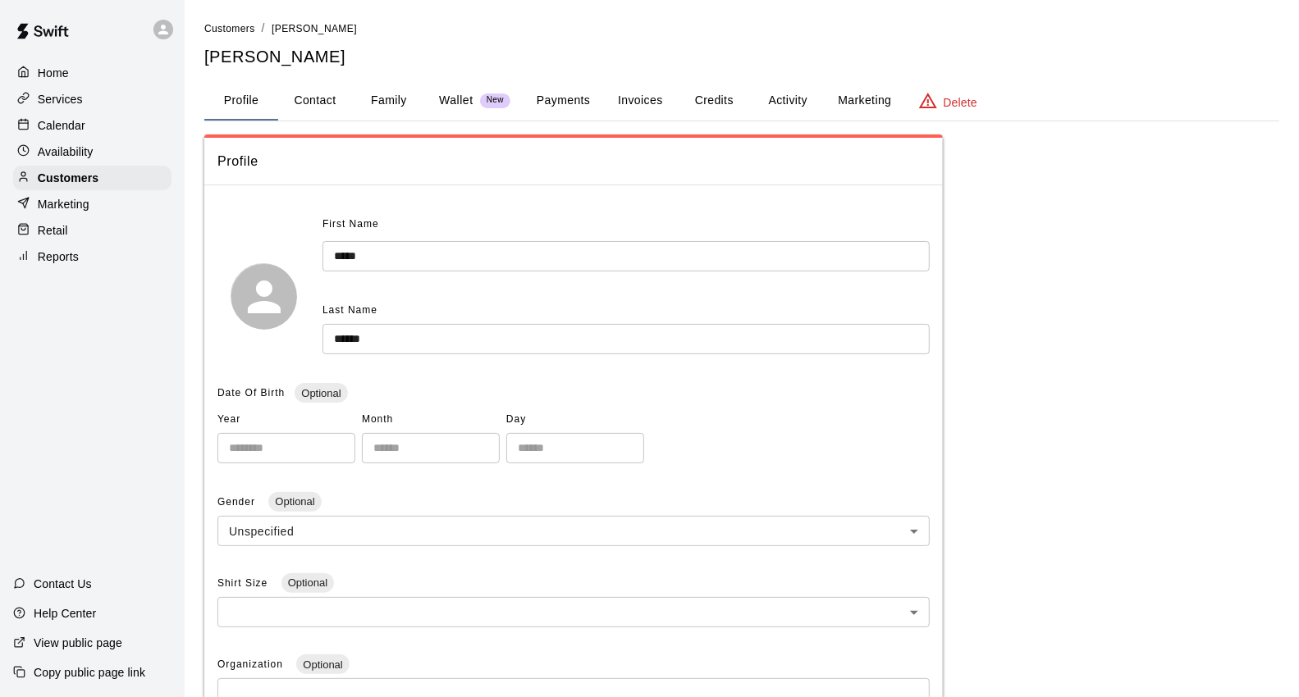
click at [570, 92] on button "Payments" at bounding box center [563, 100] width 80 height 39
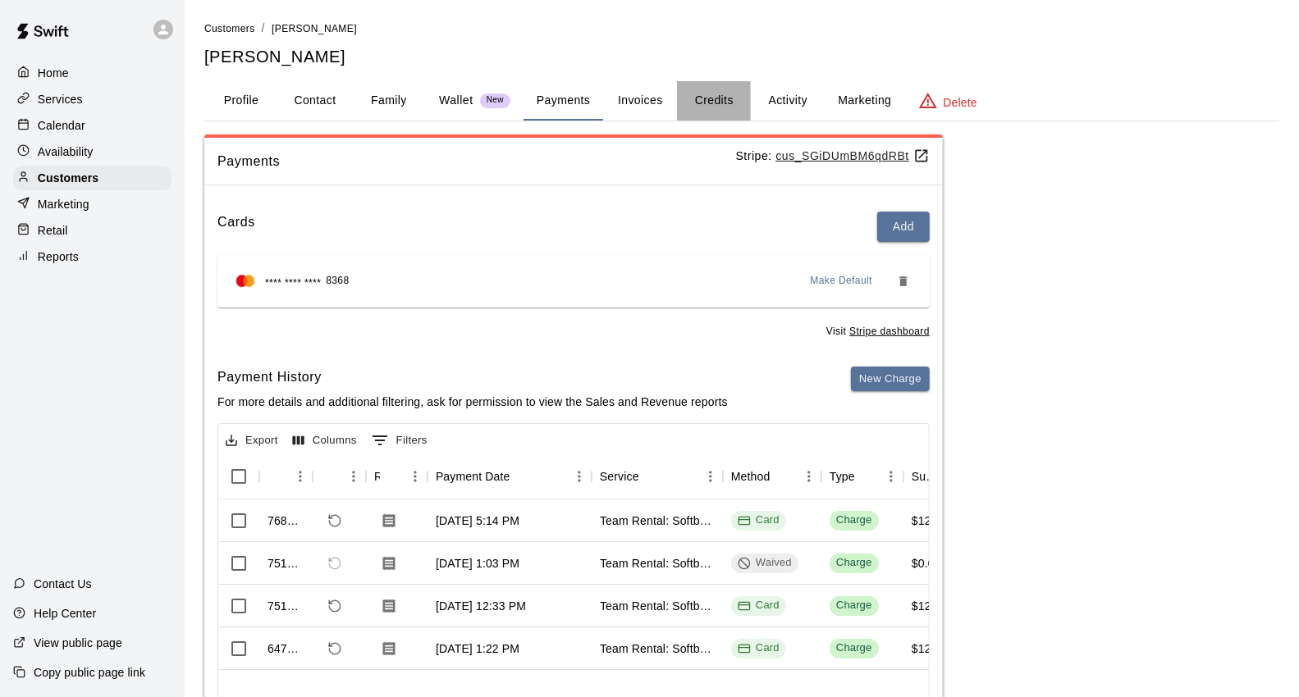
click at [716, 95] on button "Credits" at bounding box center [714, 100] width 74 height 39
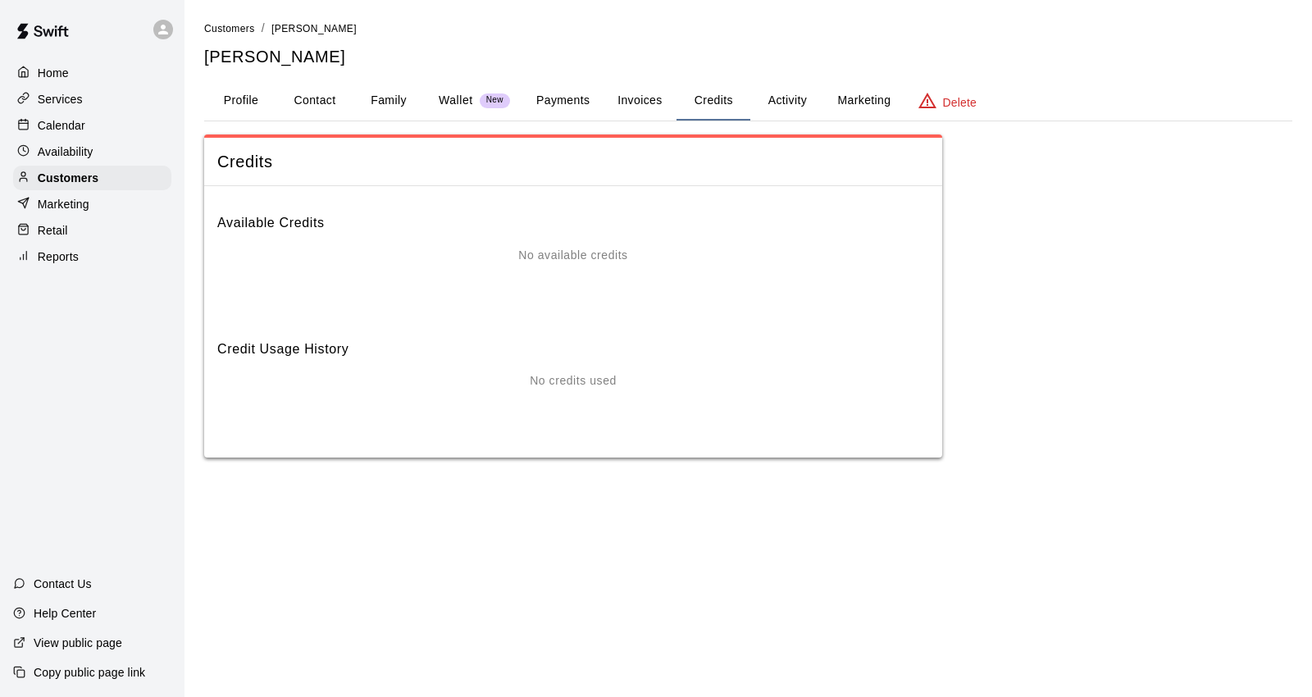
click at [340, 94] on button "Contact" at bounding box center [315, 100] width 74 height 39
select select "**"
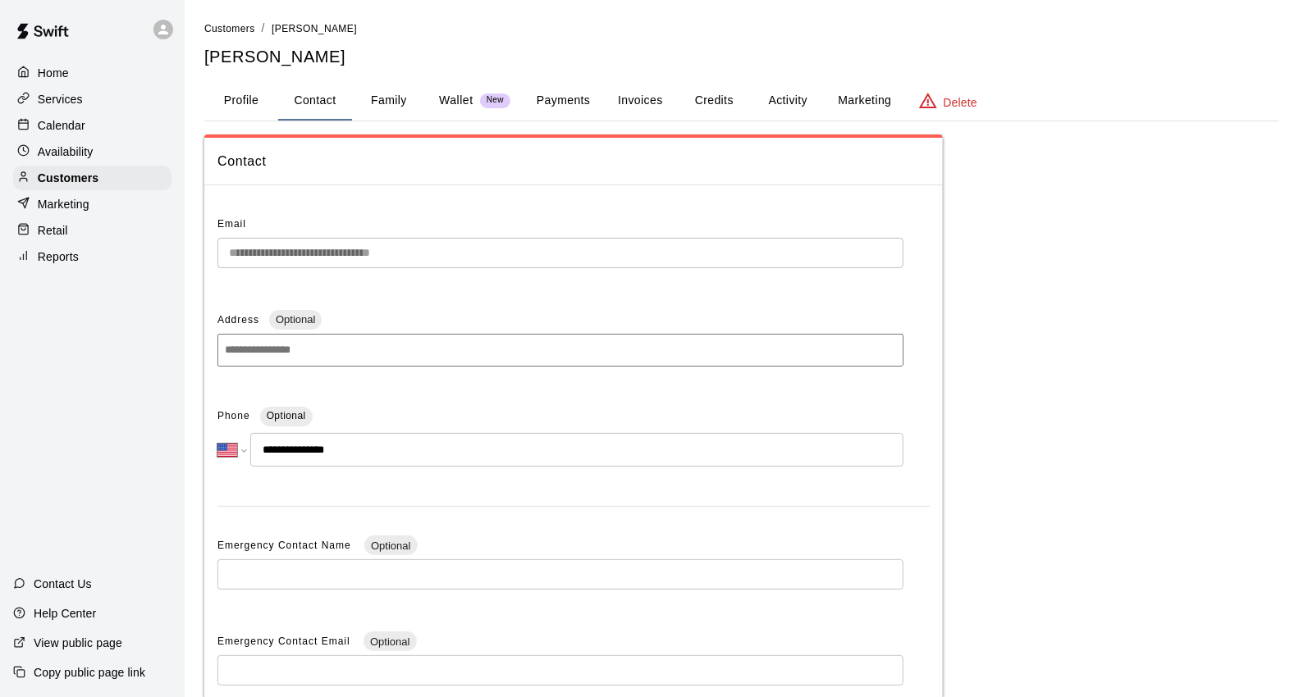
click at [100, 119] on div "Calendar" at bounding box center [92, 125] width 158 height 25
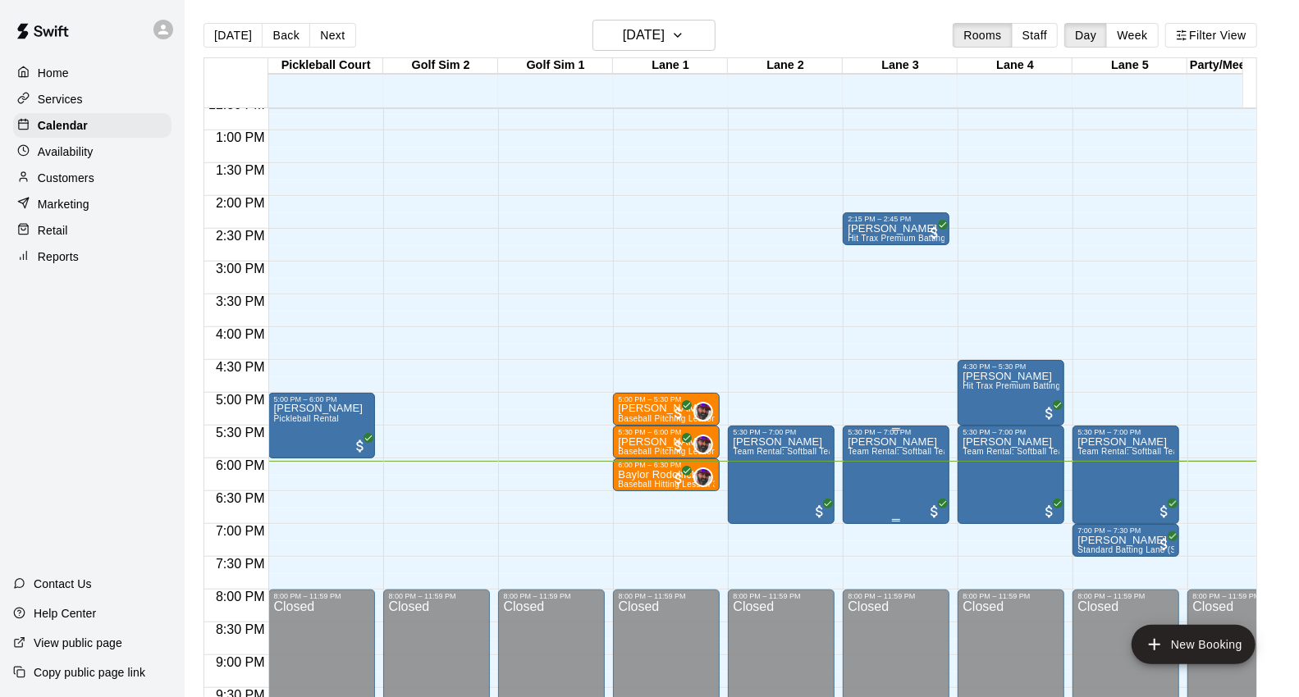
scroll to position [919, 0]
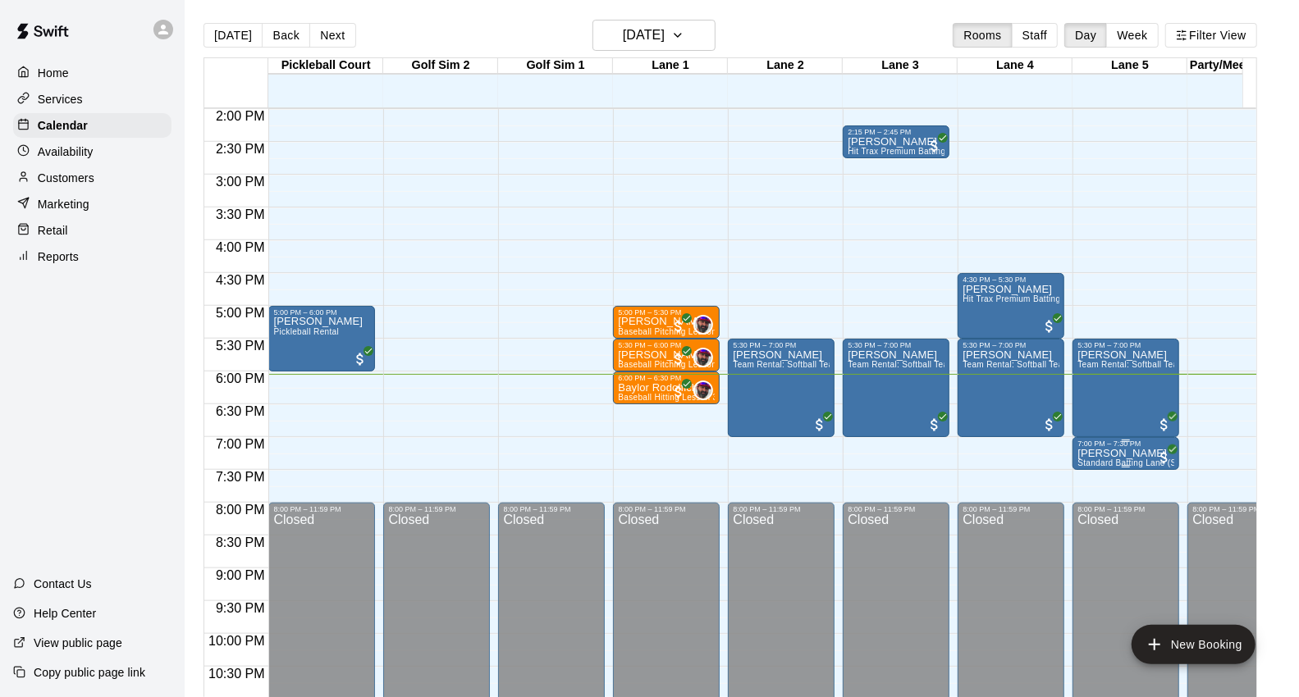
click at [1094, 454] on p "[PERSON_NAME]" at bounding box center [1125, 454] width 97 height 0
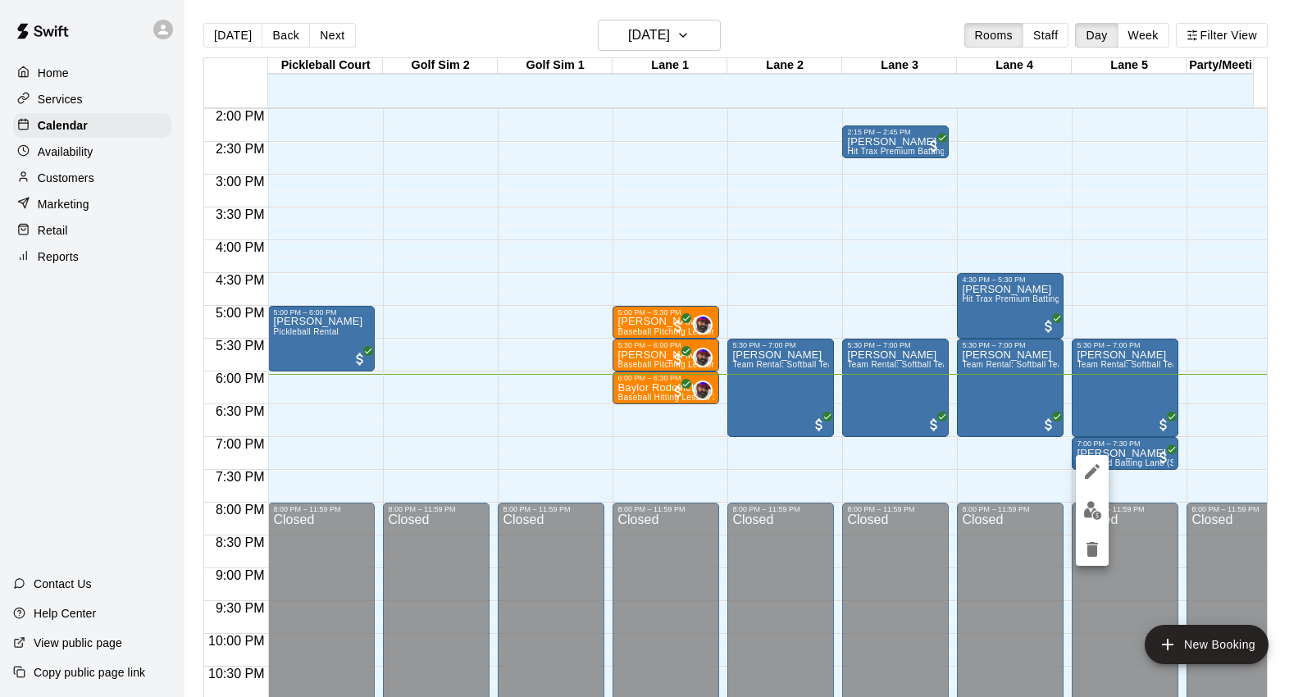
click at [1086, 511] on img "edit" at bounding box center [1093, 510] width 19 height 19
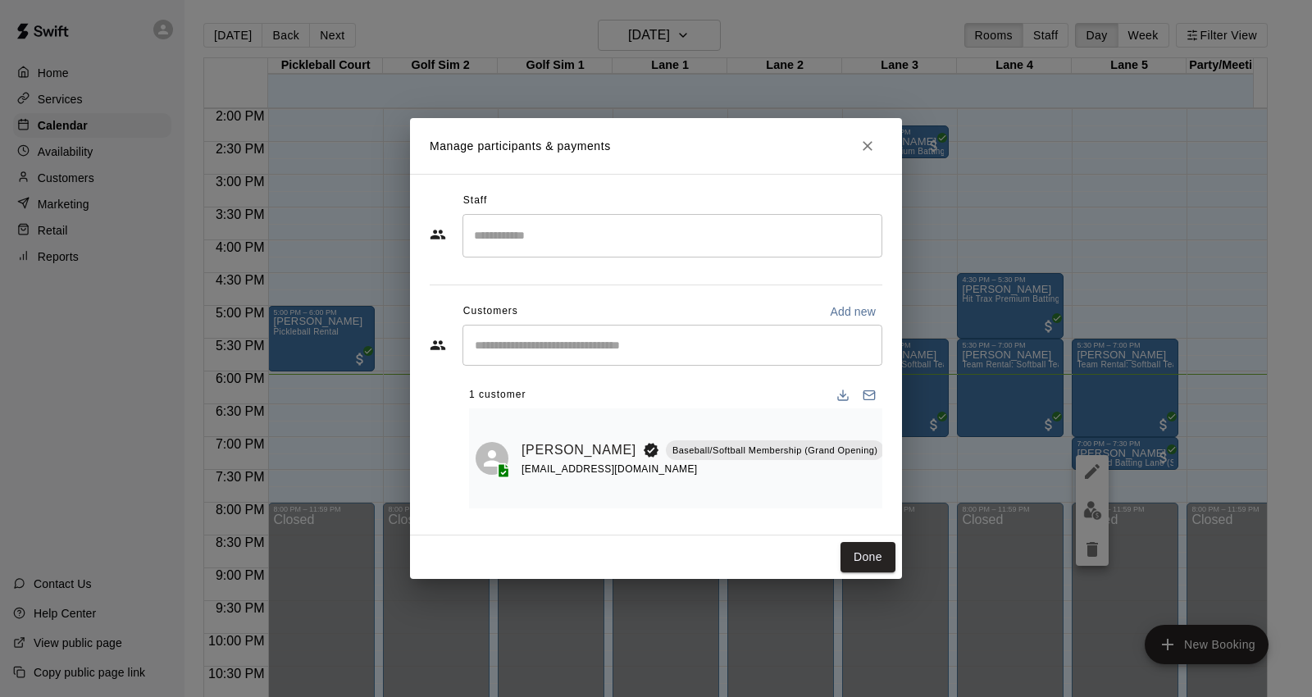
click at [862, 162] on h2 "Manage participants & payments" at bounding box center [656, 146] width 492 height 56
click at [865, 149] on icon "Close" at bounding box center [868, 146] width 10 height 10
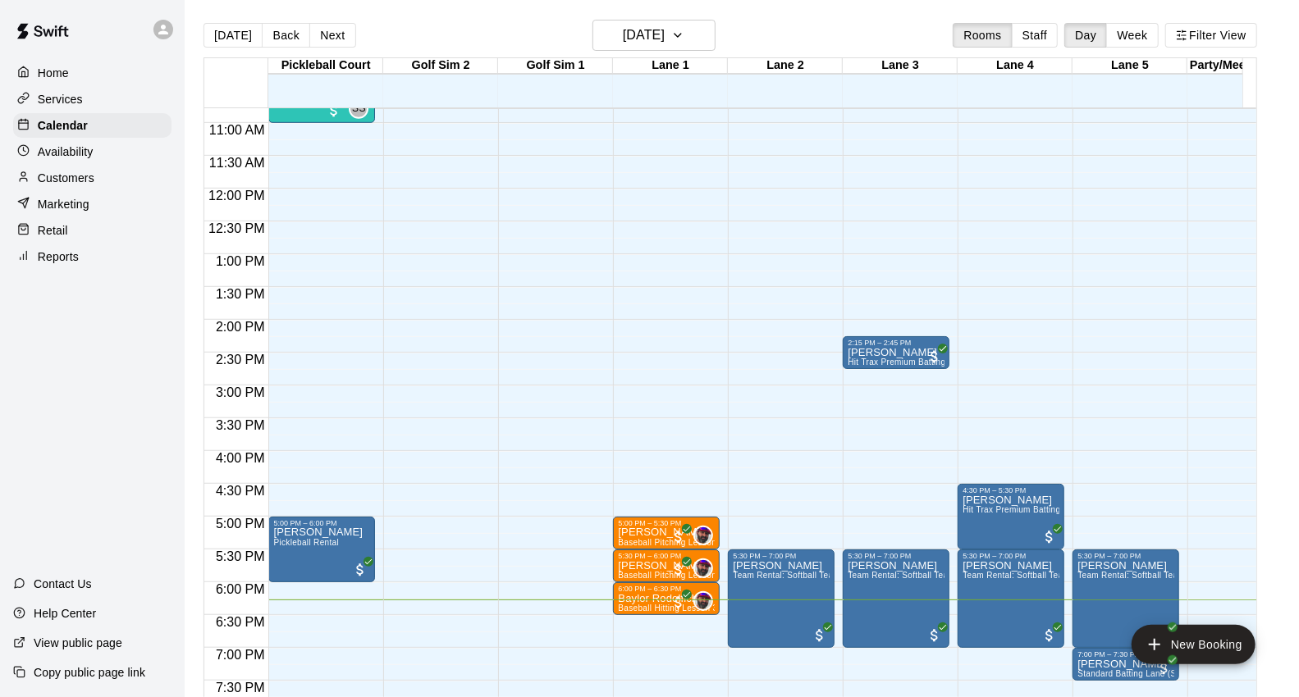
scroll to position [890, 0]
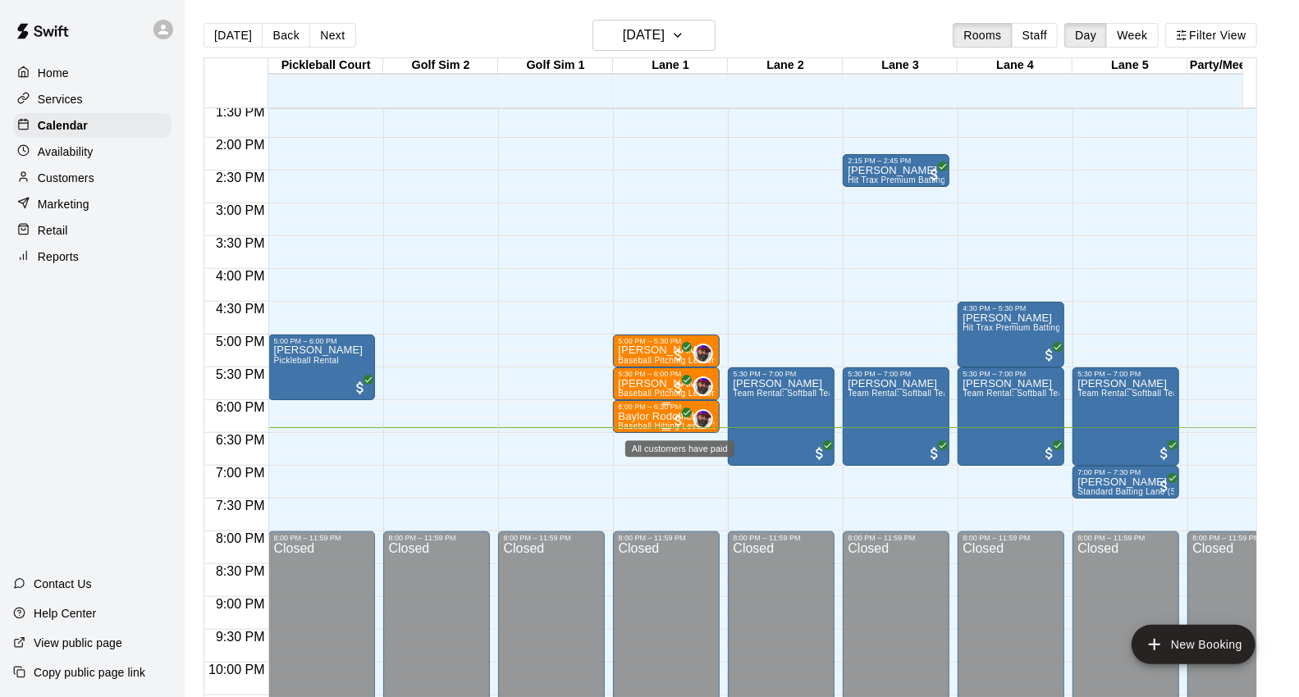
click at [687, 413] on icon "All customers have paid" at bounding box center [686, 413] width 7 height 6
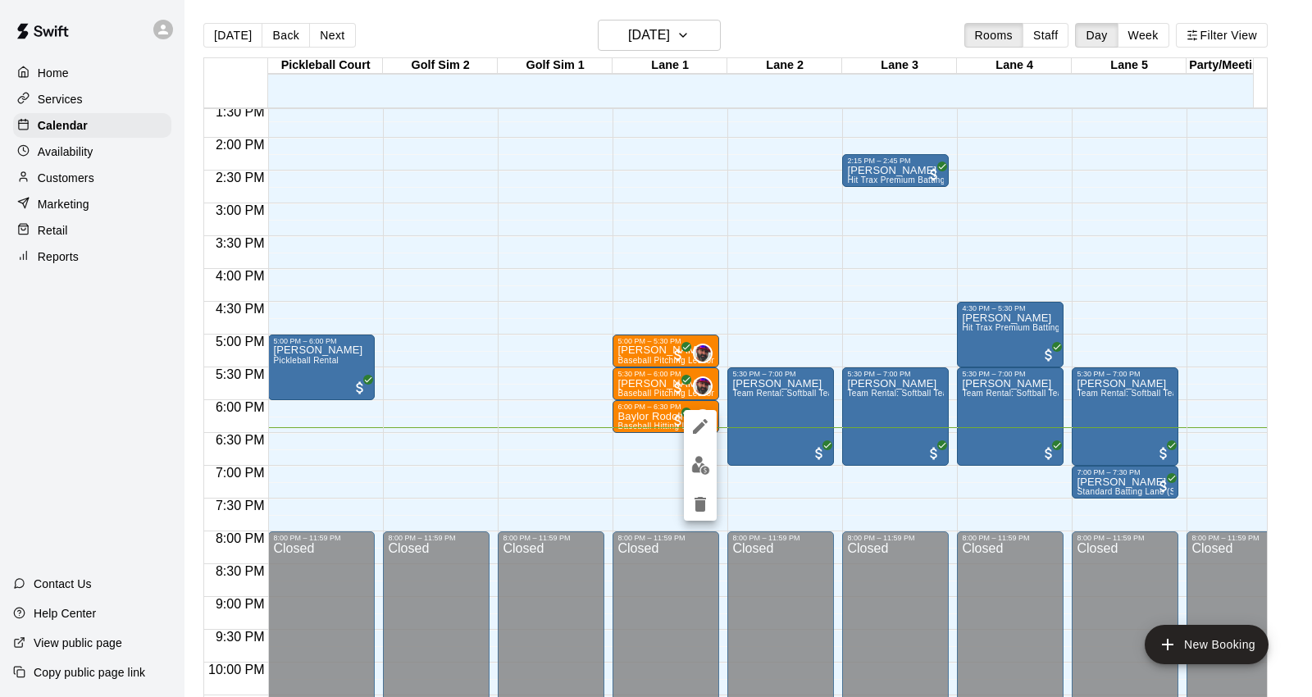
click at [751, 499] on div at bounding box center [656, 348] width 1312 height 697
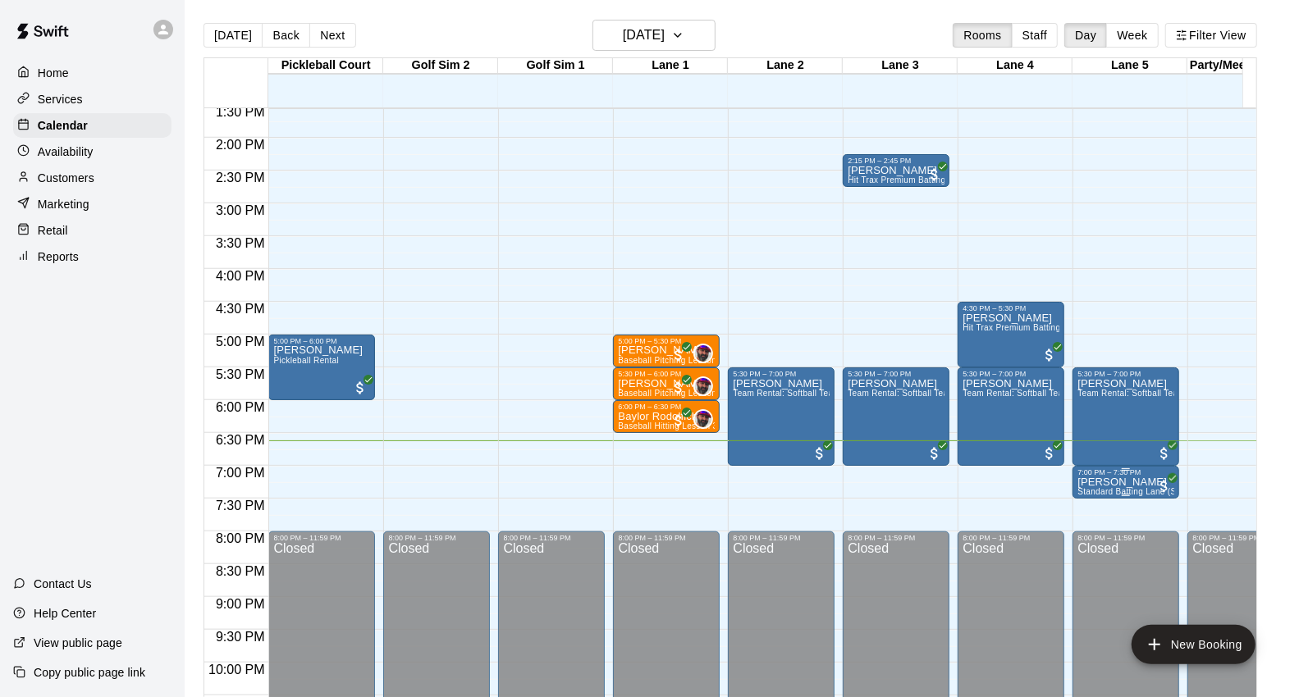
click at [1136, 482] on p "[PERSON_NAME]" at bounding box center [1125, 482] width 97 height 0
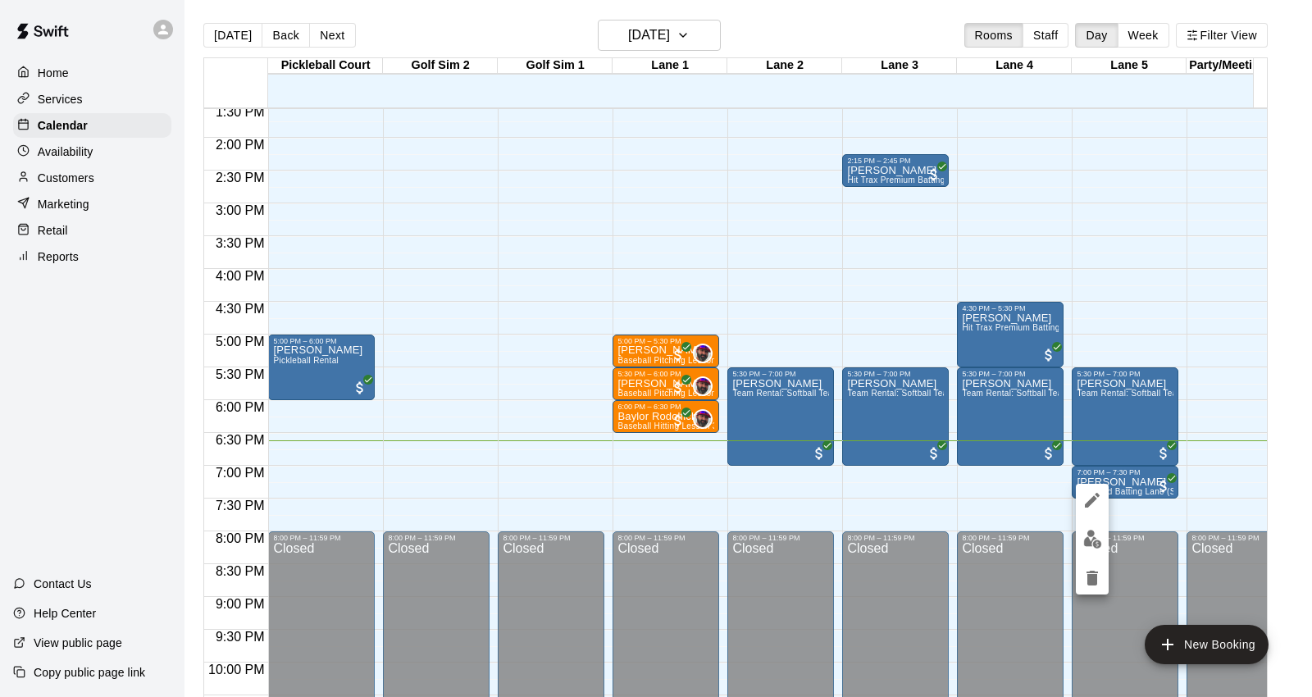
click at [1091, 542] on img "edit" at bounding box center [1093, 539] width 19 height 19
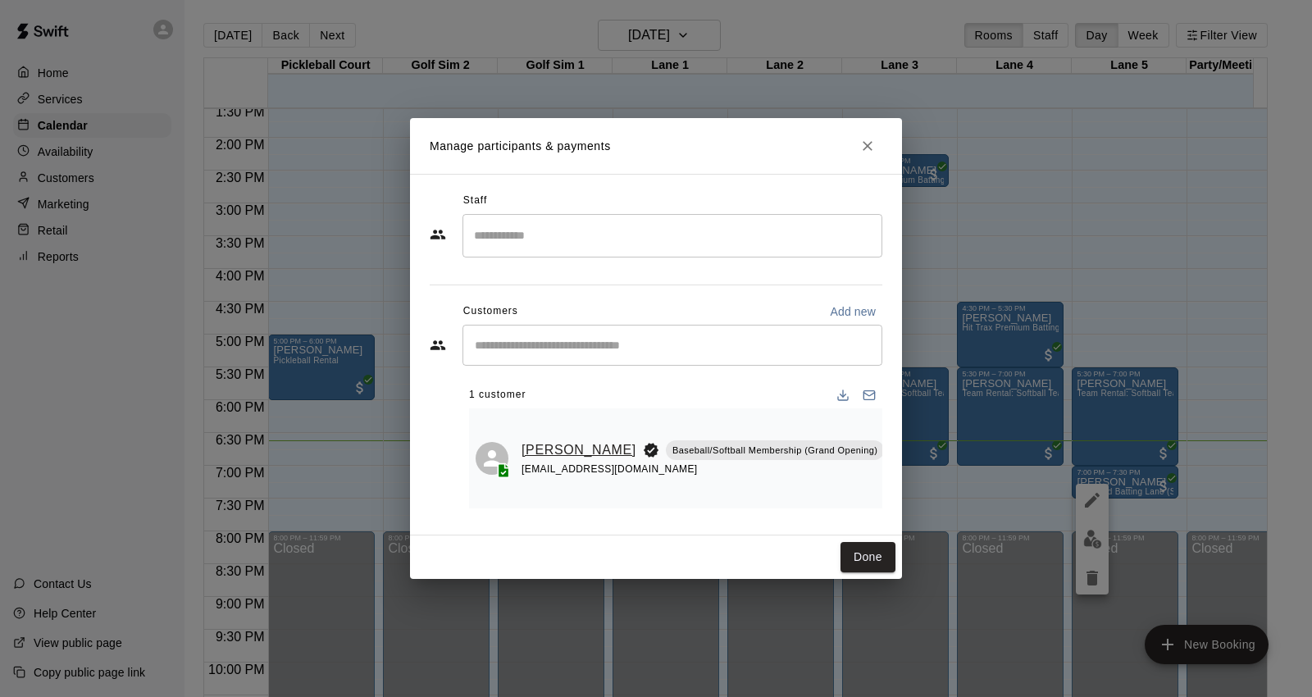
click at [535, 441] on link "[PERSON_NAME]" at bounding box center [579, 450] width 115 height 21
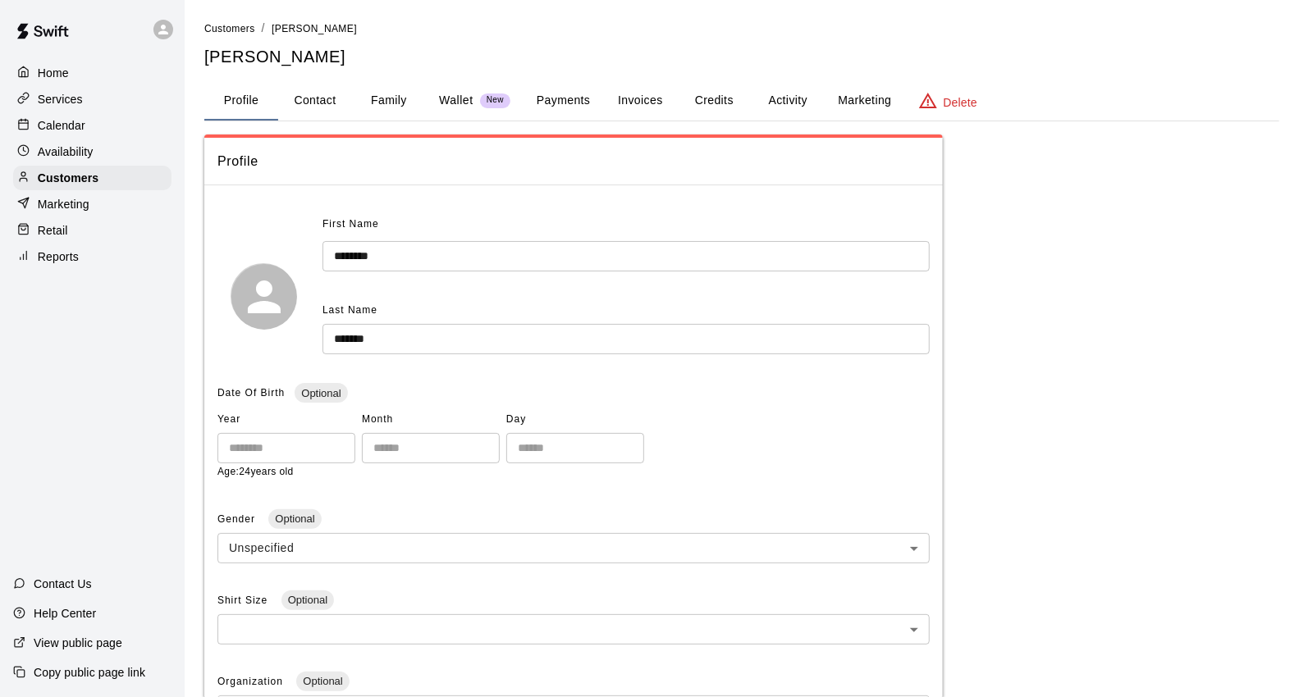
click at [555, 99] on button "Payments" at bounding box center [563, 100] width 80 height 39
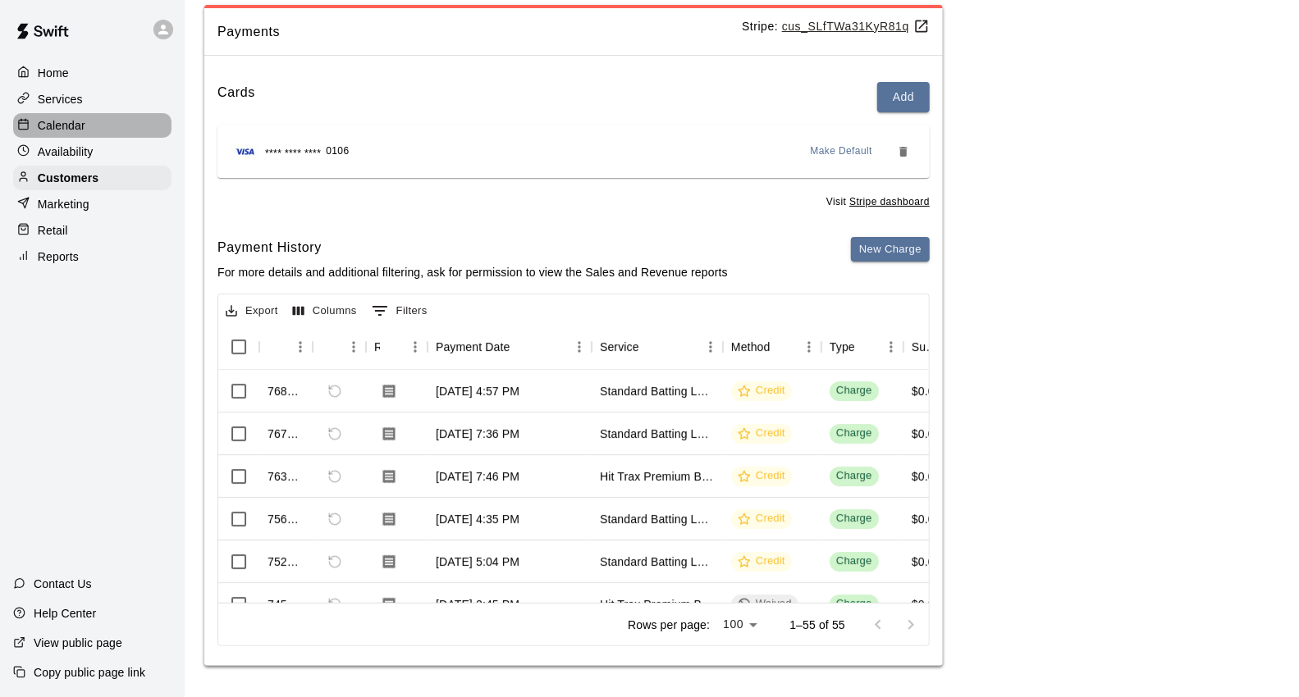
click at [110, 119] on div "Calendar" at bounding box center [92, 125] width 158 height 25
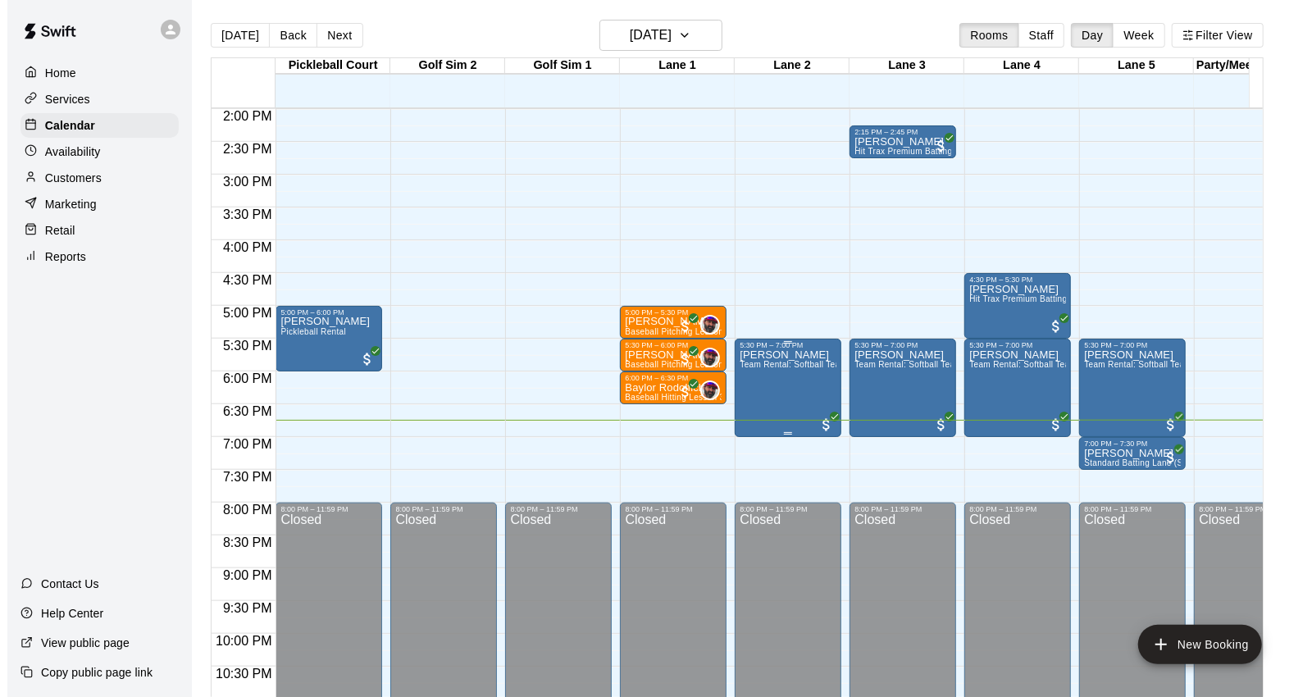
scroll to position [981, 0]
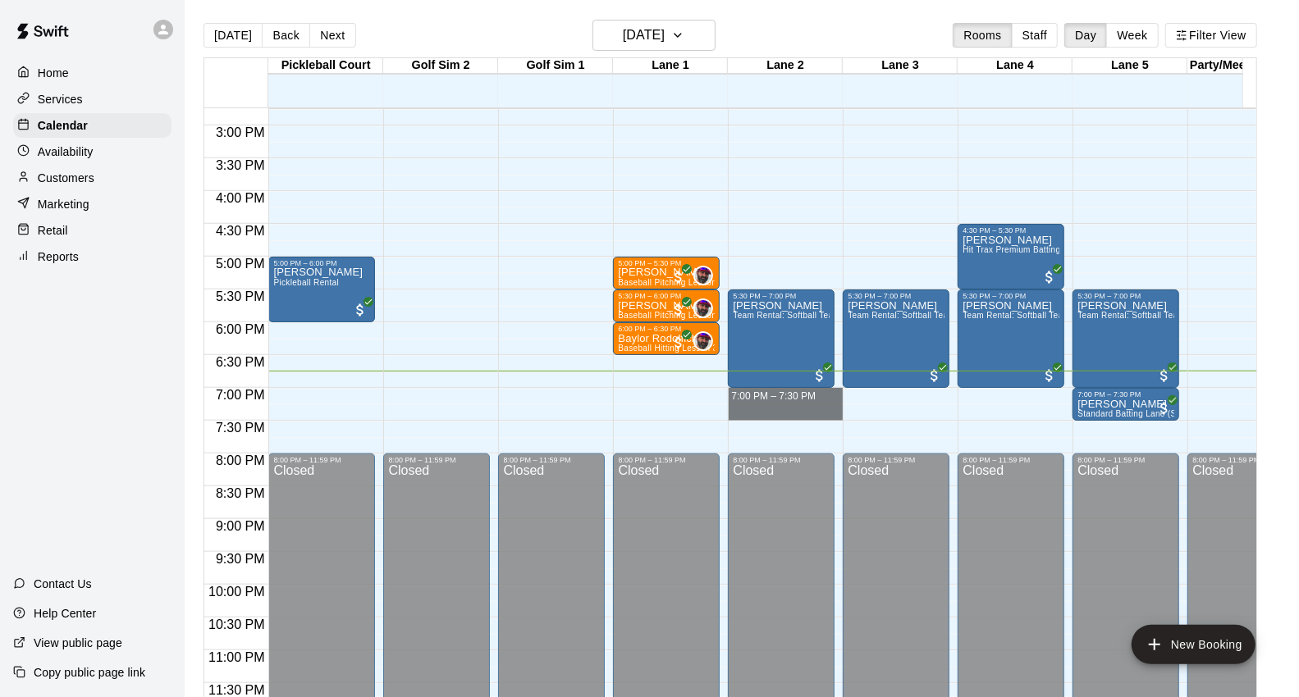
drag, startPoint x: 733, startPoint y: 383, endPoint x: 733, endPoint y: 396, distance: 13.2
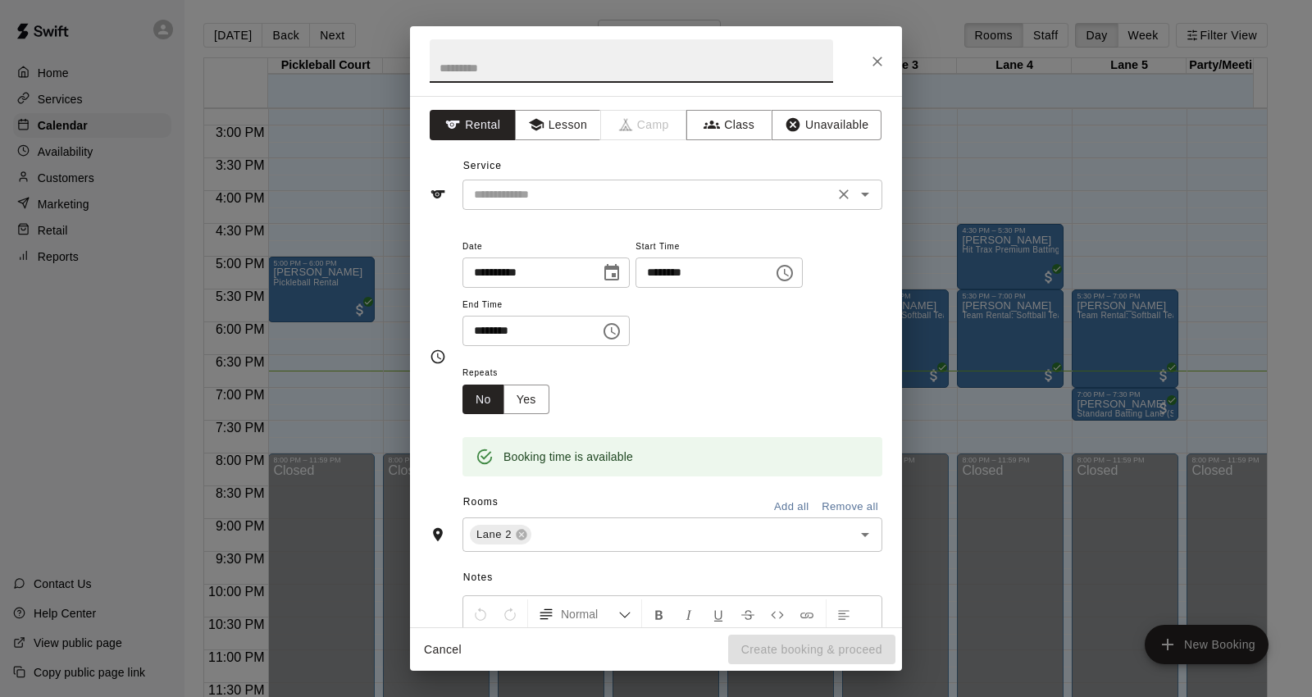
click at [700, 187] on input "text" at bounding box center [649, 195] width 362 height 21
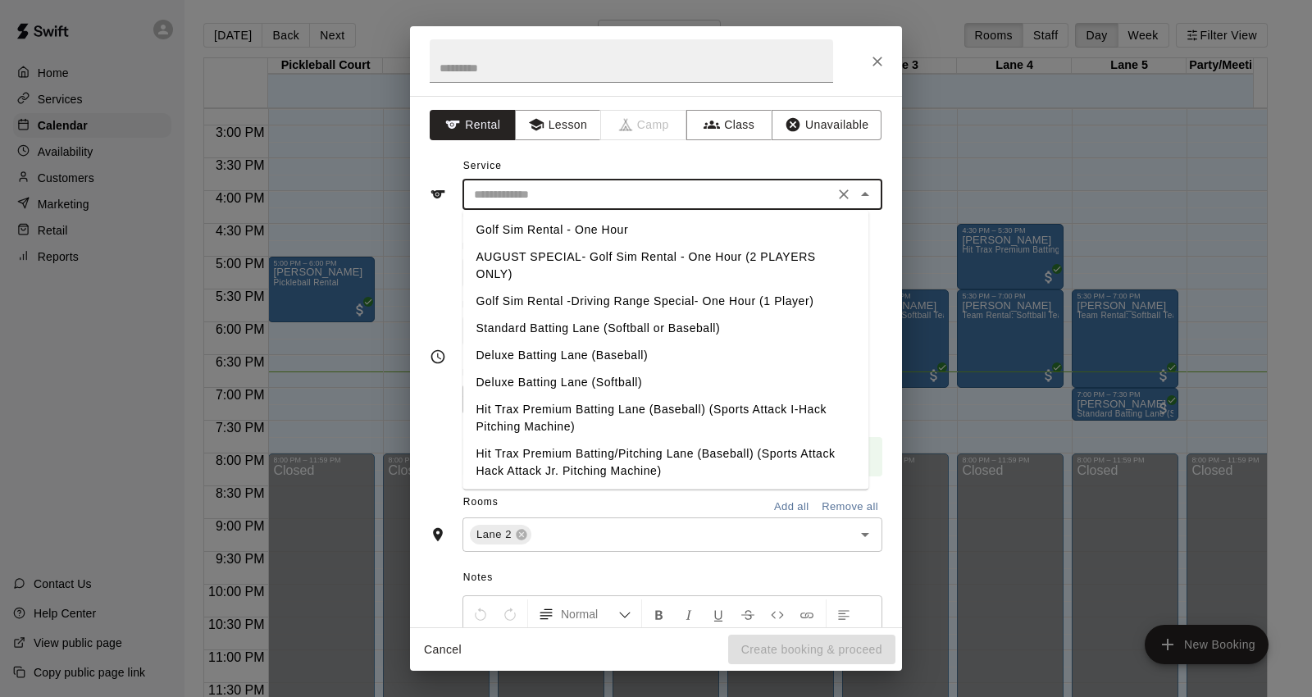
click at [678, 386] on li "Deluxe Batting Lane (Softball)" at bounding box center [666, 382] width 406 height 27
type input "**********"
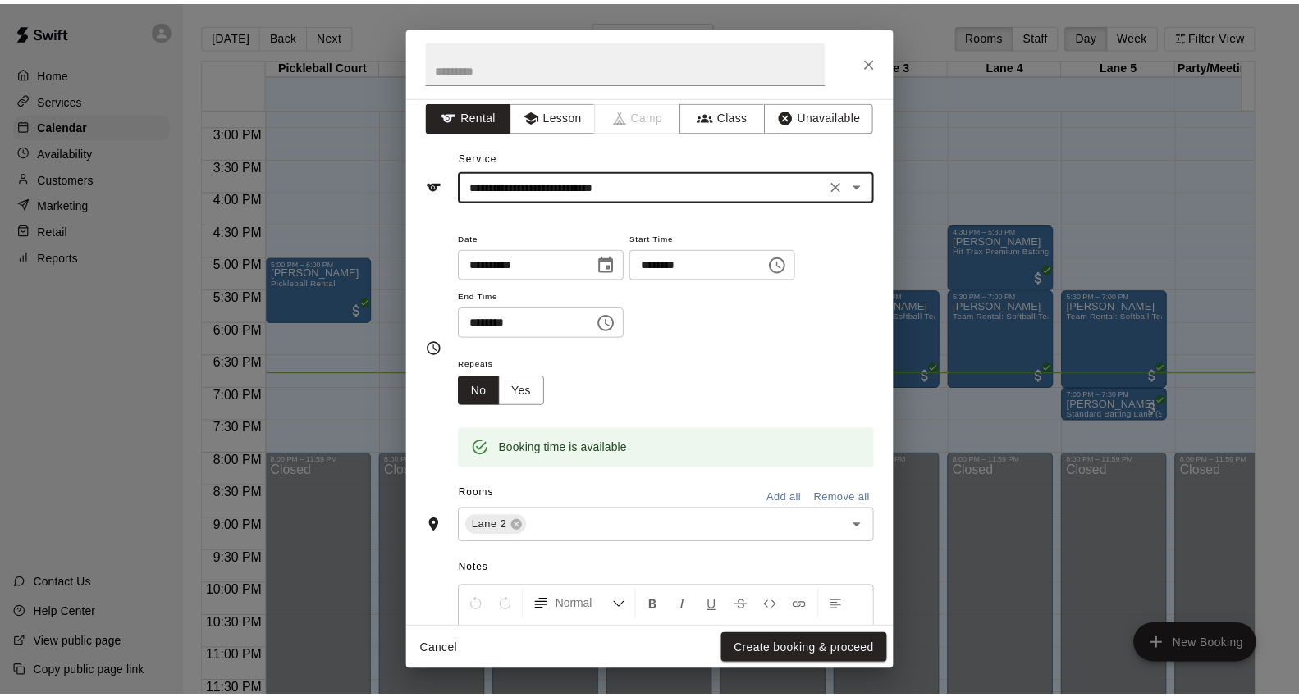
scroll to position [8, 0]
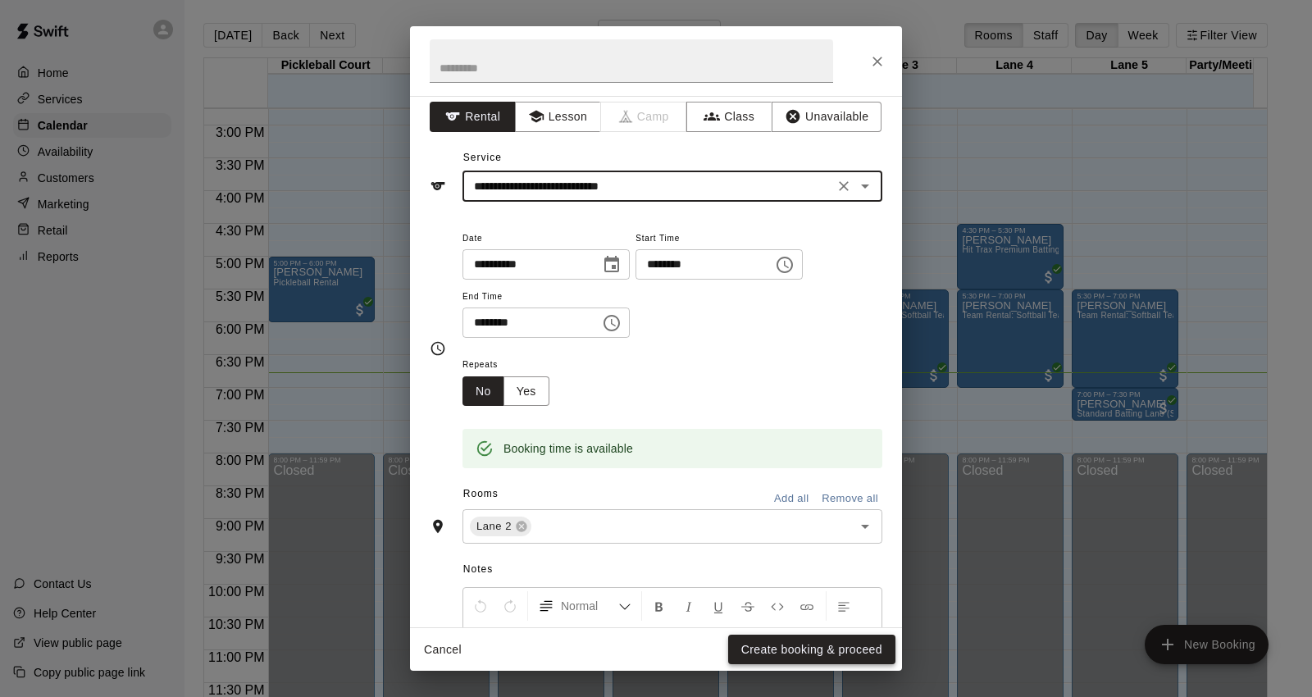
click at [823, 660] on button "Create booking & proceed" at bounding box center [811, 650] width 167 height 30
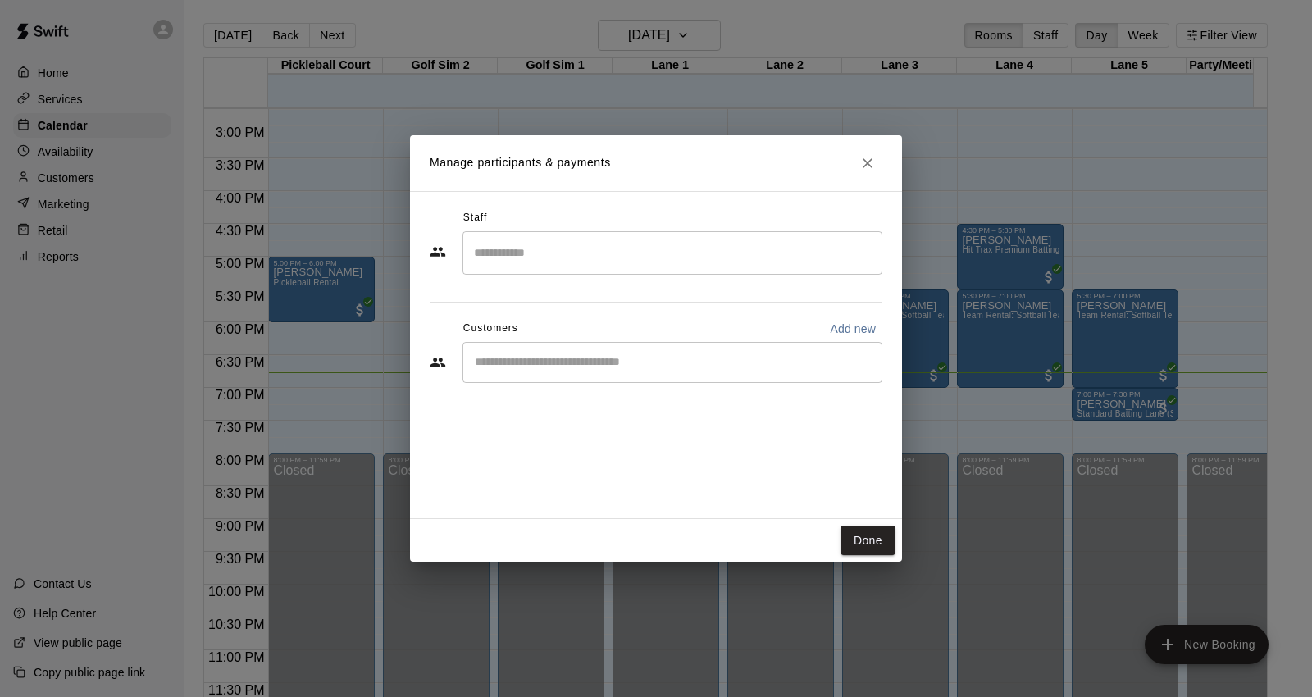
click at [705, 370] on input "Start typing to search customers..." at bounding box center [672, 362] width 405 height 16
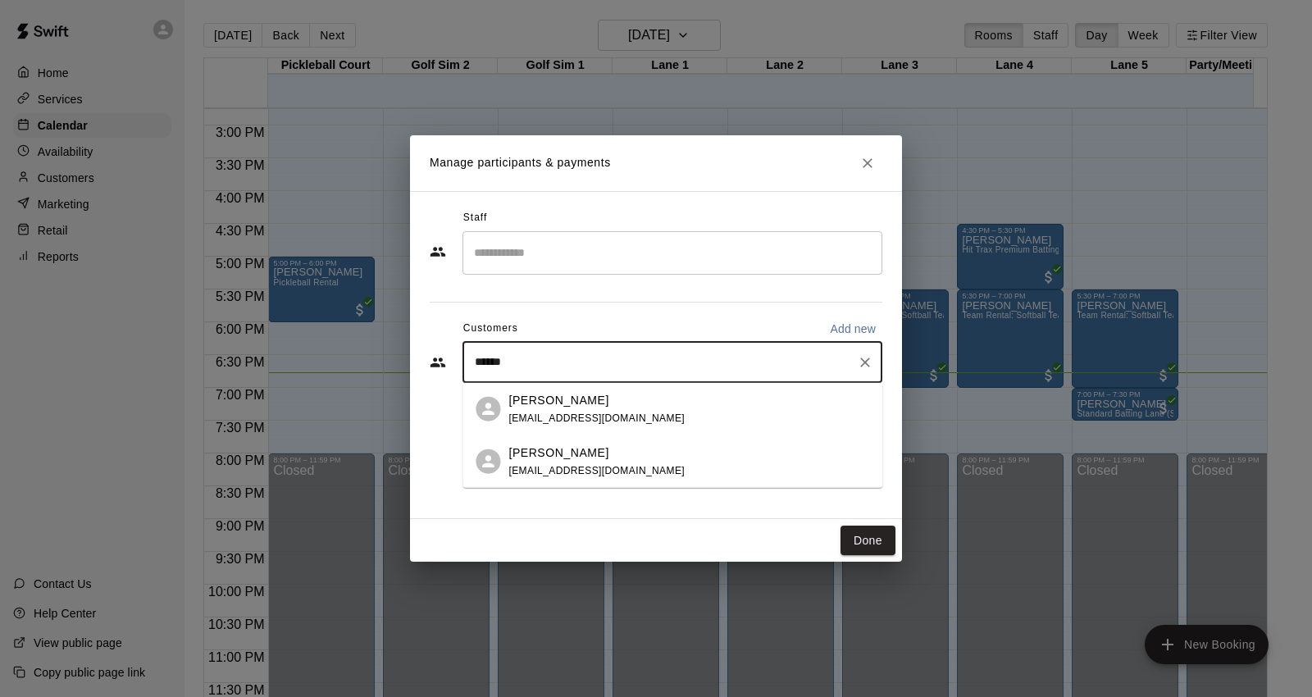
type input "*******"
click at [617, 459] on div "[PERSON_NAME]" at bounding box center [597, 452] width 176 height 17
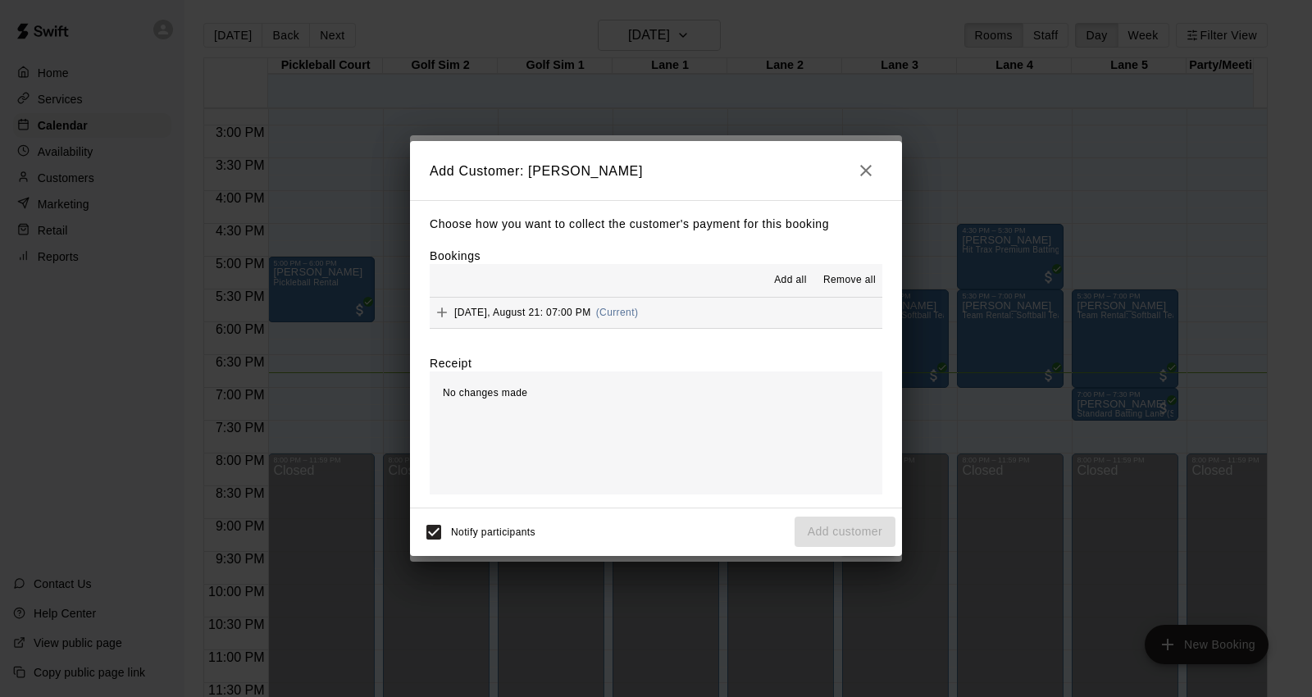
click at [682, 317] on button "[DATE], August 21: 07:00 PM (Current)" at bounding box center [656, 313] width 453 height 30
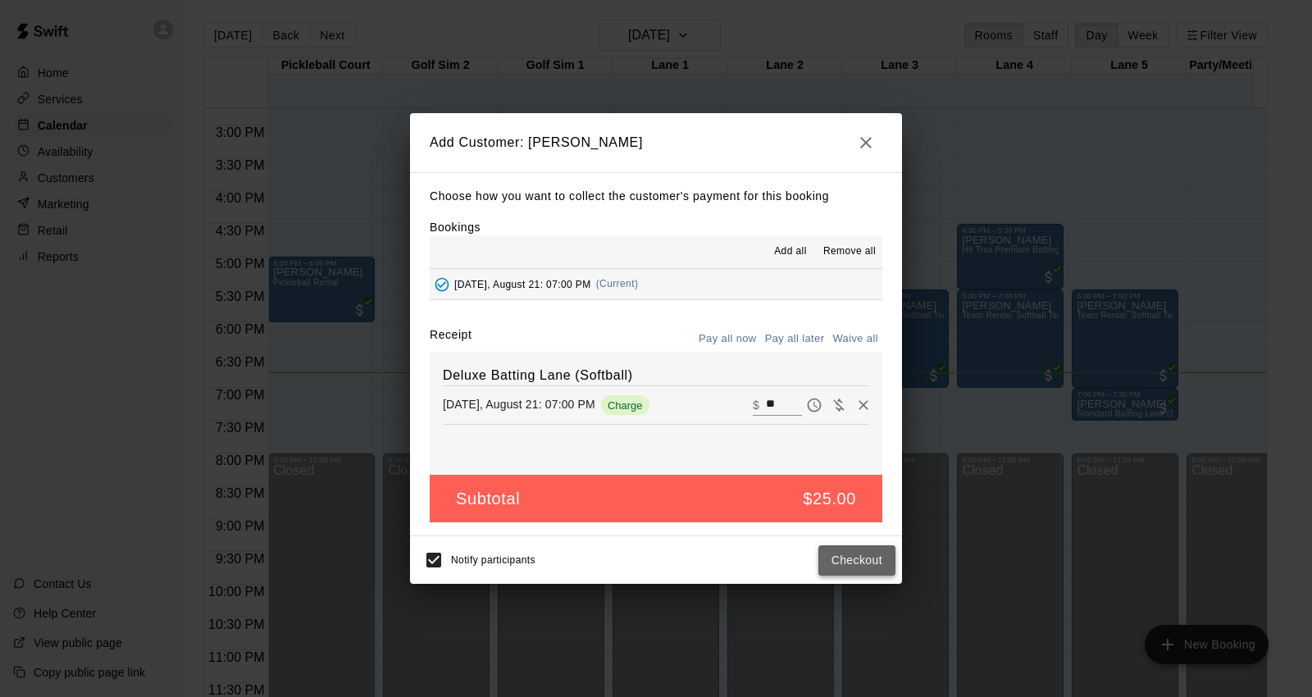
click at [870, 566] on button "Checkout" at bounding box center [857, 560] width 77 height 30
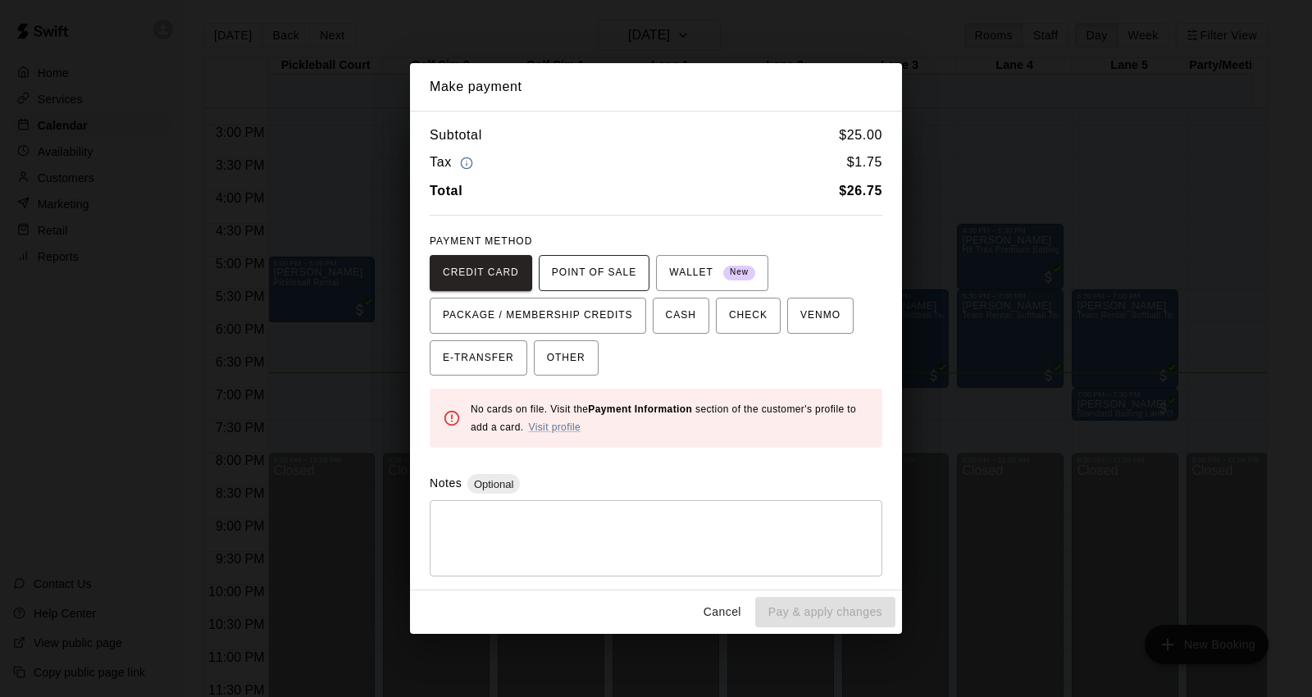
click at [595, 281] on span "POINT OF SALE" at bounding box center [594, 273] width 84 height 26
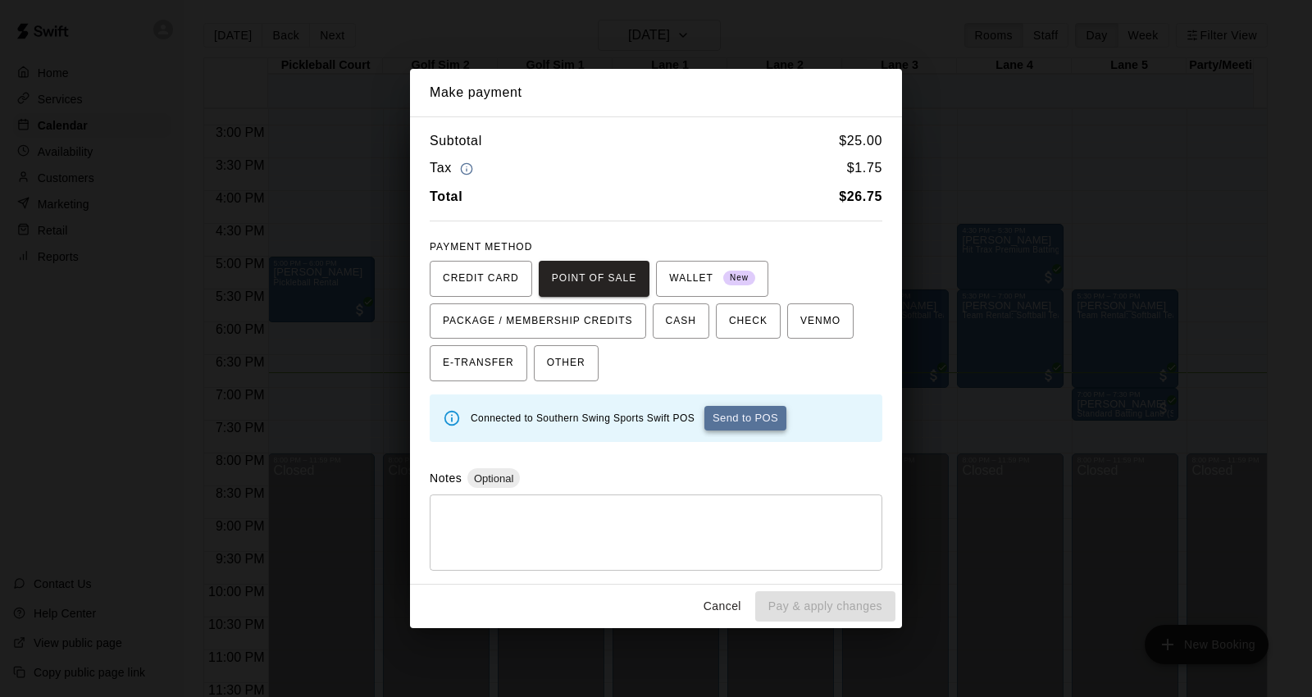
click at [734, 418] on button "Send to POS" at bounding box center [746, 418] width 82 height 25
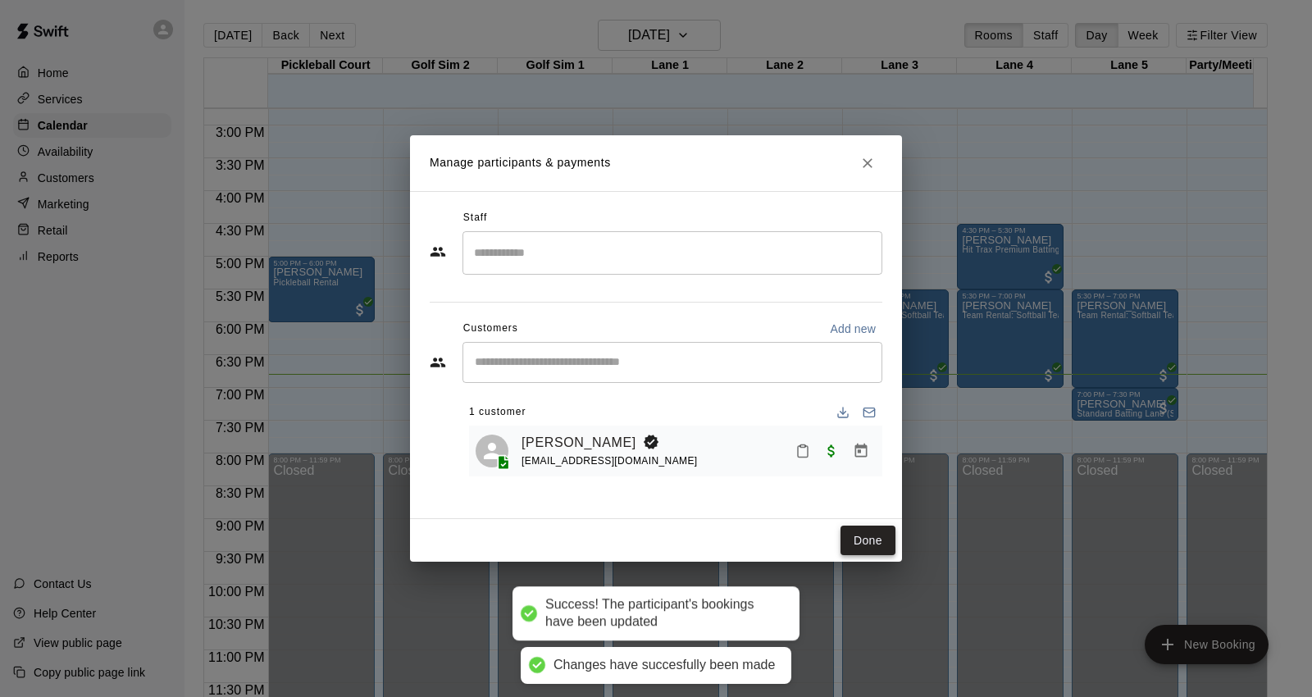
click at [866, 535] on button "Done" at bounding box center [868, 541] width 55 height 30
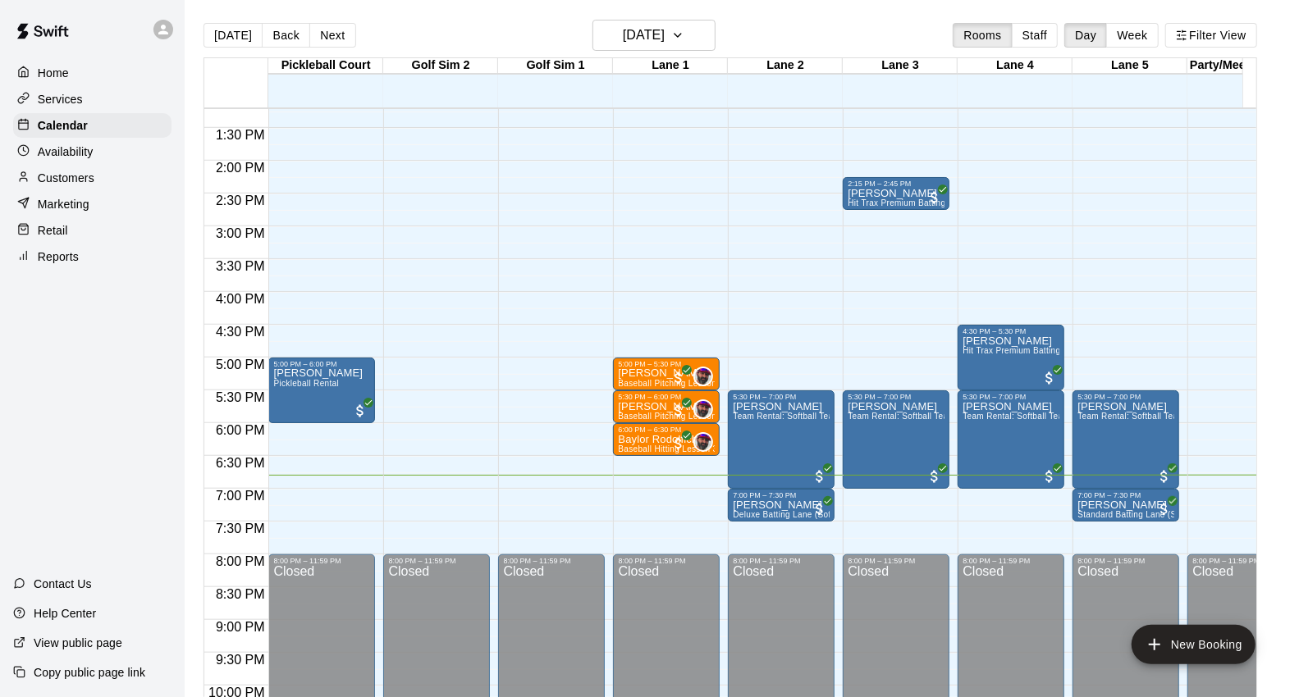
scroll to position [890, 0]
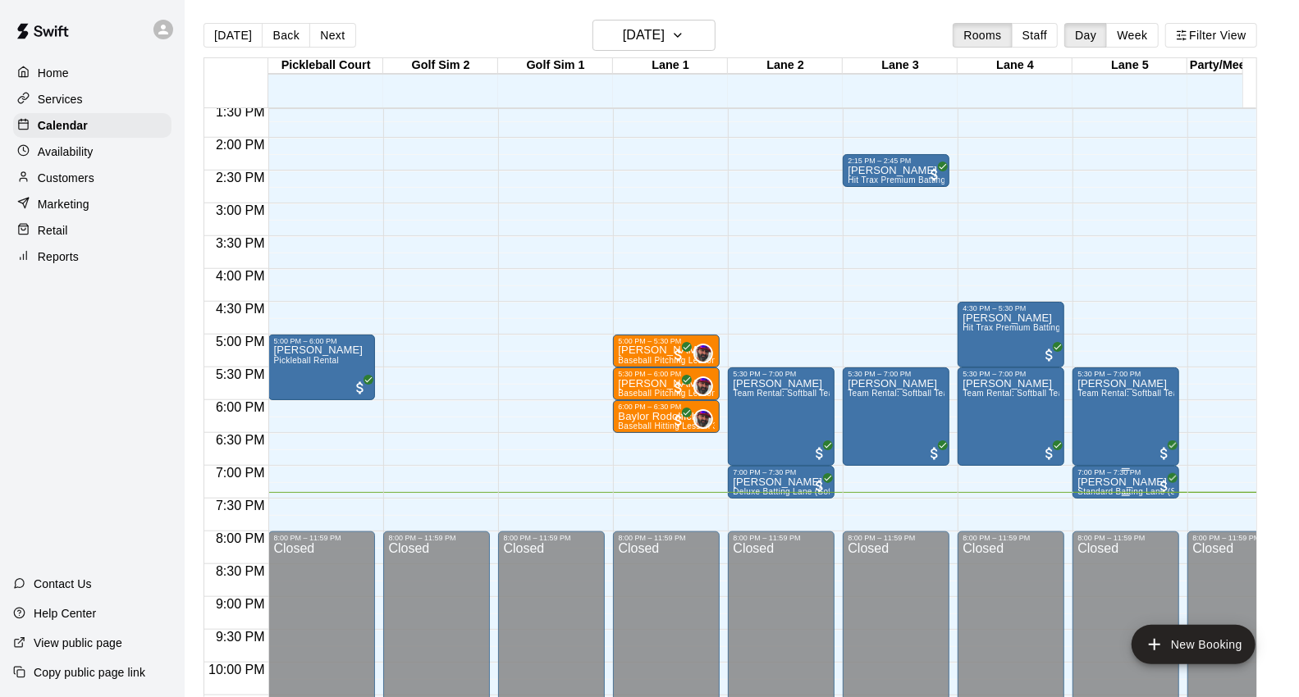
click at [1137, 489] on span "Standard Batting Lane (Softball or Baseball)" at bounding box center [1163, 491] width 172 height 9
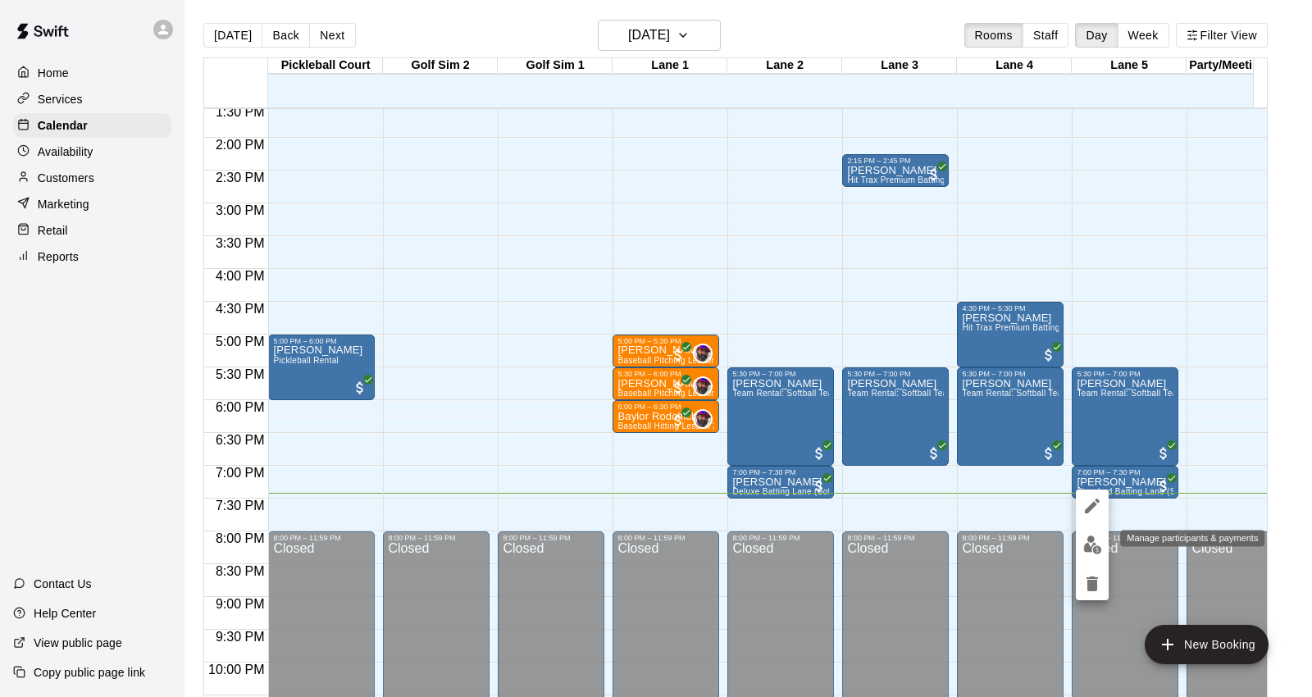
click at [1097, 536] on img "edit" at bounding box center [1093, 545] width 19 height 19
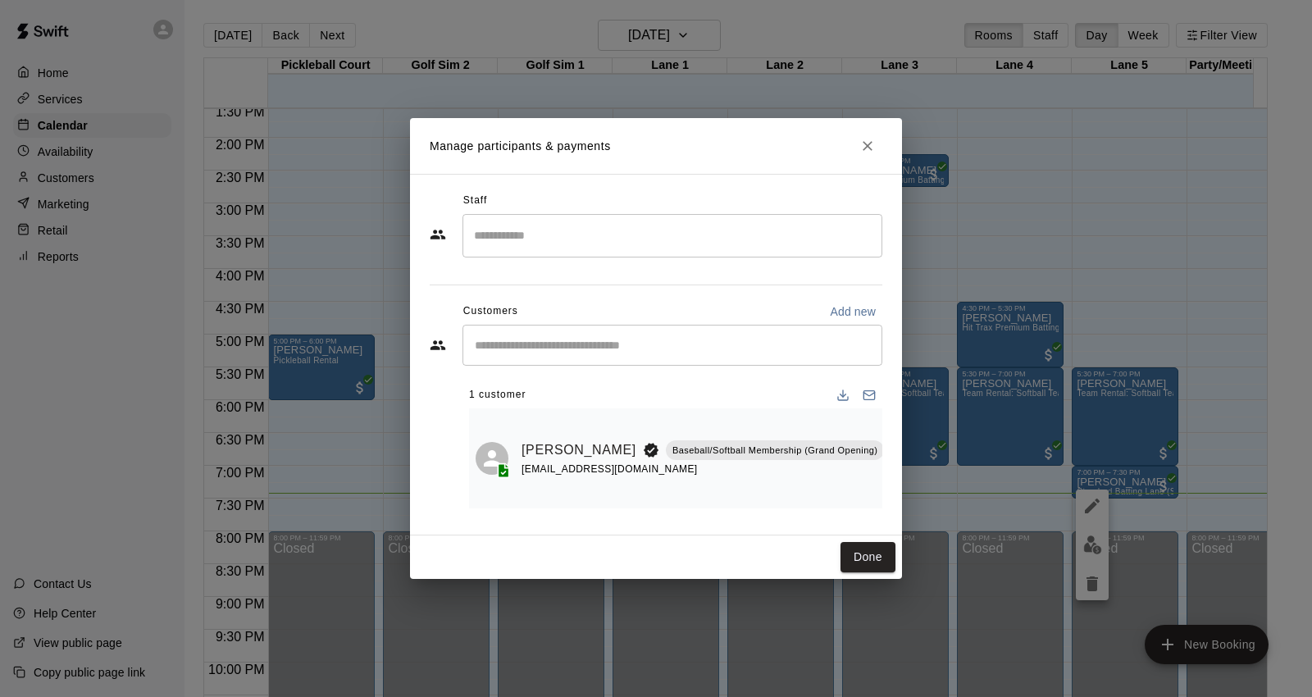
click at [858, 139] on button "Close" at bounding box center [868, 146] width 30 height 30
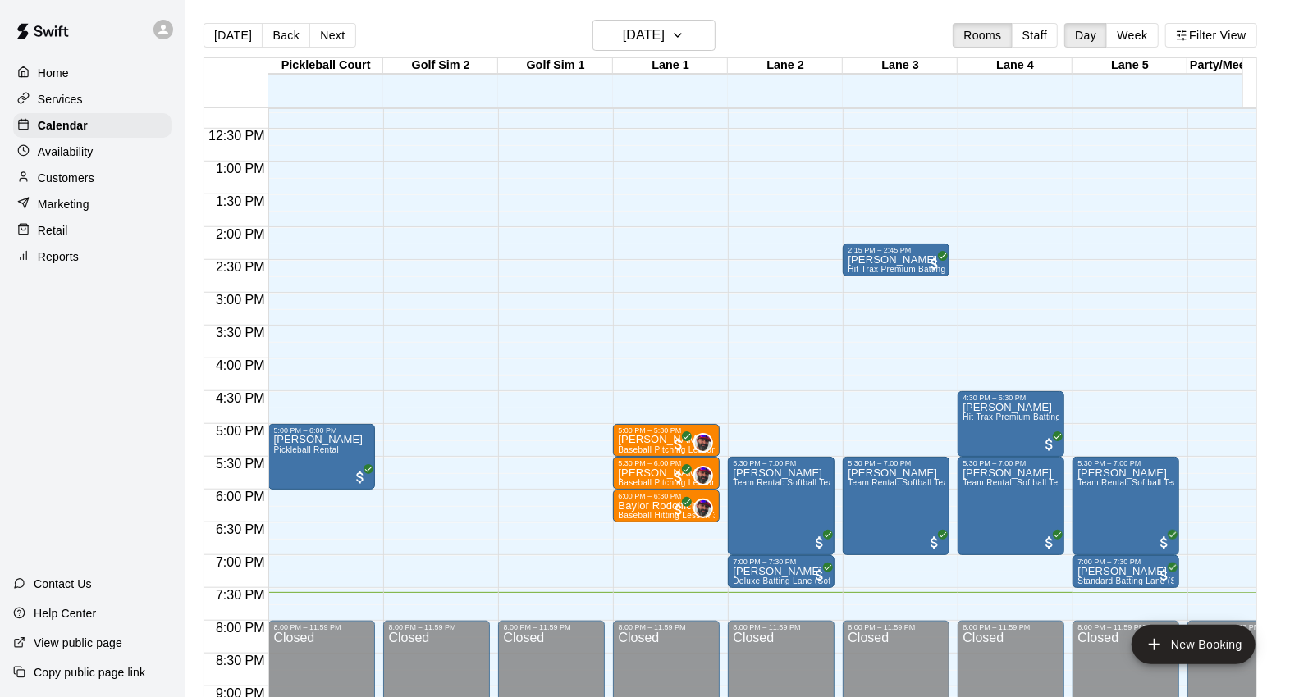
scroll to position [799, 0]
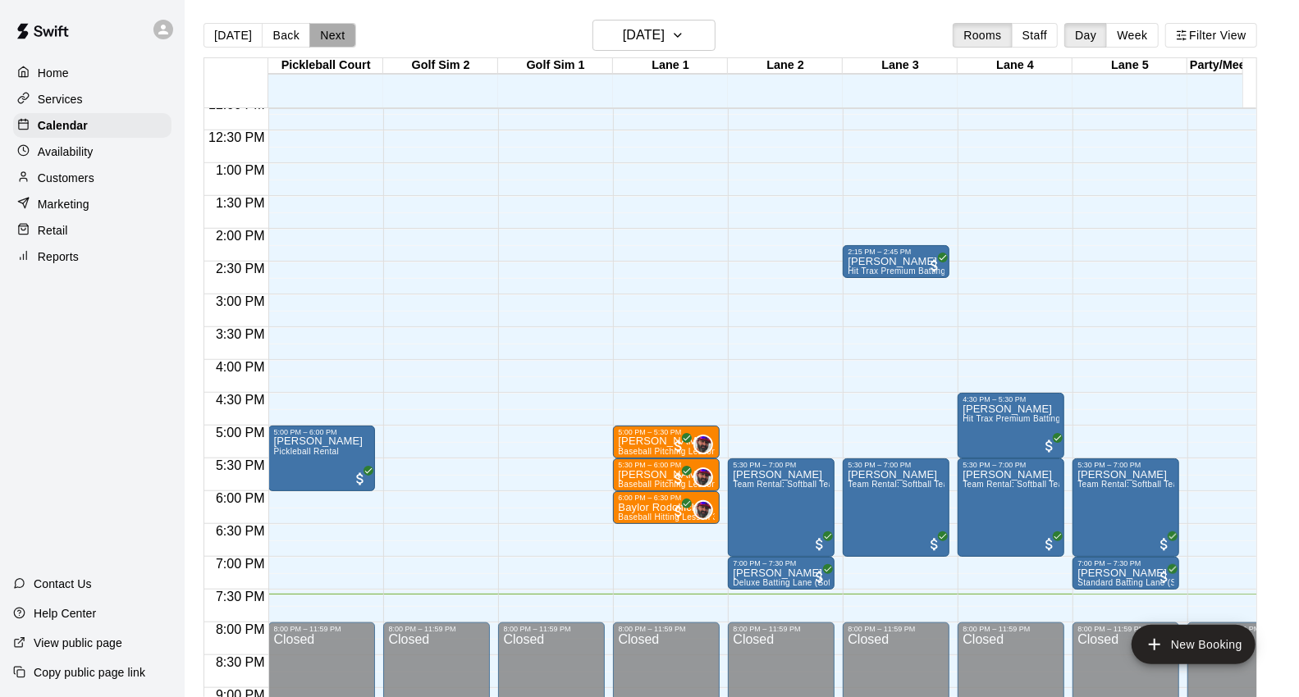
click at [332, 34] on button "Next" at bounding box center [332, 35] width 46 height 25
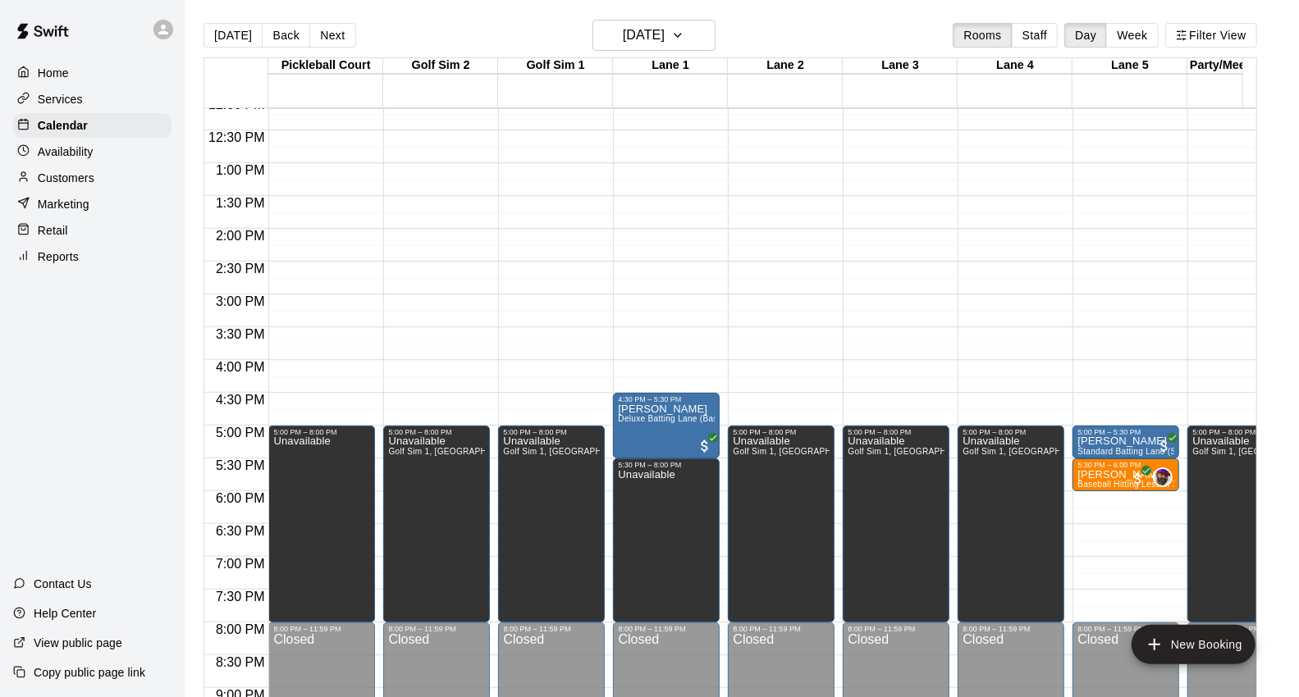
scroll to position [617, 0]
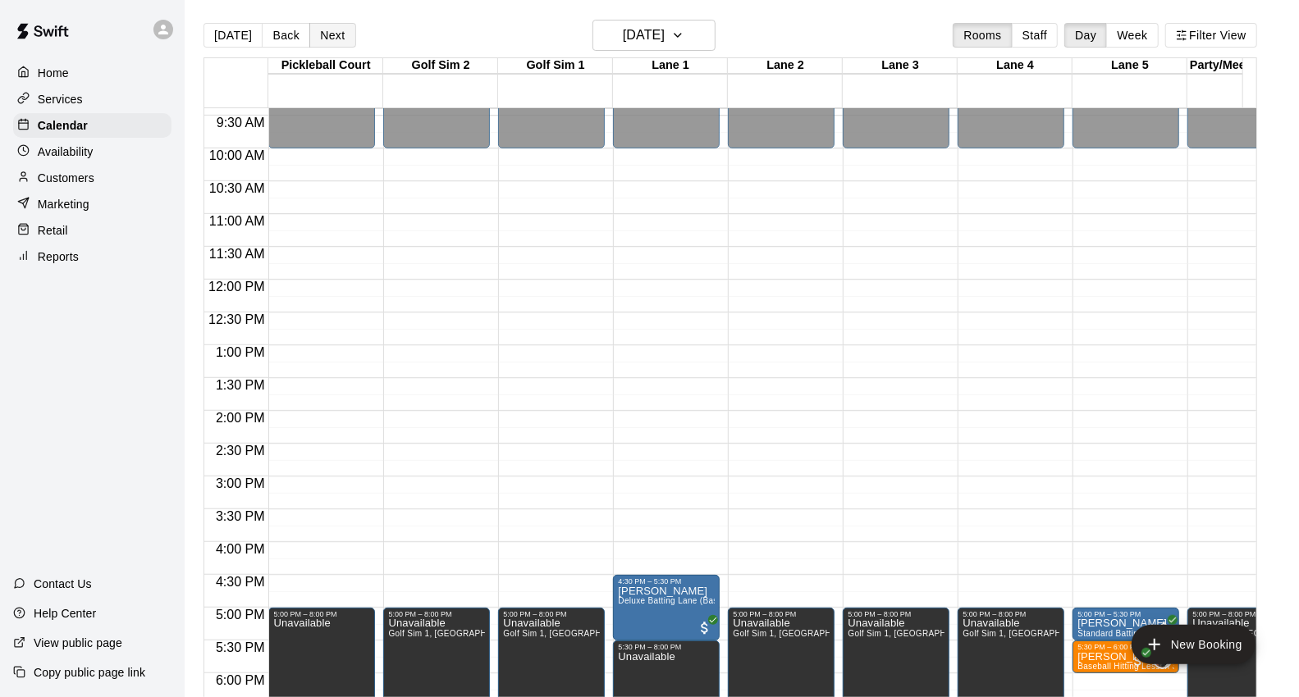
click at [326, 43] on button "Next" at bounding box center [332, 35] width 46 height 25
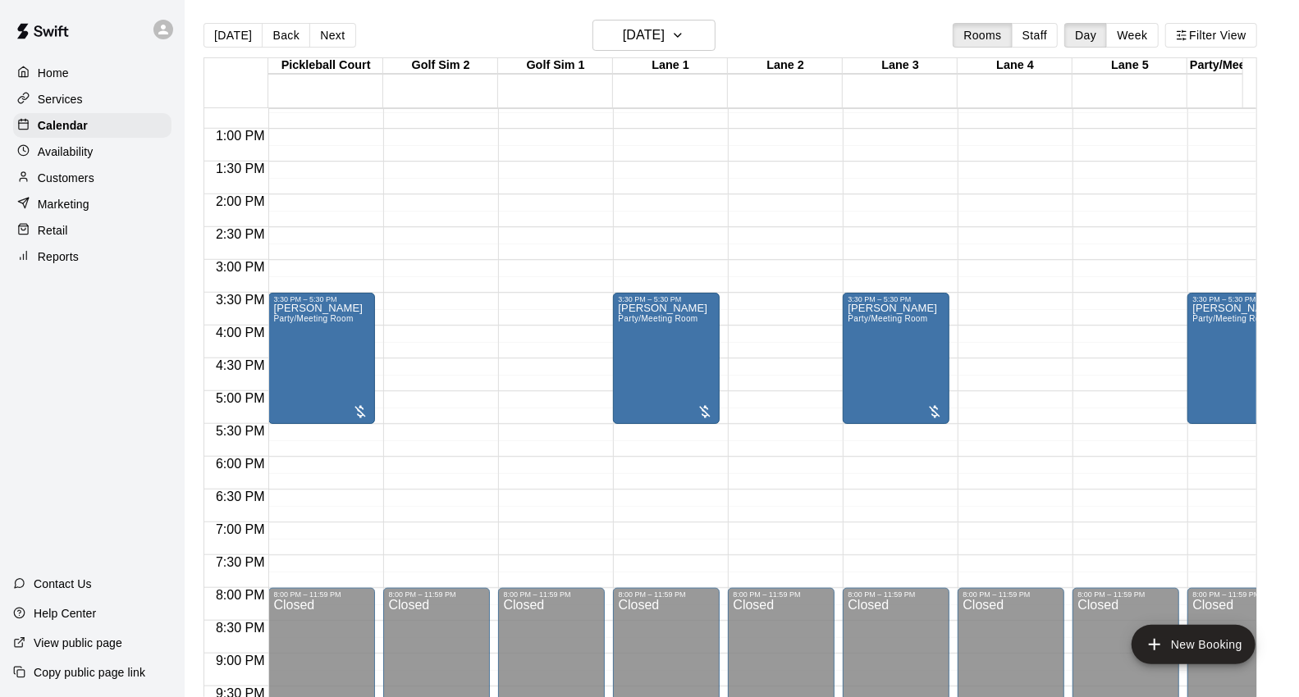
scroll to position [890, 0]
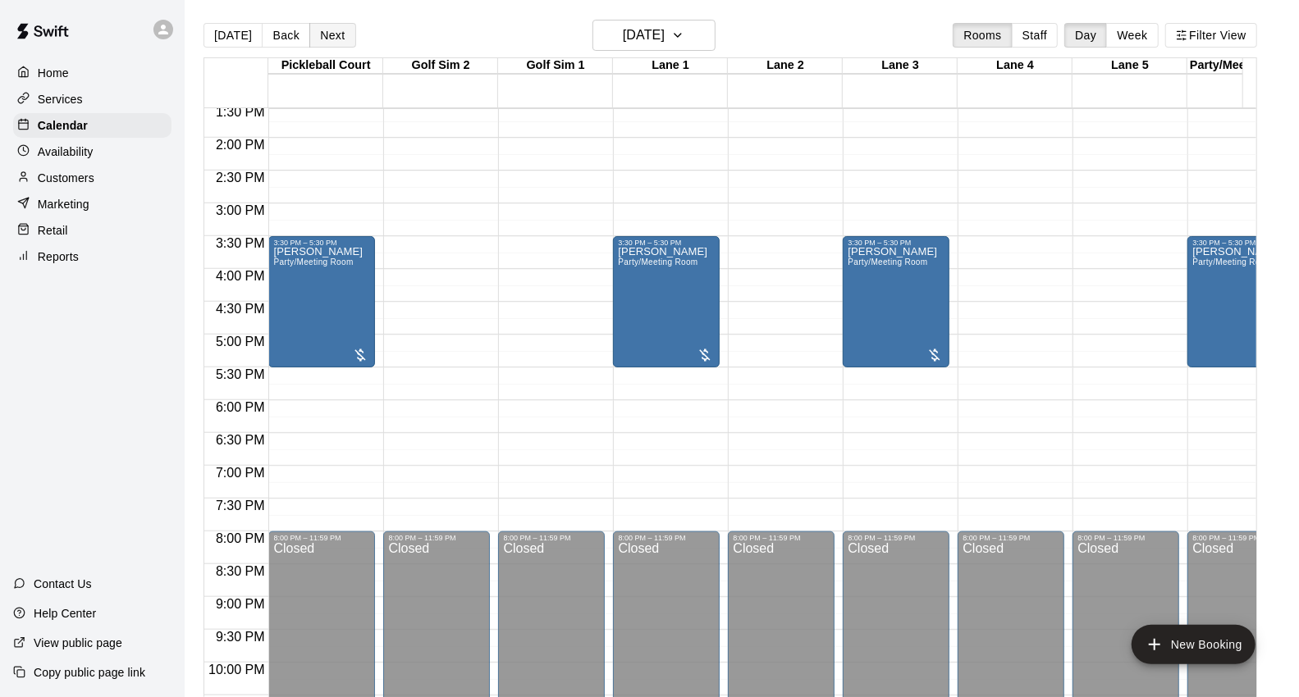
click at [331, 27] on button "Next" at bounding box center [332, 35] width 46 height 25
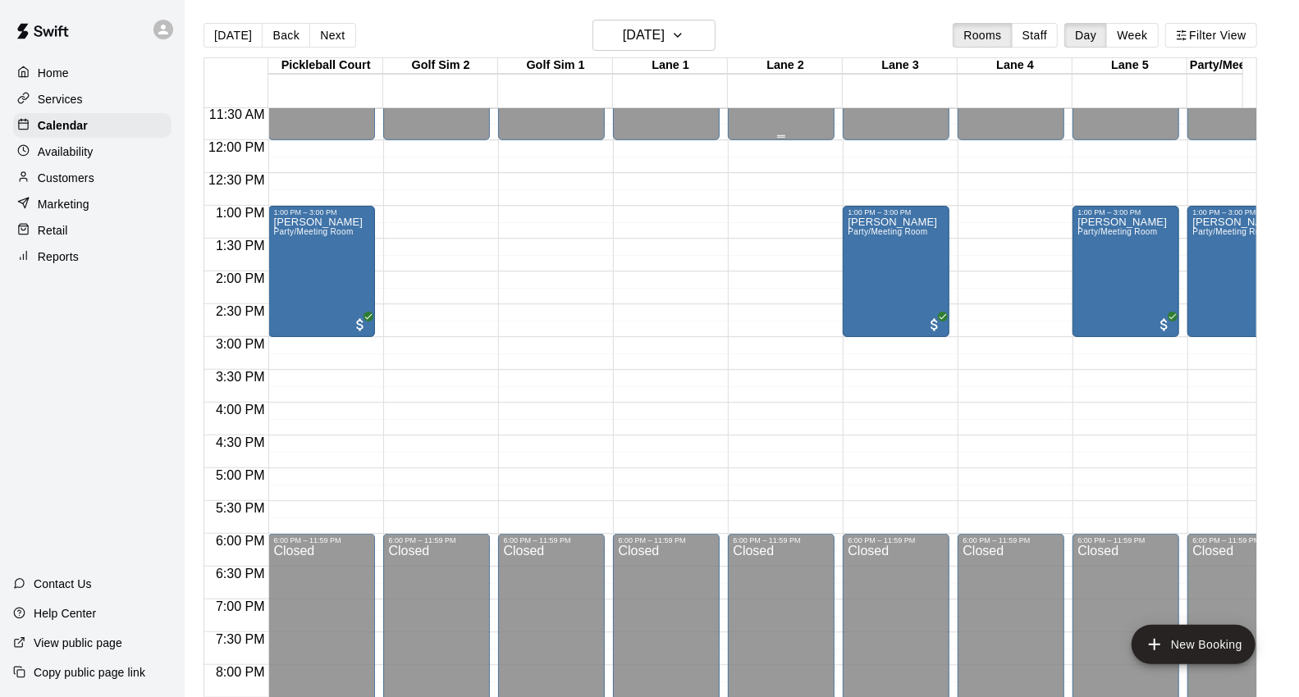
scroll to position [617, 0]
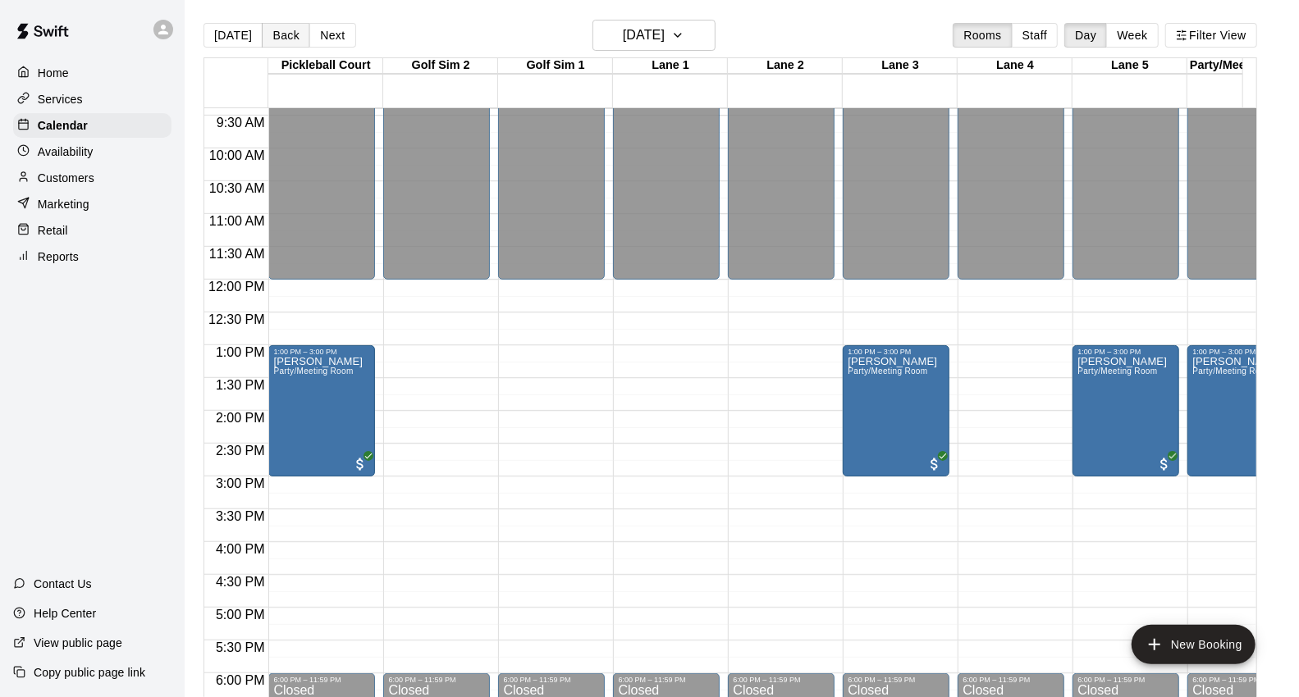
click at [269, 31] on button "Back" at bounding box center [286, 35] width 48 height 25
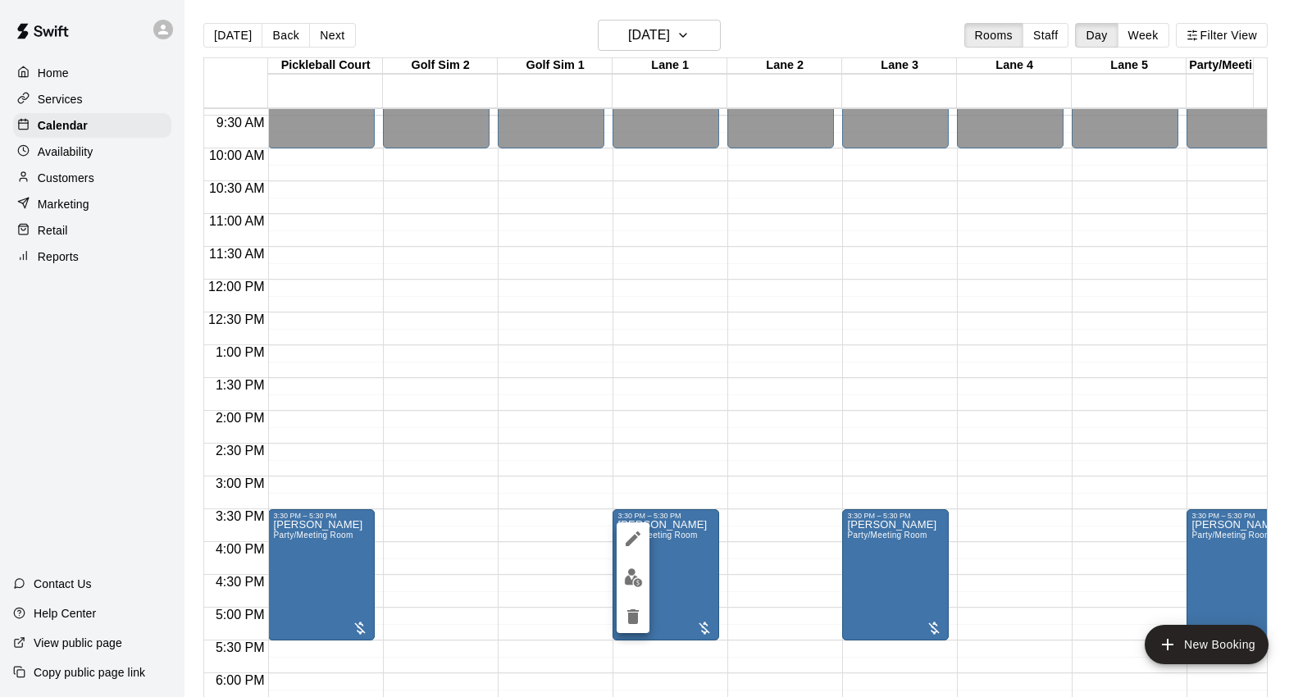
click at [637, 577] on img "edit" at bounding box center [633, 577] width 19 height 19
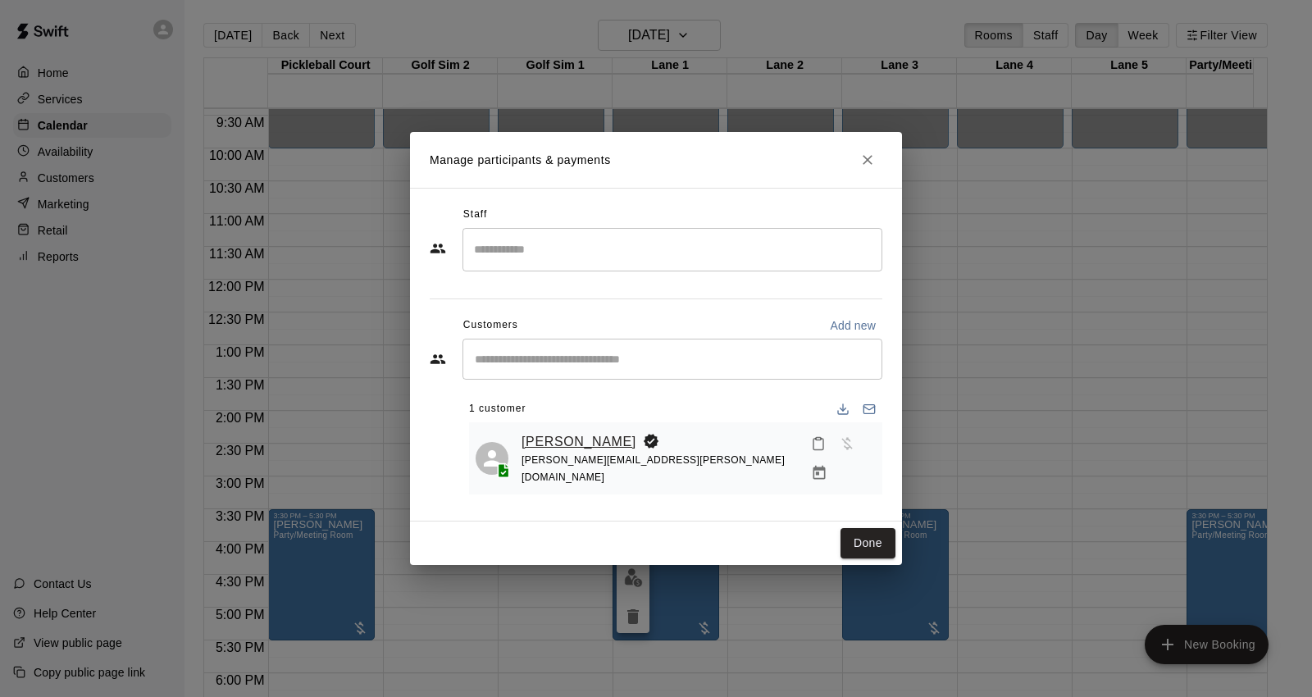
click at [568, 444] on link "[PERSON_NAME]" at bounding box center [579, 441] width 115 height 21
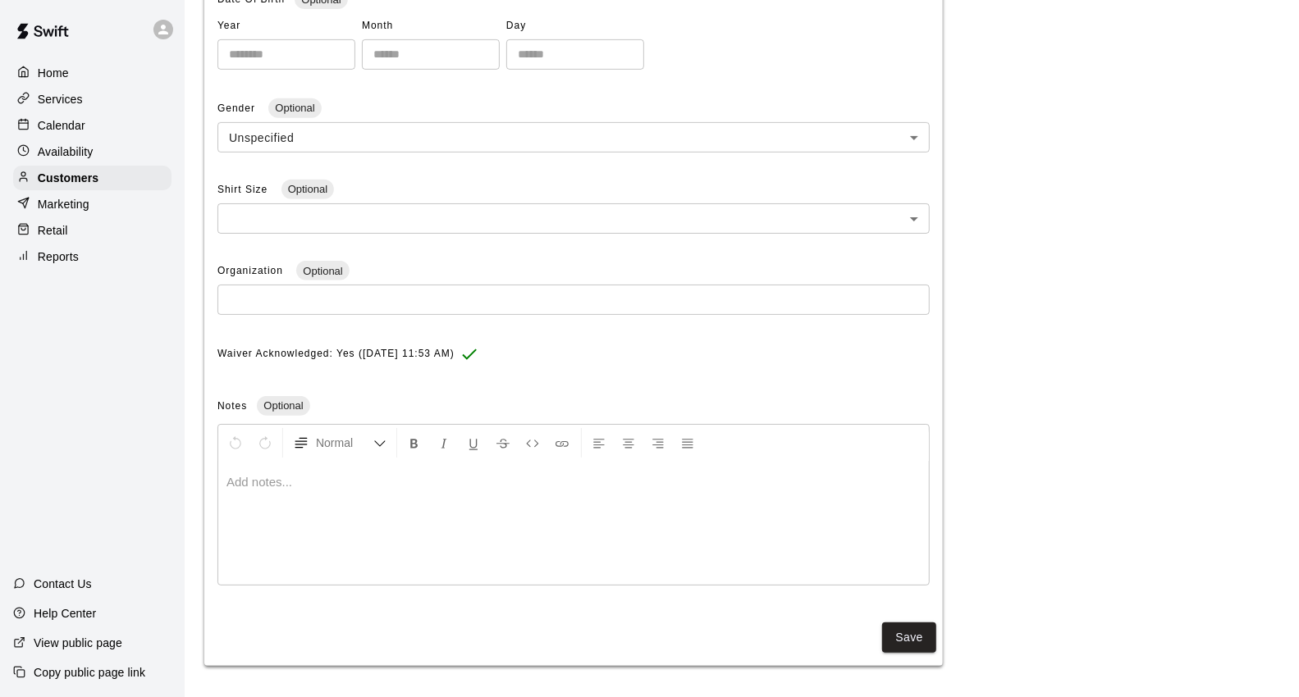
click at [460, 477] on p at bounding box center [573, 482] width 694 height 16
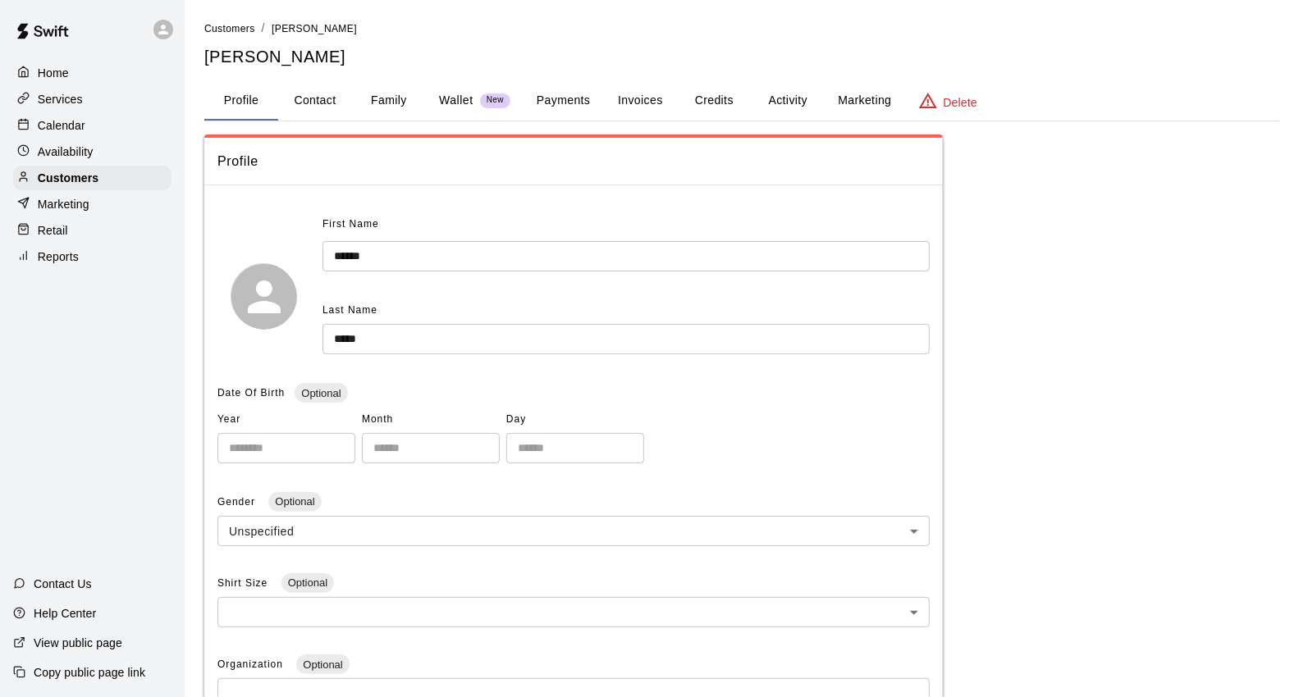
click at [396, 94] on button "Family" at bounding box center [389, 100] width 74 height 39
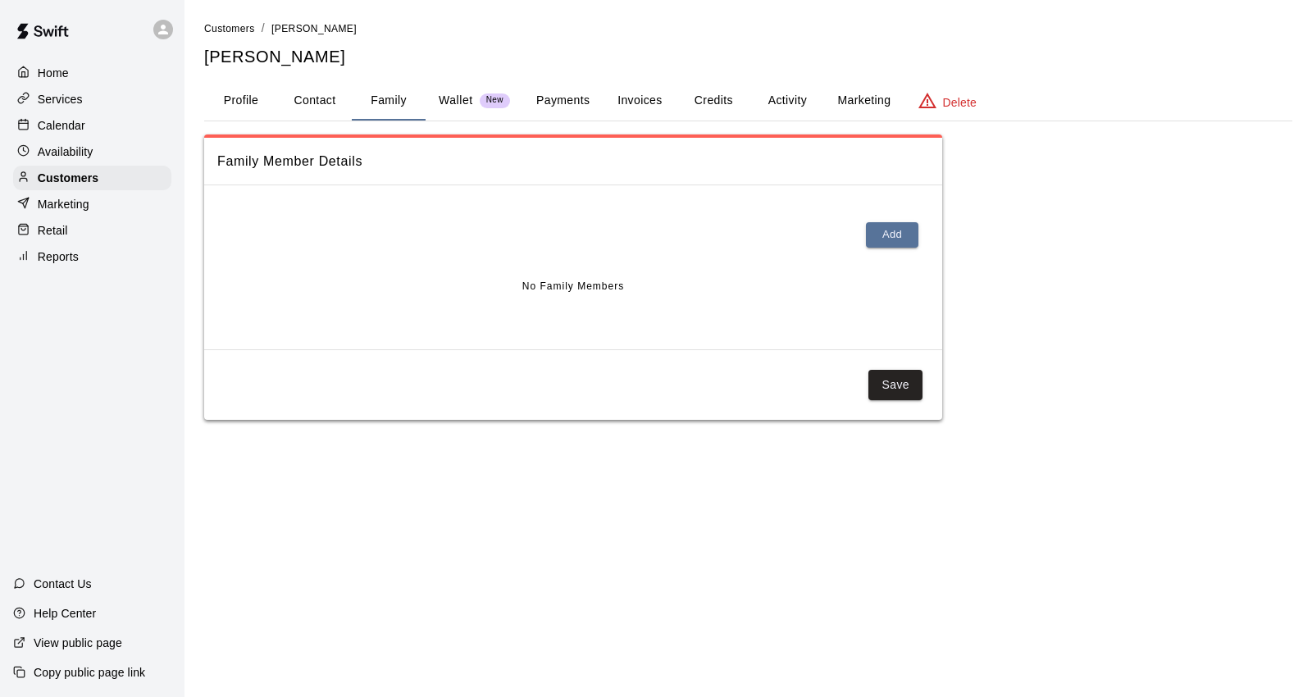
click at [695, 98] on button "Credits" at bounding box center [714, 100] width 74 height 39
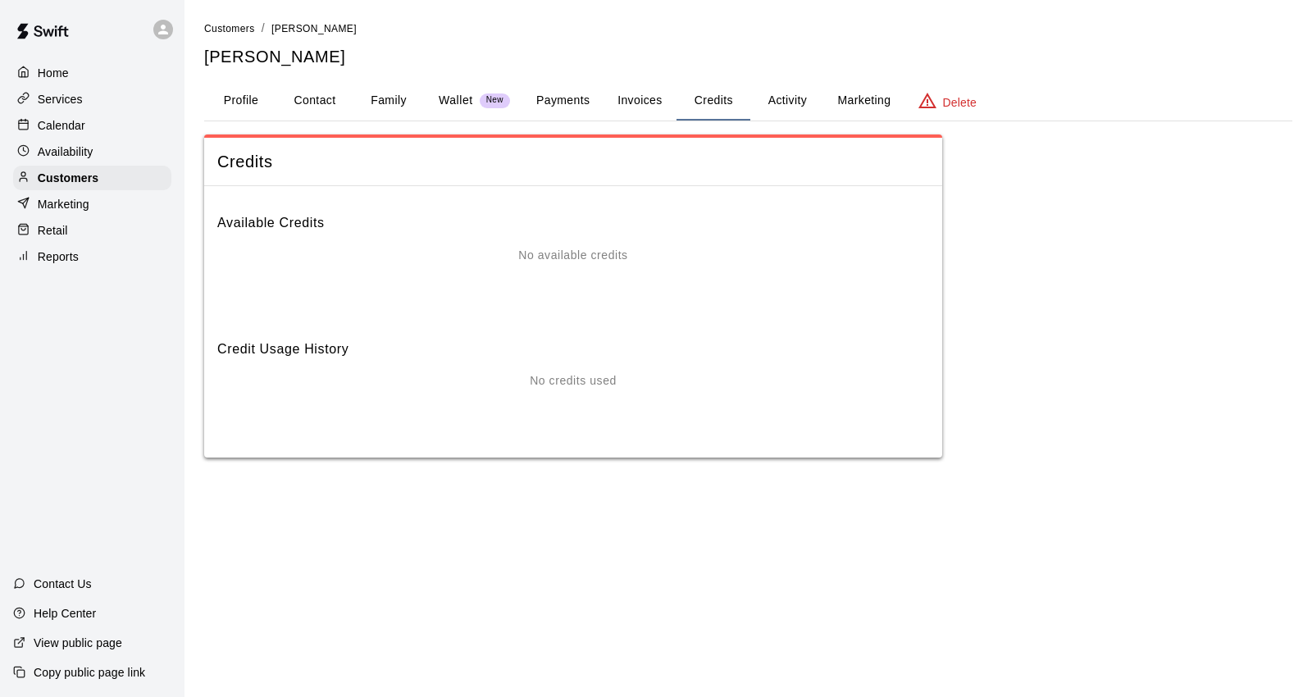
click at [112, 161] on div "Availability" at bounding box center [92, 151] width 158 height 25
click at [112, 126] on div "Calendar" at bounding box center [92, 125] width 158 height 25
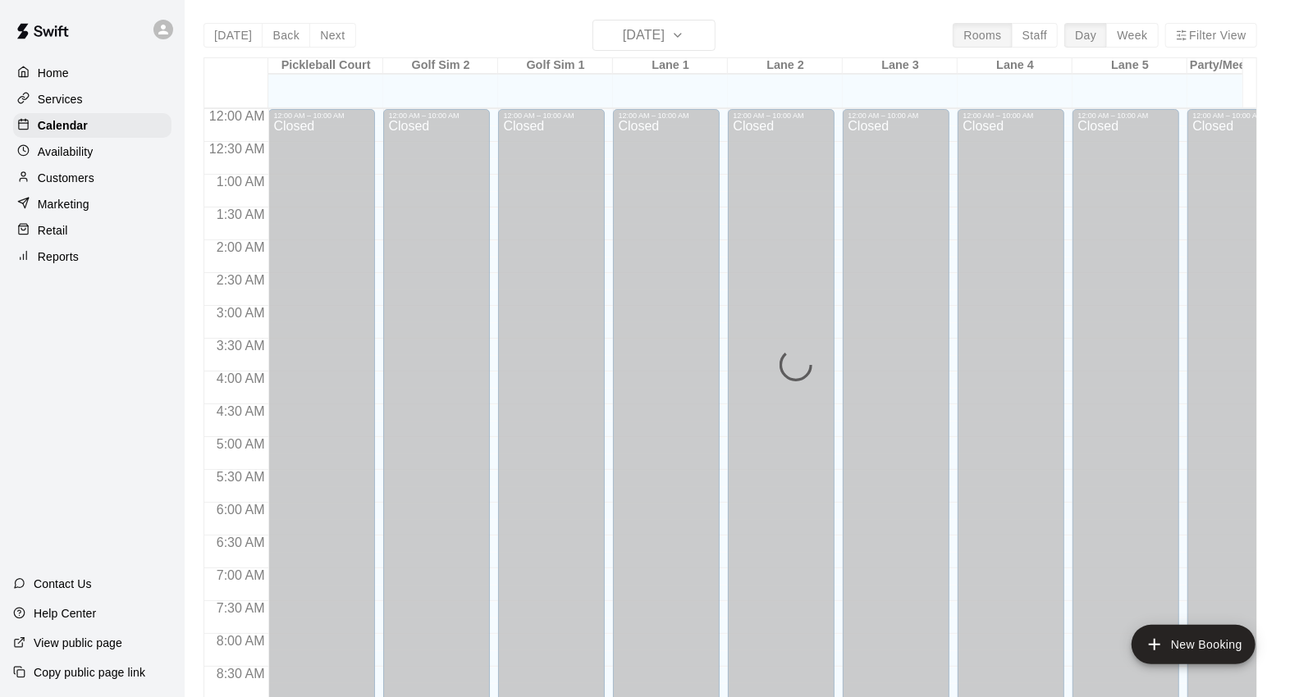
scroll to position [919, 0]
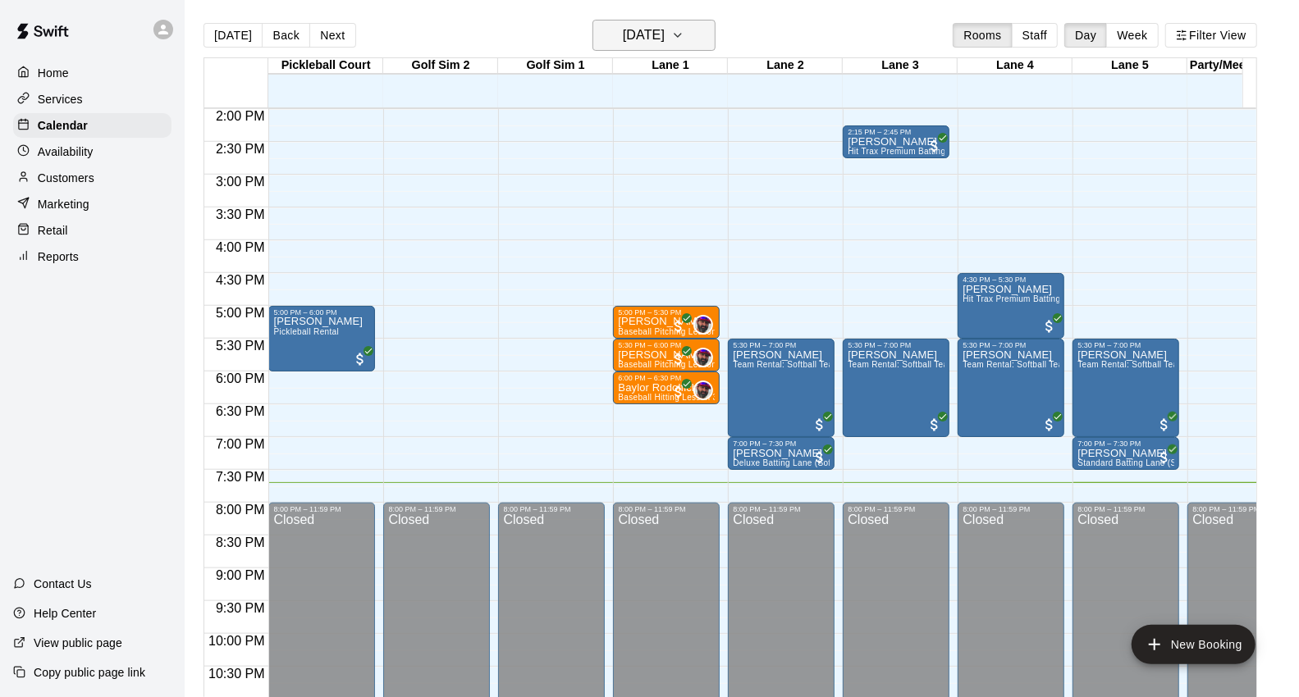
click at [658, 26] on h6 "[DATE]" at bounding box center [644, 35] width 42 height 23
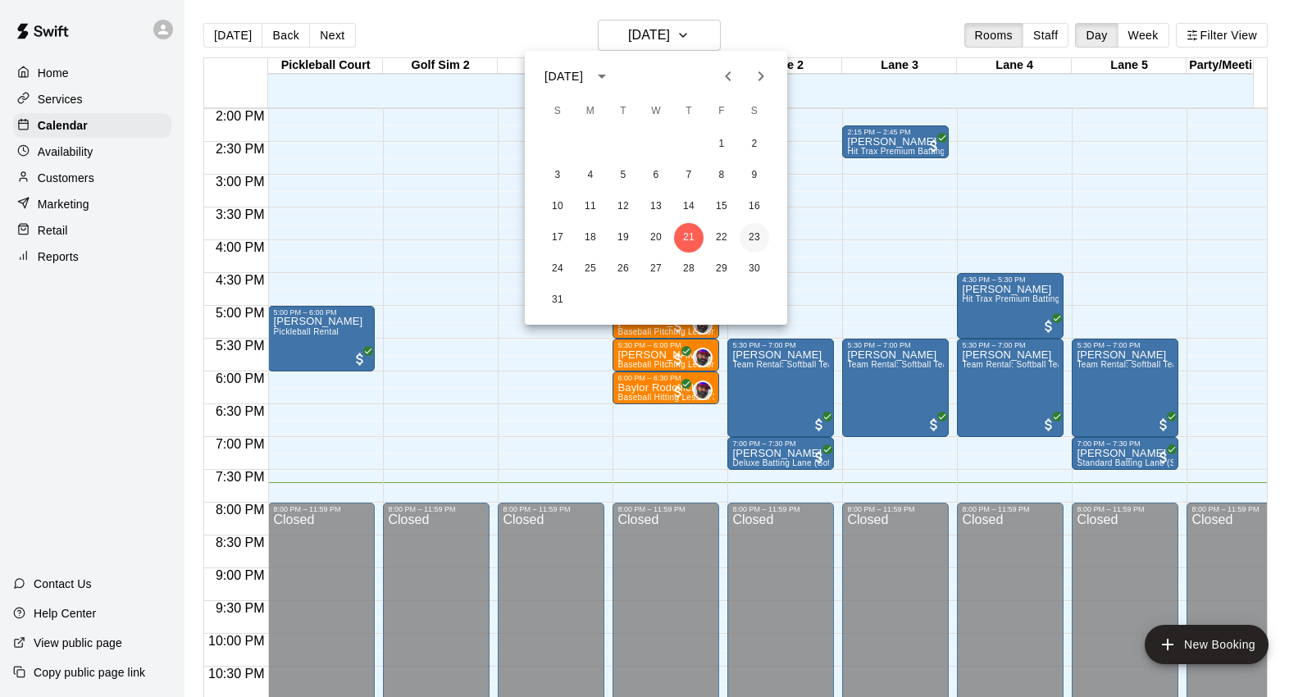
click at [749, 232] on button "23" at bounding box center [755, 238] width 30 height 30
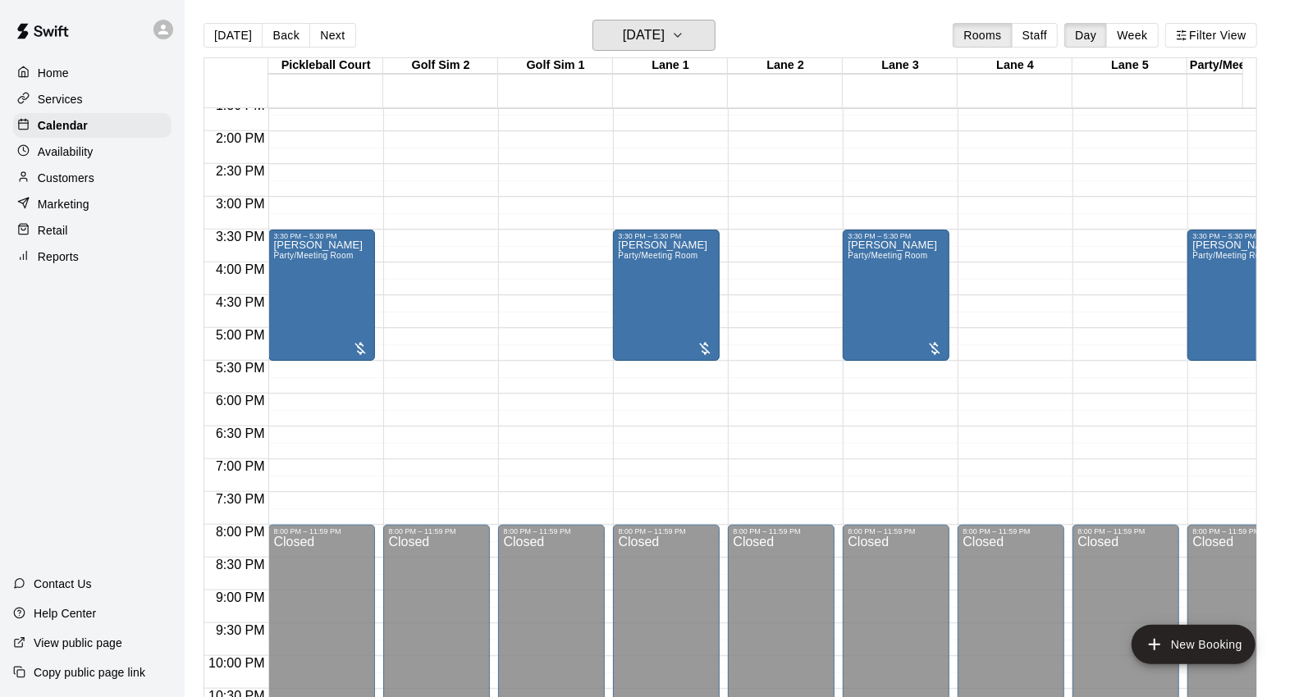
scroll to position [799, 0]
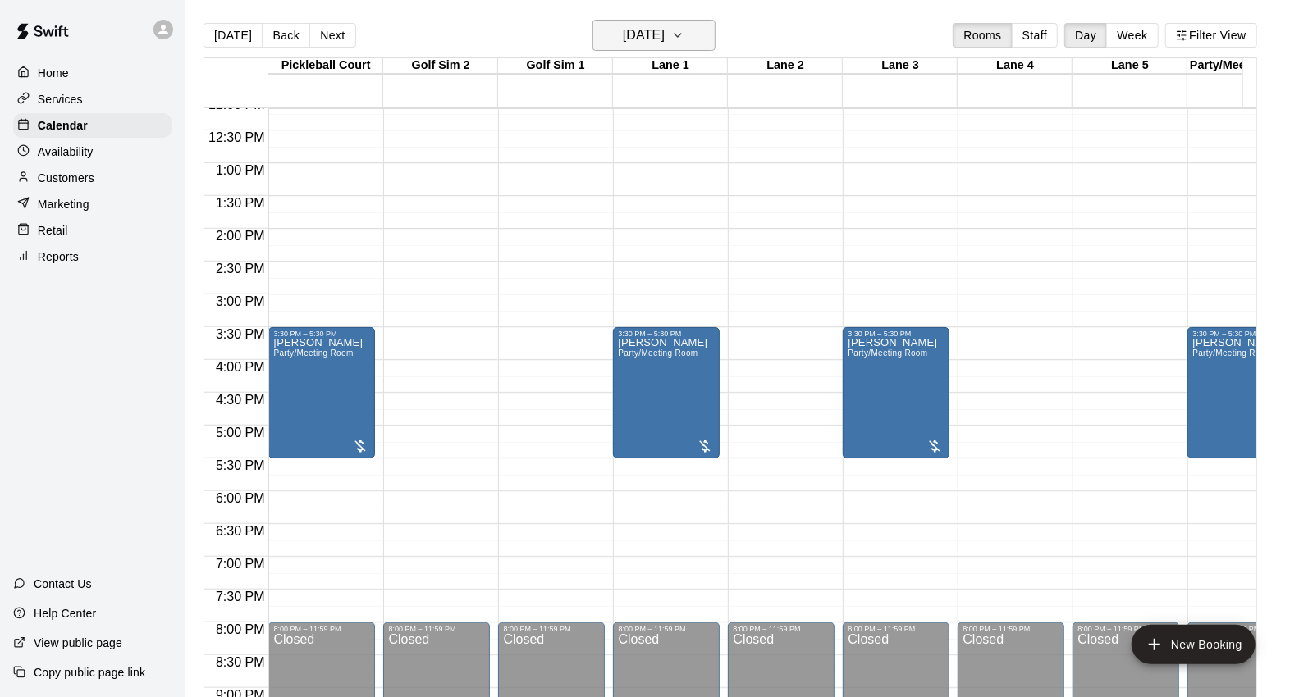
click at [681, 36] on icon "button" at bounding box center [677, 35] width 7 height 3
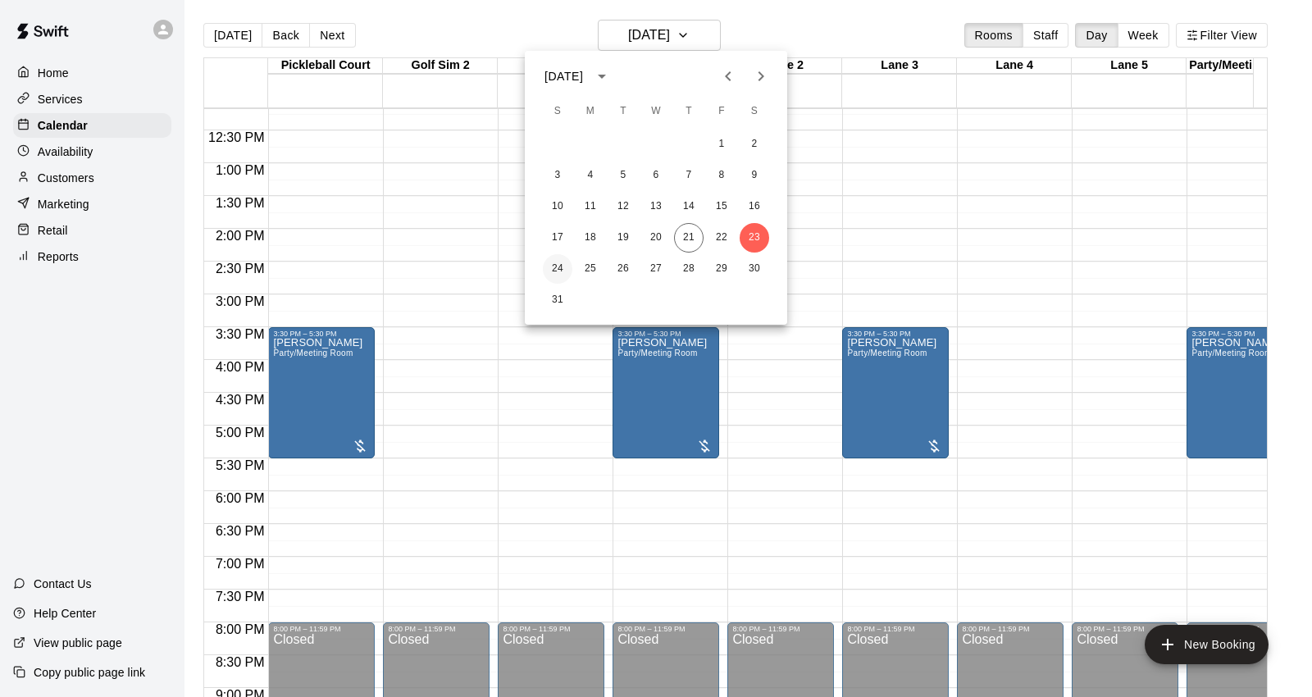
click at [566, 262] on button "24" at bounding box center [558, 269] width 30 height 30
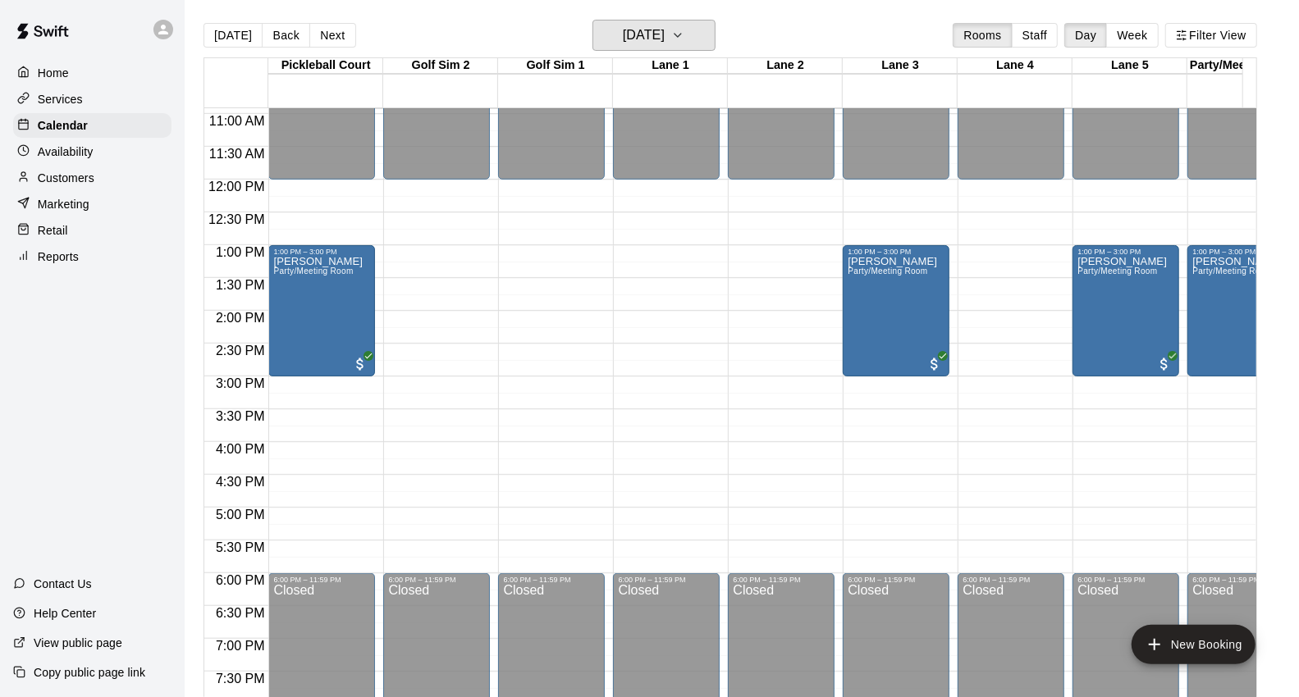
scroll to position [617, 0]
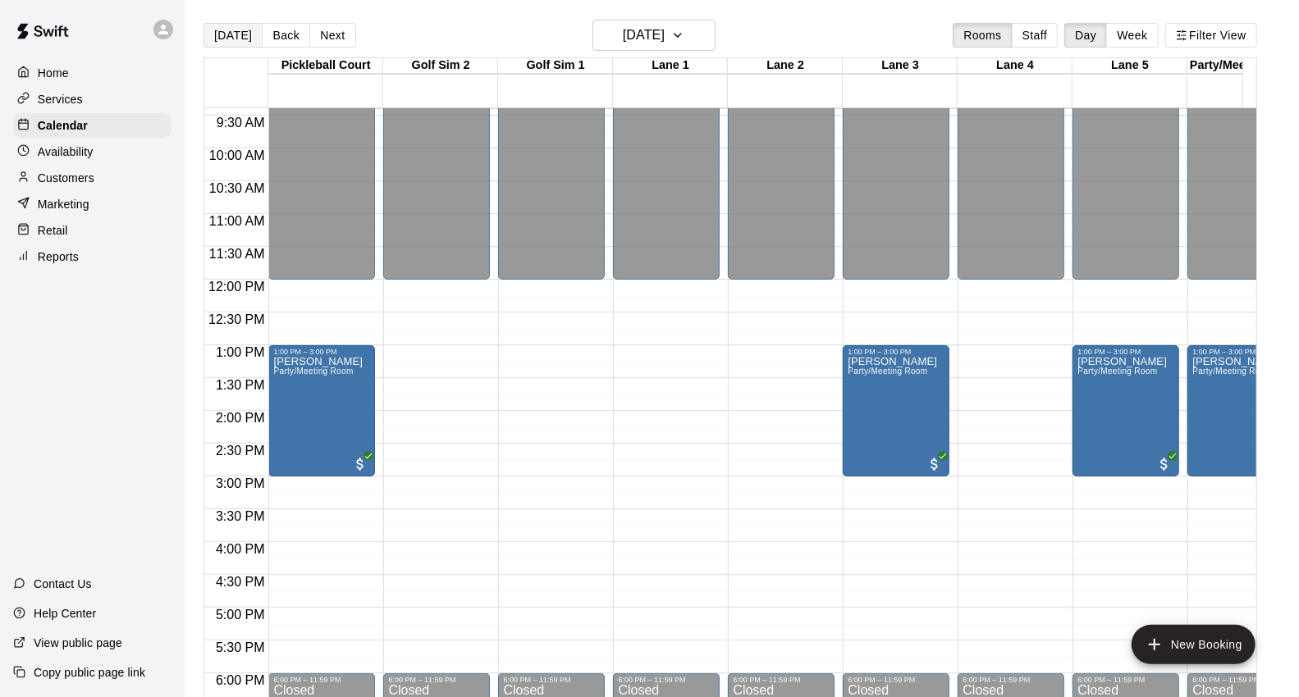
click at [231, 43] on button "[DATE]" at bounding box center [232, 35] width 59 height 25
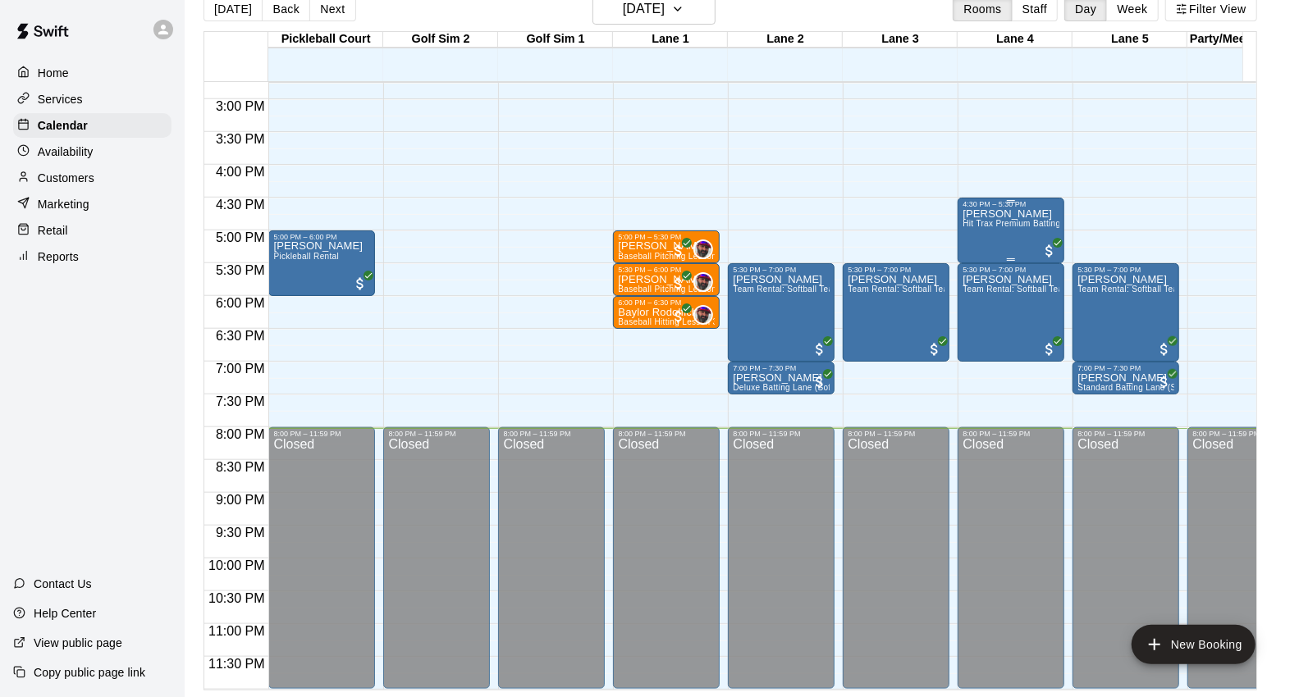
scroll to position [981, 0]
